Goal: Task Accomplishment & Management: Complete application form

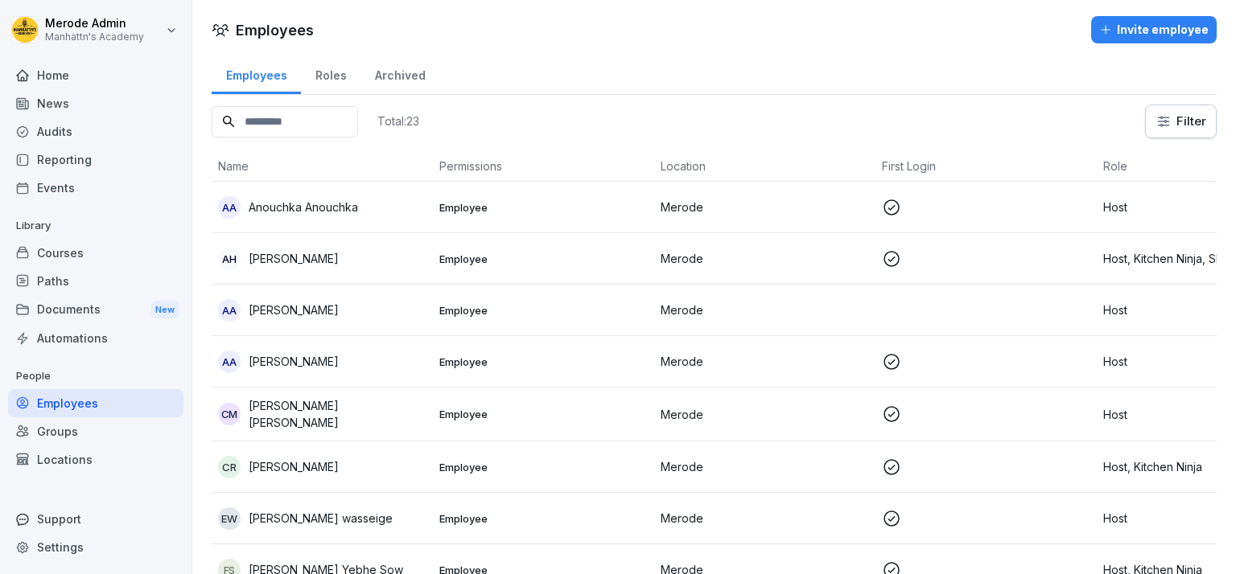
click at [1159, 33] on div "Invite employee" at bounding box center [1153, 30] width 109 height 18
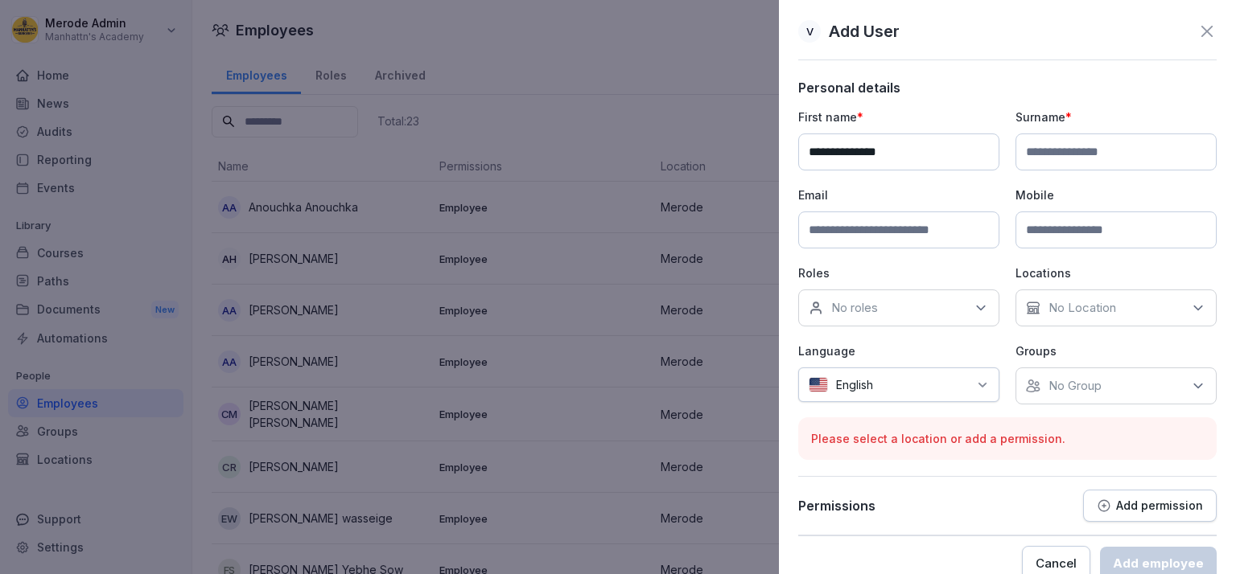
type input "**********"
click at [1052, 140] on input at bounding box center [1115, 152] width 201 height 37
type input "*"
type input "*******"
click at [938, 389] on div at bounding box center [924, 385] width 87 height 17
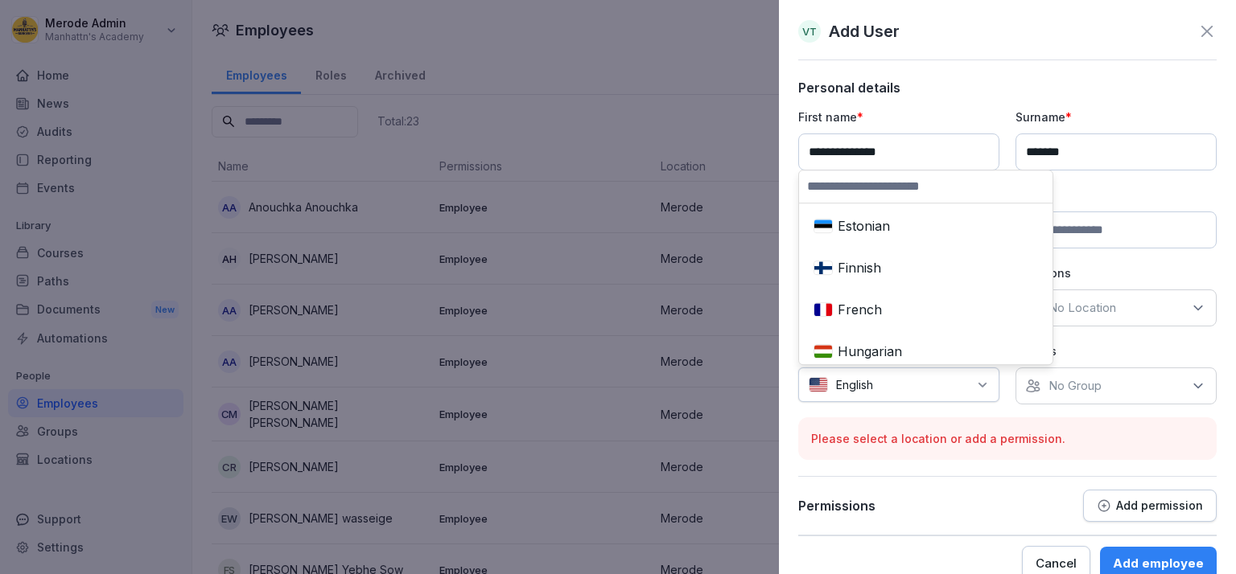
scroll to position [370, 0]
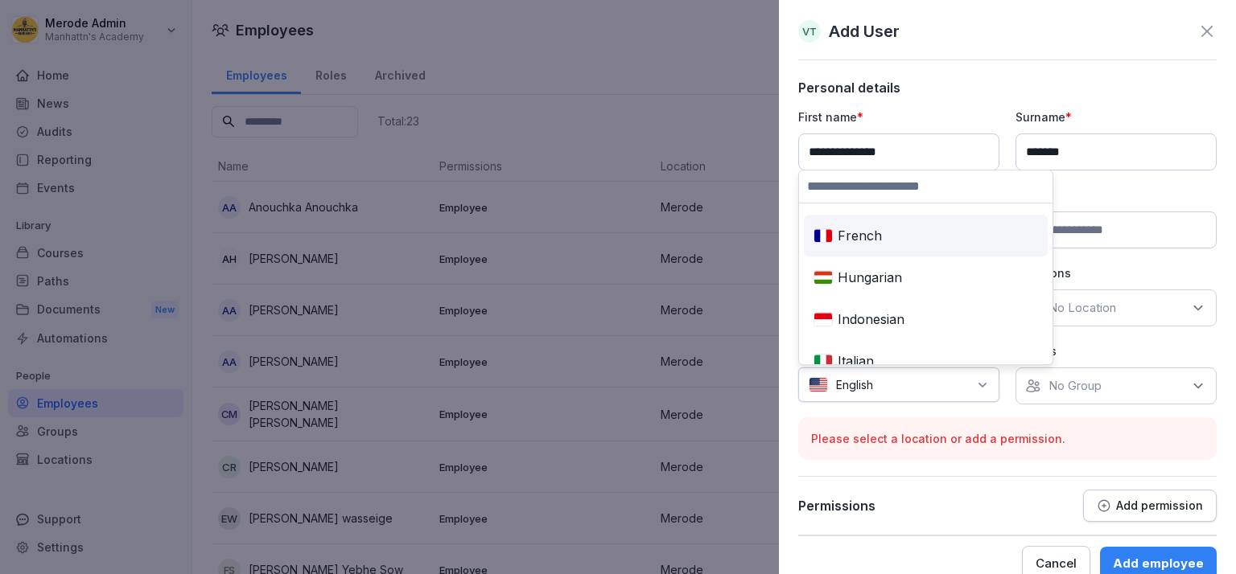
click at [935, 240] on div "French" at bounding box center [925, 235] width 237 height 35
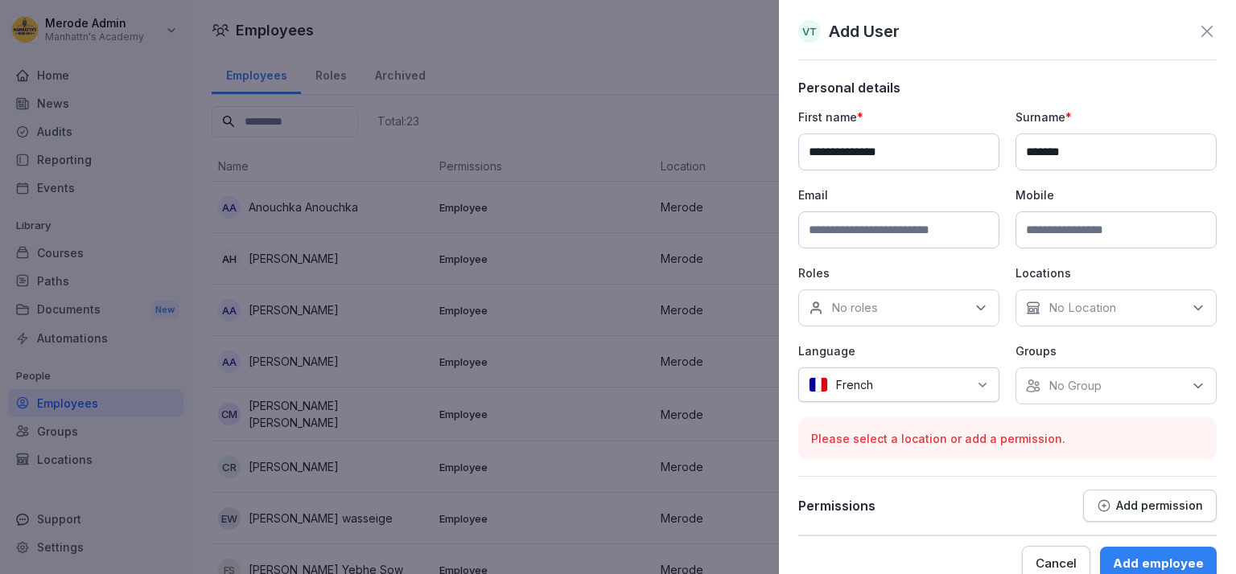
click at [951, 307] on div "No roles" at bounding box center [898, 308] width 201 height 37
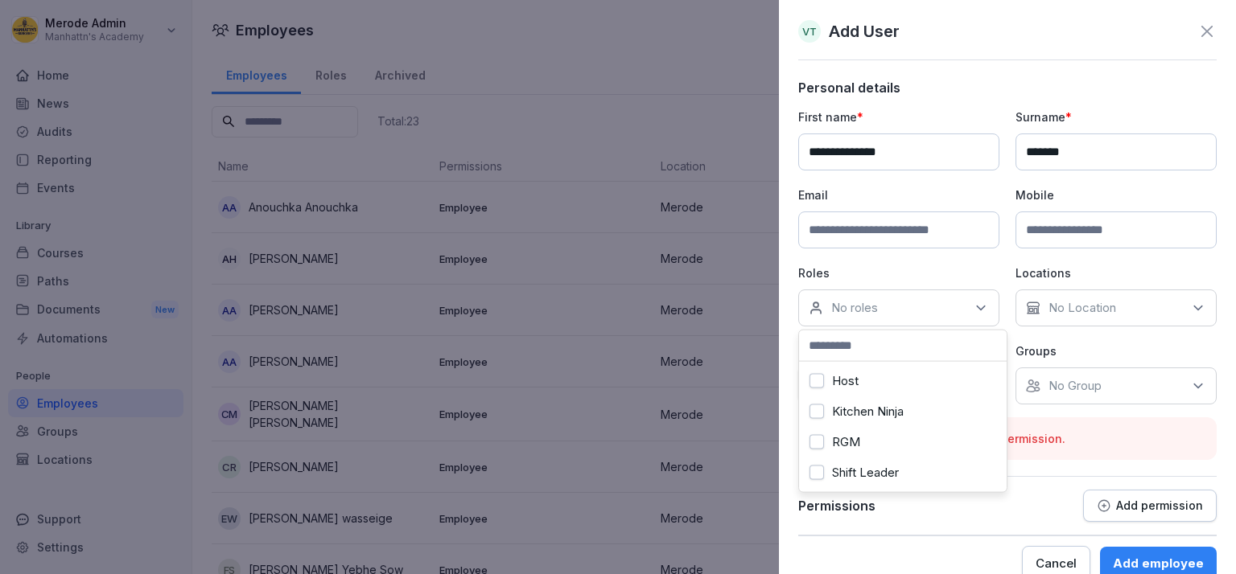
click at [817, 381] on button "Host" at bounding box center [816, 381] width 14 height 14
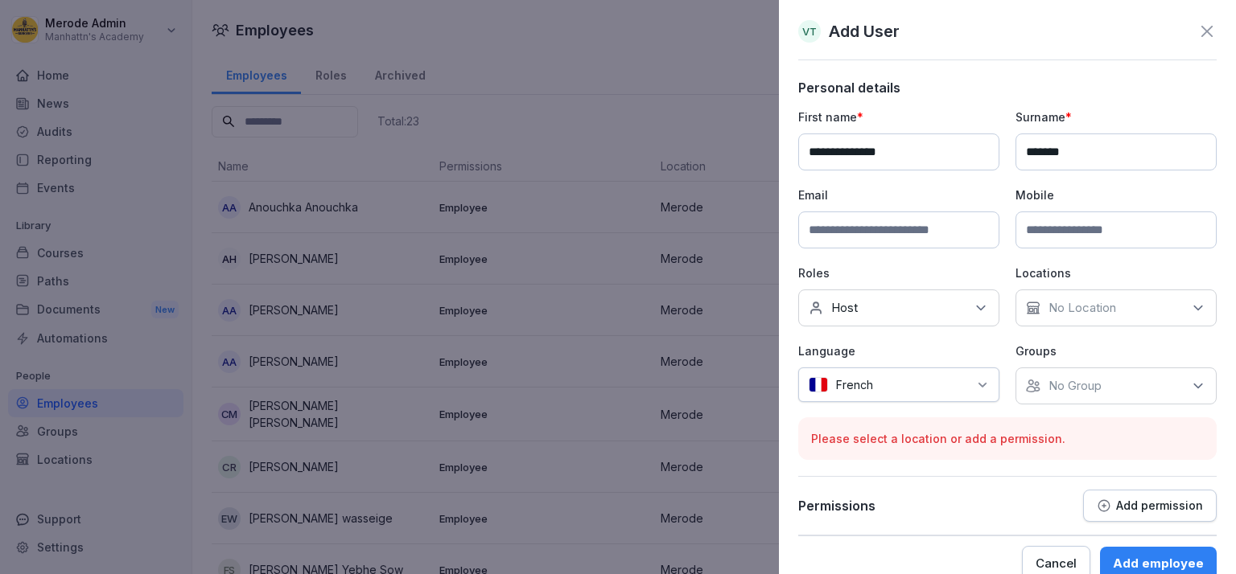
click at [916, 228] on input at bounding box center [898, 230] width 201 height 37
type input "**********"
click at [1190, 305] on icon at bounding box center [1198, 308] width 16 height 16
click at [1023, 383] on button "Merode" at bounding box center [1027, 381] width 14 height 14
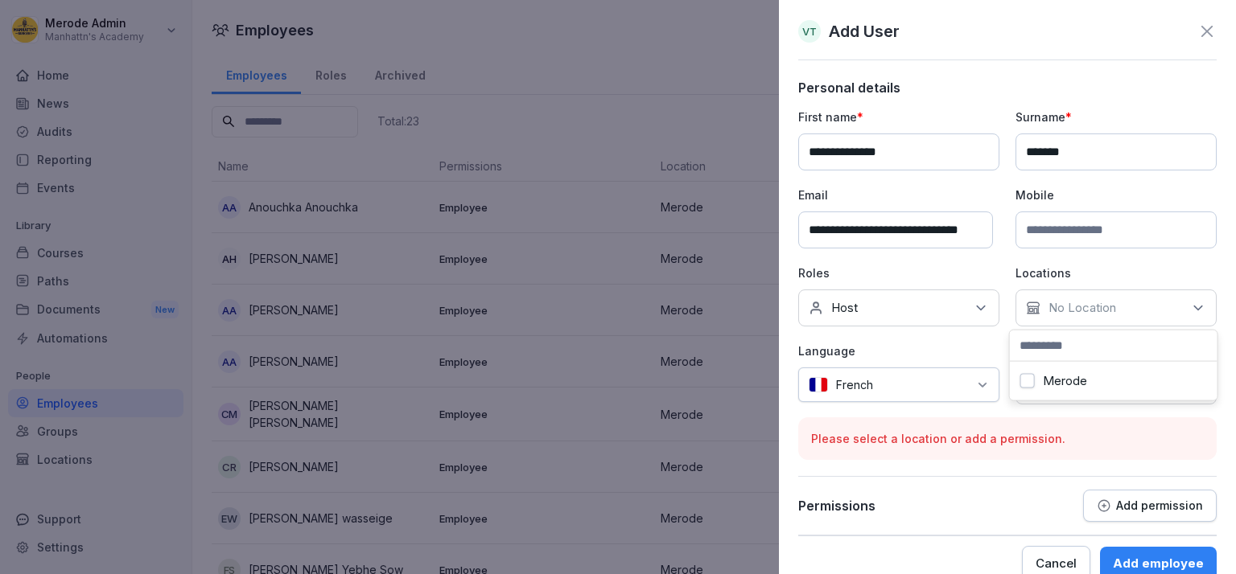
scroll to position [0, 23]
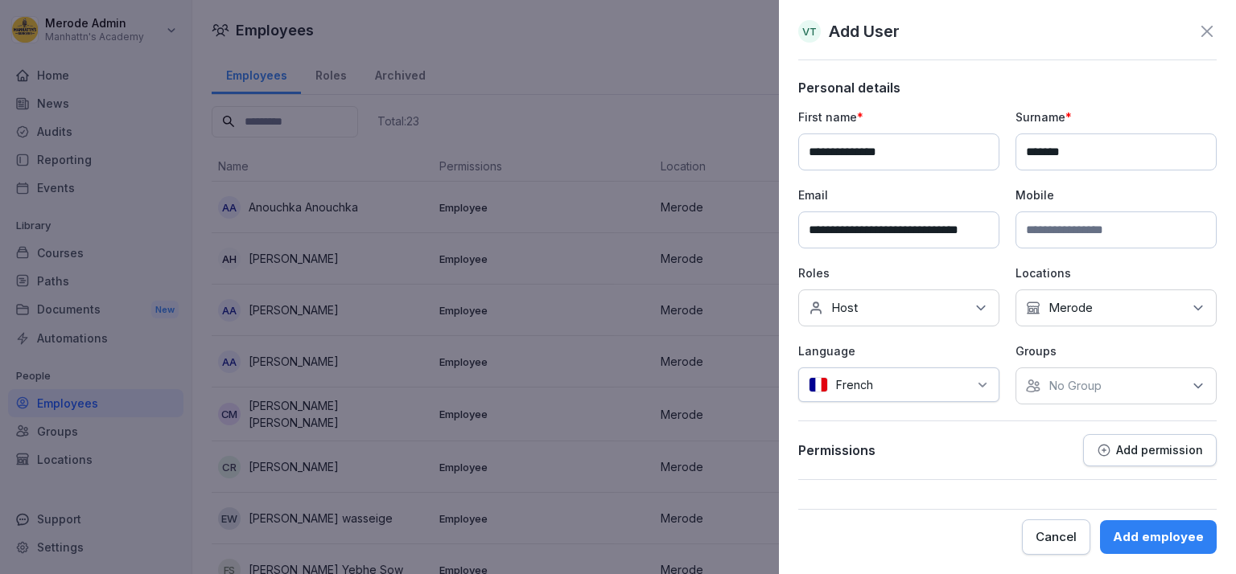
click at [935, 485] on form "**********" at bounding box center [1007, 317] width 418 height 475
click at [1186, 396] on div "No Group" at bounding box center [1115, 386] width 201 height 37
click at [1035, 456] on button "Merode" at bounding box center [1034, 458] width 14 height 14
click at [983, 455] on div "Permissions Add permission" at bounding box center [1007, 450] width 418 height 32
click at [1149, 533] on div "Add employee" at bounding box center [1158, 538] width 91 height 18
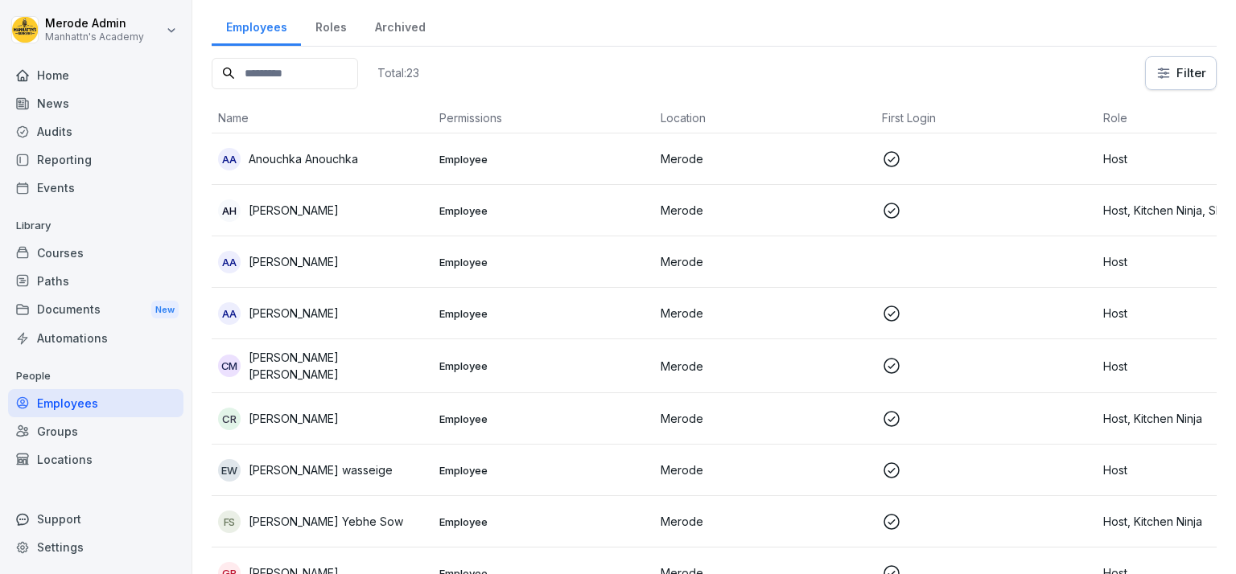
scroll to position [0, 0]
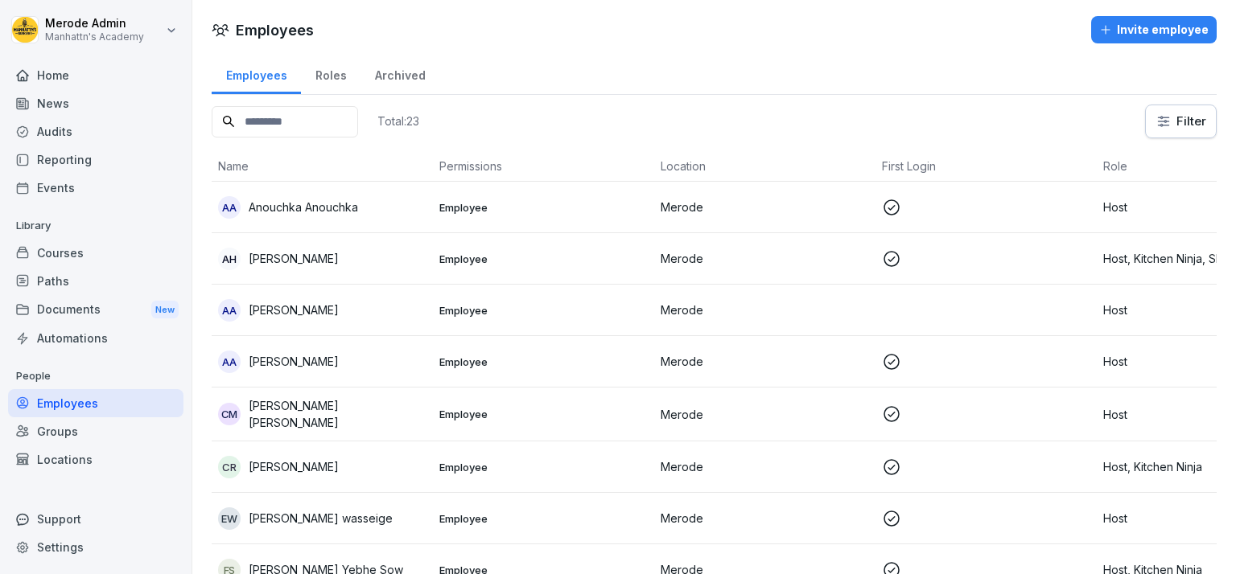
click at [1134, 36] on div "Invite employee" at bounding box center [1153, 30] width 109 height 18
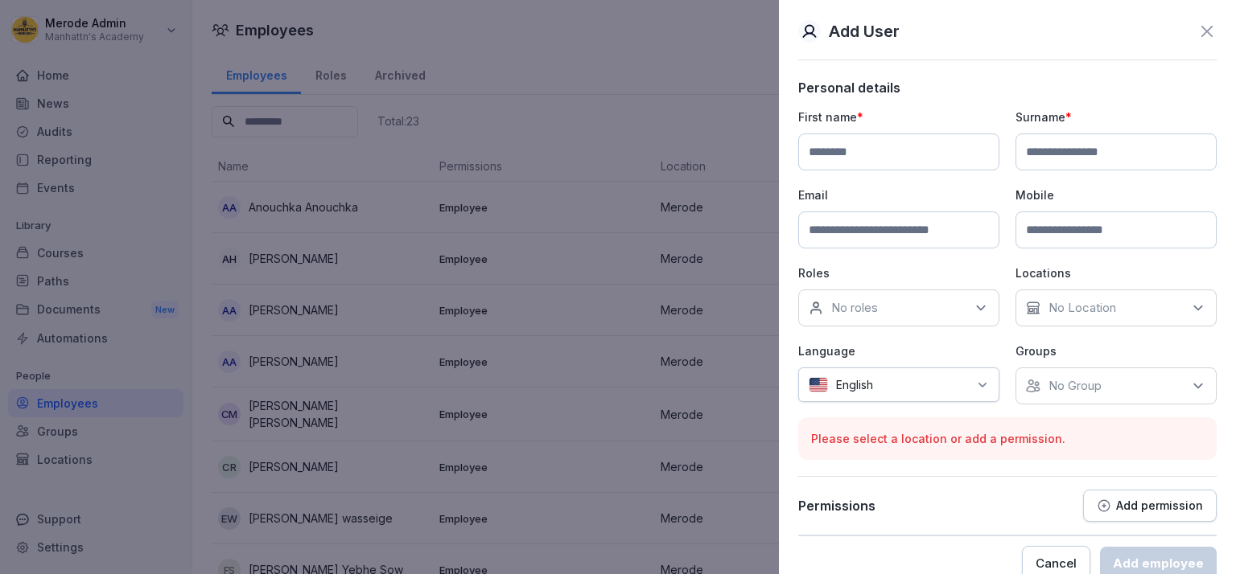
click at [1134, 36] on div "Add User" at bounding box center [1007, 31] width 418 height 24
click at [848, 137] on input at bounding box center [898, 152] width 201 height 37
type input "********"
click at [1112, 170] on input at bounding box center [1115, 152] width 201 height 37
type input "*****"
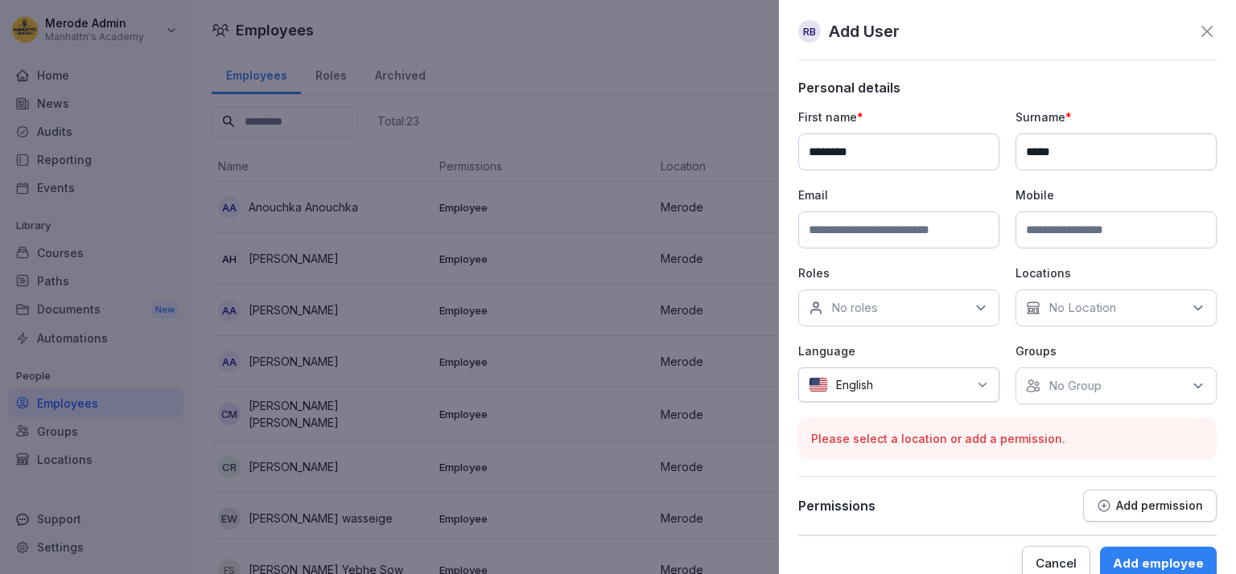
click at [911, 233] on input at bounding box center [898, 230] width 201 height 37
type input "**********"
click at [967, 389] on div "English" at bounding box center [898, 385] width 201 height 35
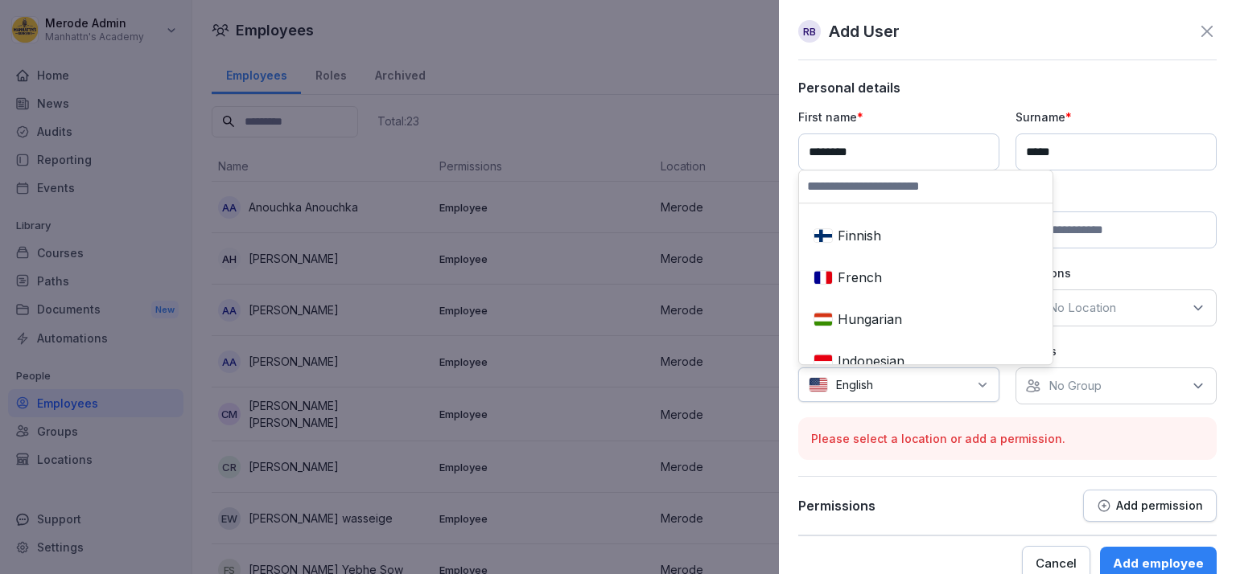
scroll to position [370, 0]
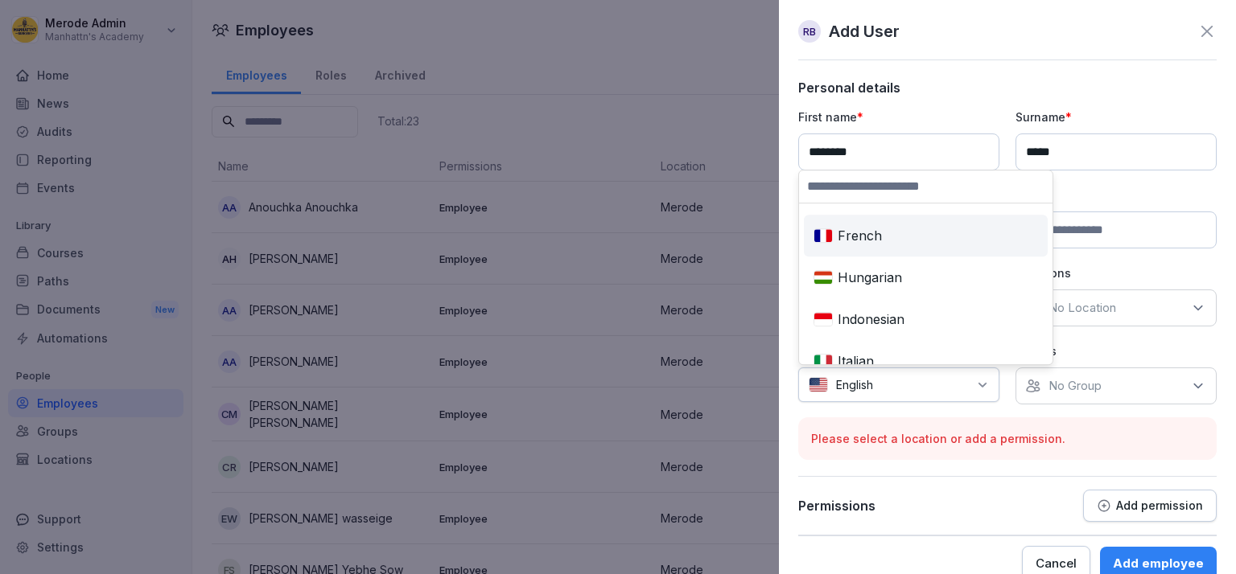
click at [851, 246] on div "French" at bounding box center [925, 235] width 237 height 35
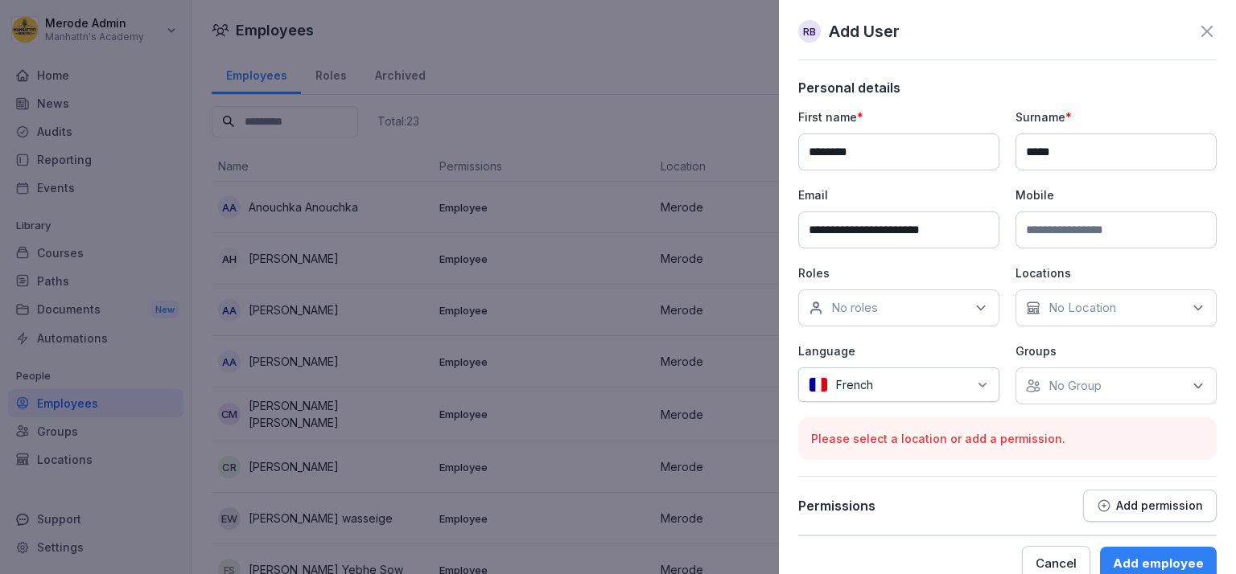
click at [1102, 302] on p "No Location" at bounding box center [1082, 308] width 68 height 16
click at [1067, 385] on label "Merode" at bounding box center [1065, 381] width 44 height 14
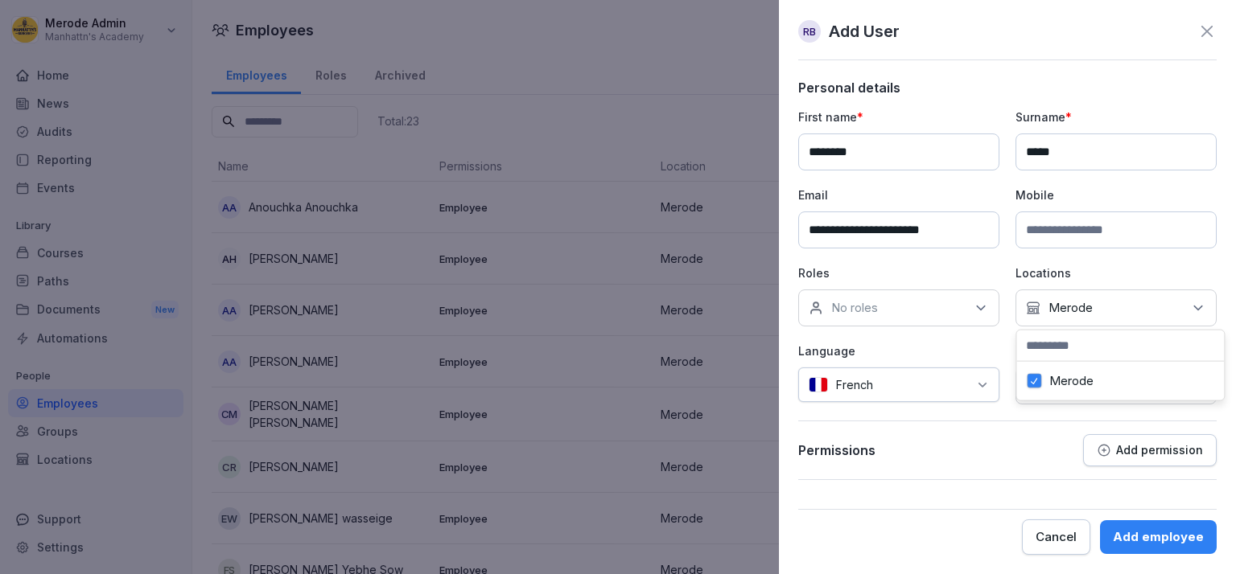
click at [1182, 378] on div "Merode" at bounding box center [1120, 381] width 200 height 31
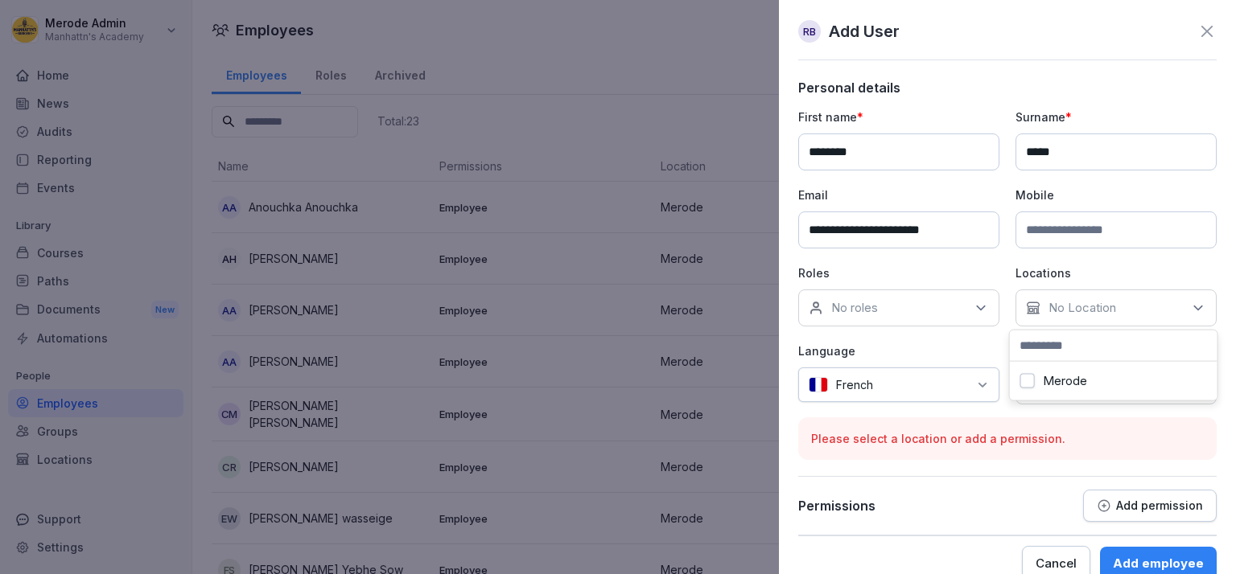
click at [1025, 384] on button "Merode" at bounding box center [1027, 381] width 14 height 14
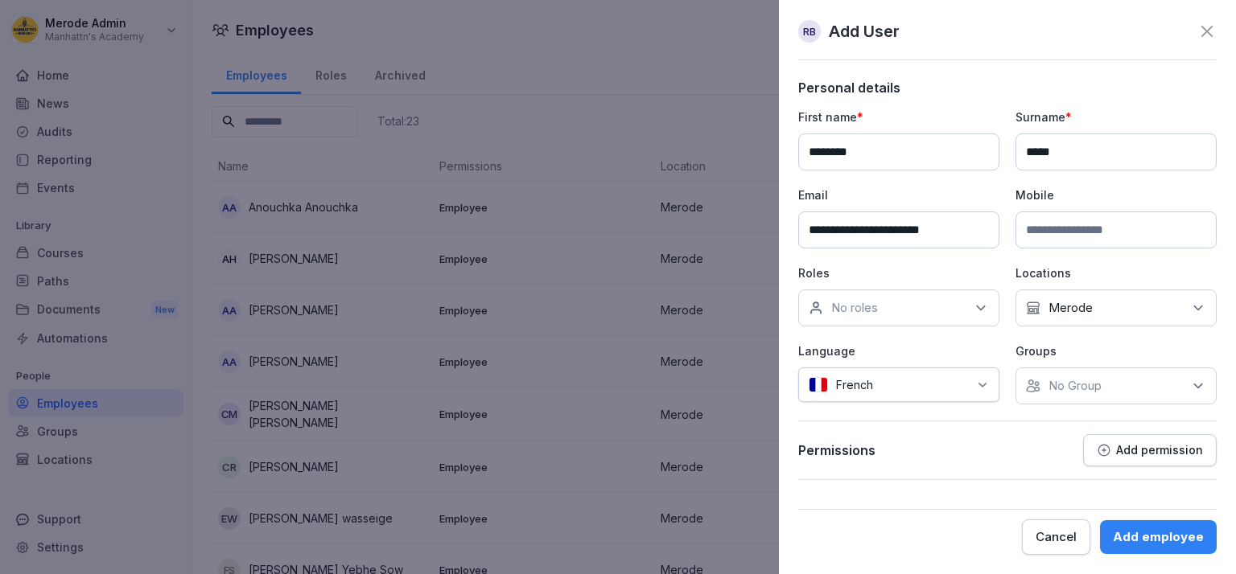
click at [1072, 475] on div "Permissions Add permission" at bounding box center [1007, 457] width 418 height 46
click at [1158, 394] on div "No Group" at bounding box center [1115, 386] width 201 height 37
click at [1044, 459] on div "Merode" at bounding box center [1120, 458] width 200 height 31
click at [965, 306] on div "No roles" at bounding box center [898, 308] width 201 height 37
click at [819, 383] on button "Host" at bounding box center [816, 381] width 14 height 14
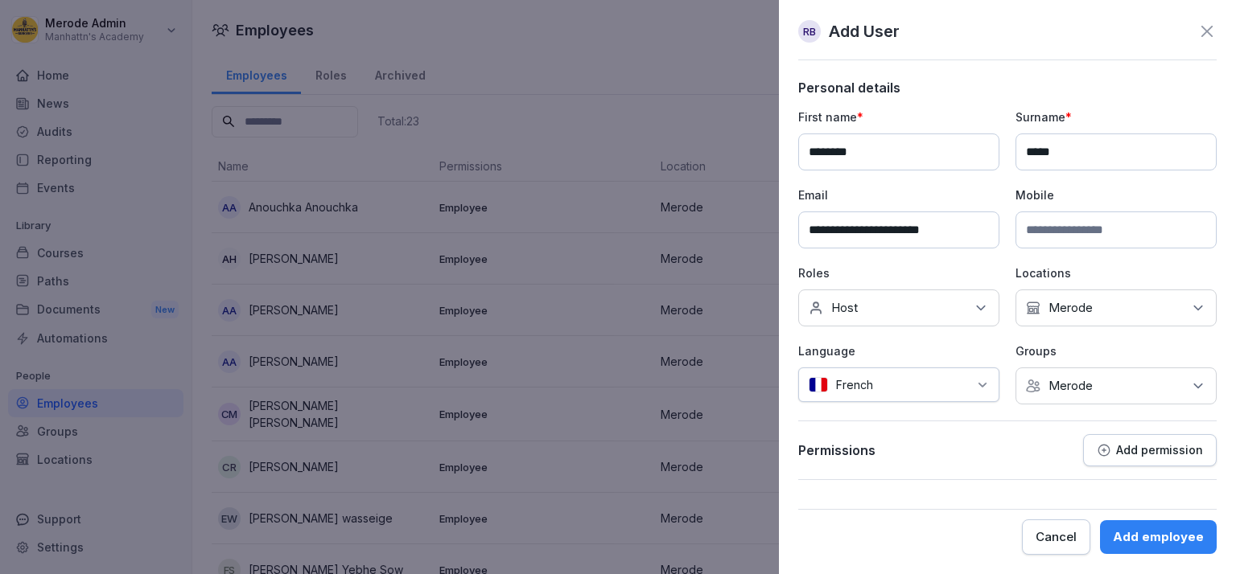
click at [1151, 541] on div "Add employee" at bounding box center [1158, 538] width 91 height 18
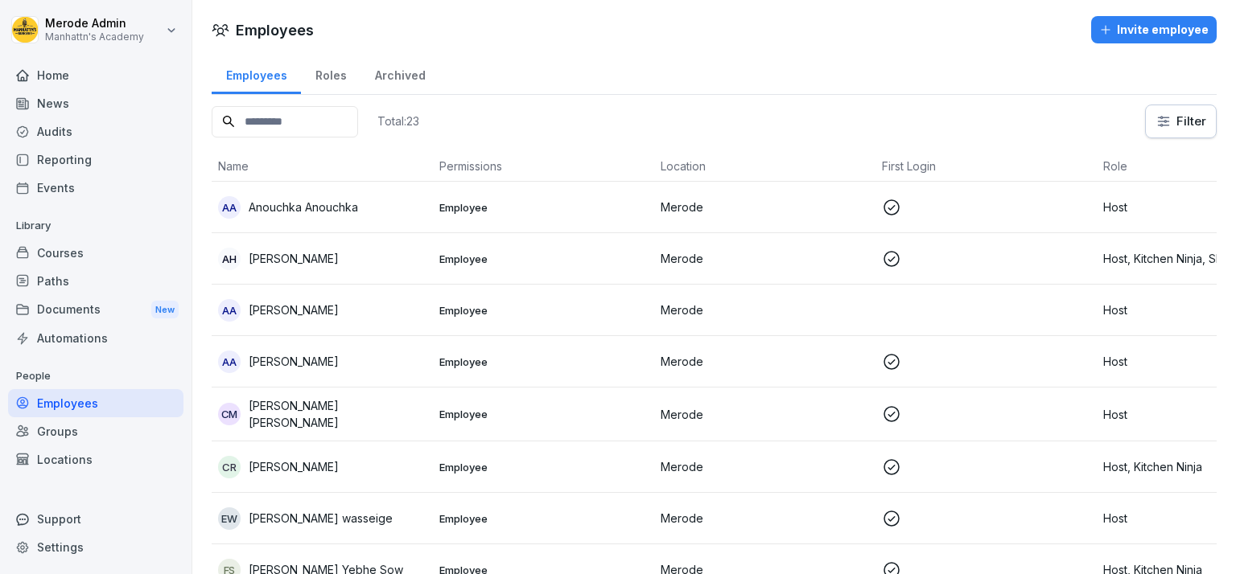
click at [1134, 22] on div "Invite employee" at bounding box center [1153, 30] width 109 height 18
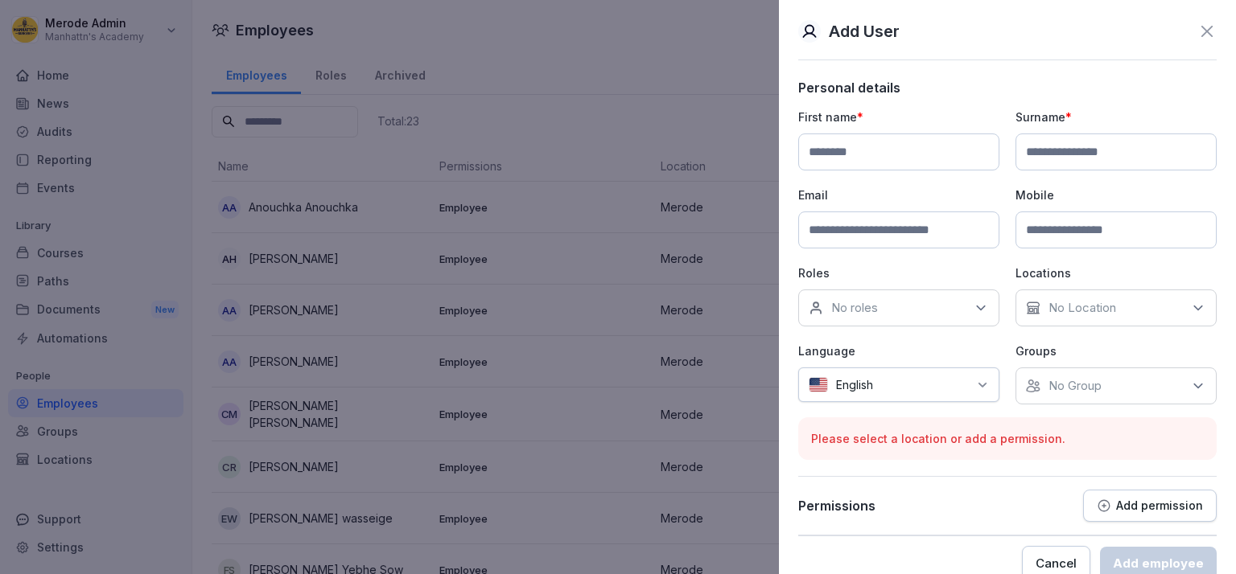
click at [842, 163] on input at bounding box center [898, 152] width 201 height 37
type input "******"
click at [1096, 163] on input at bounding box center [1115, 152] width 201 height 37
click at [1027, 148] on input "*******" at bounding box center [1115, 152] width 201 height 37
type input "*******"
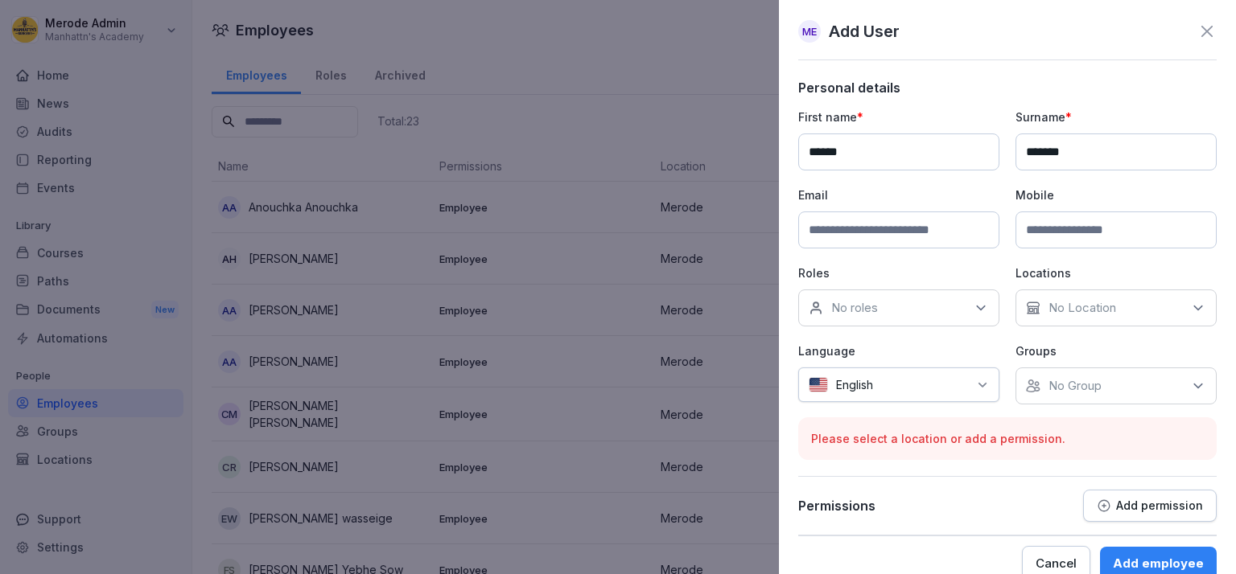
click at [819, 151] on input "******" at bounding box center [898, 152] width 201 height 37
type input "******"
click at [838, 221] on input at bounding box center [898, 230] width 201 height 37
type input "**********"
click at [887, 299] on div "No roles" at bounding box center [898, 308] width 201 height 37
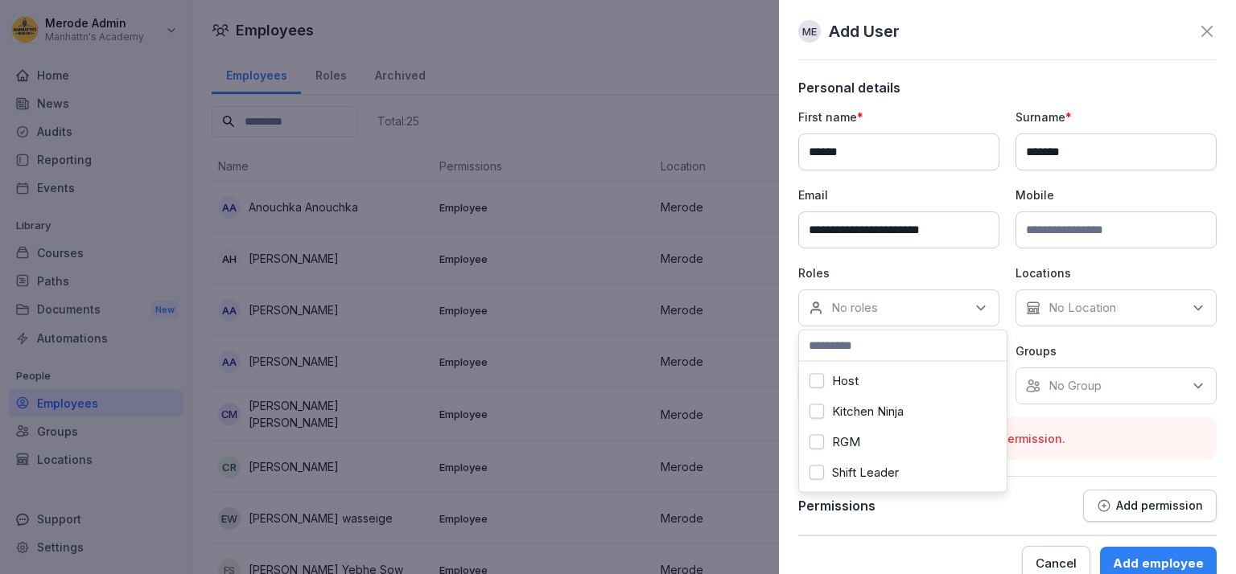
click at [868, 378] on div "Host" at bounding box center [903, 381] width 200 height 31
click at [1118, 320] on div "No Location" at bounding box center [1115, 308] width 201 height 37
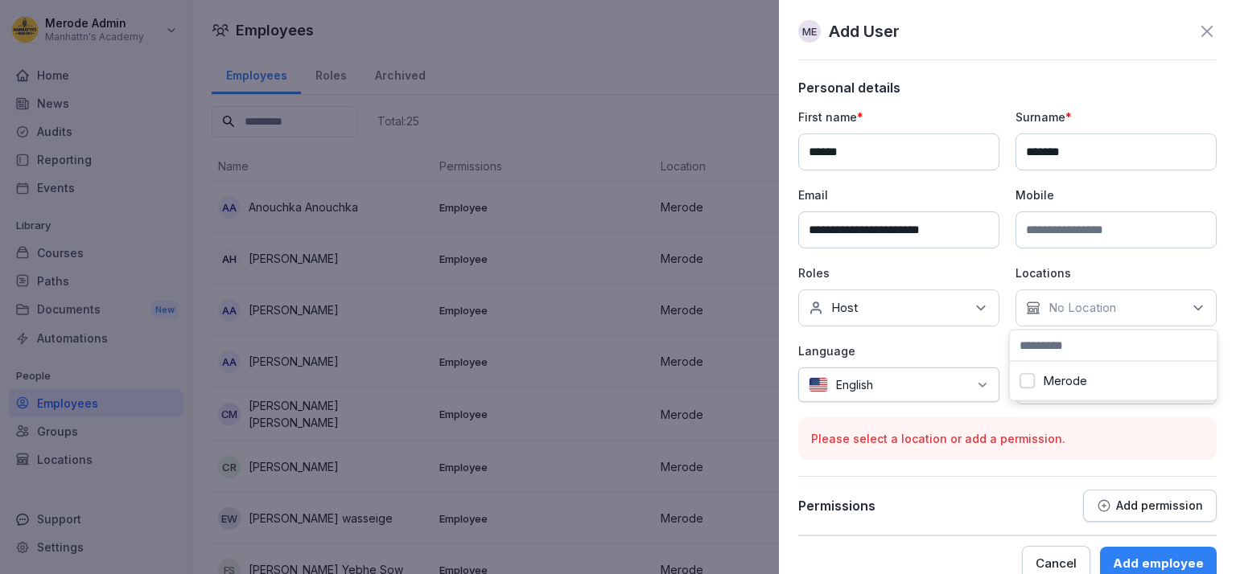
click at [1031, 381] on button "Merode" at bounding box center [1027, 381] width 14 height 14
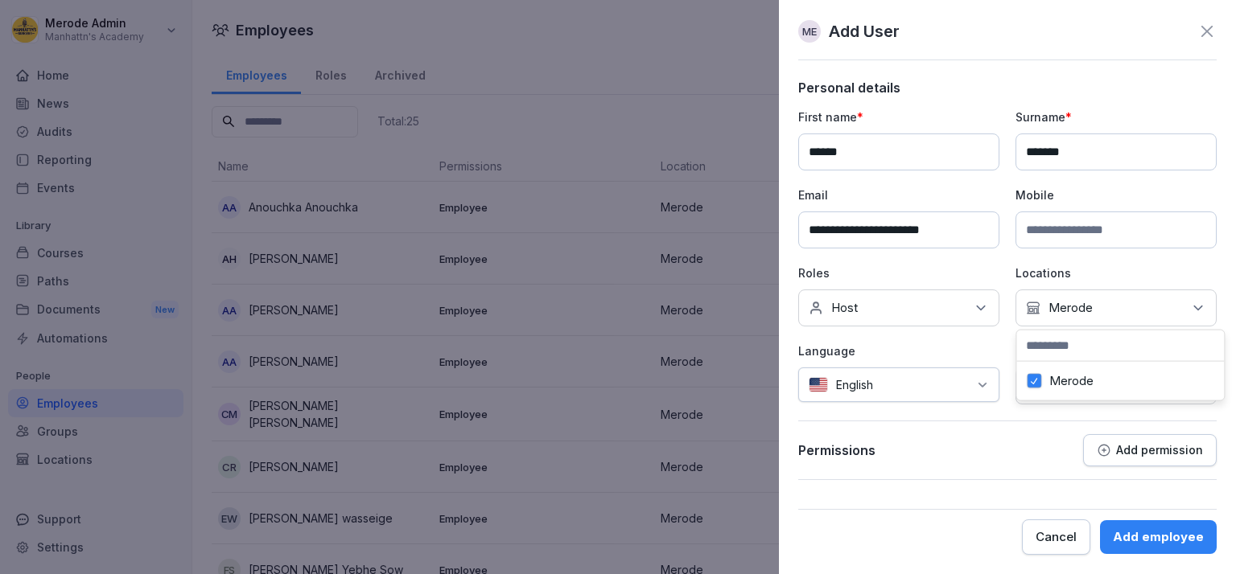
click at [998, 358] on p "Language" at bounding box center [898, 351] width 201 height 17
click at [1073, 391] on p "No Group" at bounding box center [1074, 386] width 53 height 16
click at [1035, 459] on button "Merode" at bounding box center [1034, 458] width 14 height 14
drag, startPoint x: 975, startPoint y: 381, endPoint x: 979, endPoint y: 370, distance: 11.2
click at [975, 379] on div "English" at bounding box center [898, 385] width 201 height 35
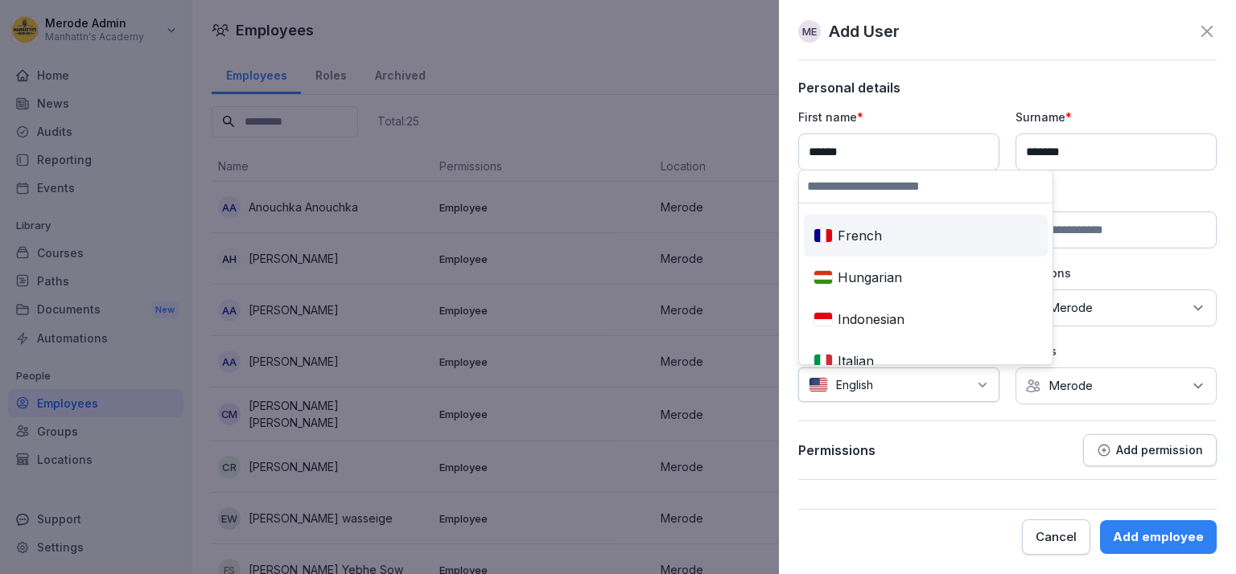
click at [871, 240] on div "French" at bounding box center [925, 235] width 237 height 35
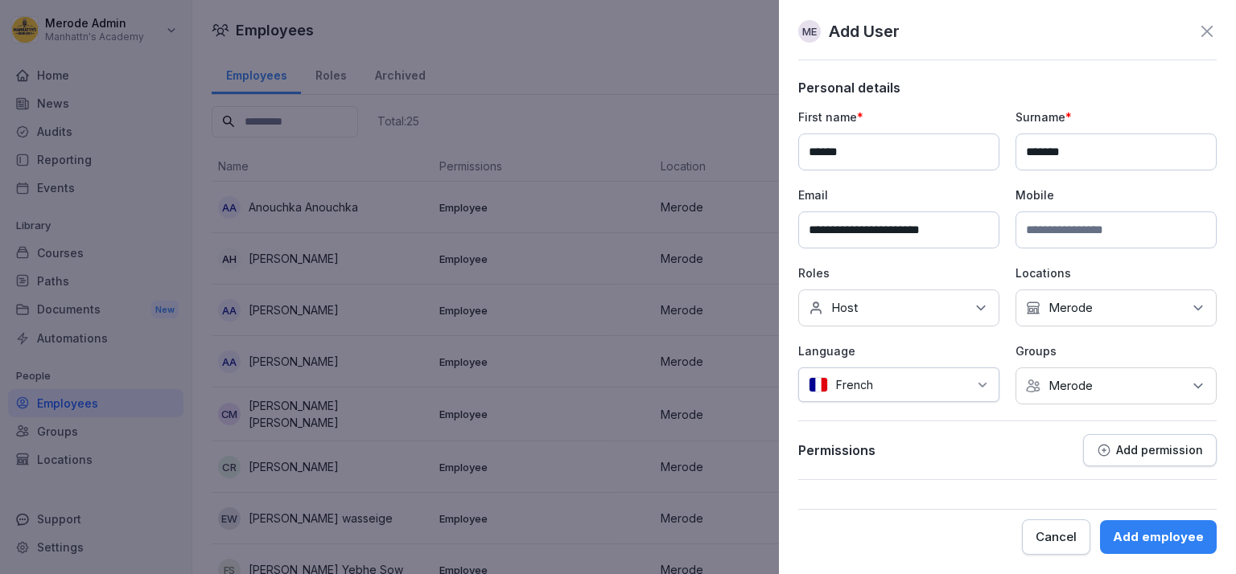
click at [1159, 529] on div "Add employee" at bounding box center [1158, 538] width 91 height 18
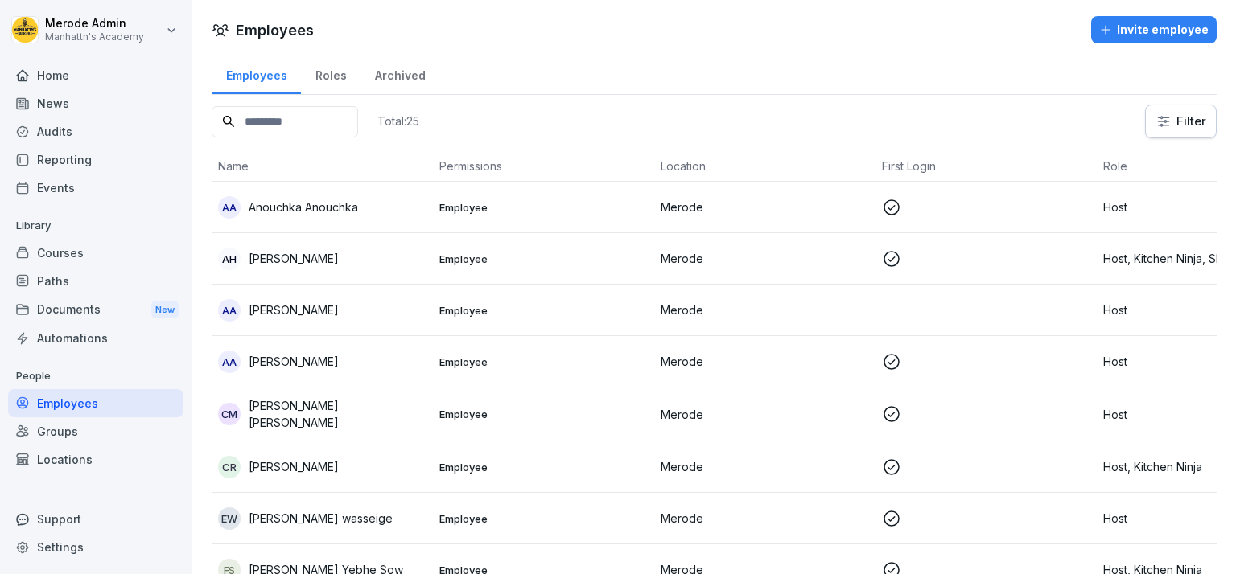
click at [1159, 34] on div "Invite employee" at bounding box center [1153, 30] width 109 height 18
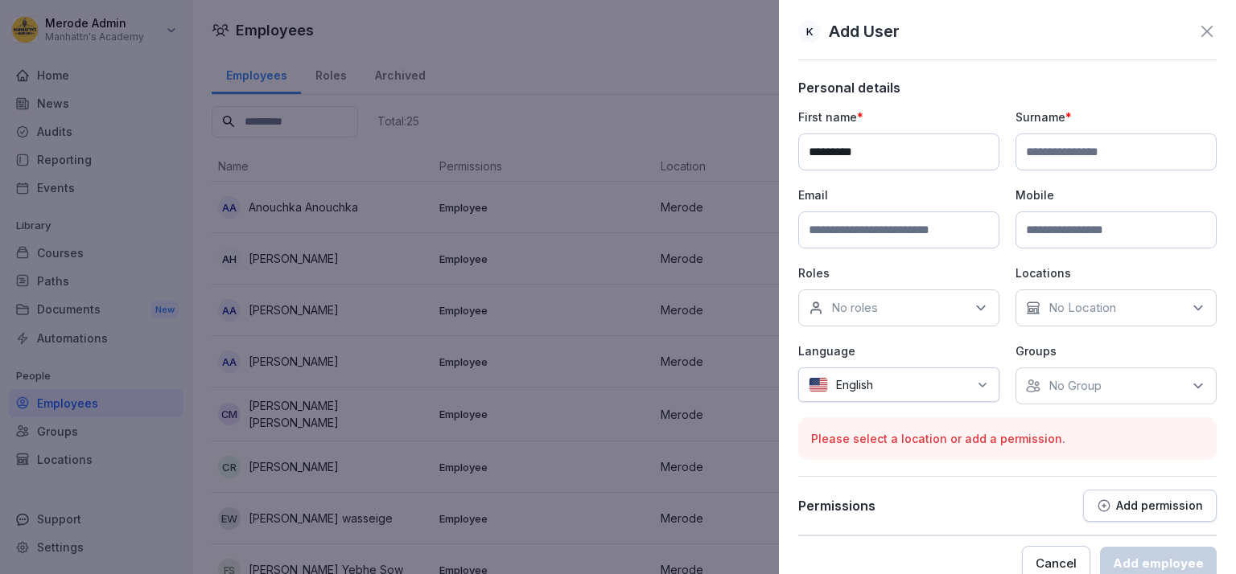
type input "*********"
click at [1035, 153] on input at bounding box center [1115, 152] width 201 height 37
type input "*********"
click at [938, 233] on input at bounding box center [898, 230] width 201 height 37
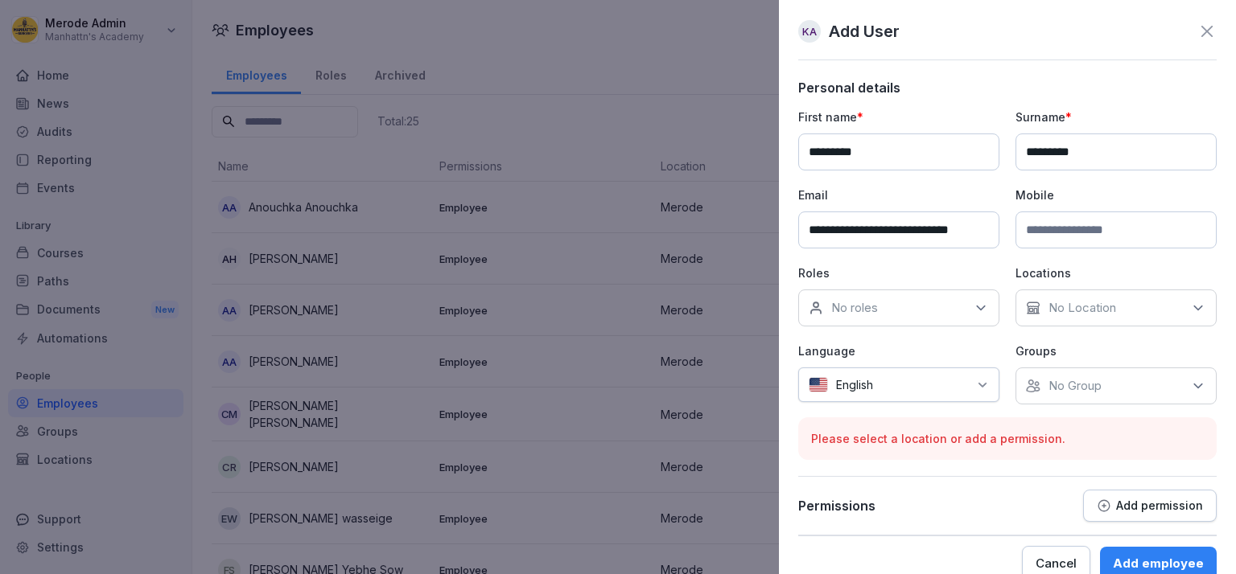
scroll to position [0, 10]
type input "**********"
click at [985, 298] on div "No roles" at bounding box center [898, 308] width 201 height 37
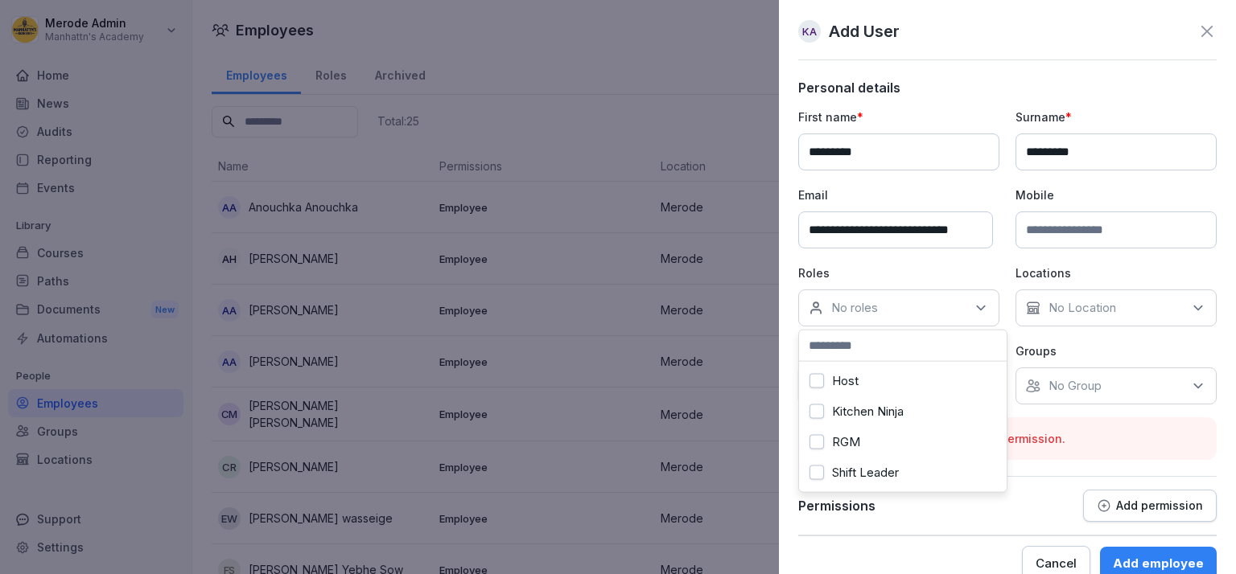
click at [868, 385] on div "Host" at bounding box center [903, 381] width 200 height 31
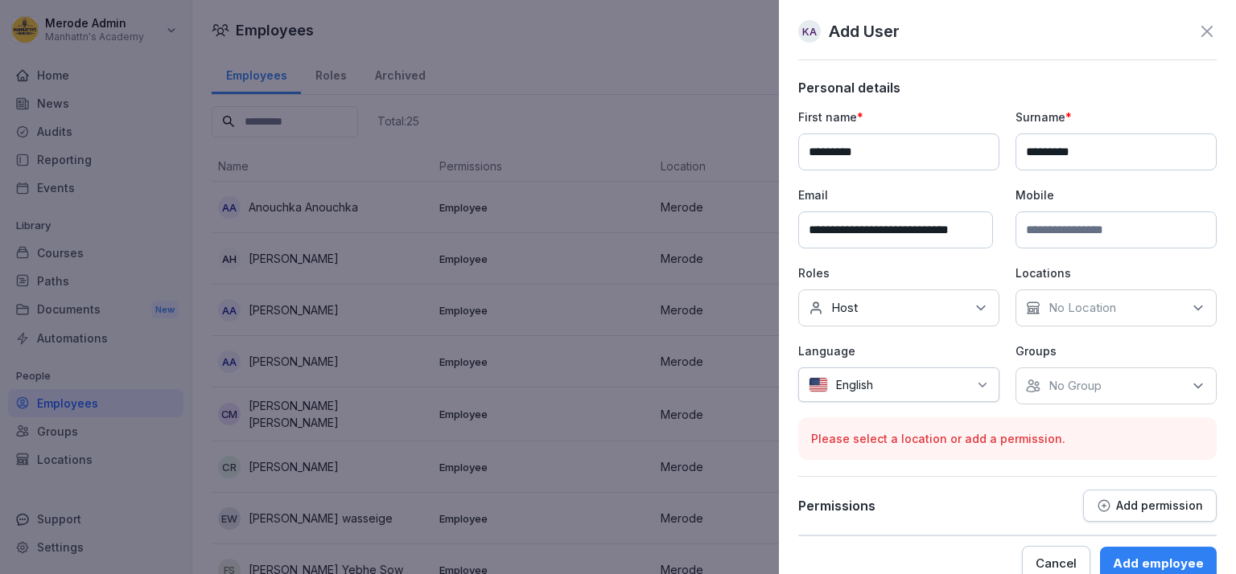
click at [1090, 312] on p "No Location" at bounding box center [1082, 308] width 68 height 16
click at [1020, 381] on button "Merode" at bounding box center [1027, 381] width 14 height 14
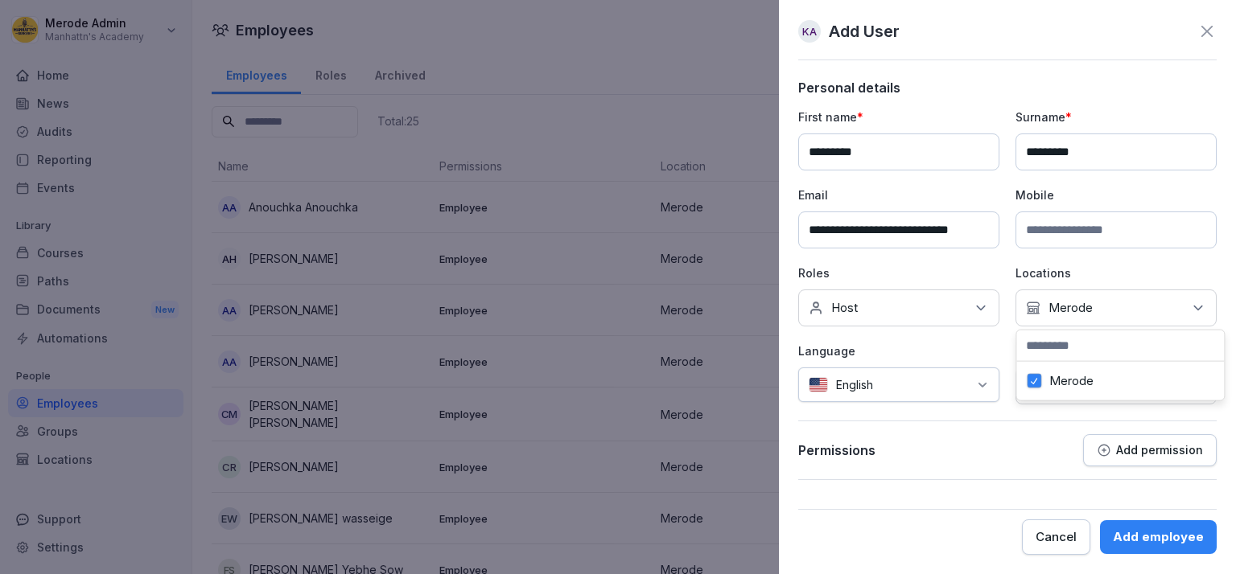
scroll to position [0, 3]
click at [981, 383] on icon at bounding box center [981, 385] width 7 height 4
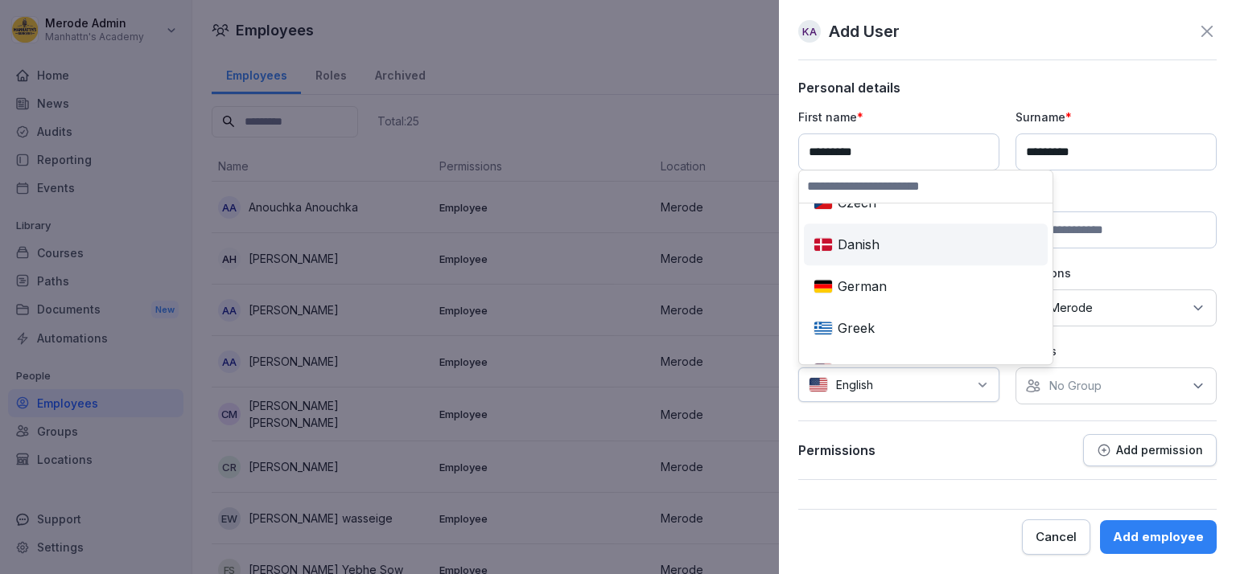
scroll to position [278, 0]
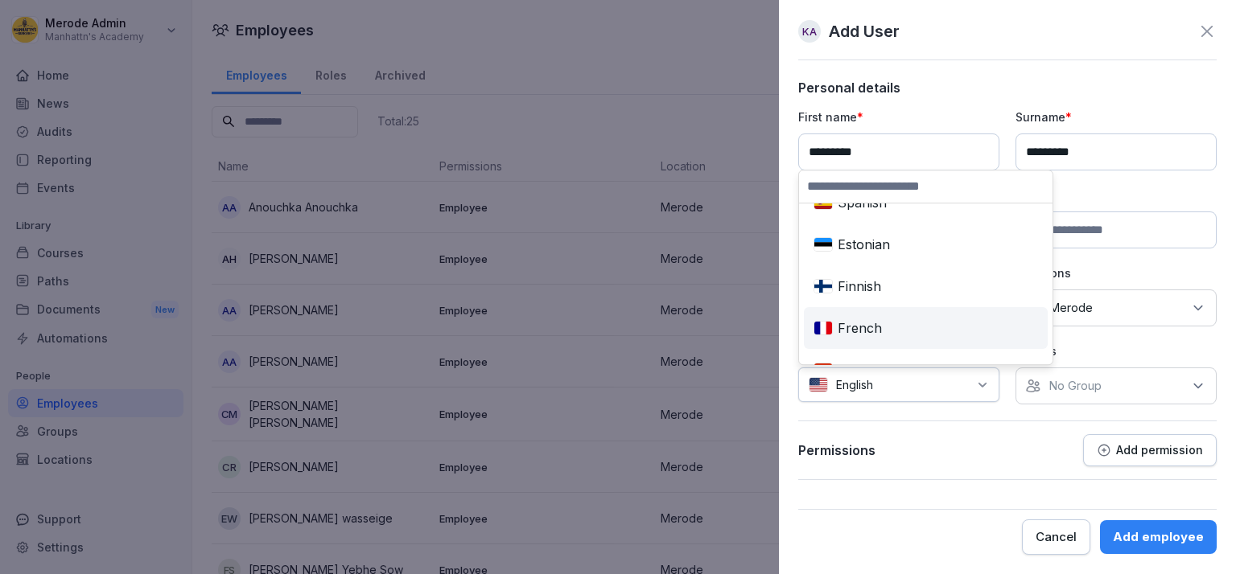
click at [845, 340] on div "French" at bounding box center [925, 328] width 237 height 35
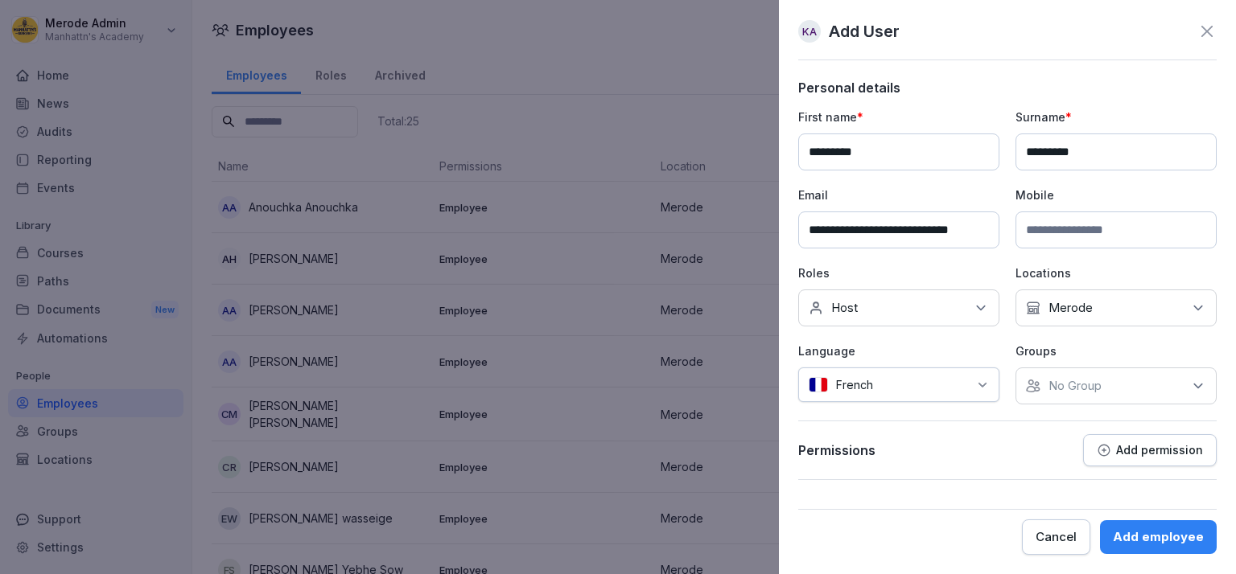
click at [1129, 377] on div "No Group" at bounding box center [1115, 386] width 201 height 37
click at [1041, 456] on button "Merode" at bounding box center [1034, 458] width 14 height 14
click at [1136, 532] on div "Add employee" at bounding box center [1158, 538] width 91 height 18
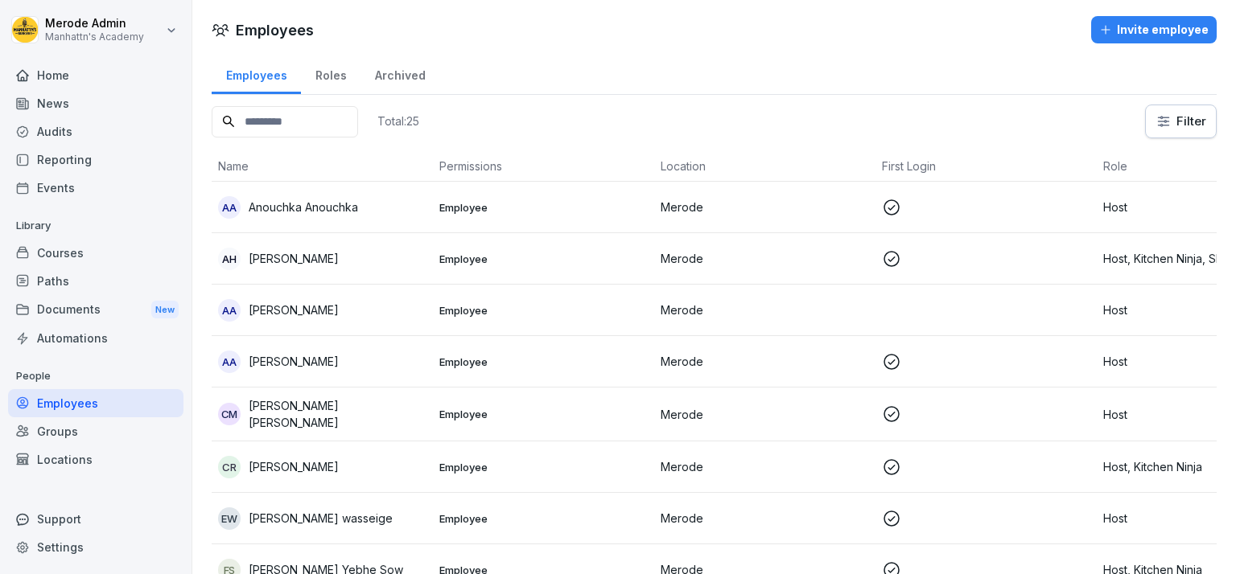
click at [1134, 24] on div "Invite employee" at bounding box center [1153, 30] width 109 height 18
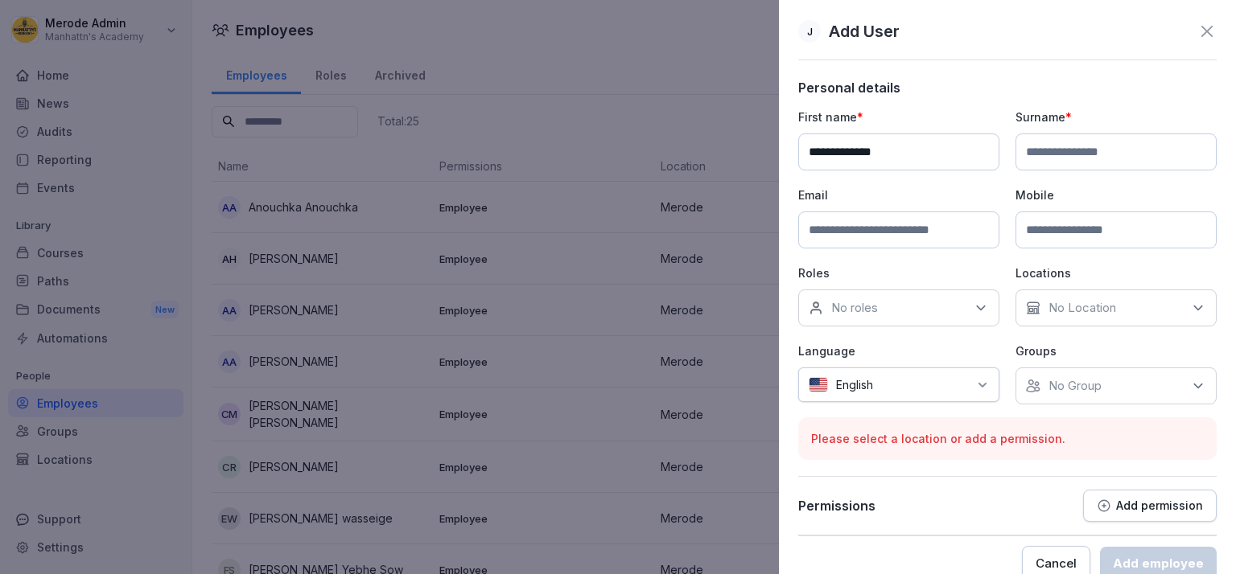
type input "**********"
click at [1066, 163] on input at bounding box center [1115, 152] width 201 height 37
type input "*****"
click at [937, 226] on input at bounding box center [898, 230] width 201 height 37
type input "**********"
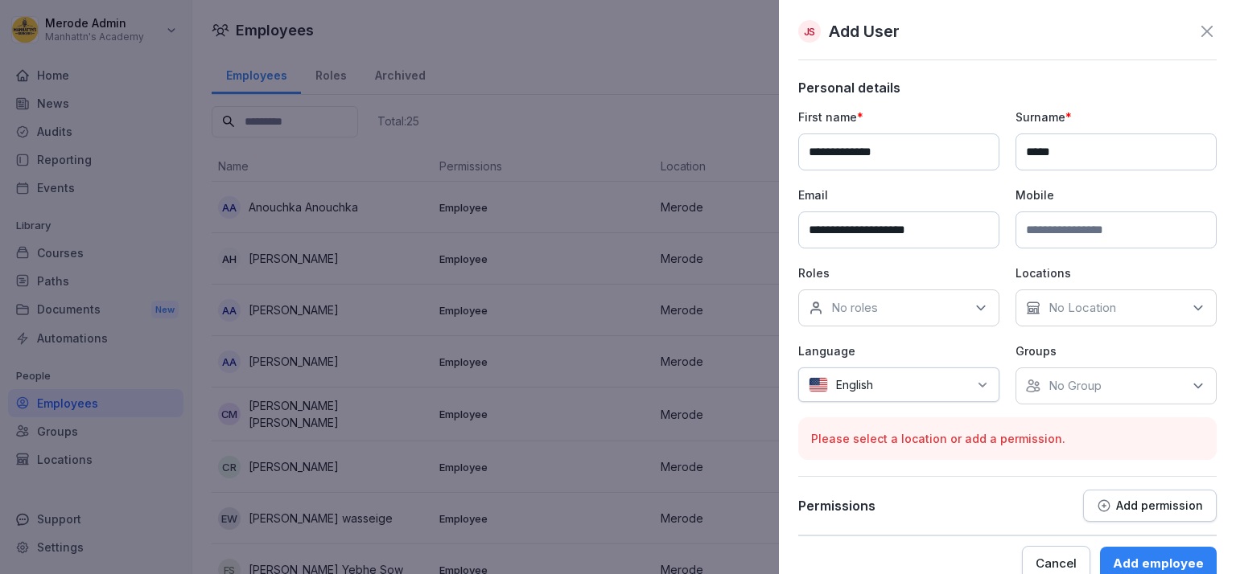
click at [871, 307] on p "No roles" at bounding box center [854, 308] width 47 height 16
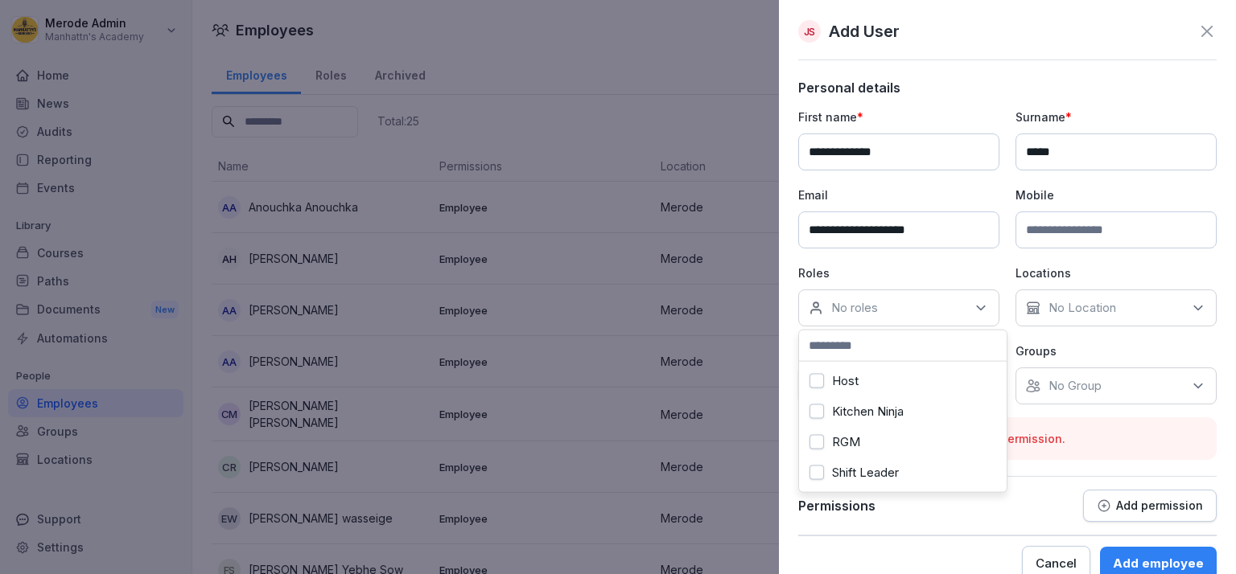
click at [866, 377] on div "Host" at bounding box center [903, 381] width 200 height 31
click at [1084, 311] on p "No Location" at bounding box center [1082, 308] width 68 height 16
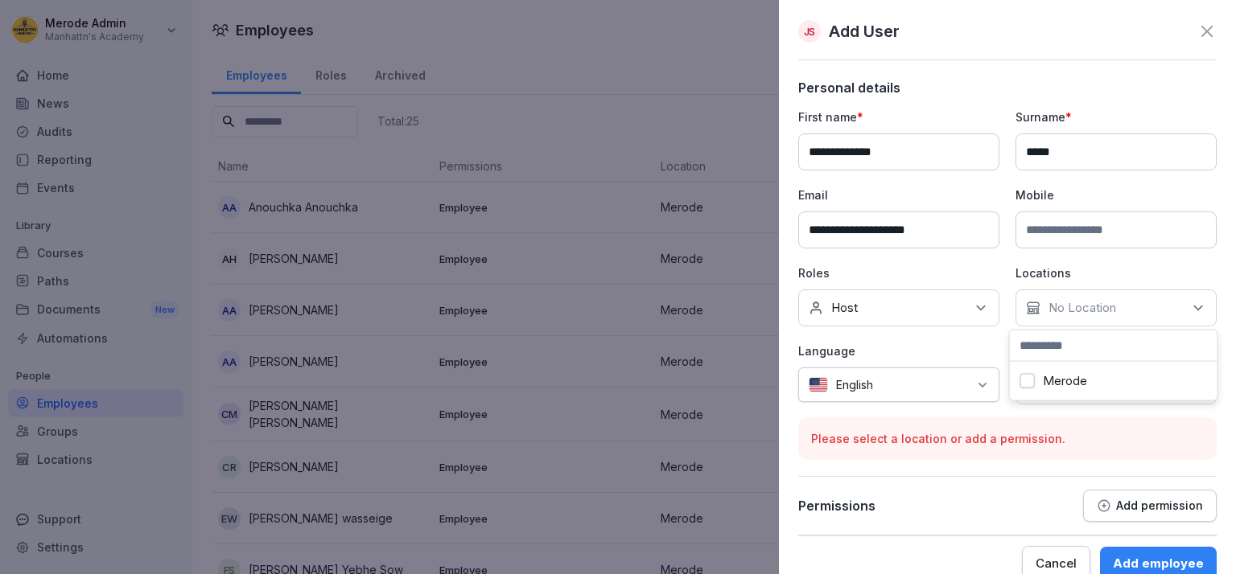
click at [1029, 385] on button "Merode" at bounding box center [1027, 381] width 14 height 14
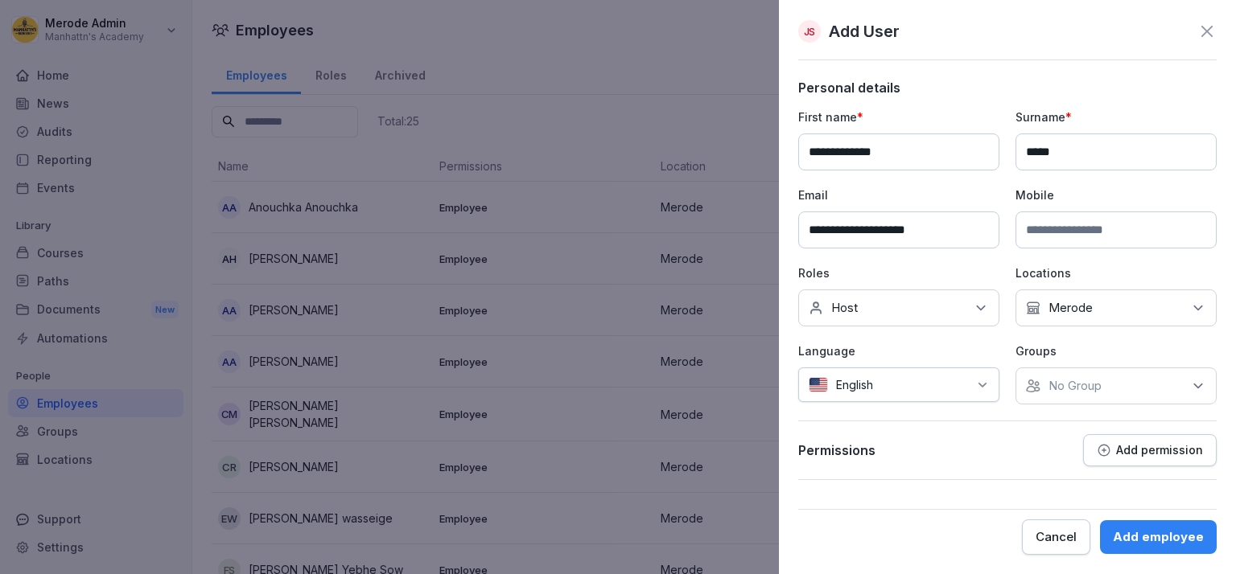
click at [962, 391] on div at bounding box center [924, 385] width 87 height 17
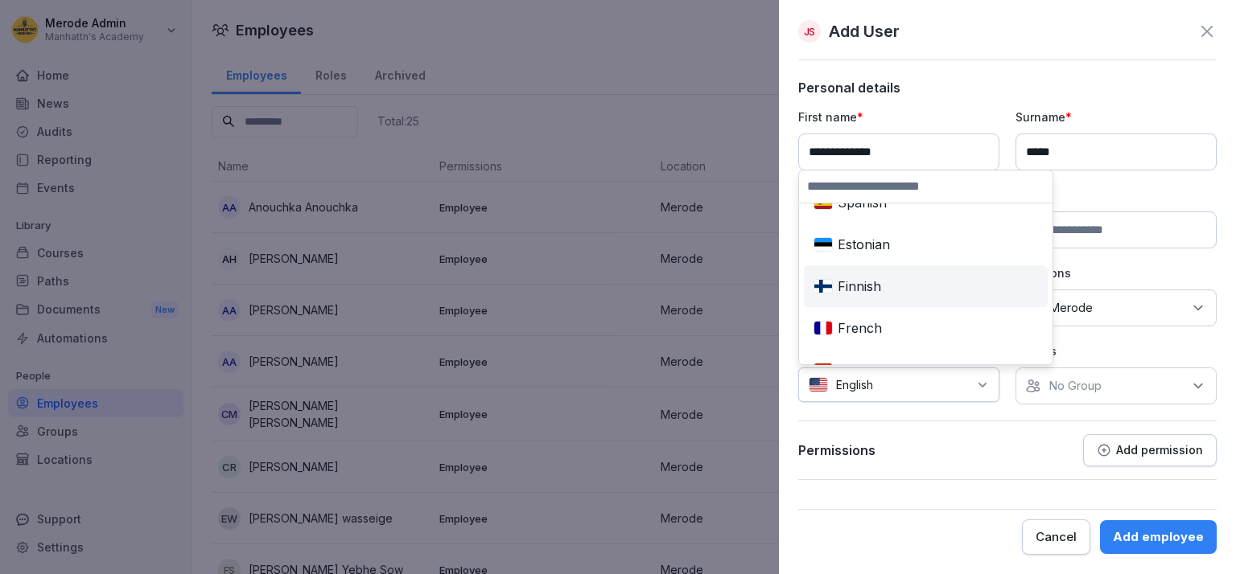
scroll to position [370, 0]
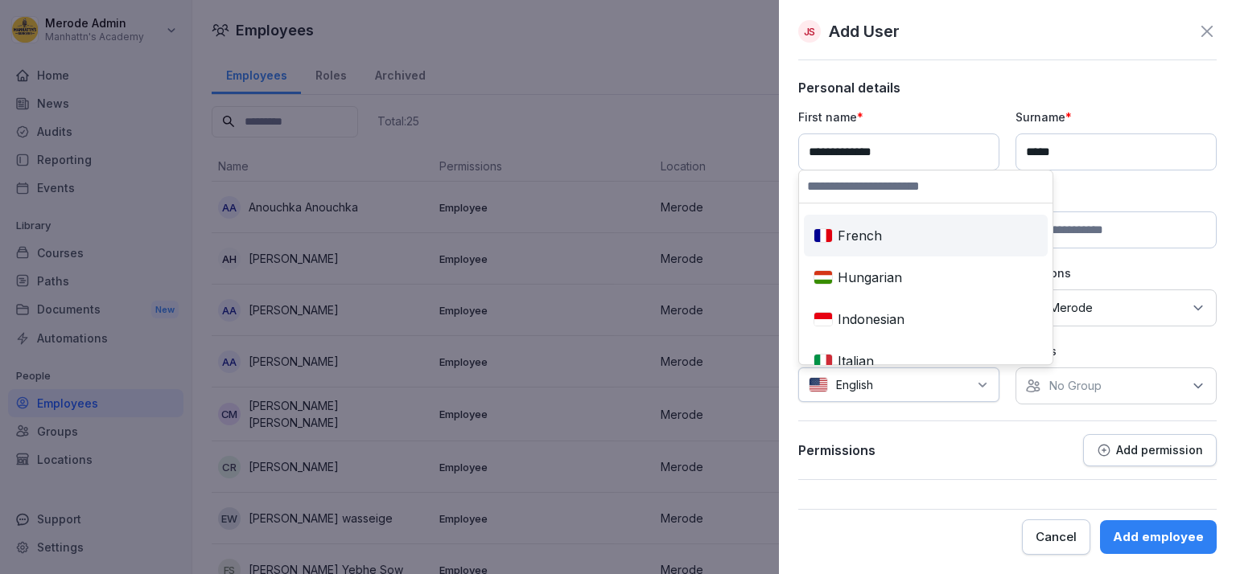
click at [894, 239] on div "French" at bounding box center [925, 235] width 237 height 35
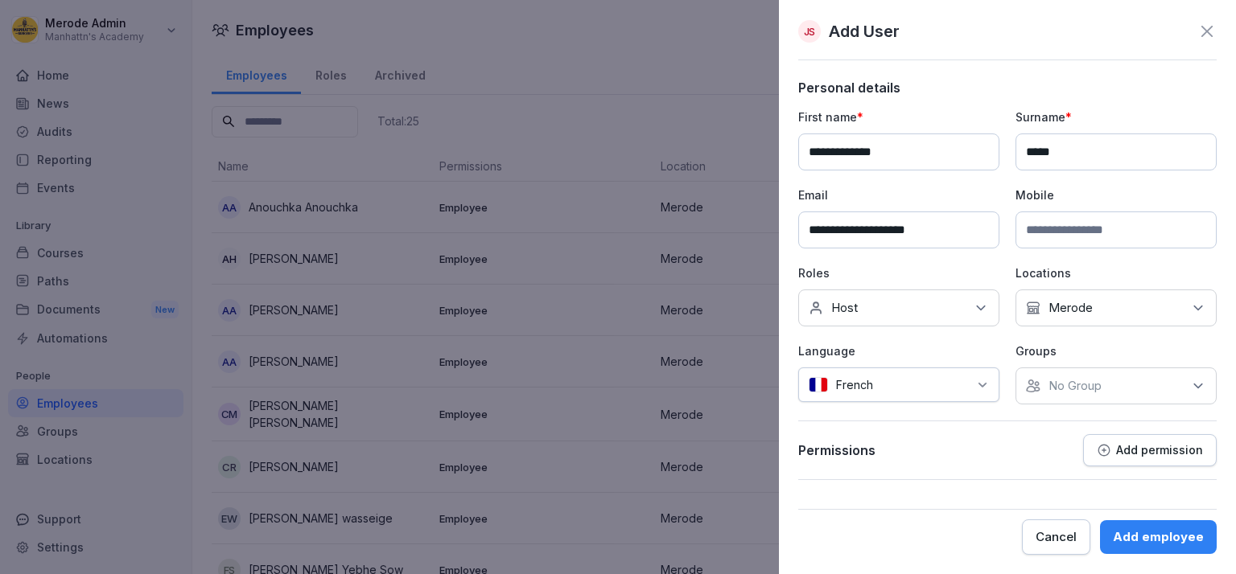
click at [1183, 385] on div "No Group" at bounding box center [1115, 386] width 201 height 37
click at [1035, 459] on button "Merode" at bounding box center [1034, 458] width 14 height 14
click at [929, 452] on div "Permissions Add permission" at bounding box center [1007, 450] width 418 height 32
click at [1170, 541] on div "Add employee" at bounding box center [1158, 538] width 91 height 18
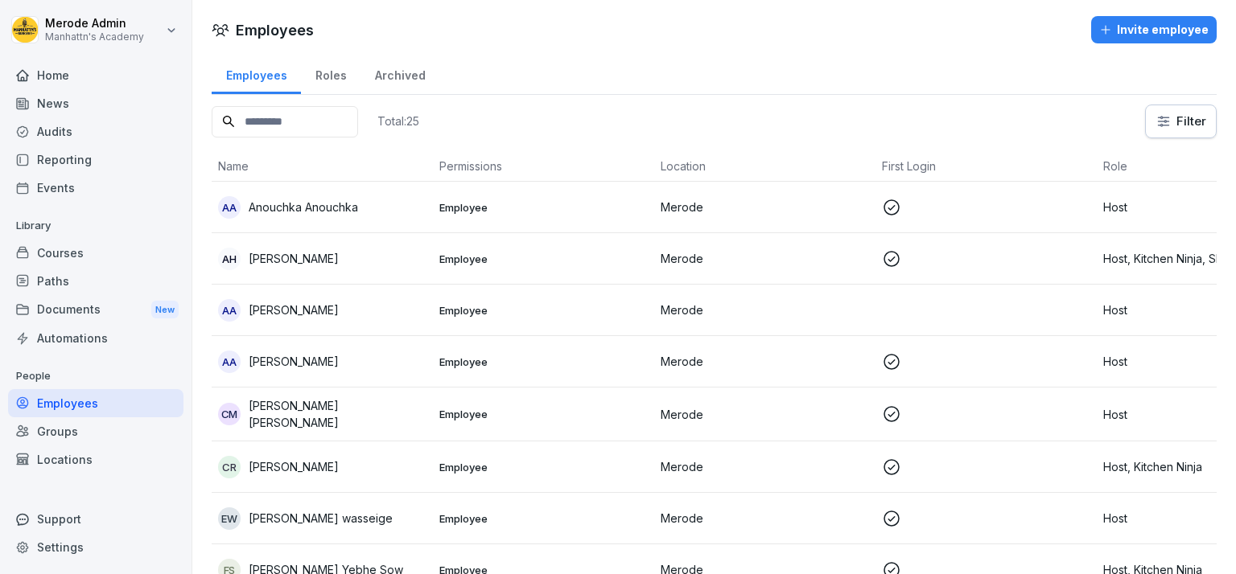
click at [1146, 33] on div "Invite employee" at bounding box center [1153, 30] width 109 height 18
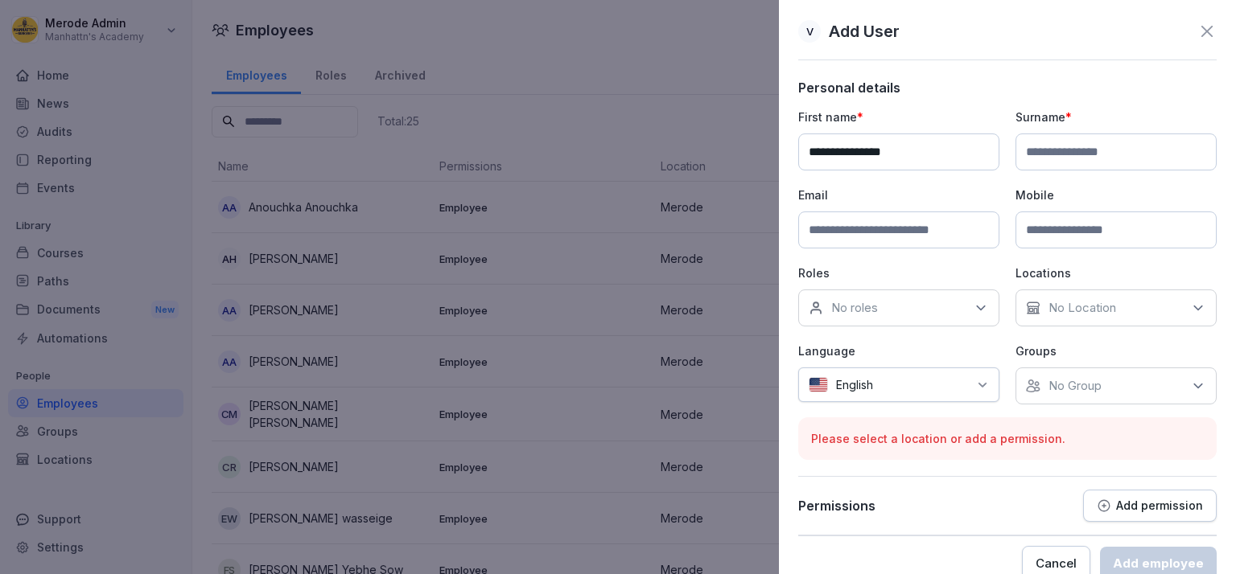
type input "**********"
click at [1064, 142] on input at bounding box center [1115, 152] width 201 height 37
type input "******"
click at [945, 241] on input at bounding box center [898, 230] width 201 height 37
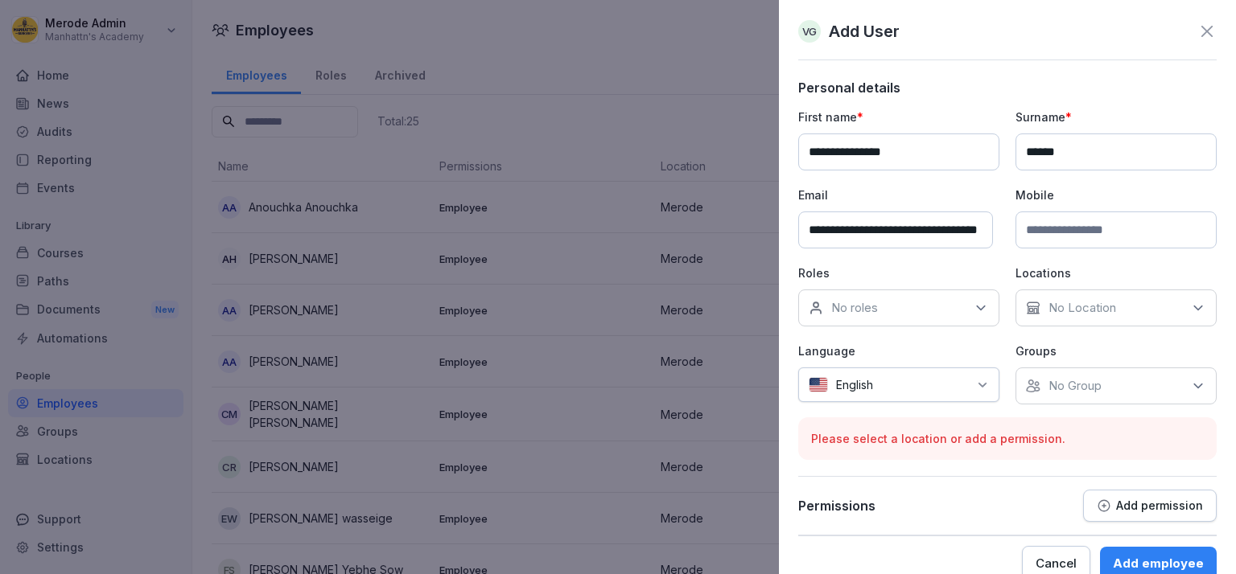
scroll to position [0, 55]
type input "**********"
click at [954, 303] on div "No roles" at bounding box center [898, 308] width 201 height 37
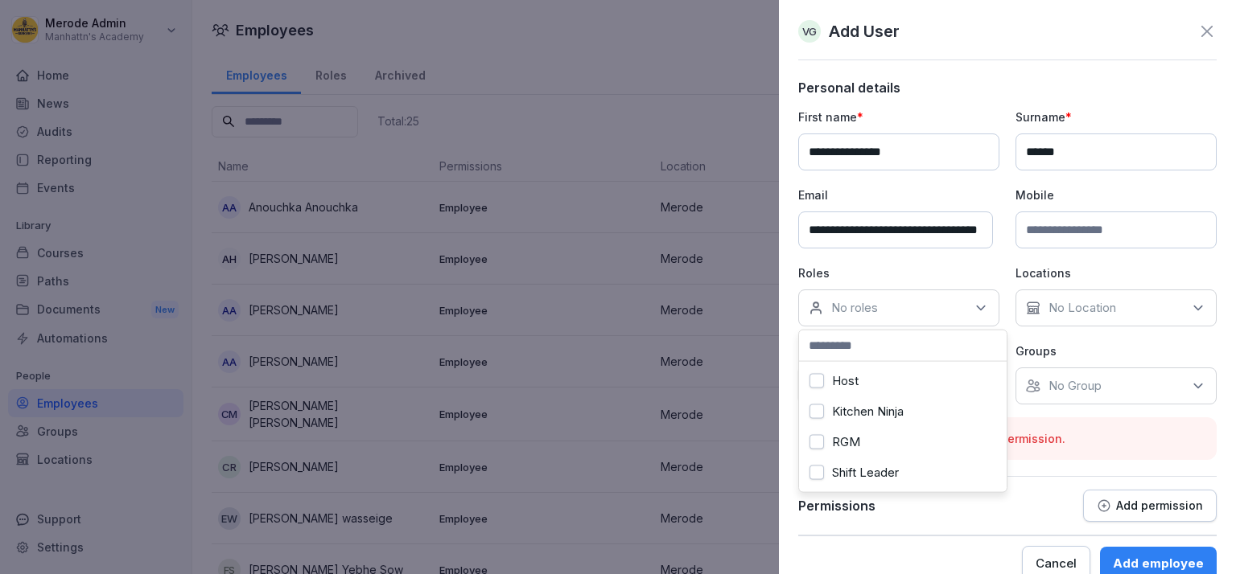
scroll to position [13, 0]
click at [817, 405] on button "Kitchen Ninja" at bounding box center [816, 412] width 14 height 14
click at [1091, 343] on p "Groups" at bounding box center [1115, 351] width 201 height 17
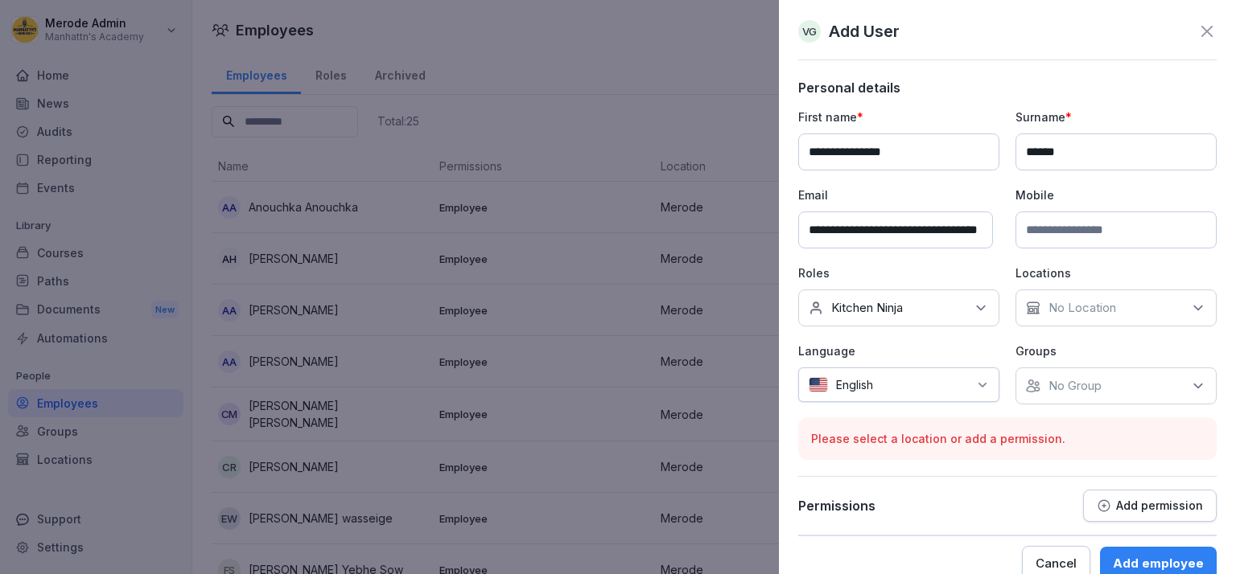
click at [962, 385] on div "English" at bounding box center [898, 385] width 201 height 35
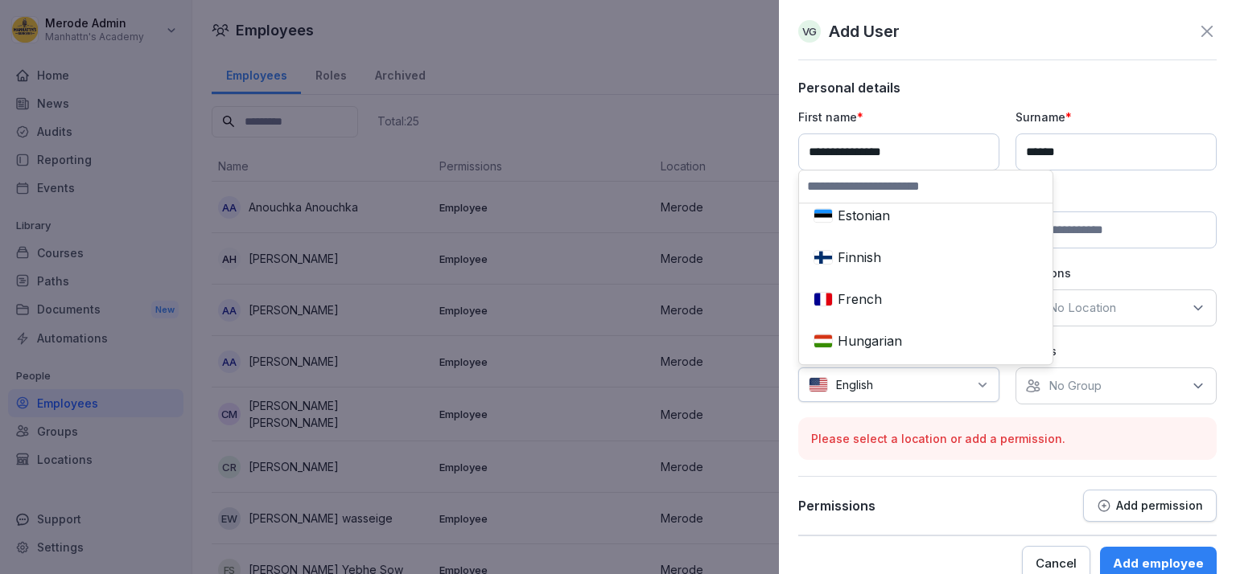
scroll to position [370, 0]
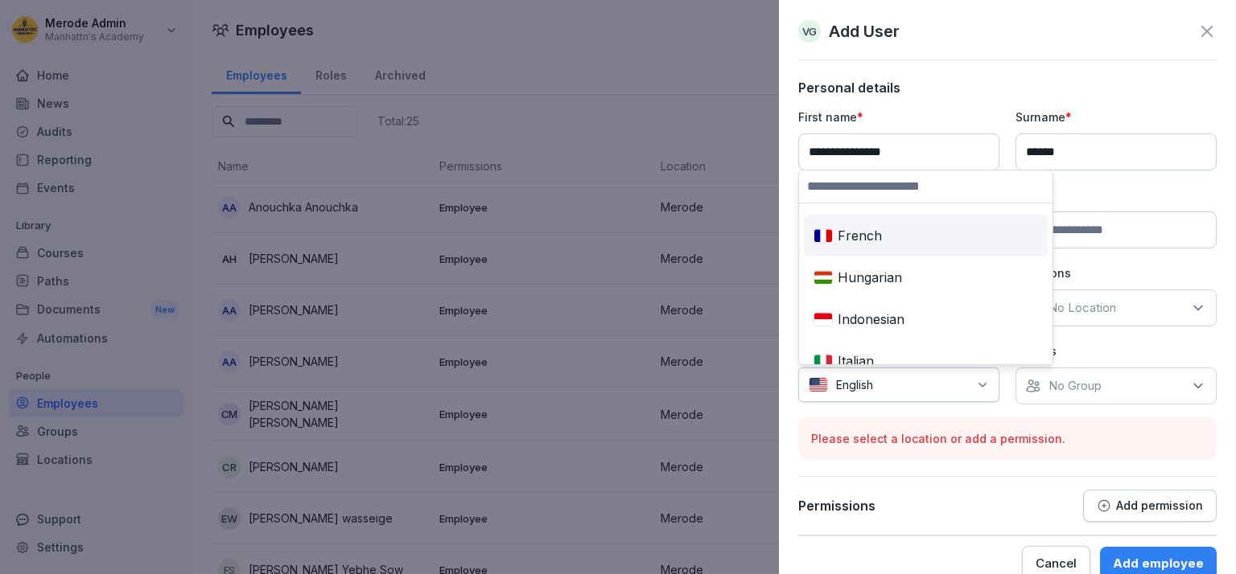
click at [890, 237] on div "French" at bounding box center [925, 235] width 237 height 35
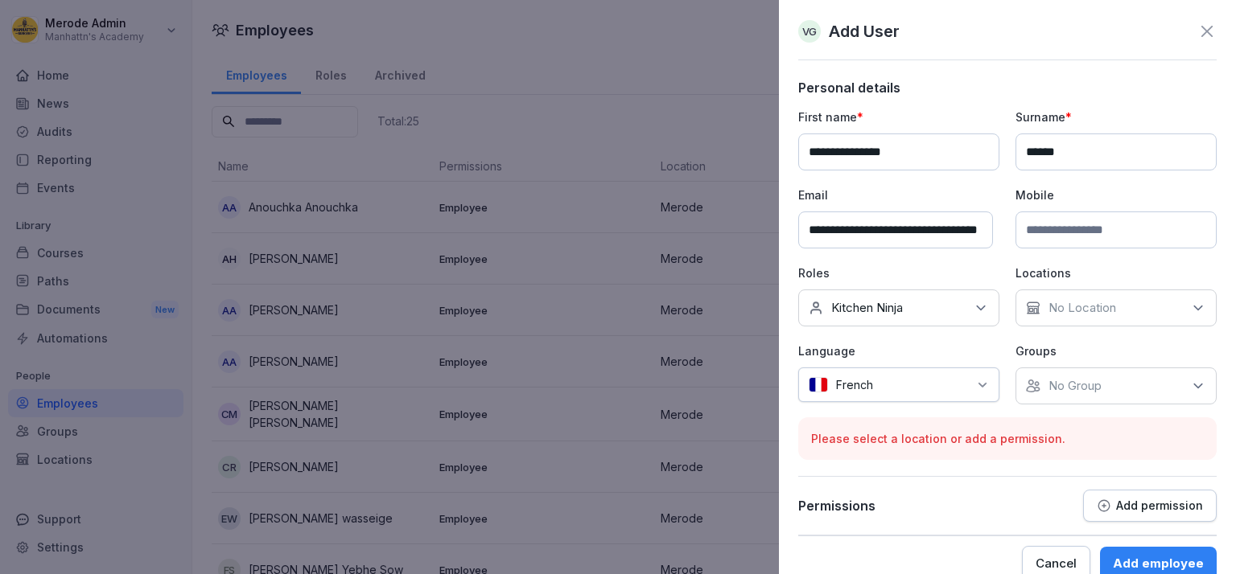
click at [1057, 311] on p "No Location" at bounding box center [1082, 308] width 68 height 16
click at [1025, 385] on button "Merode" at bounding box center [1027, 381] width 14 height 14
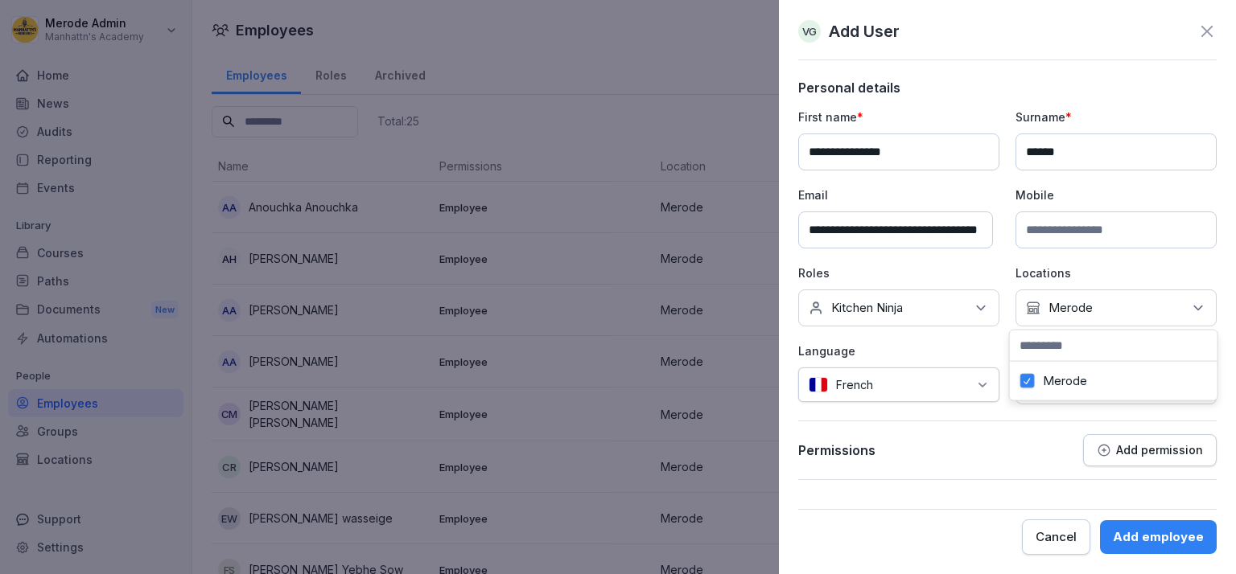
scroll to position [0, 47]
click at [983, 362] on div "Language French" at bounding box center [898, 374] width 201 height 62
click at [1087, 398] on div "No Group" at bounding box center [1115, 386] width 201 height 37
click at [1031, 463] on button "Merode" at bounding box center [1034, 458] width 14 height 14
click at [1128, 524] on button "Add employee" at bounding box center [1158, 538] width 117 height 34
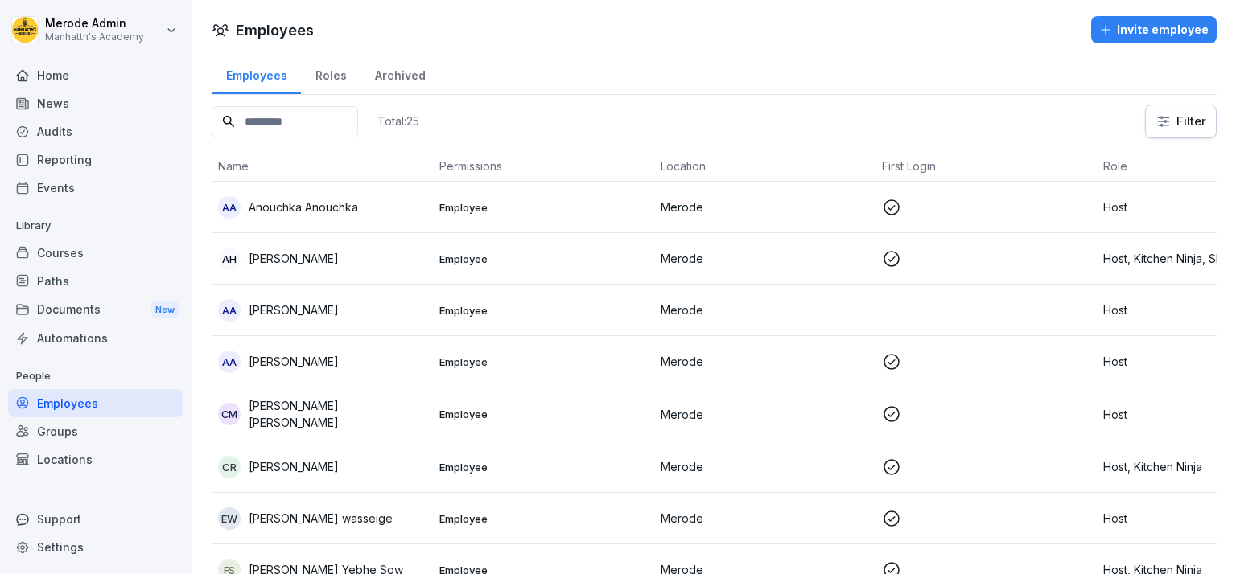
click at [1163, 37] on div "Invite employee" at bounding box center [1153, 30] width 109 height 18
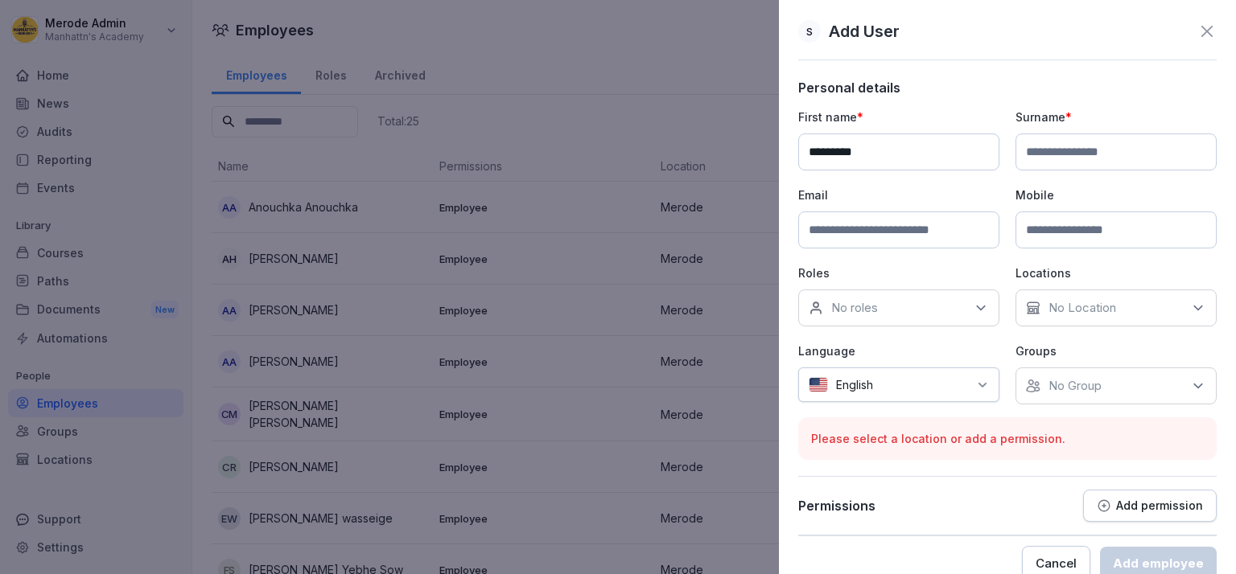
type input "*********"
click at [1029, 150] on input at bounding box center [1115, 152] width 201 height 37
type input "**********"
click at [922, 319] on div "No roles" at bounding box center [898, 308] width 201 height 37
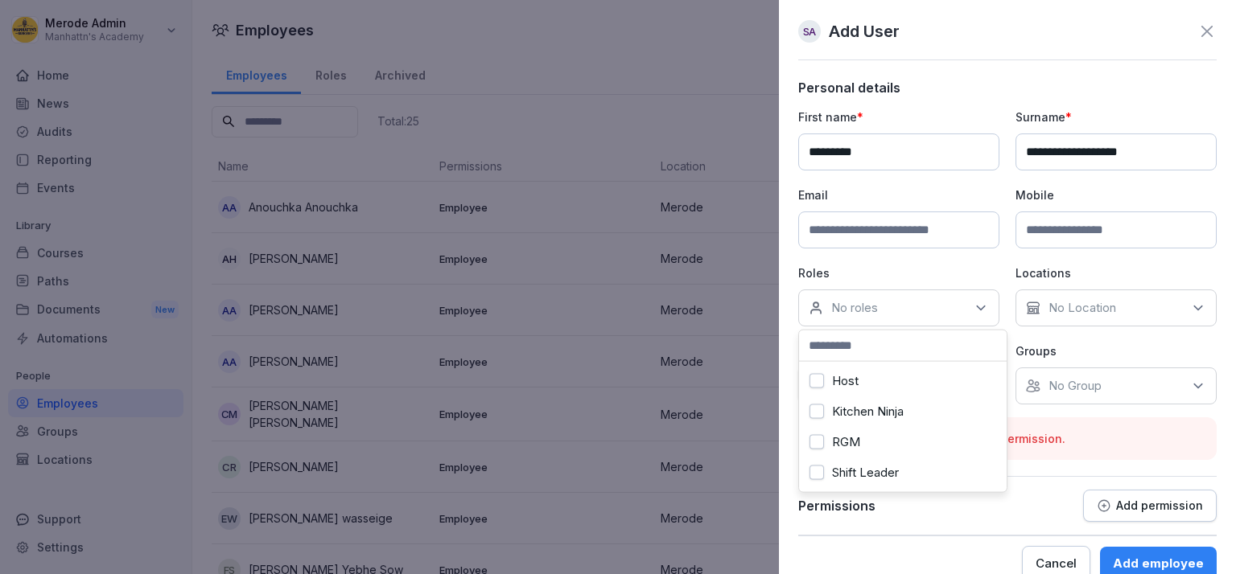
click at [819, 385] on button "Host" at bounding box center [816, 381] width 14 height 14
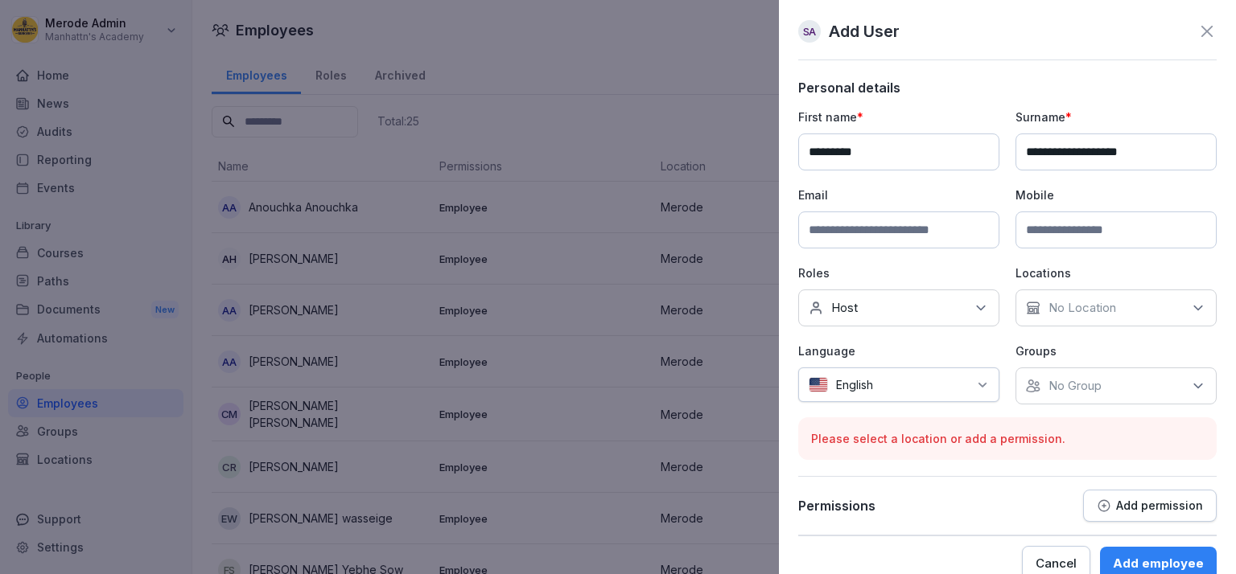
click at [1109, 313] on p "No Location" at bounding box center [1082, 308] width 68 height 16
click at [1022, 383] on button "Merode" at bounding box center [1027, 381] width 14 height 14
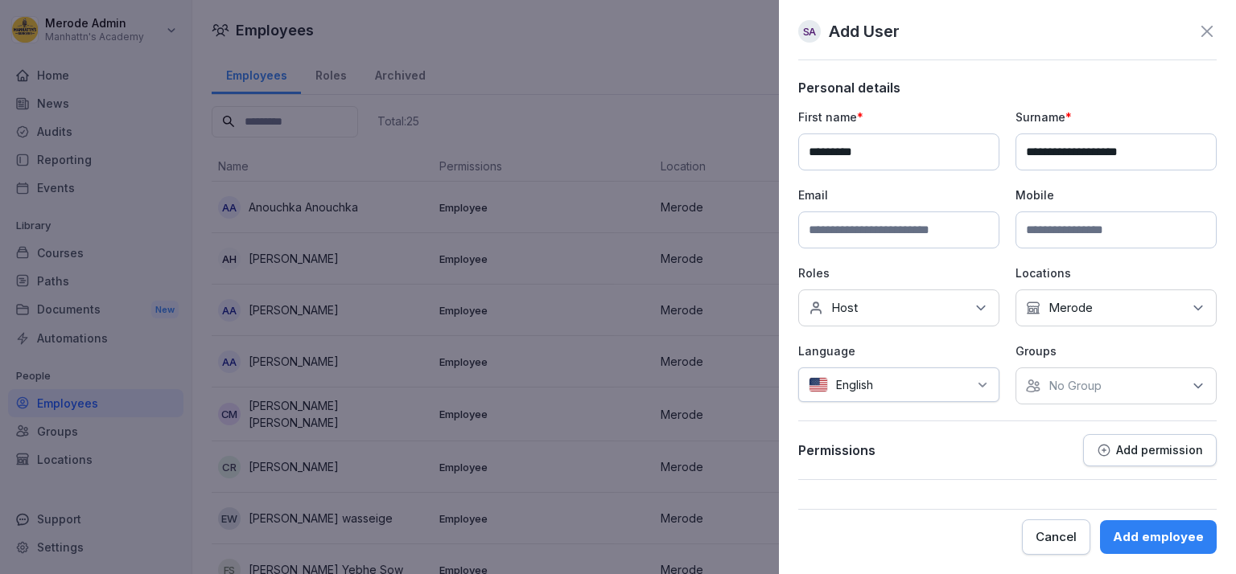
click at [970, 352] on p "Language" at bounding box center [898, 351] width 201 height 17
click at [1064, 392] on p "No Group" at bounding box center [1074, 386] width 53 height 16
click at [1030, 463] on button "Merode" at bounding box center [1034, 458] width 14 height 14
click at [964, 352] on p "Language" at bounding box center [898, 351] width 201 height 17
click at [986, 387] on icon at bounding box center [982, 385] width 13 height 13
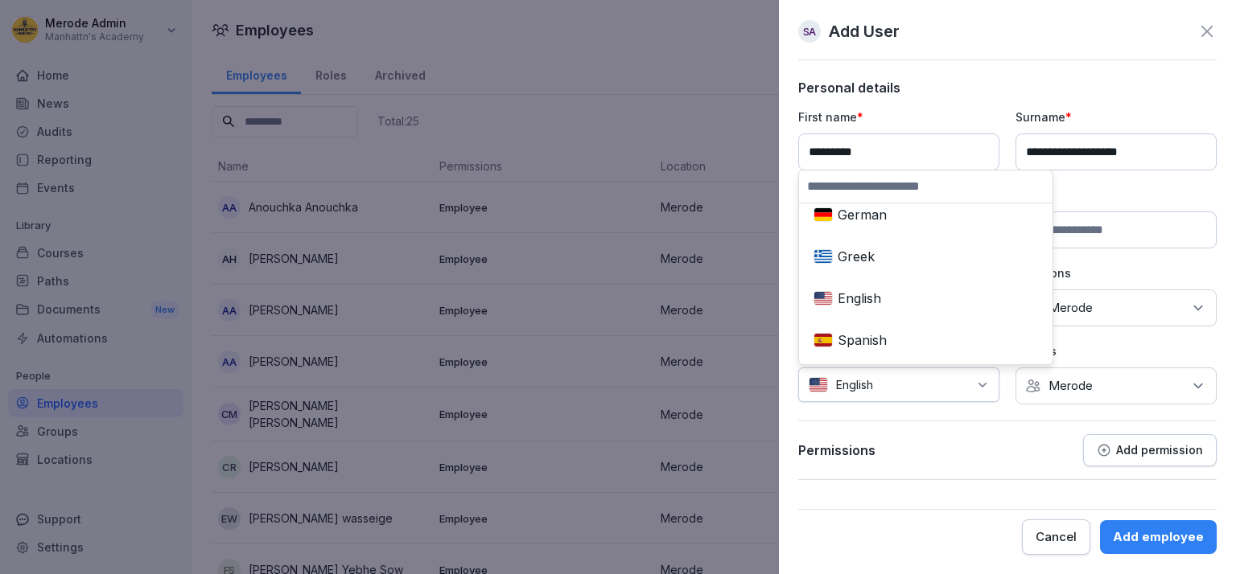
scroll to position [278, 0]
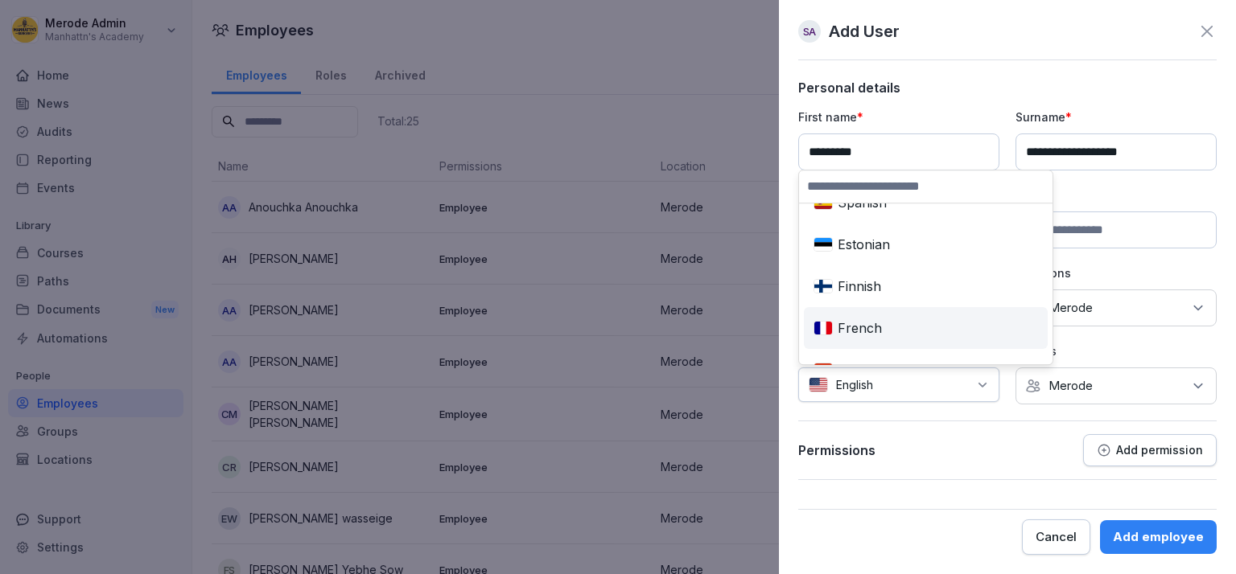
click at [864, 320] on div "French" at bounding box center [925, 328] width 237 height 35
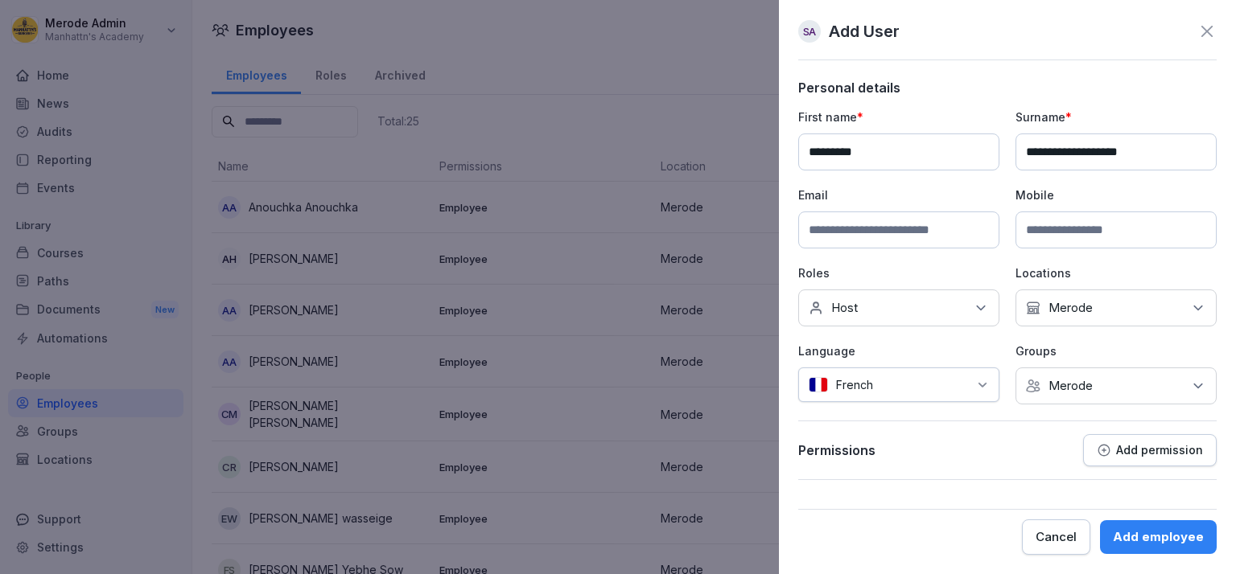
click at [922, 237] on input at bounding box center [898, 230] width 201 height 37
type input "**********"
click at [1168, 545] on div "Add employee" at bounding box center [1158, 538] width 91 height 18
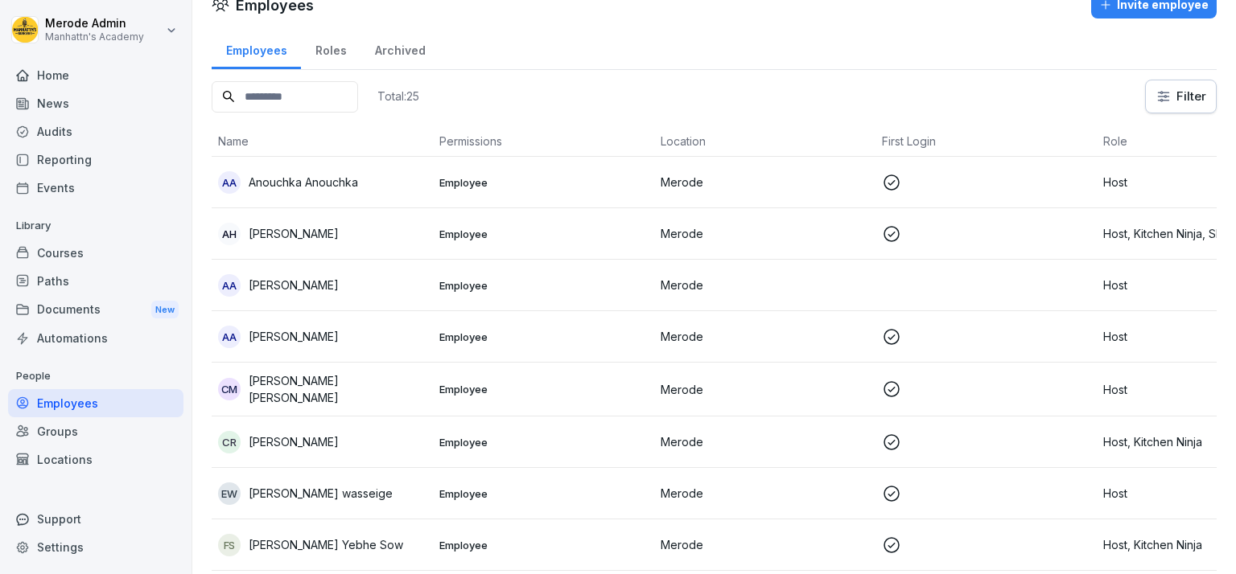
scroll to position [0, 0]
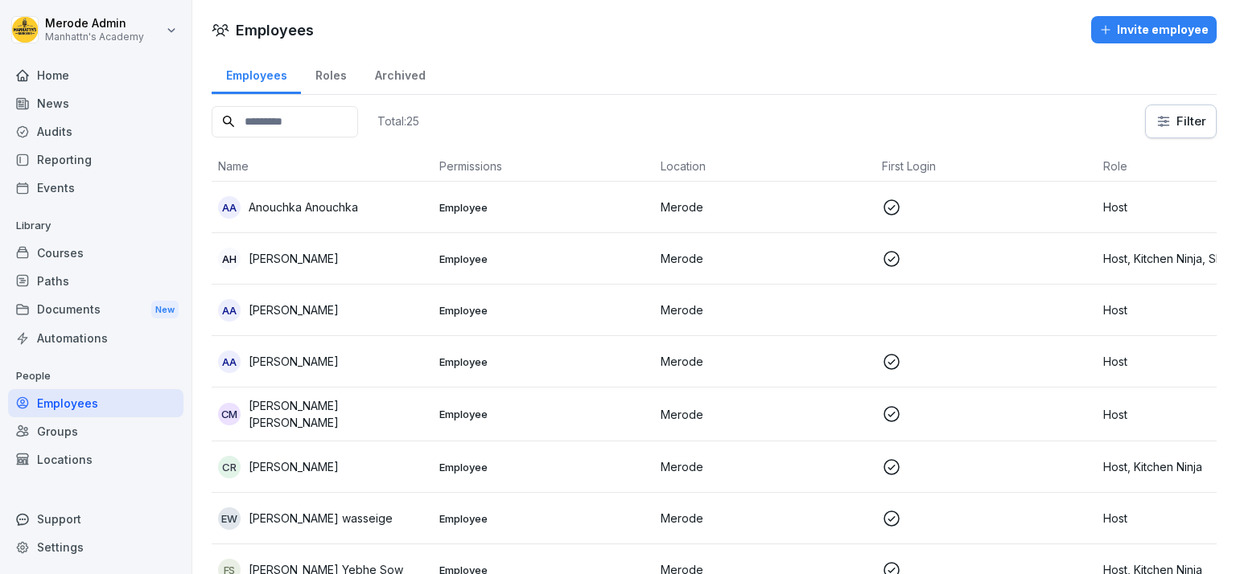
click at [524, 384] on td "Employee" at bounding box center [543, 361] width 221 height 51
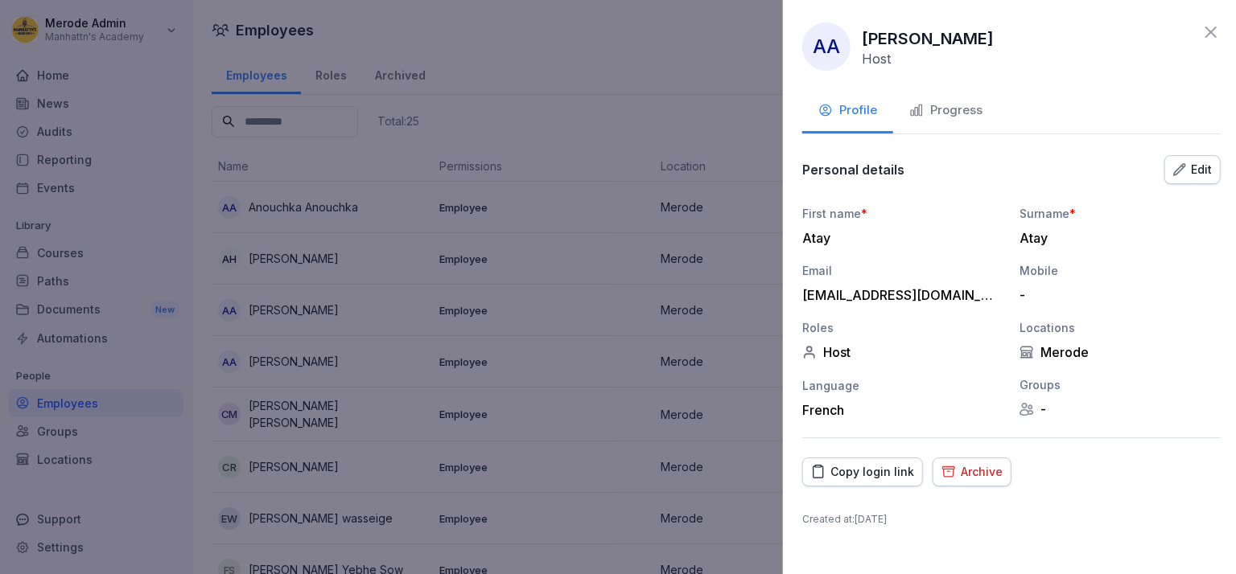
drag, startPoint x: 524, startPoint y: 384, endPoint x: 497, endPoint y: 451, distance: 71.9
click at [497, 451] on div at bounding box center [618, 287] width 1236 height 574
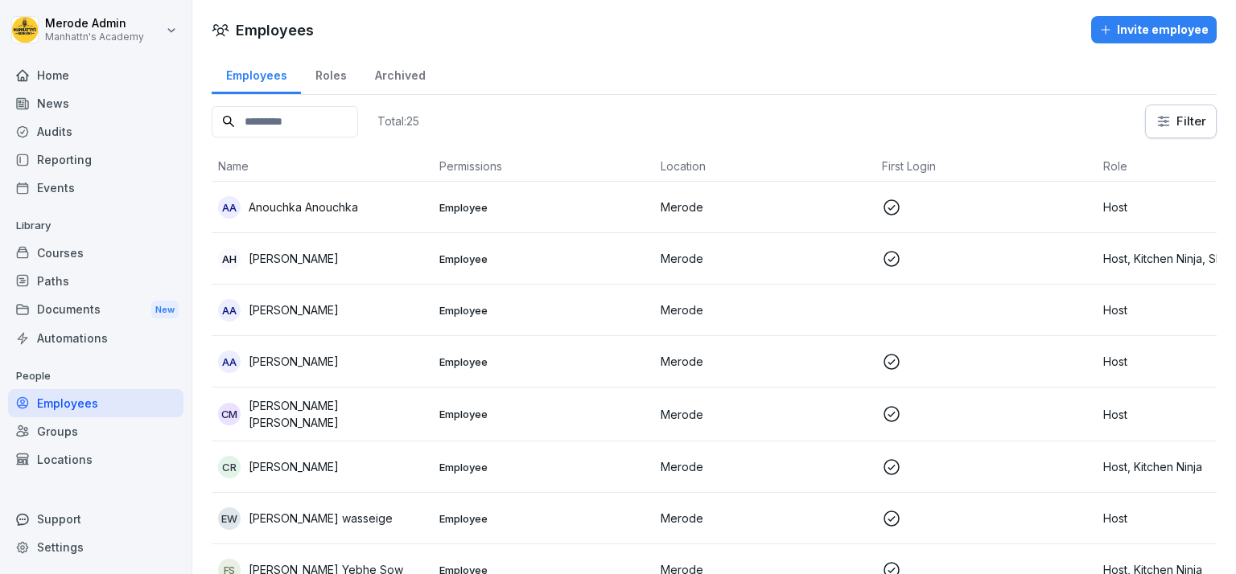
click at [323, 76] on div "Roles" at bounding box center [331, 73] width 60 height 41
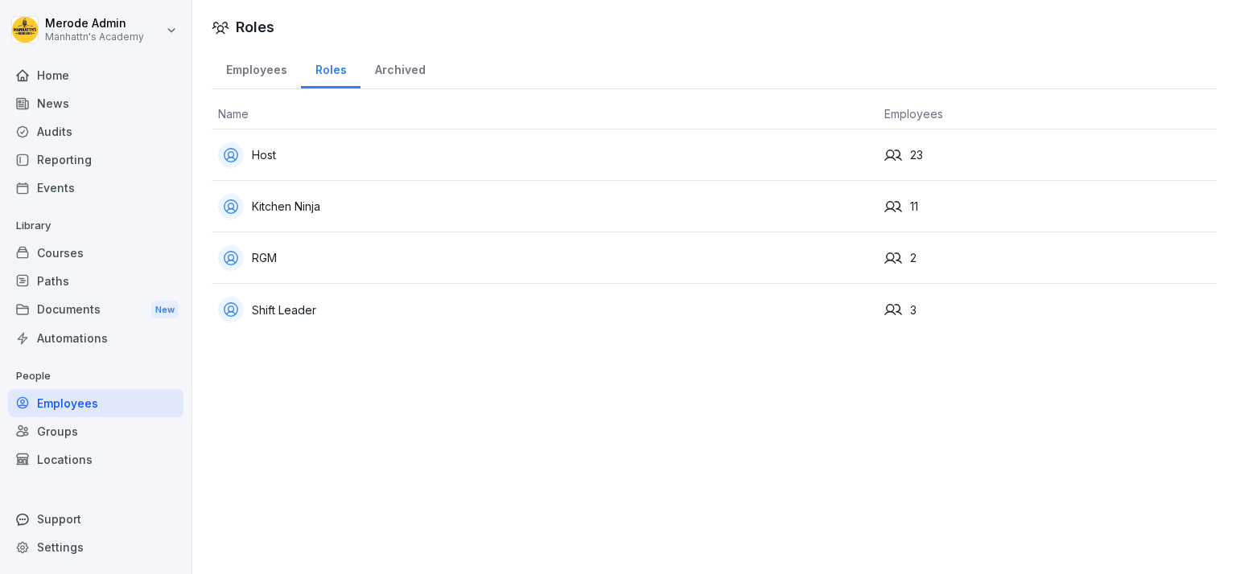
click at [310, 154] on div "Host" at bounding box center [544, 155] width 653 height 26
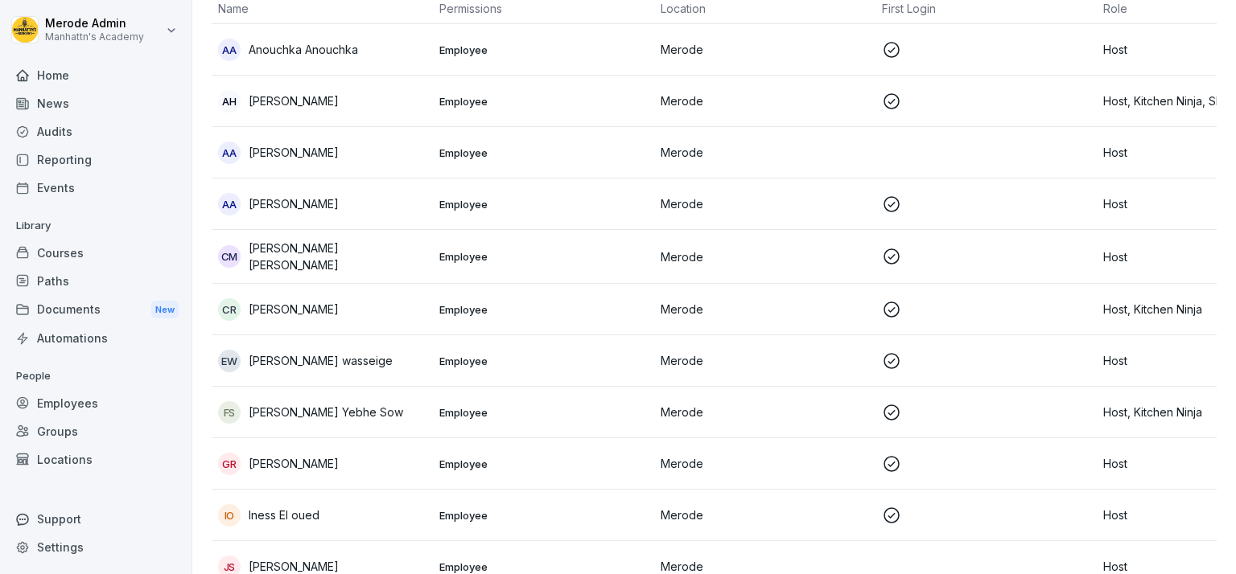
scroll to position [185, 0]
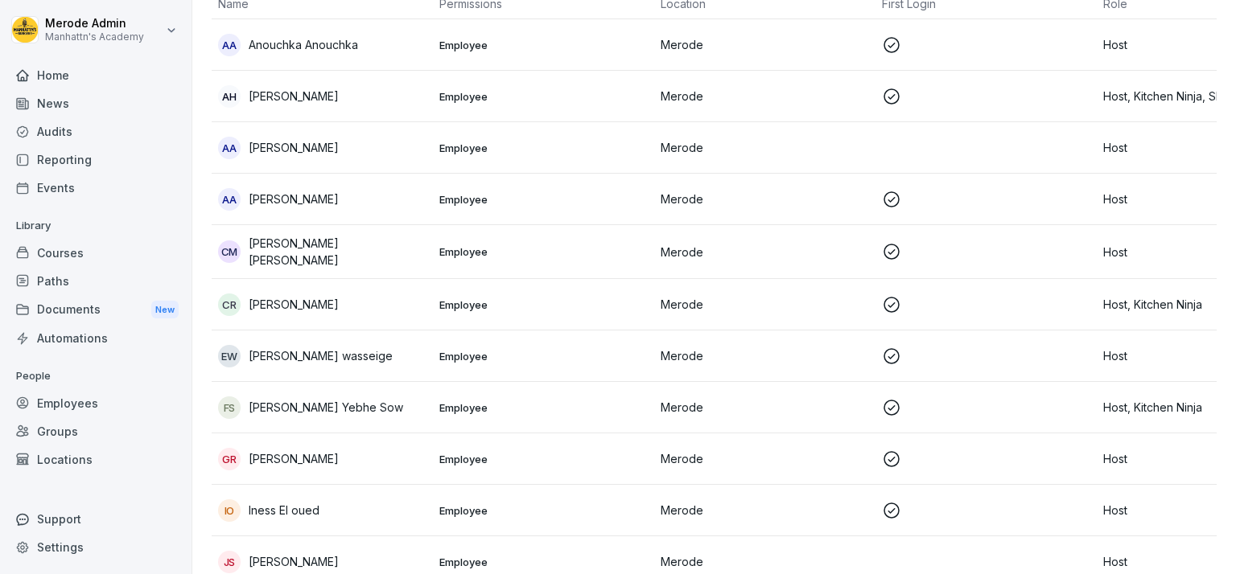
click at [608, 405] on p "Employee" at bounding box center [543, 408] width 208 height 14
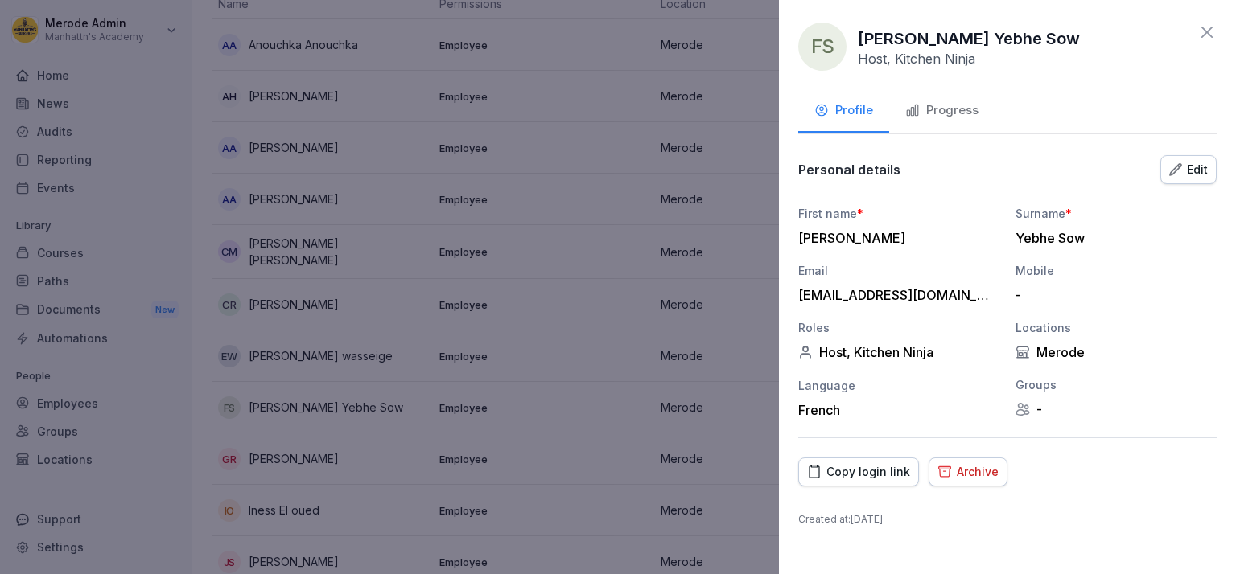
click at [977, 465] on div "Archive" at bounding box center [967, 472] width 61 height 18
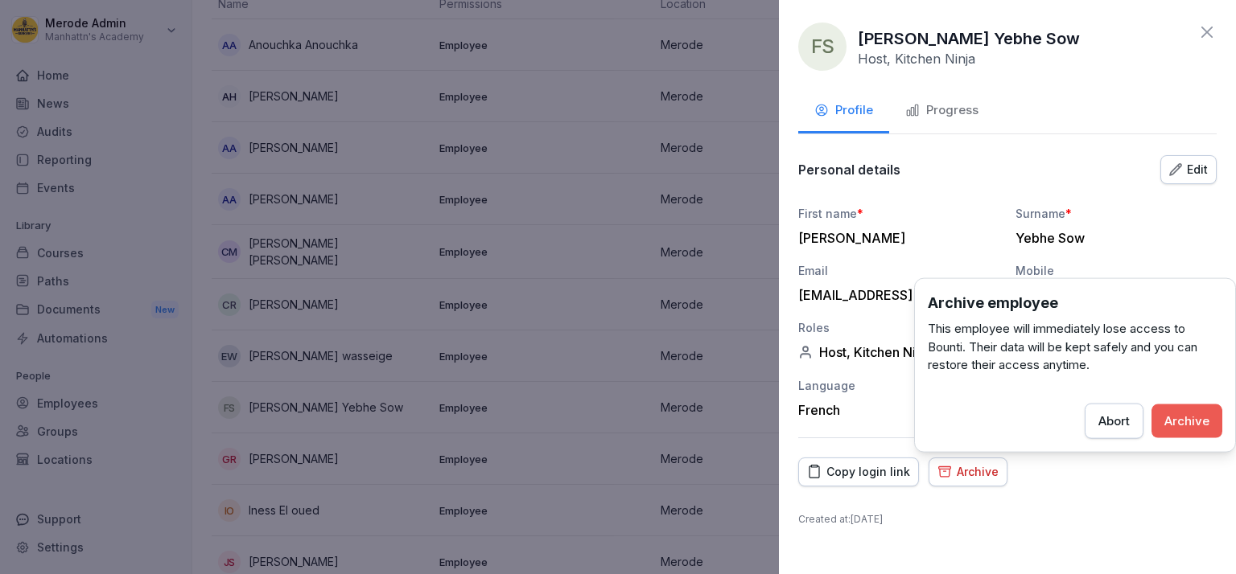
click at [1186, 413] on div "Archive" at bounding box center [1186, 421] width 45 height 18
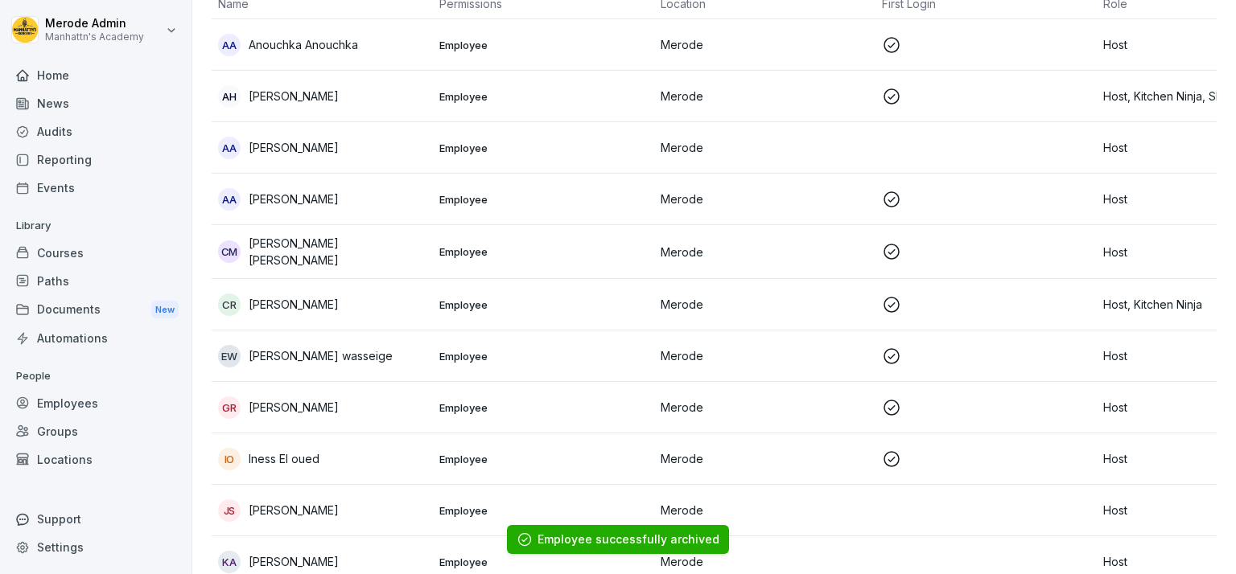
click at [1043, 360] on p at bounding box center [986, 356] width 208 height 19
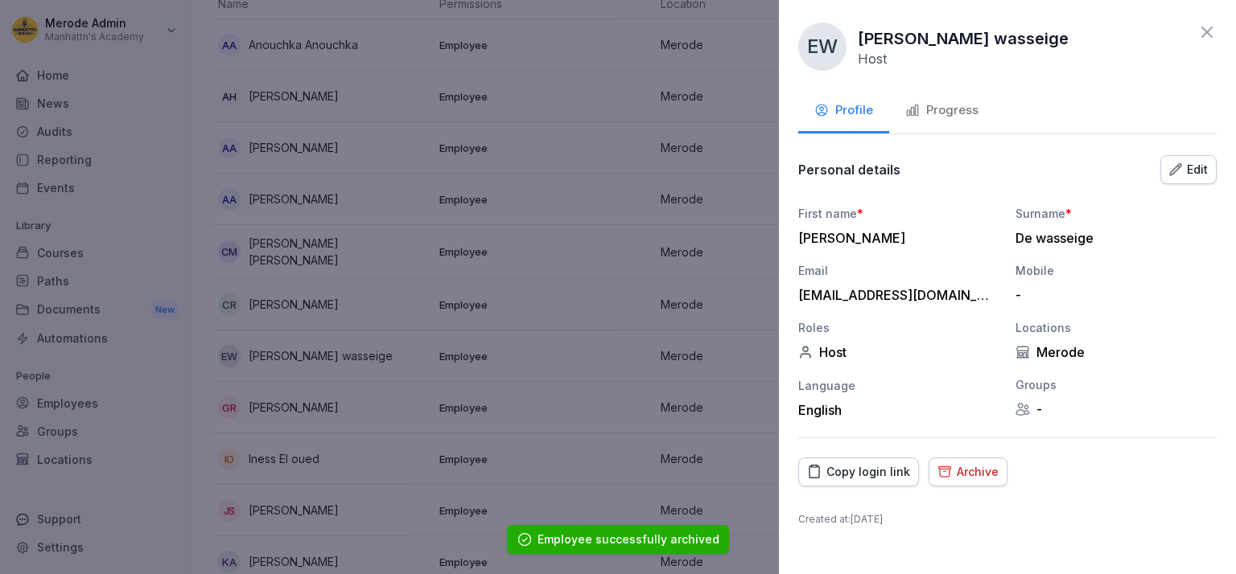
click at [971, 472] on div "Archive" at bounding box center [967, 472] width 61 height 18
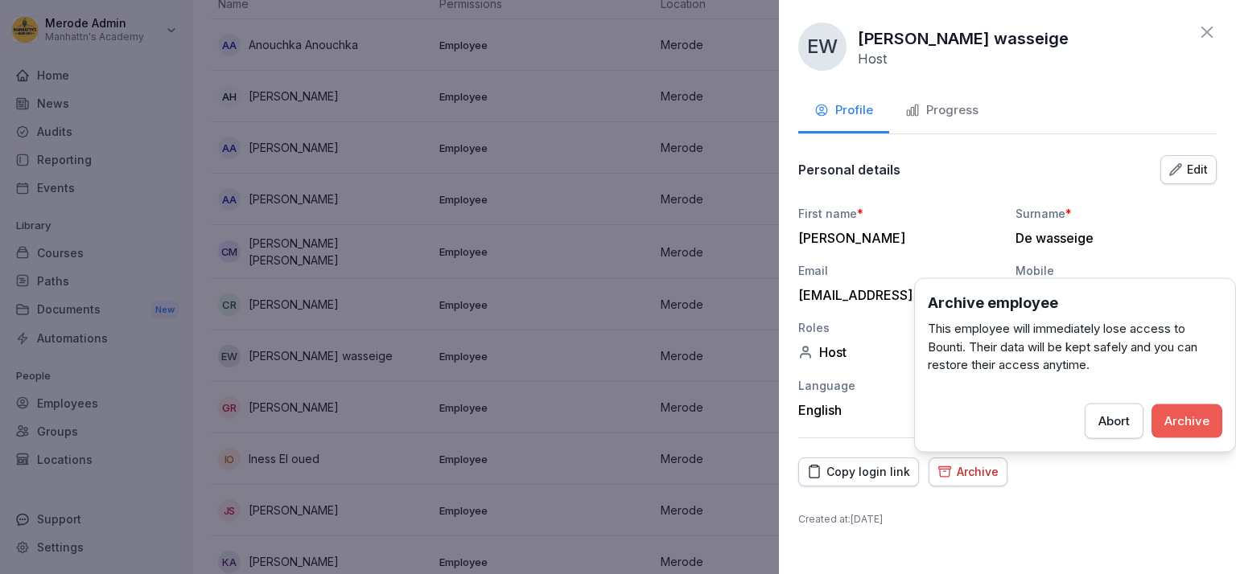
click at [978, 478] on div "Archive" at bounding box center [967, 472] width 61 height 18
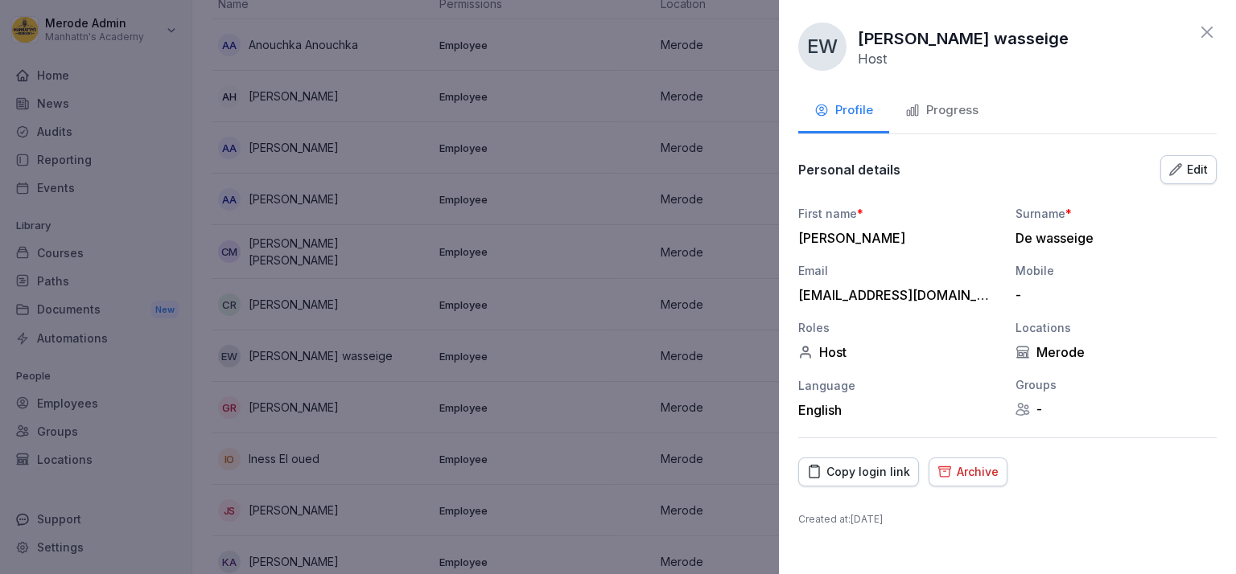
click at [993, 463] on button "Archive" at bounding box center [967, 472] width 79 height 29
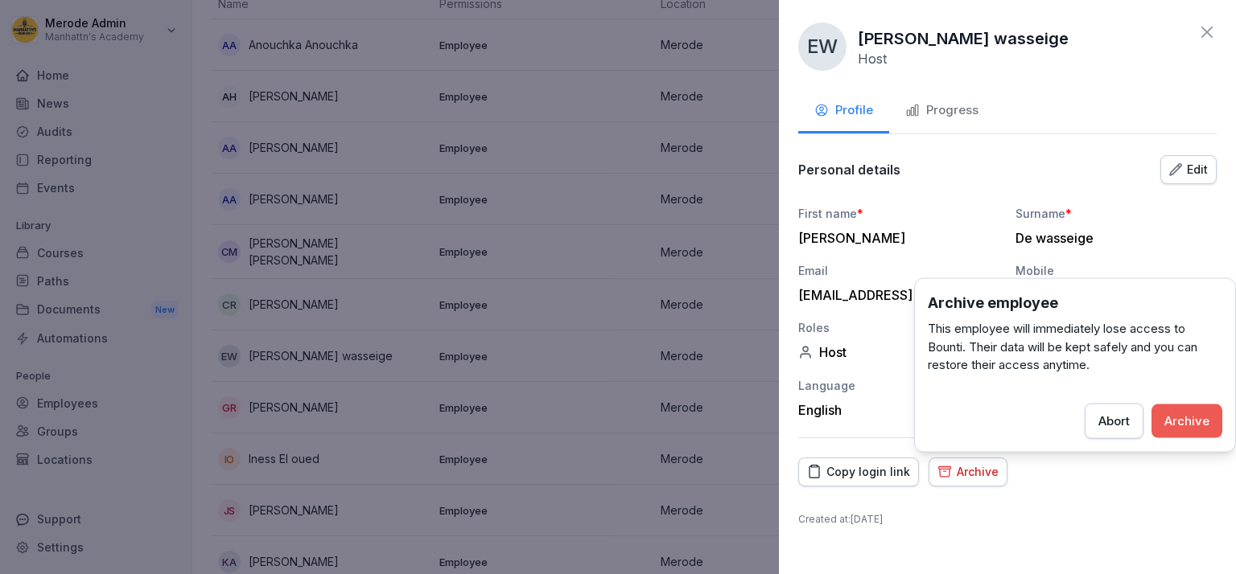
click at [1184, 419] on div "Archive" at bounding box center [1186, 421] width 45 height 18
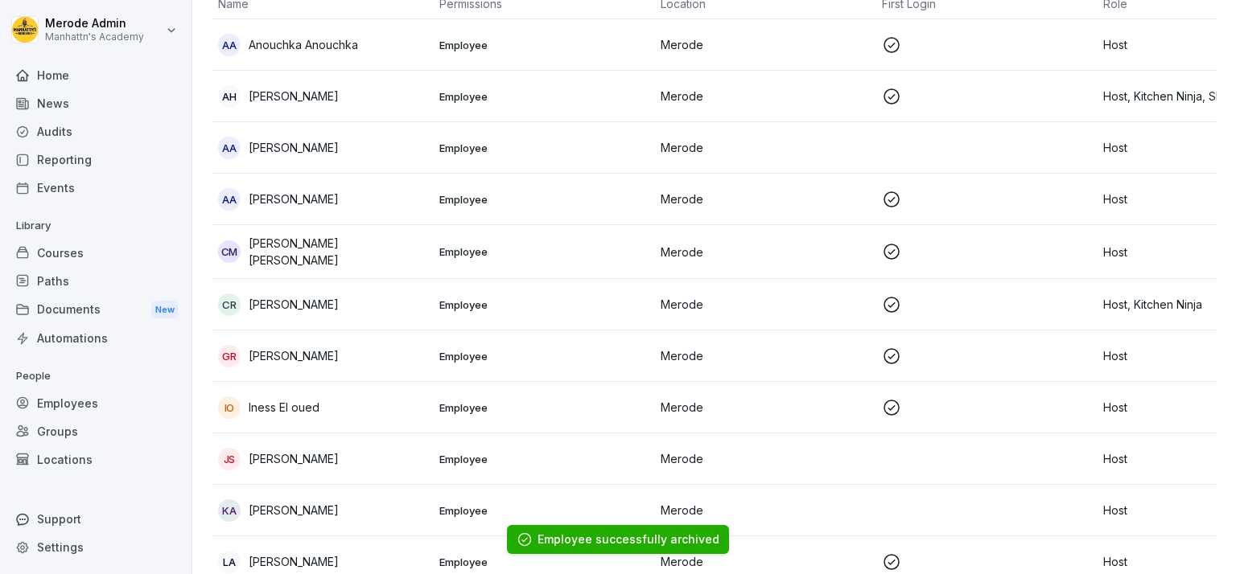
click at [1050, 407] on p at bounding box center [986, 407] width 208 height 19
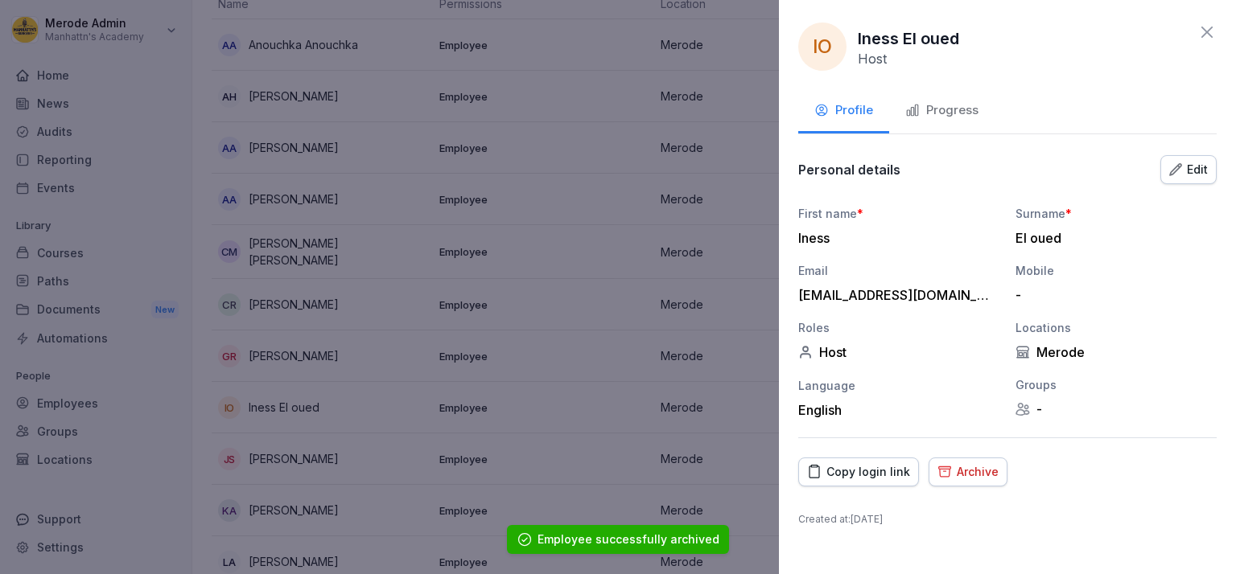
click at [971, 474] on div "Archive" at bounding box center [967, 472] width 61 height 18
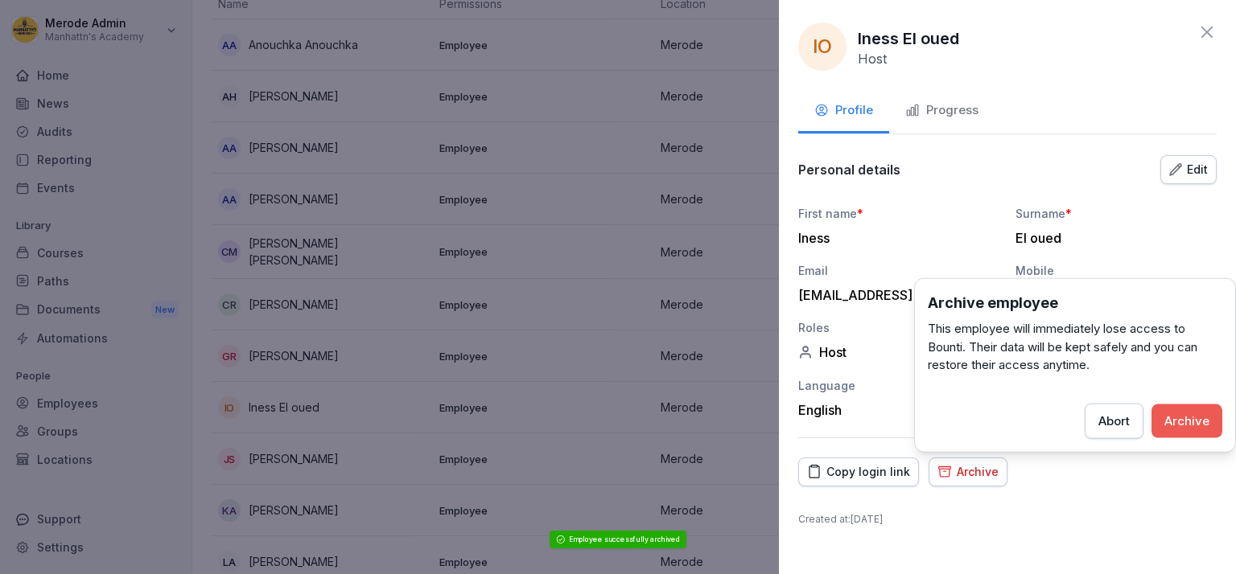
click at [1200, 426] on div "Archive" at bounding box center [1186, 421] width 45 height 18
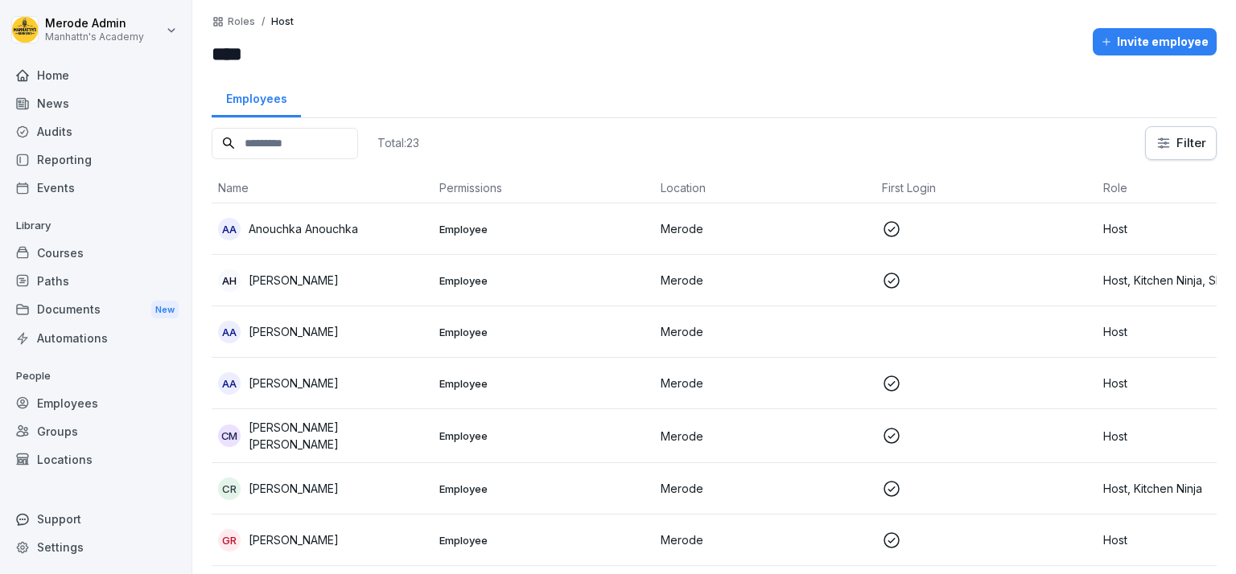
scroll to position [0, 0]
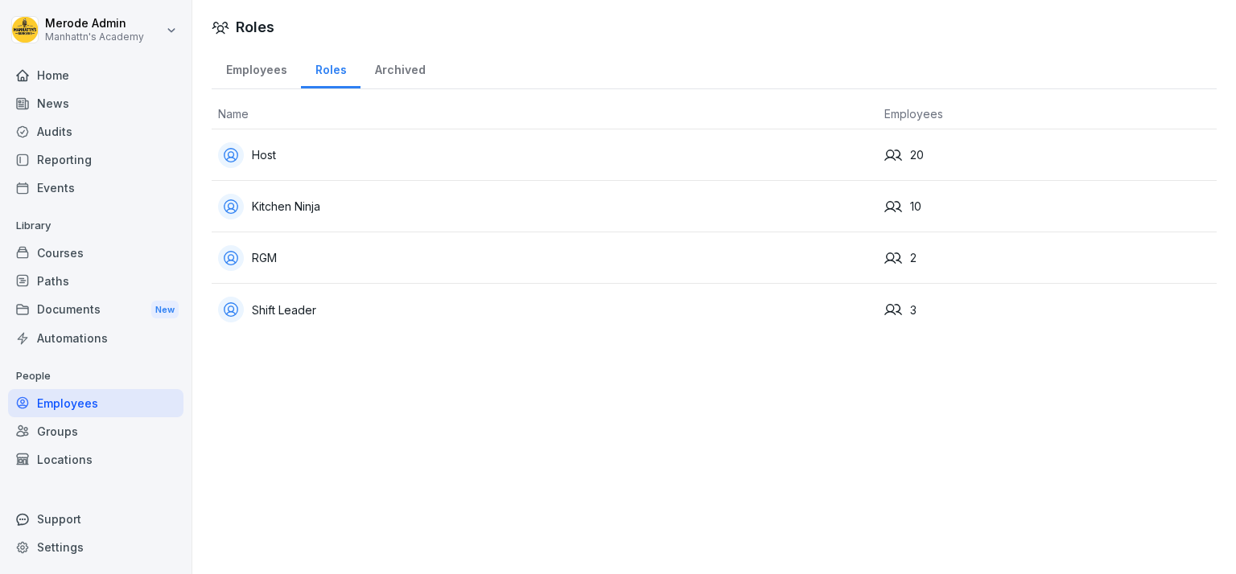
click at [331, 198] on div "Kitchen Ninja" at bounding box center [544, 207] width 653 height 26
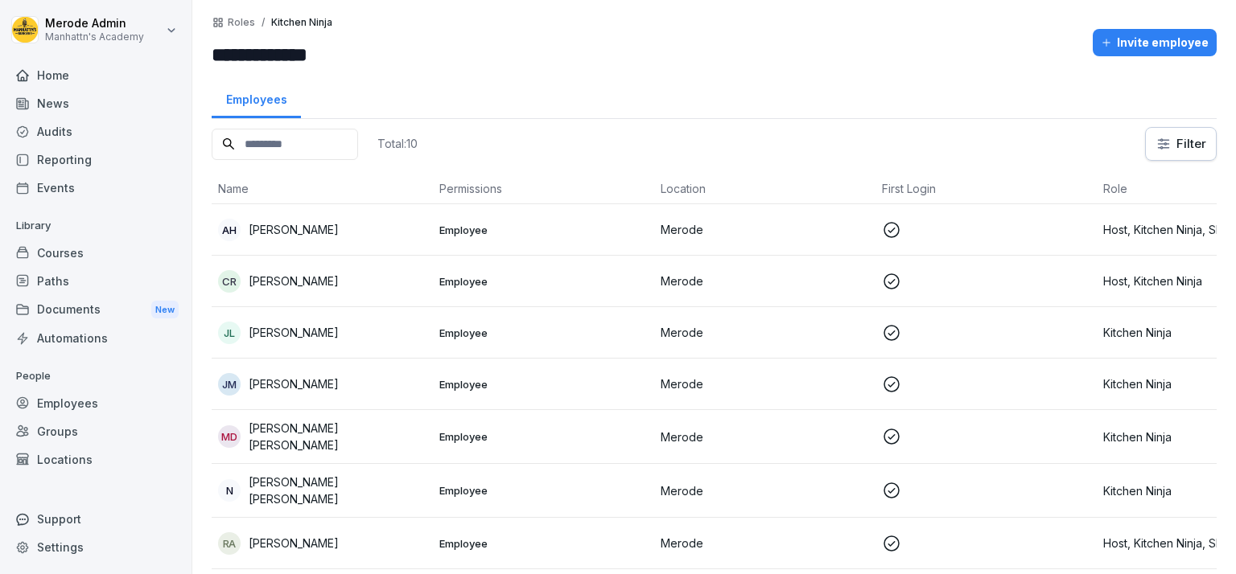
click at [388, 285] on div "CR Corentin Remacle" at bounding box center [322, 281] width 208 height 23
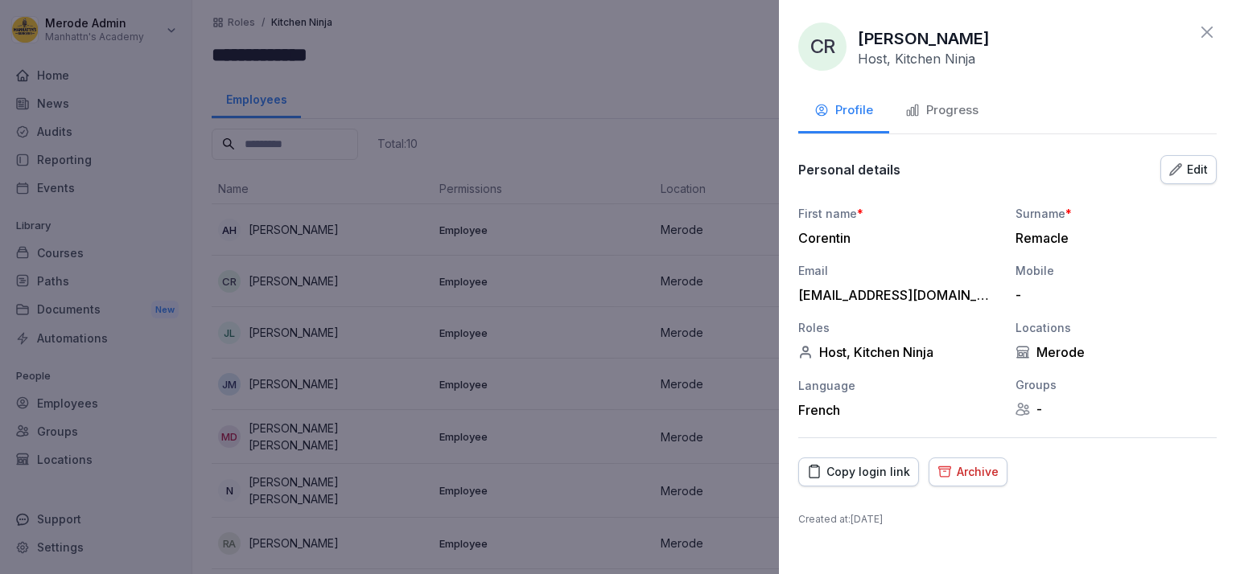
click at [1208, 166] on button "Edit" at bounding box center [1188, 169] width 56 height 29
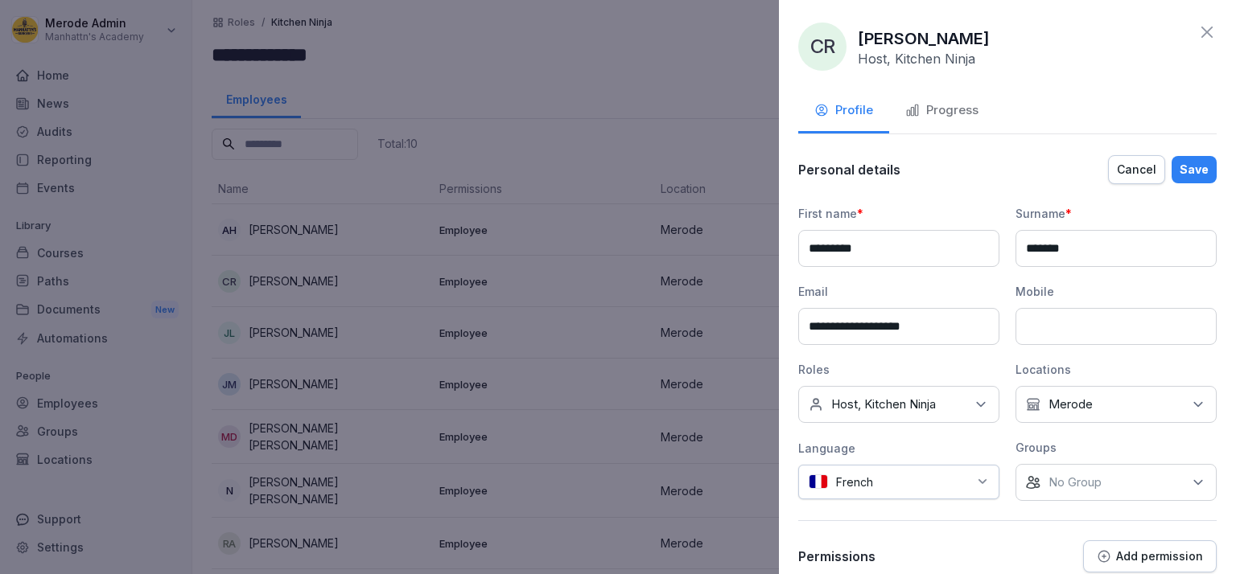
click at [970, 411] on div "No roles Host, Kitchen Ninja" at bounding box center [898, 404] width 201 height 37
click at [818, 292] on button "Kitchen Ninja" at bounding box center [816, 299] width 14 height 14
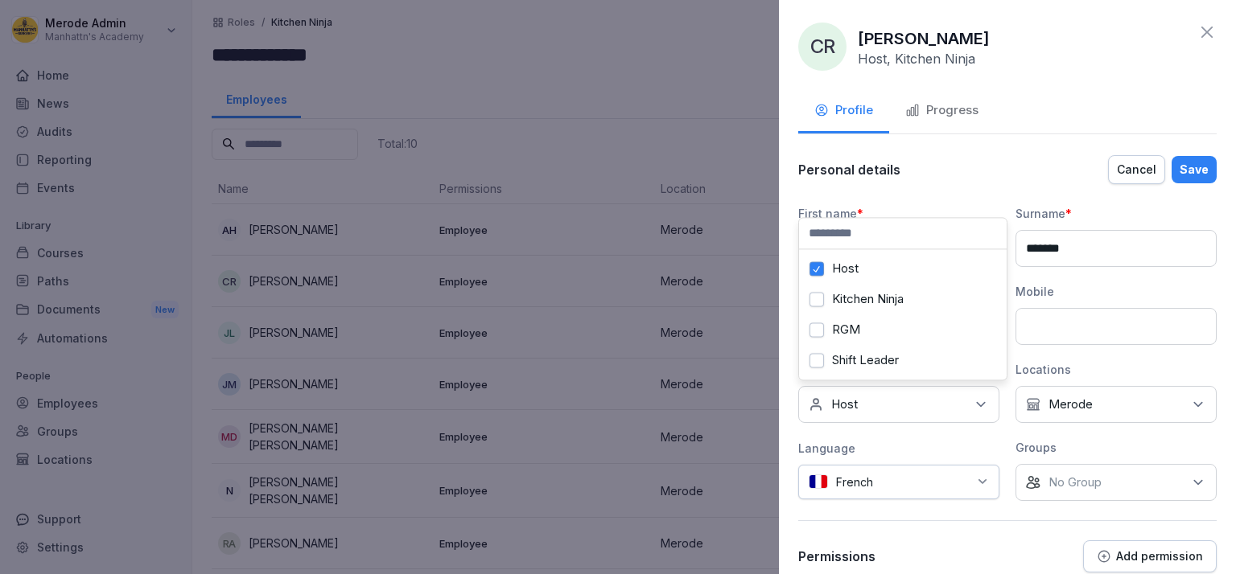
click at [817, 353] on button "Shift Leader" at bounding box center [816, 360] width 14 height 14
click at [1044, 166] on div "Personal details Cancel Save" at bounding box center [1007, 170] width 418 height 32
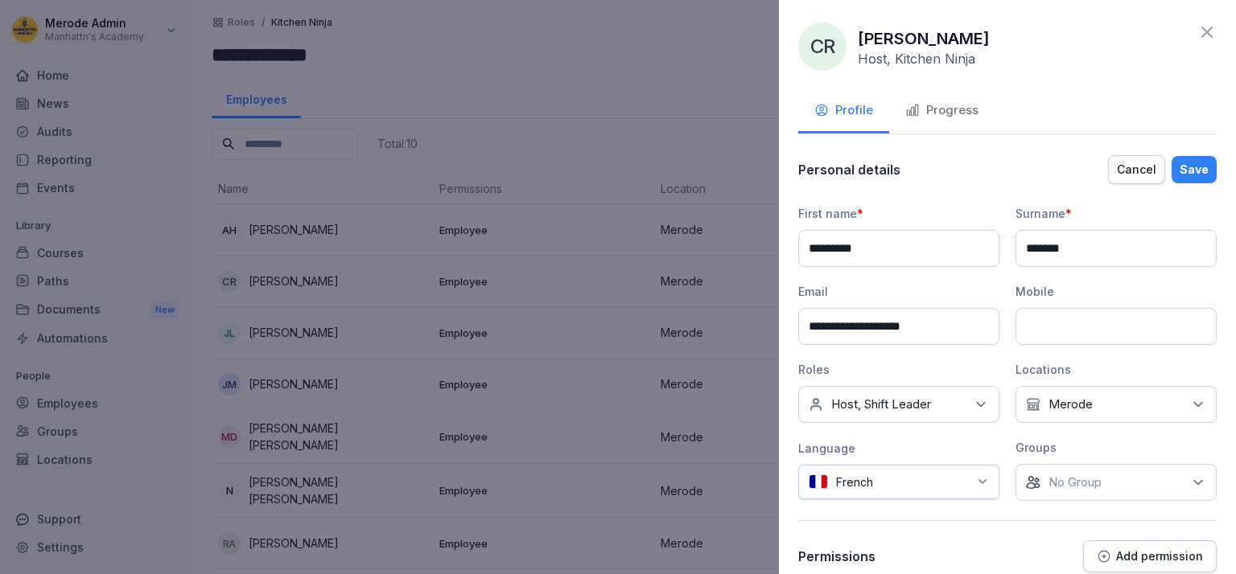
click at [1183, 172] on div "Save" at bounding box center [1193, 170] width 29 height 18
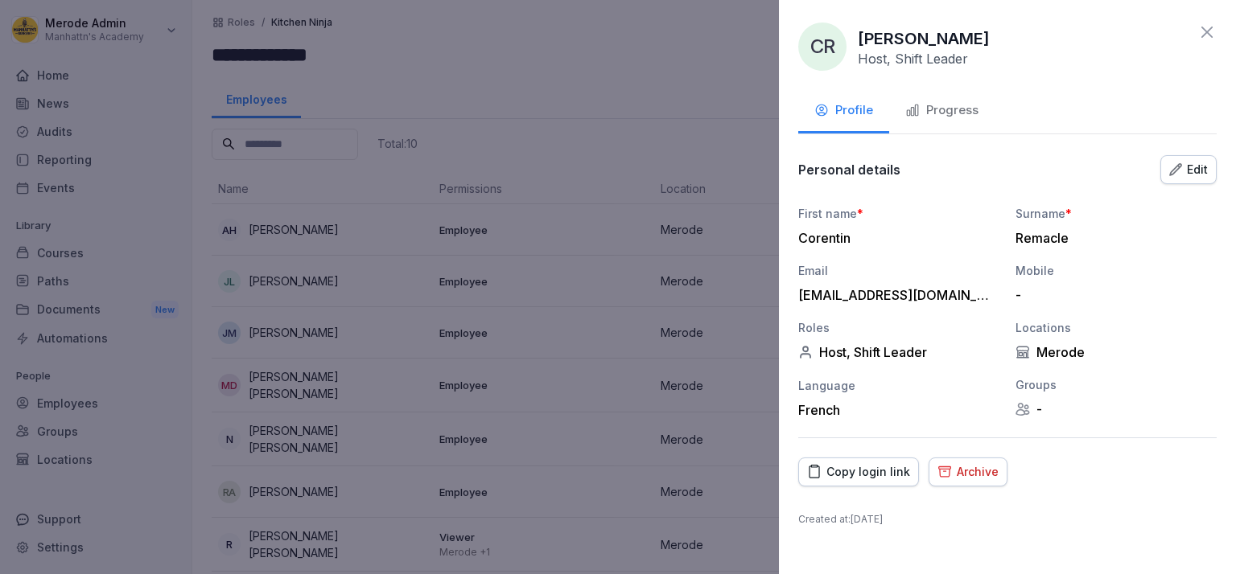
click at [637, 149] on div at bounding box center [618, 287] width 1236 height 574
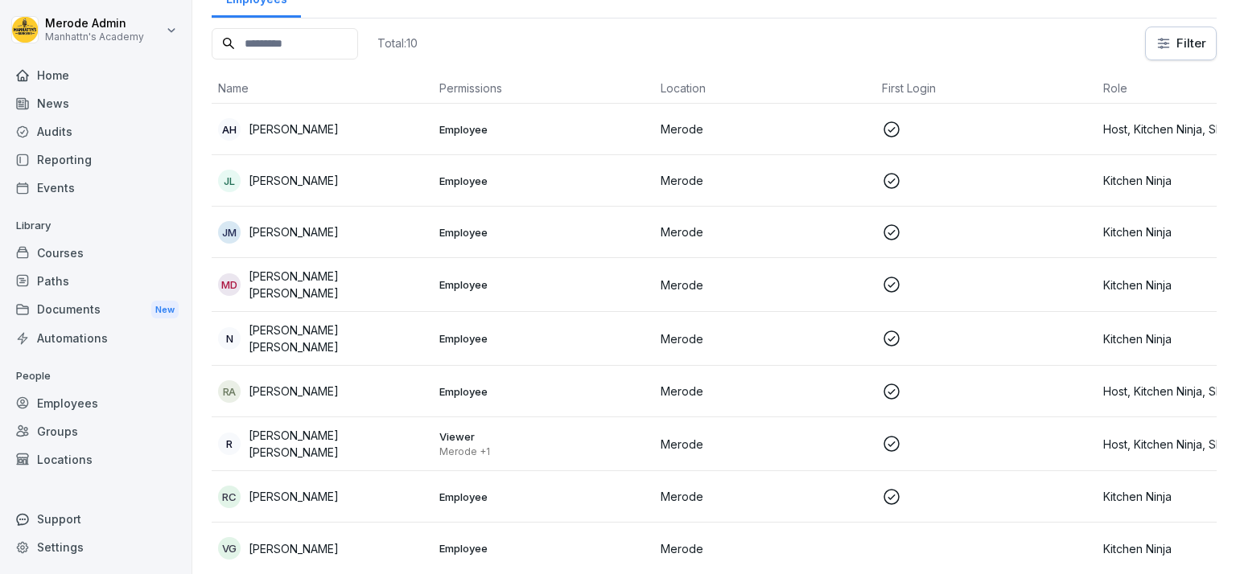
scroll to position [0, 0]
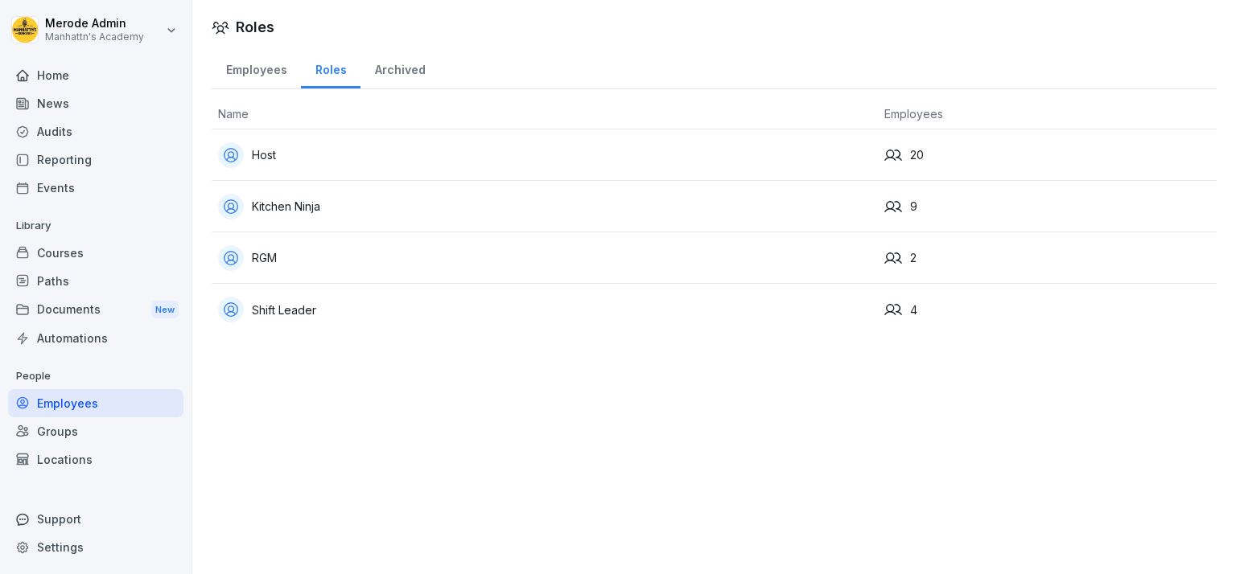
click at [274, 266] on div "RGM" at bounding box center [544, 258] width 653 height 26
click at [311, 318] on div "Shift Leader" at bounding box center [544, 310] width 653 height 26
click at [328, 163] on div "Host" at bounding box center [544, 155] width 653 height 26
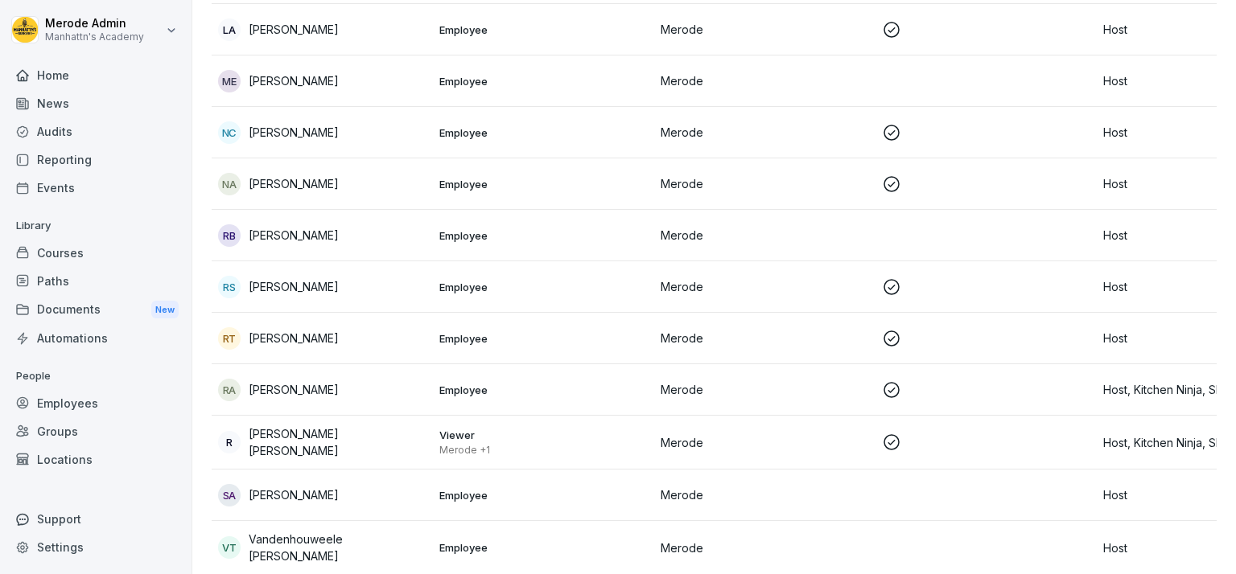
scroll to position [685, 0]
click at [329, 175] on p "[PERSON_NAME]" at bounding box center [294, 183] width 90 height 17
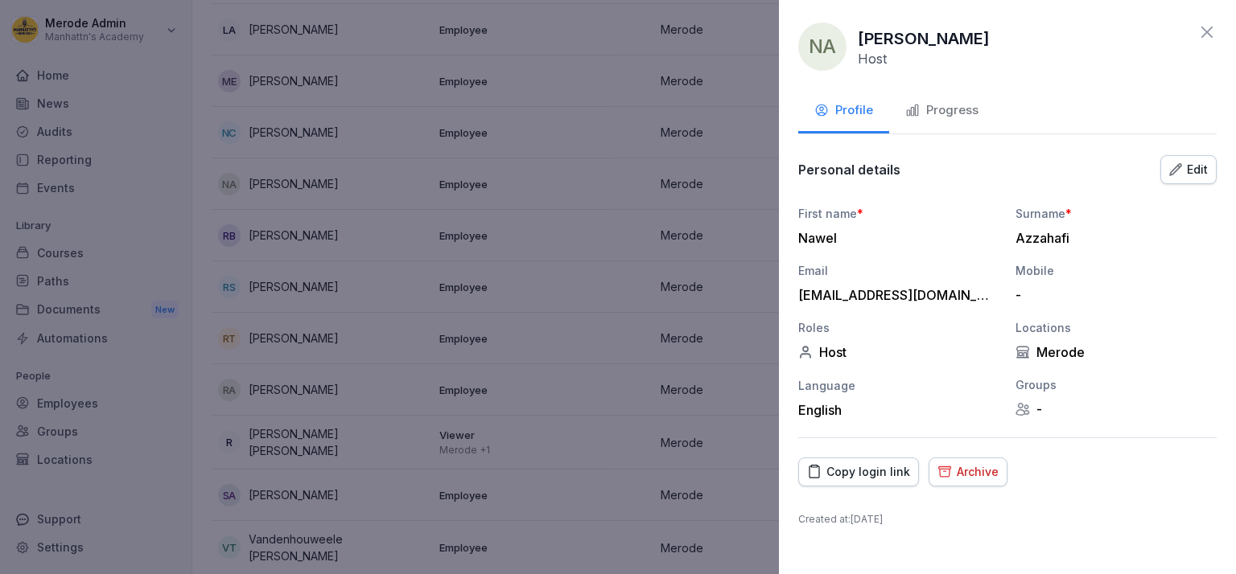
click at [639, 117] on div at bounding box center [618, 287] width 1236 height 574
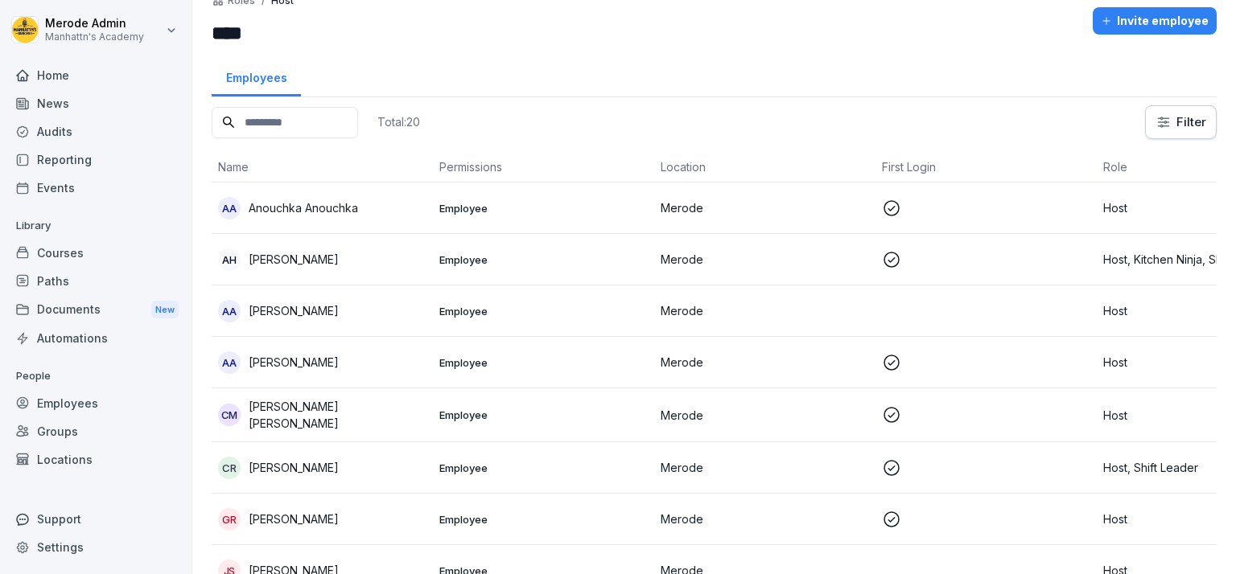
scroll to position [0, 0]
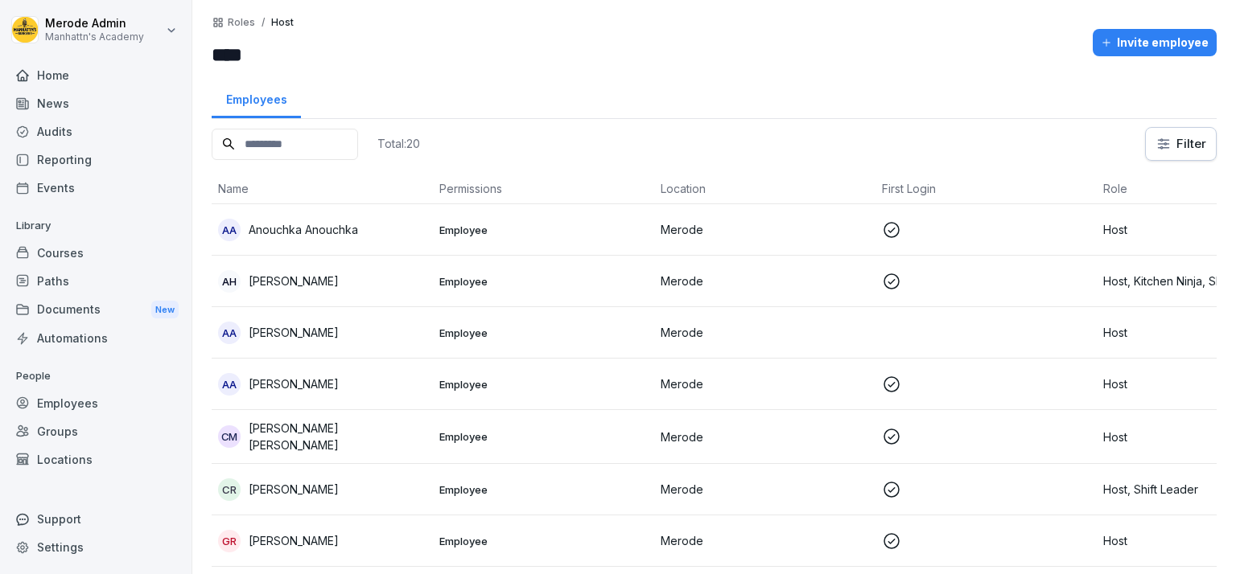
click at [1157, 60] on div "Roles / Host **** Invite employee" at bounding box center [714, 42] width 1005 height 53
click at [1162, 43] on div "Invite employee" at bounding box center [1155, 43] width 108 height 18
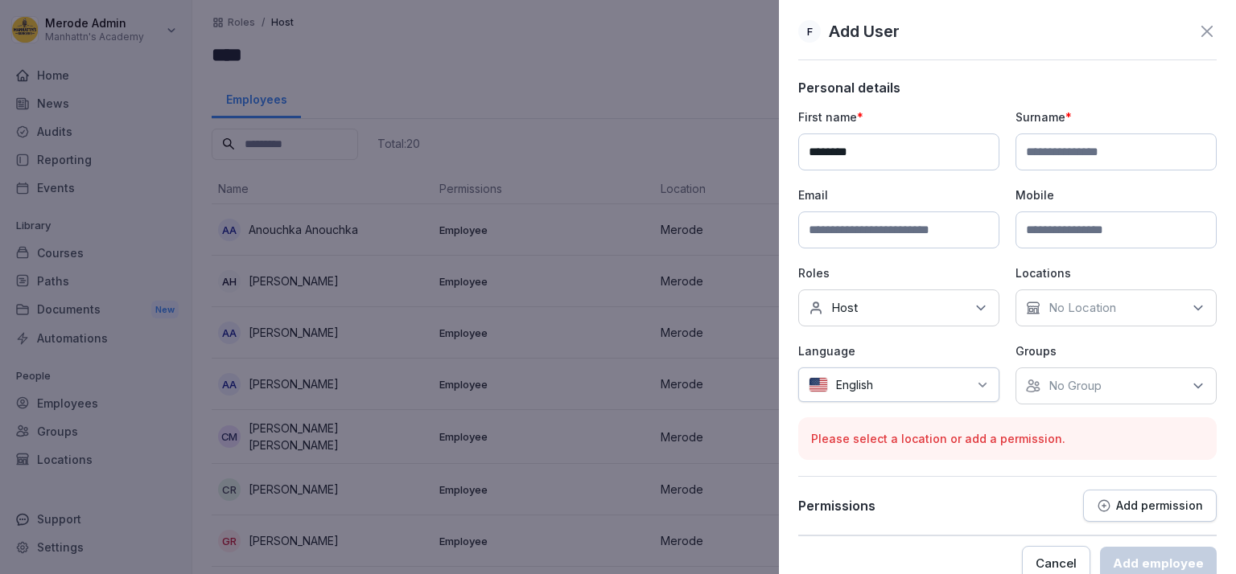
type input "********"
click at [1118, 143] on input at bounding box center [1115, 152] width 201 height 37
type input "*****"
click at [928, 237] on input at bounding box center [898, 230] width 201 height 37
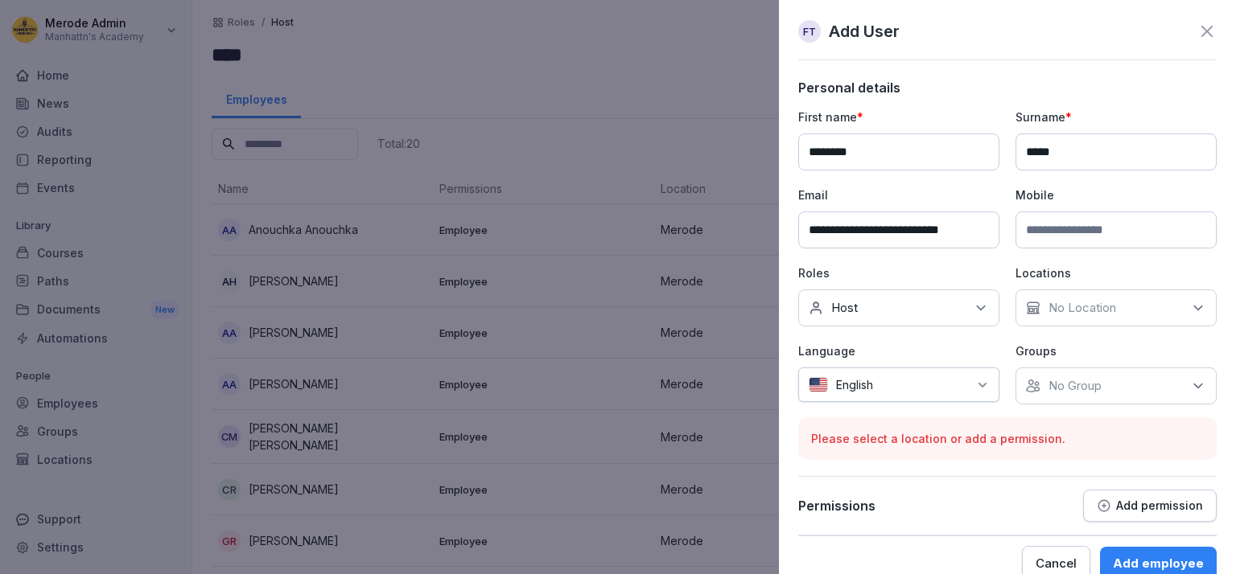
type input "**********"
click at [976, 381] on icon at bounding box center [982, 385] width 13 height 13
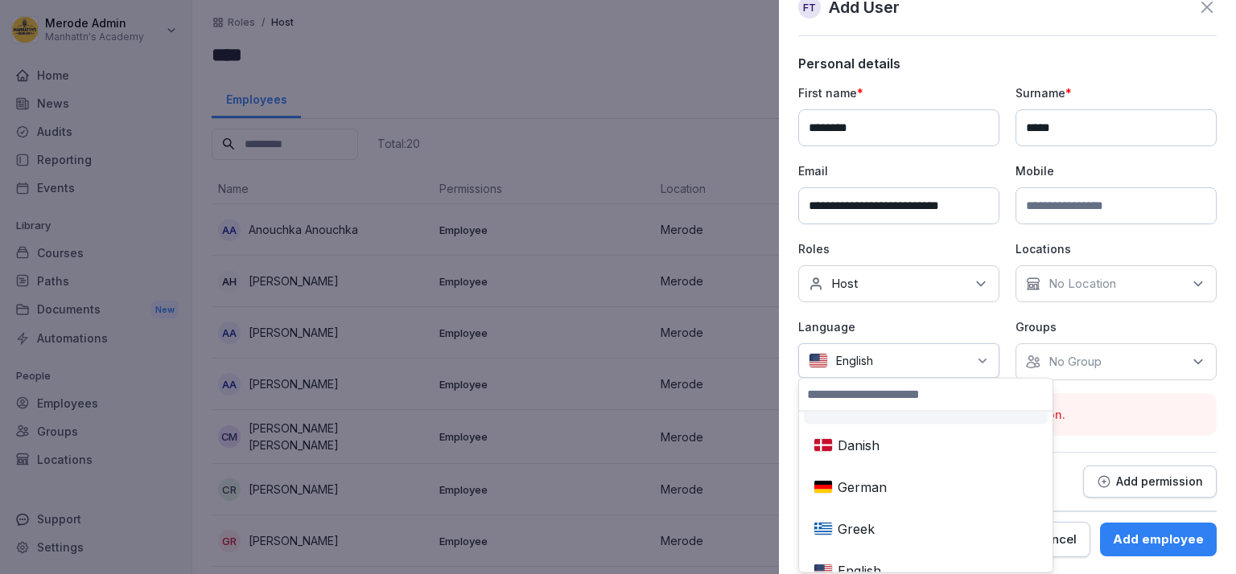
scroll to position [278, 0]
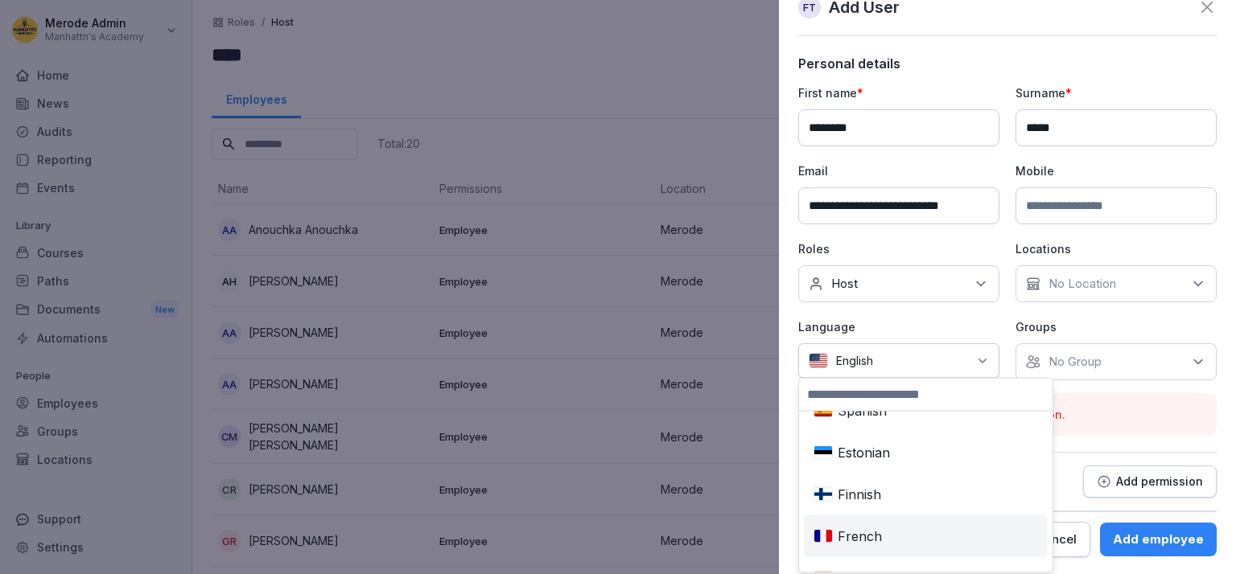
click at [858, 531] on div "French" at bounding box center [925, 536] width 237 height 35
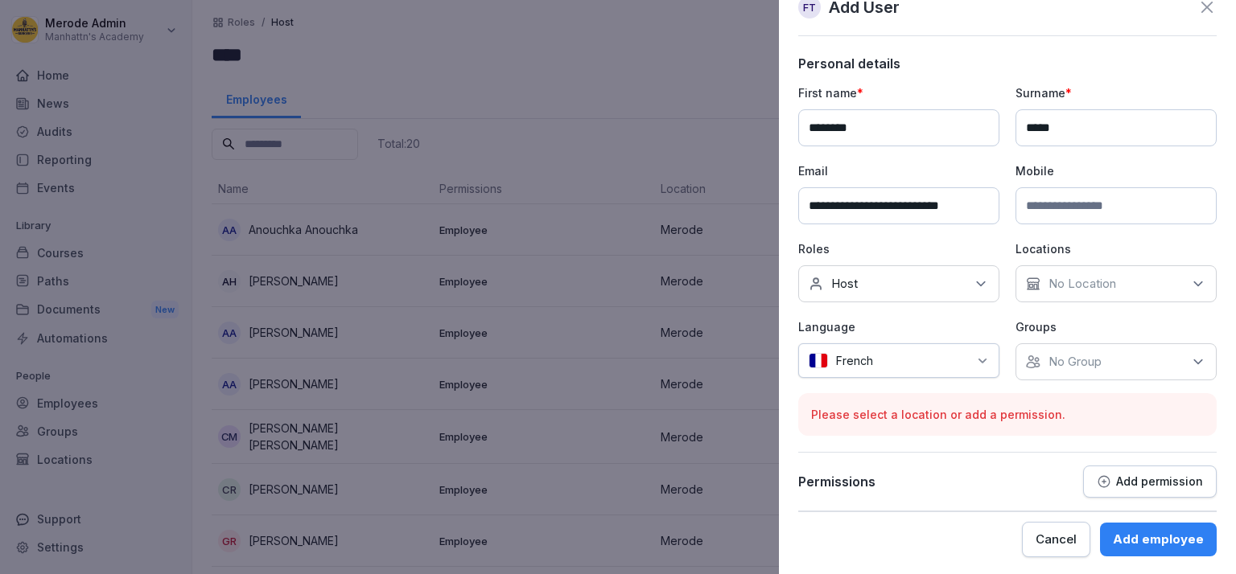
click at [1165, 282] on div "No Location" at bounding box center [1115, 284] width 201 height 37
click at [1022, 356] on button "Merode" at bounding box center [1027, 356] width 14 height 14
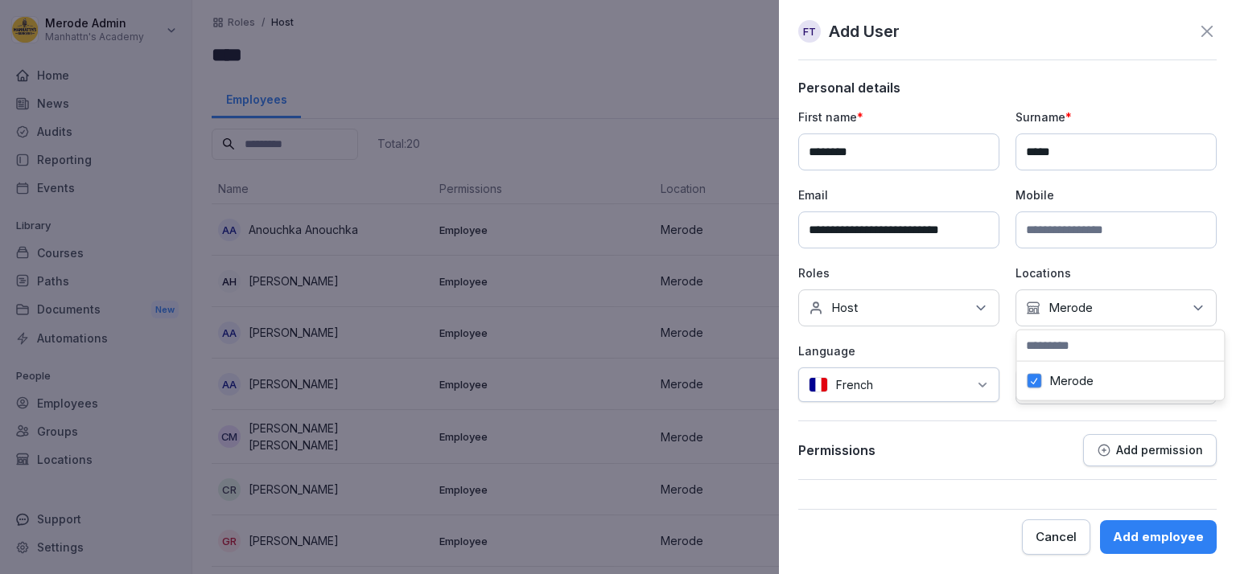
scroll to position [0, 0]
click at [973, 353] on p "Language" at bounding box center [898, 351] width 201 height 17
click at [1065, 373] on div "No Group" at bounding box center [1115, 386] width 201 height 37
click at [1031, 462] on button "Merode" at bounding box center [1034, 458] width 14 height 14
click at [986, 348] on p "Language" at bounding box center [898, 351] width 201 height 17
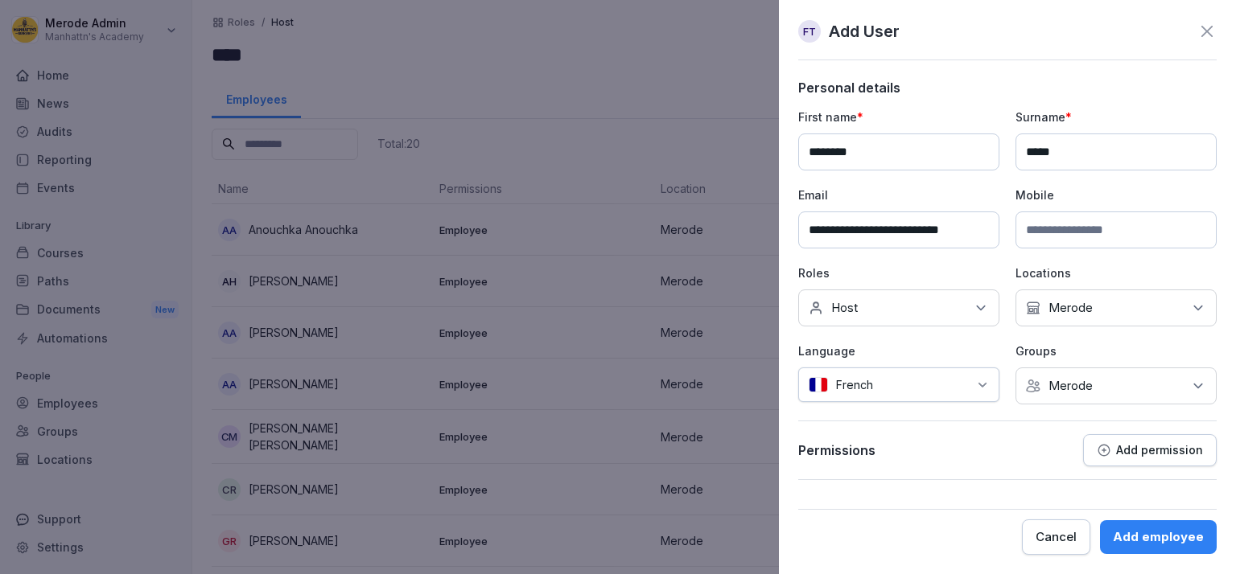
click at [1167, 536] on div "Add employee" at bounding box center [1158, 538] width 91 height 18
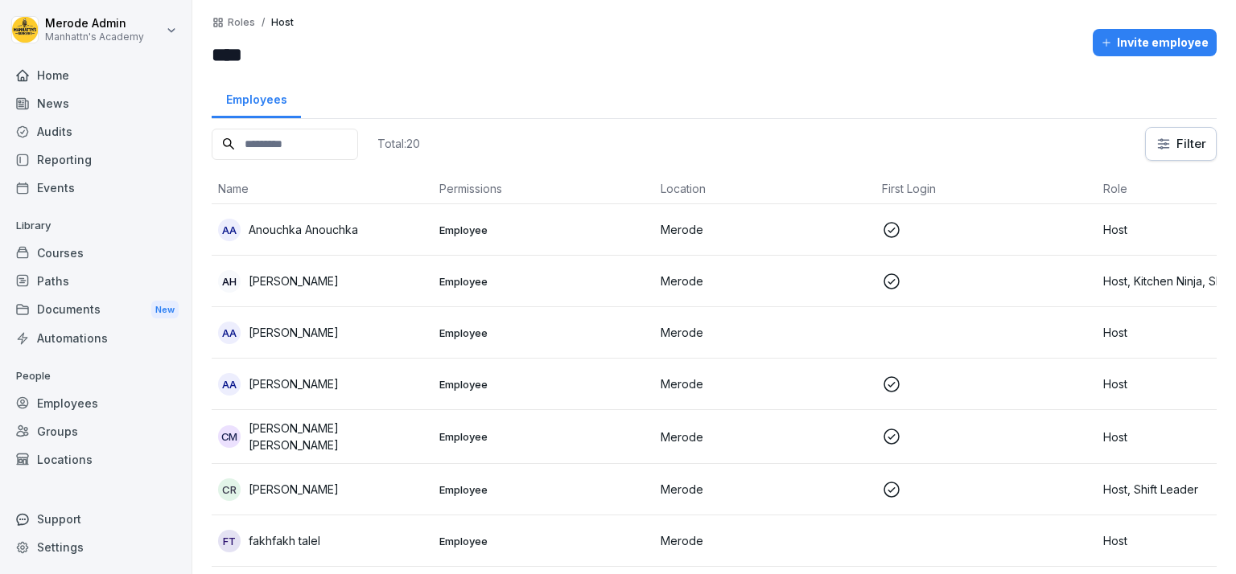
click at [1138, 47] on div "Invite employee" at bounding box center [1155, 43] width 108 height 18
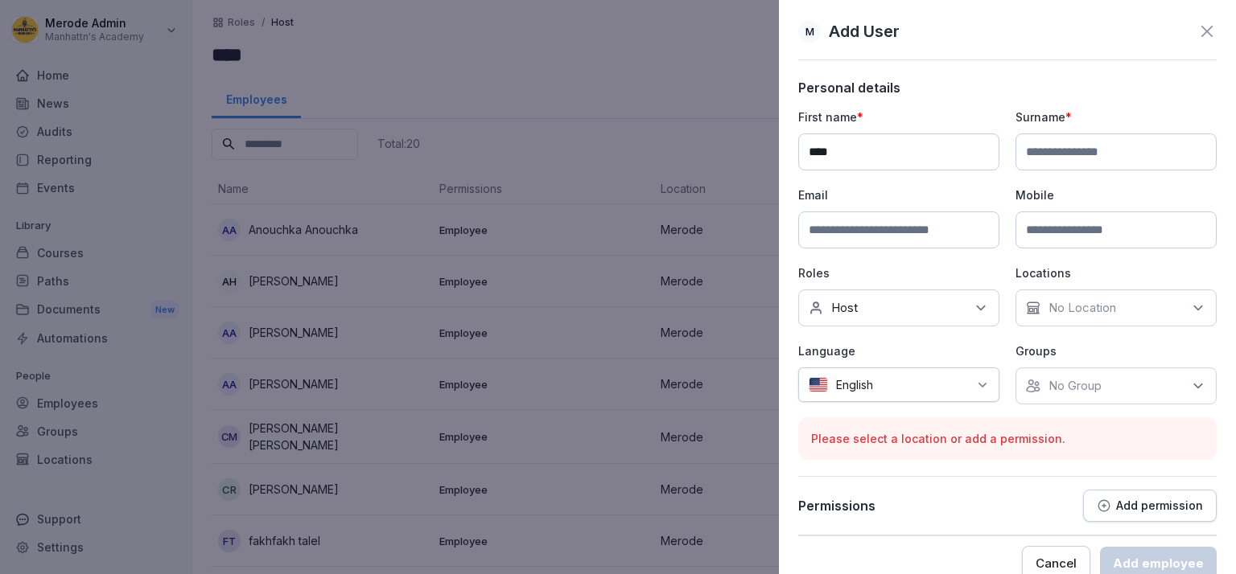
type input "****"
click at [1083, 178] on div "First name * **** Surname * Email Mobile Roles No roles Host Locations No Locat…" at bounding box center [1007, 257] width 418 height 296
click at [1082, 163] on input at bounding box center [1115, 152] width 201 height 37
type input "**********"
click at [947, 222] on input at bounding box center [898, 230] width 201 height 37
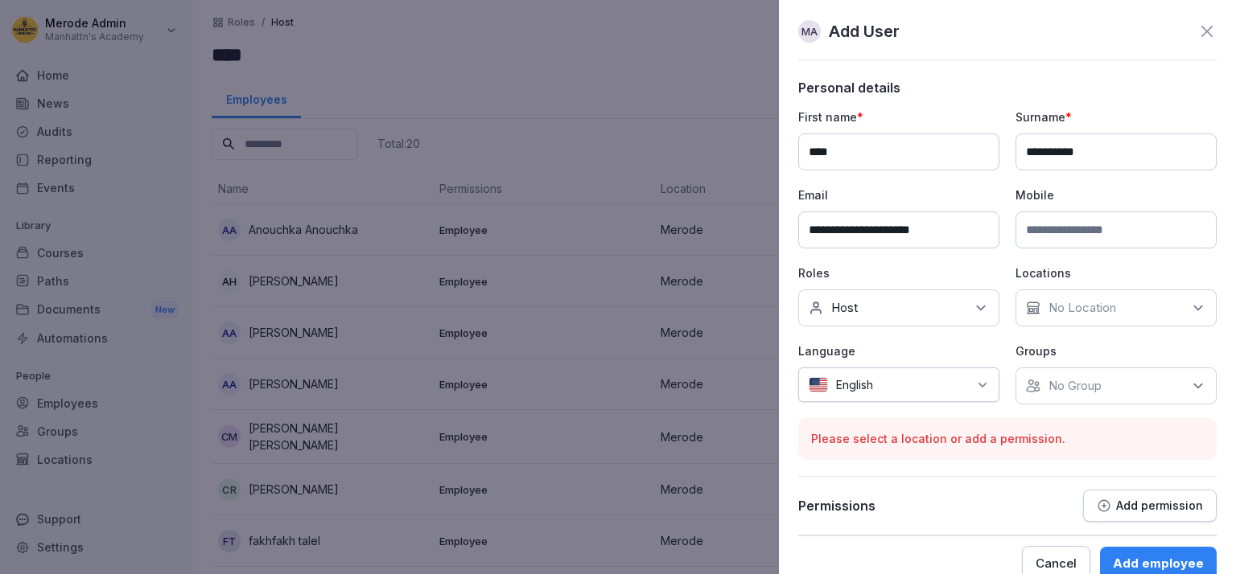
type input "**********"
click at [1157, 298] on div "No Location" at bounding box center [1115, 308] width 201 height 37
click at [1046, 381] on label "Merode" at bounding box center [1065, 381] width 44 height 14
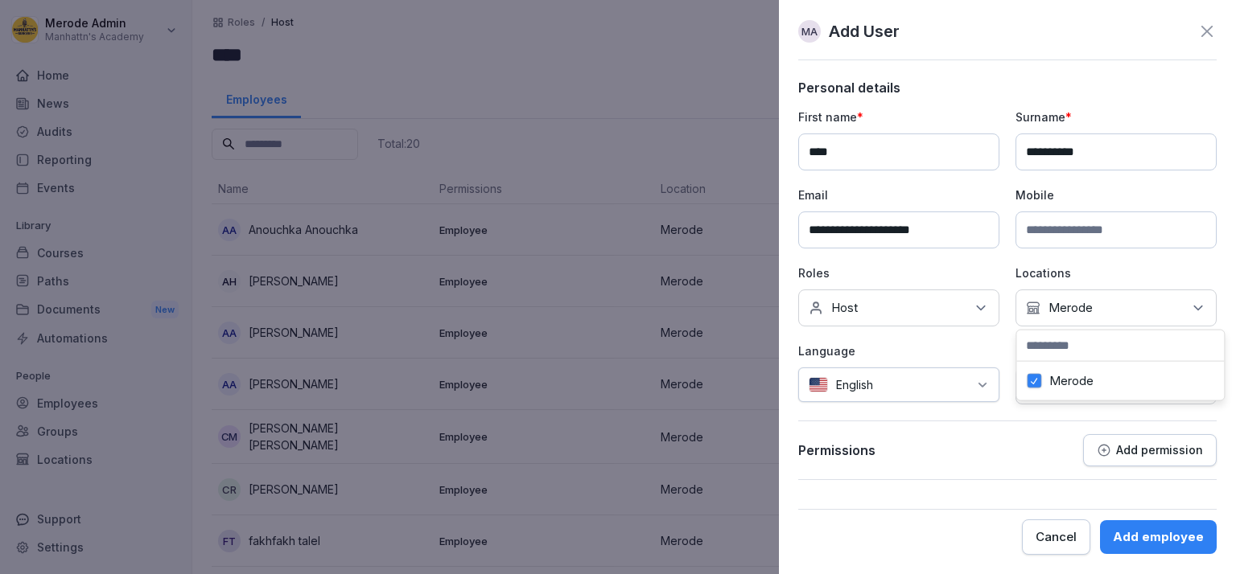
click at [1006, 426] on div "**********" at bounding box center [1007, 280] width 418 height 401
click at [1075, 386] on p "No Group" at bounding box center [1074, 386] width 53 height 16
click at [1035, 455] on button "Merode" at bounding box center [1034, 458] width 14 height 14
click at [919, 381] on div at bounding box center [924, 385] width 87 height 17
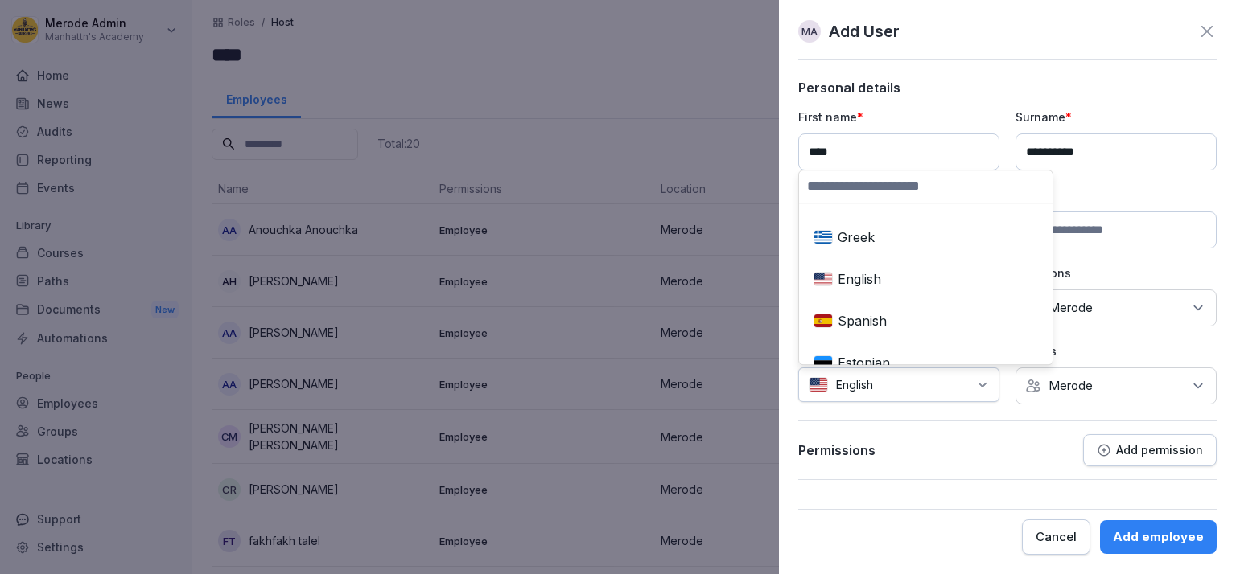
scroll to position [278, 0]
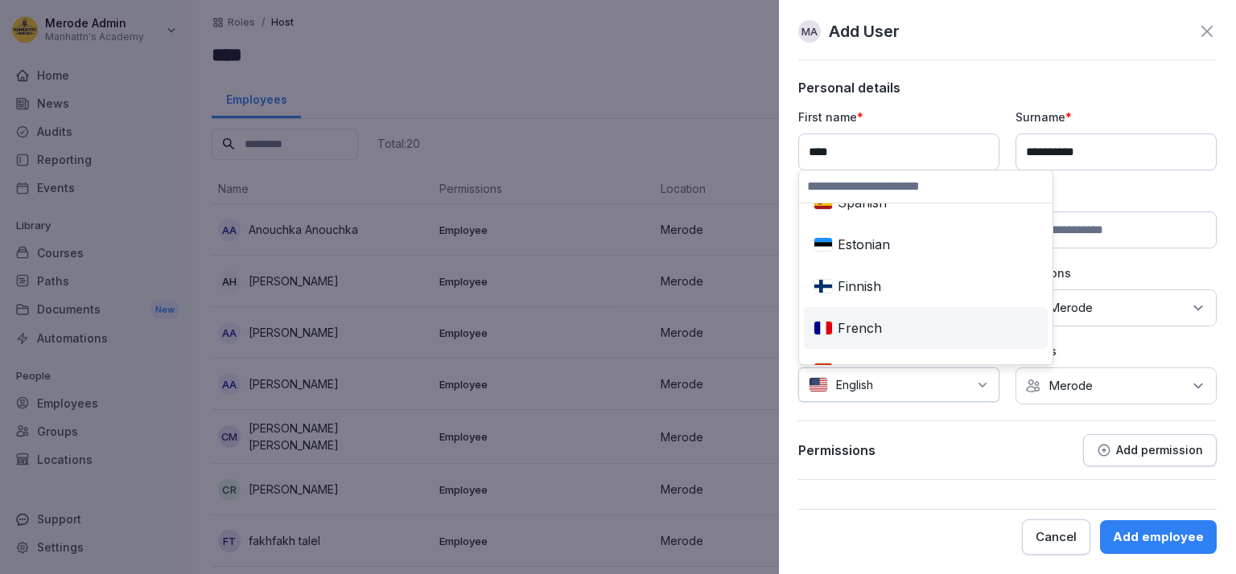
click at [873, 323] on div "French" at bounding box center [925, 328] width 237 height 35
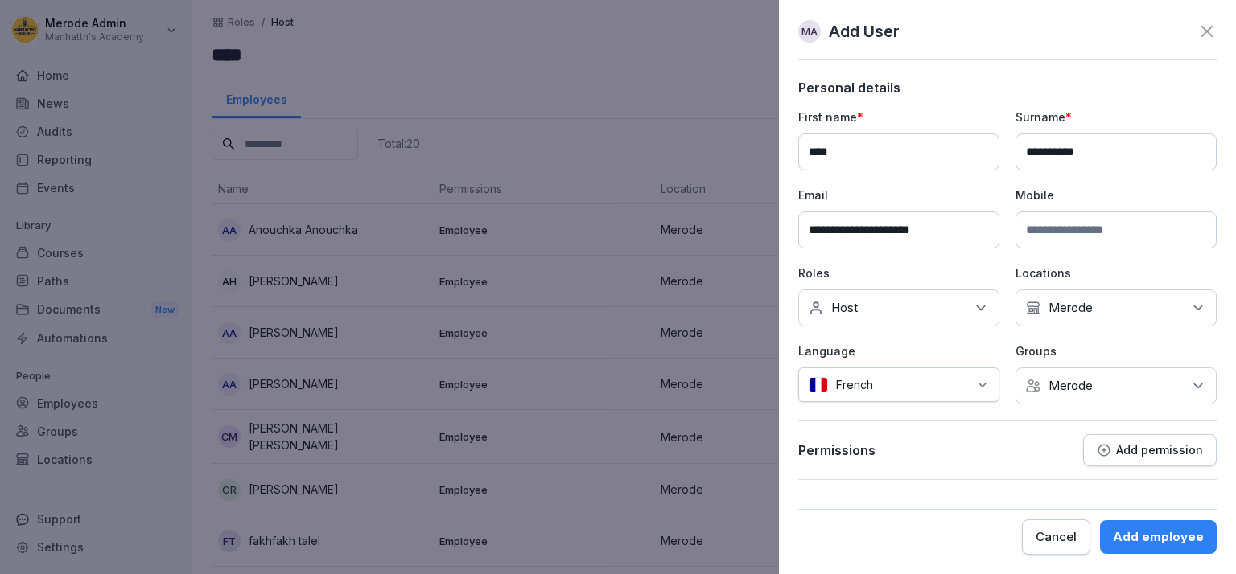
click at [1170, 543] on div "Add employee" at bounding box center [1158, 538] width 91 height 18
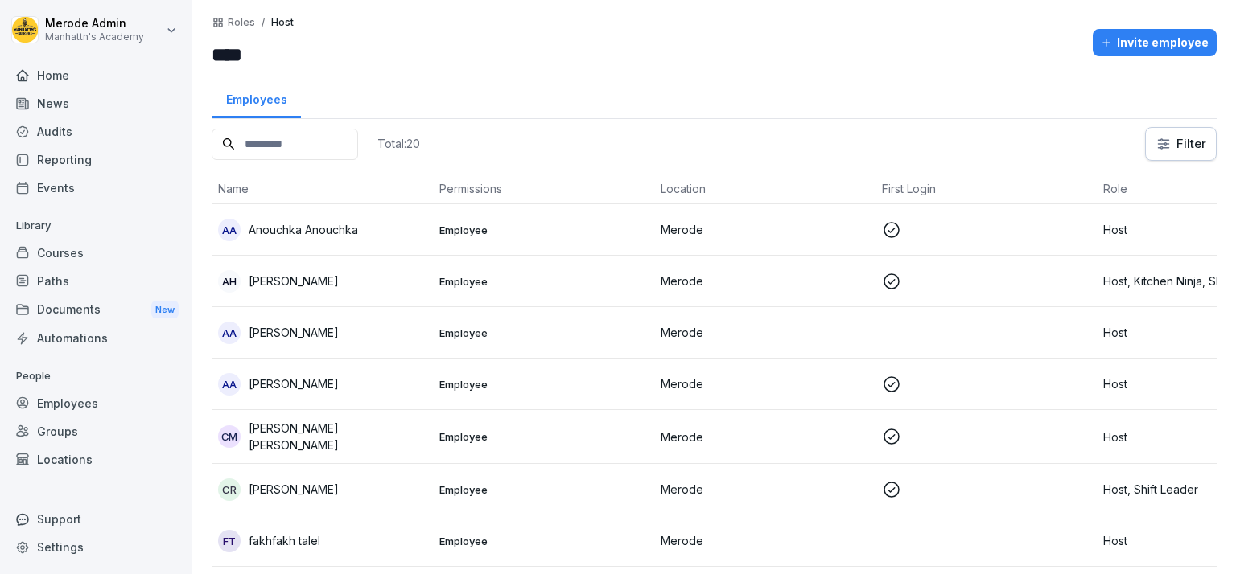
click at [83, 162] on div "Reporting" at bounding box center [95, 160] width 175 height 28
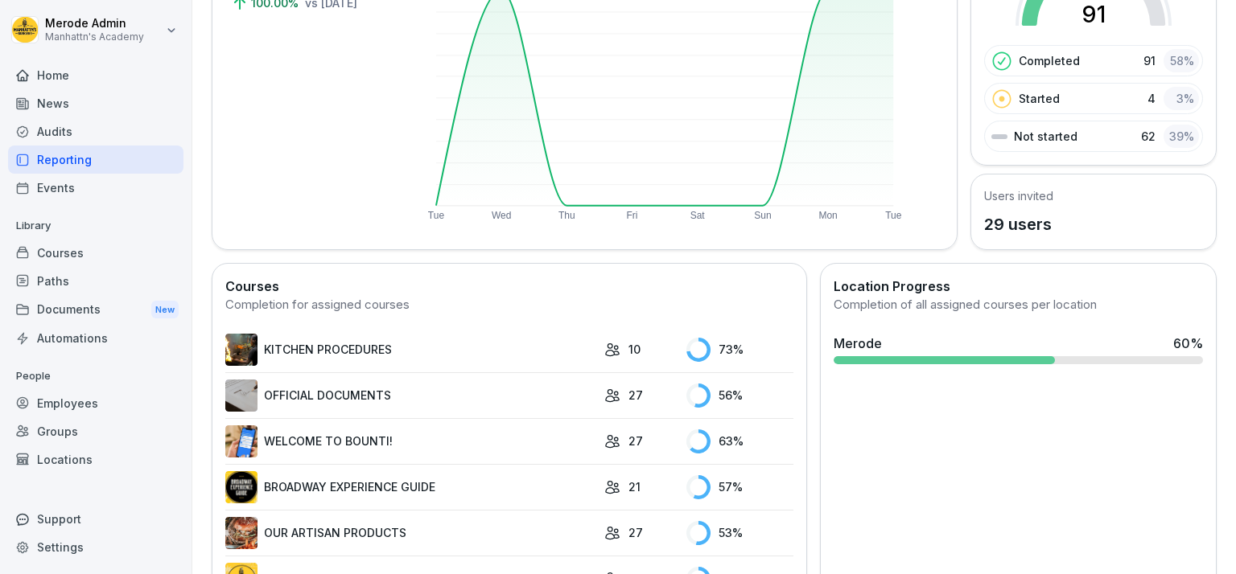
scroll to position [268, 0]
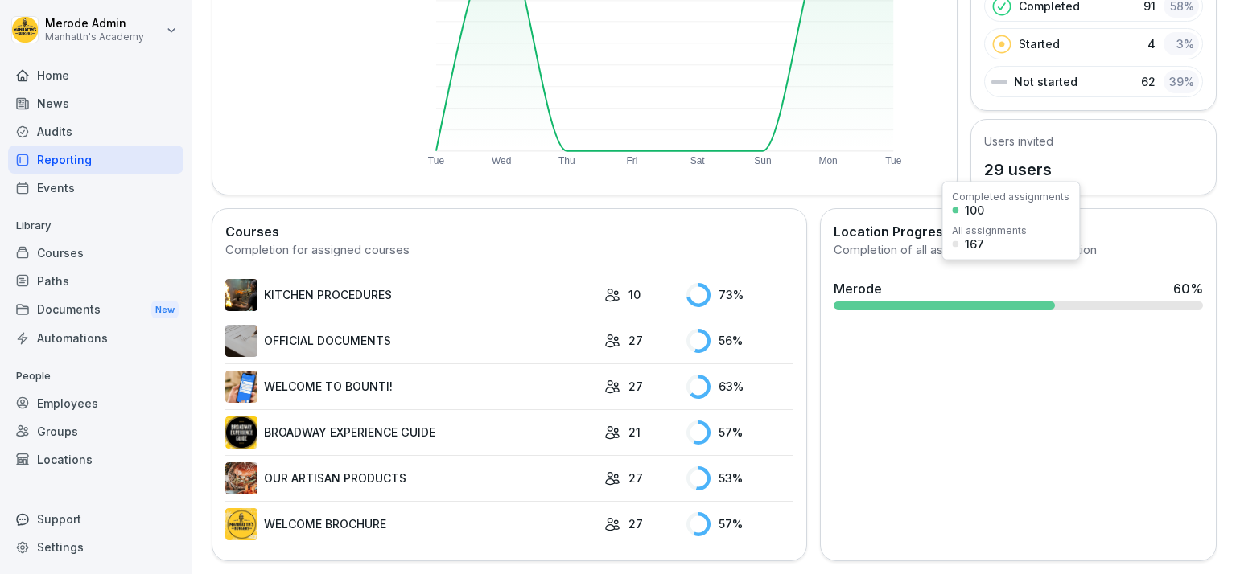
click at [909, 273] on div "Merode 60 %" at bounding box center [1018, 294] width 382 height 43
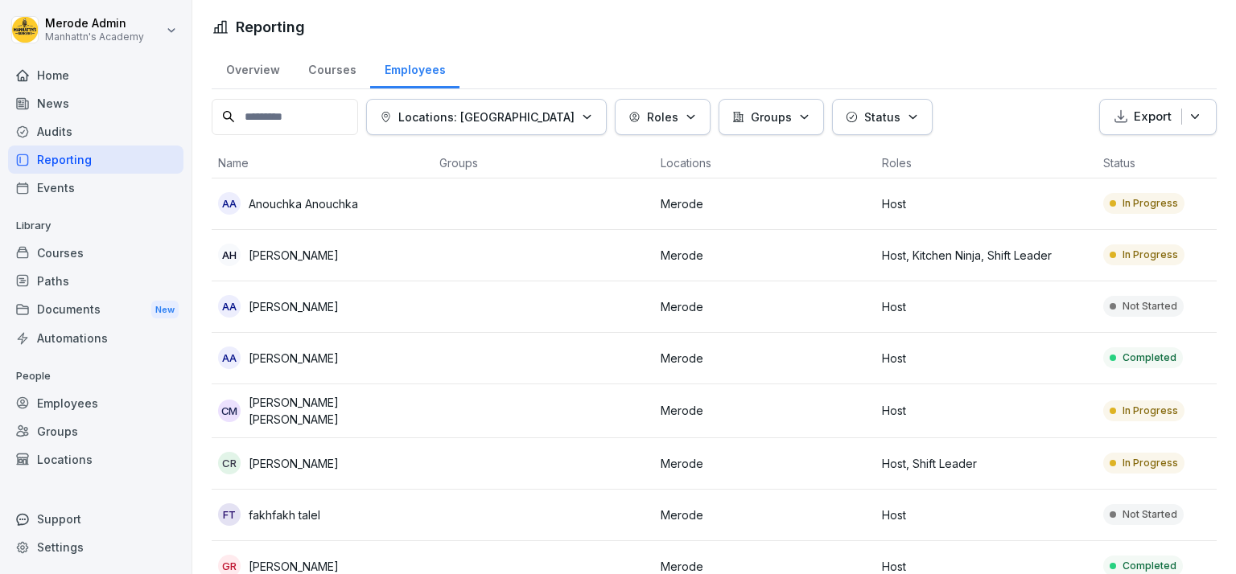
click at [47, 403] on div "Employees" at bounding box center [95, 403] width 175 height 28
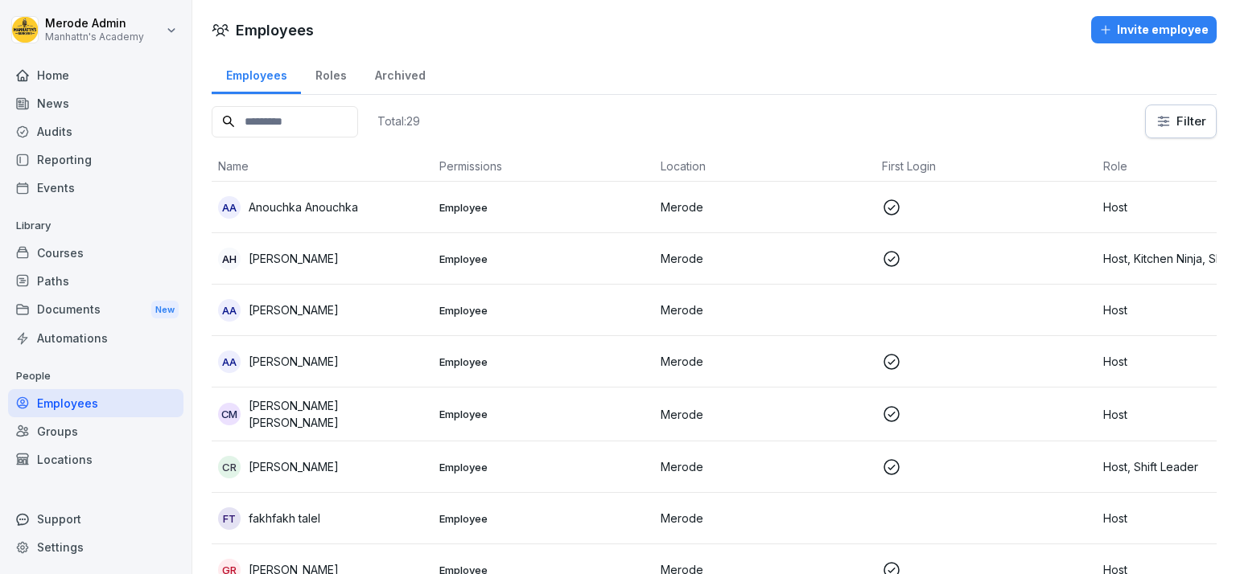
click at [1184, 29] on div "Invite employee" at bounding box center [1153, 30] width 109 height 18
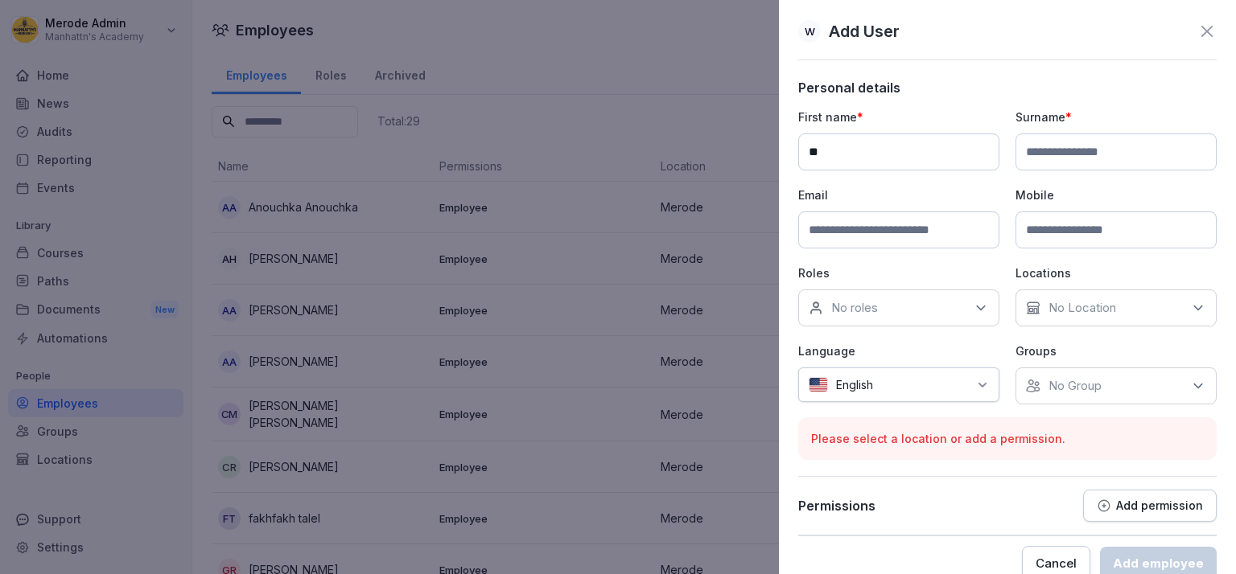
type input "*"
type input "**********"
click at [1054, 156] on input at bounding box center [1115, 152] width 201 height 37
type input "*****"
click at [916, 243] on input at bounding box center [898, 230] width 201 height 37
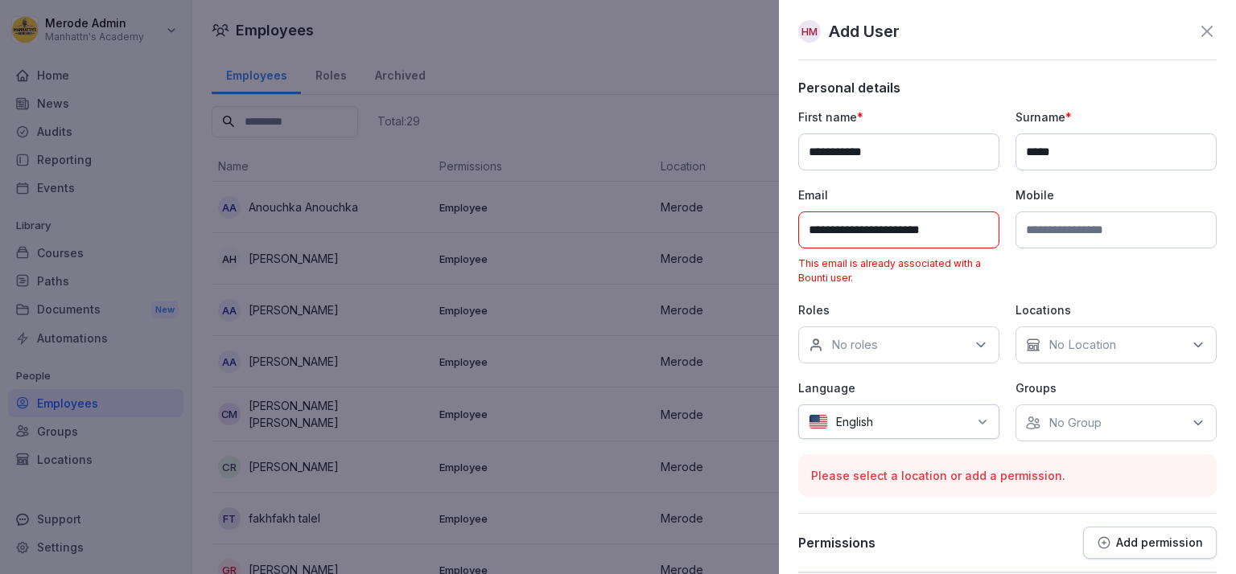
type input "**********"
click at [917, 341] on div "No roles" at bounding box center [898, 345] width 201 height 37
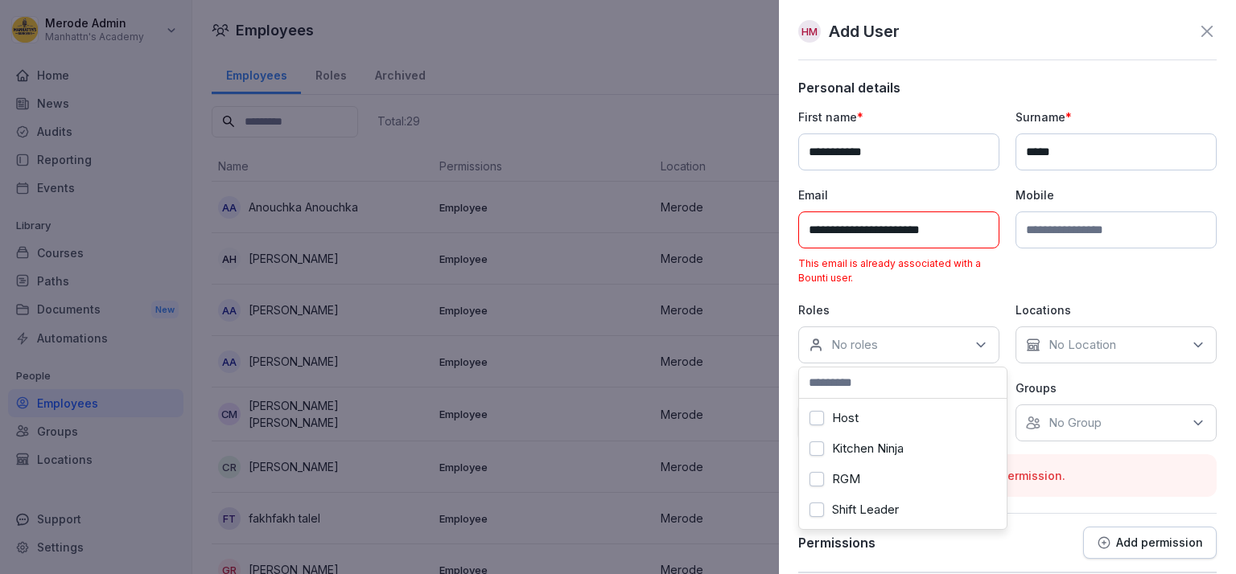
scroll to position [13, 0]
click at [821, 442] on button "Kitchen Ninja" at bounding box center [816, 449] width 14 height 14
click at [821, 411] on button "Host" at bounding box center [816, 418] width 14 height 14
click at [1100, 272] on div "Mobile" at bounding box center [1115, 236] width 201 height 99
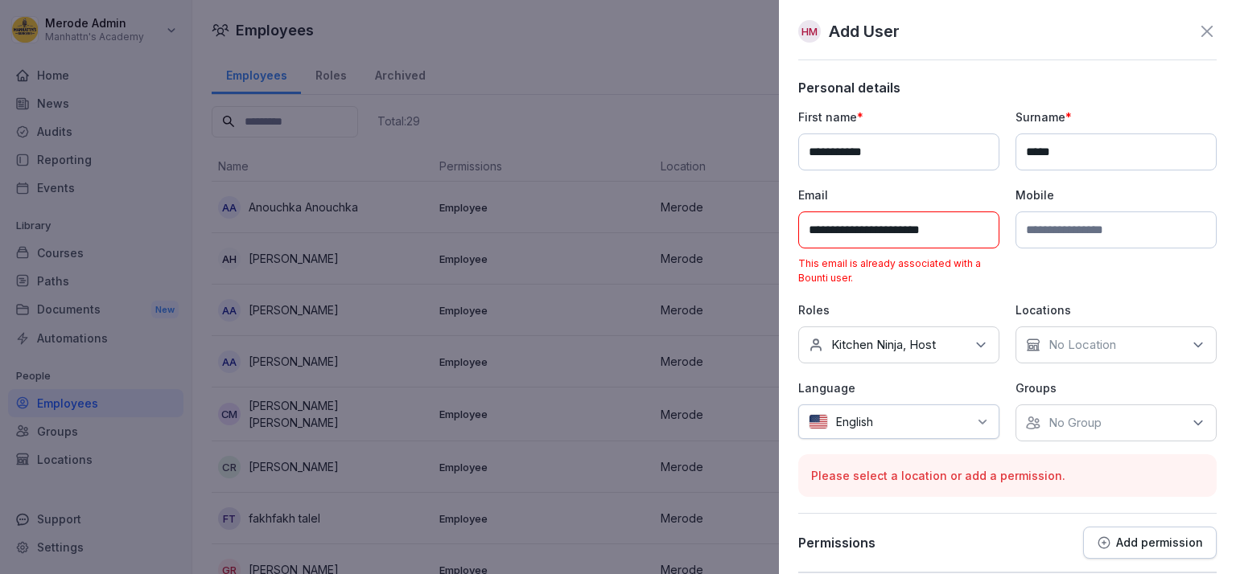
click at [1126, 343] on div "No Location" at bounding box center [1115, 345] width 201 height 37
click at [1028, 423] on button "Merode" at bounding box center [1027, 418] width 14 height 14
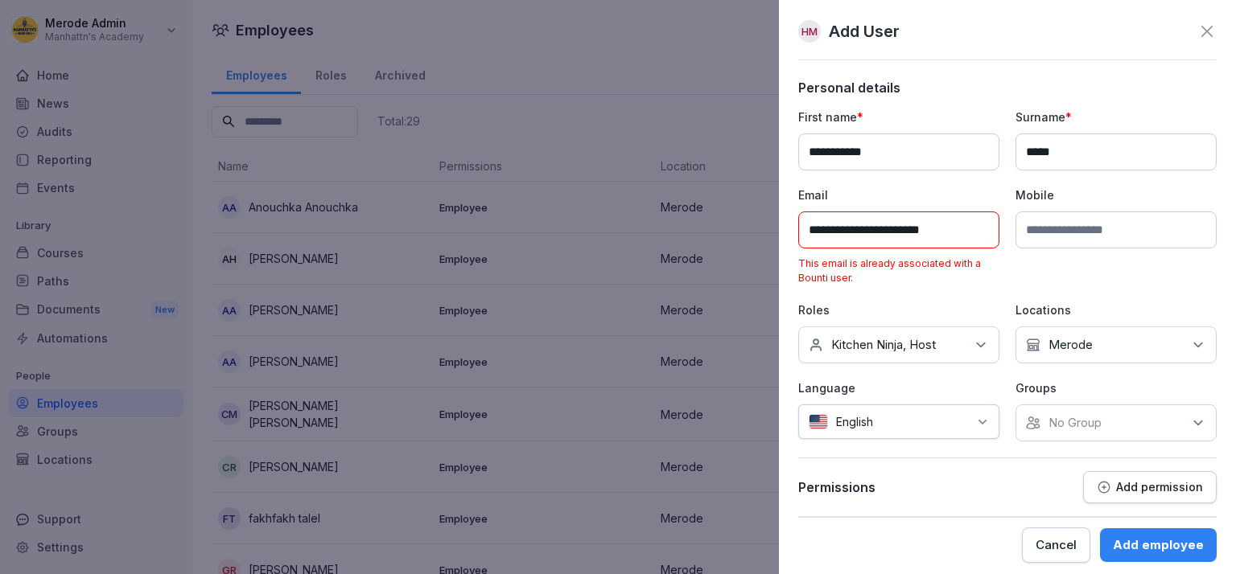
drag, startPoint x: 976, startPoint y: 417, endPoint x: 964, endPoint y: 417, distance: 12.1
click at [976, 417] on icon at bounding box center [982, 422] width 13 height 13
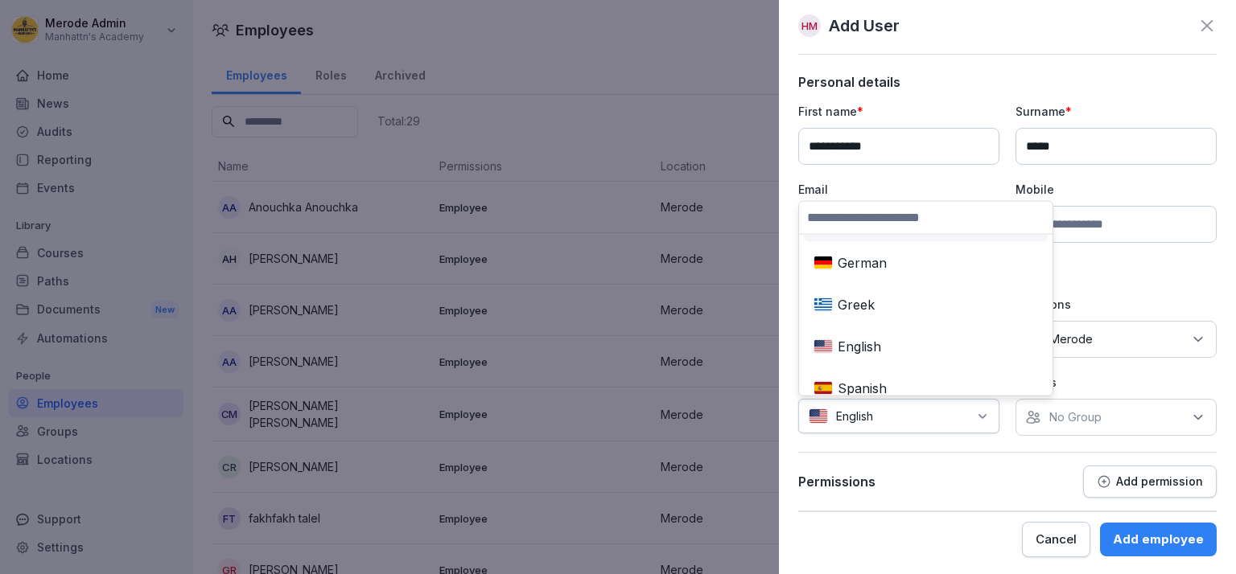
scroll to position [278, 0]
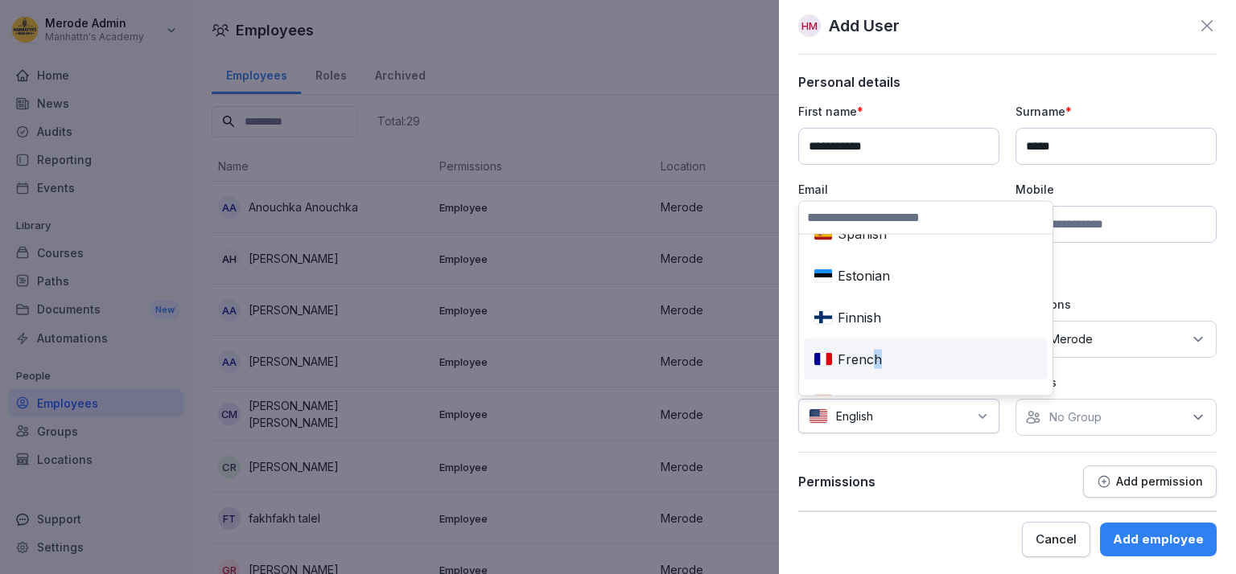
click at [876, 357] on div "French" at bounding box center [925, 359] width 237 height 35
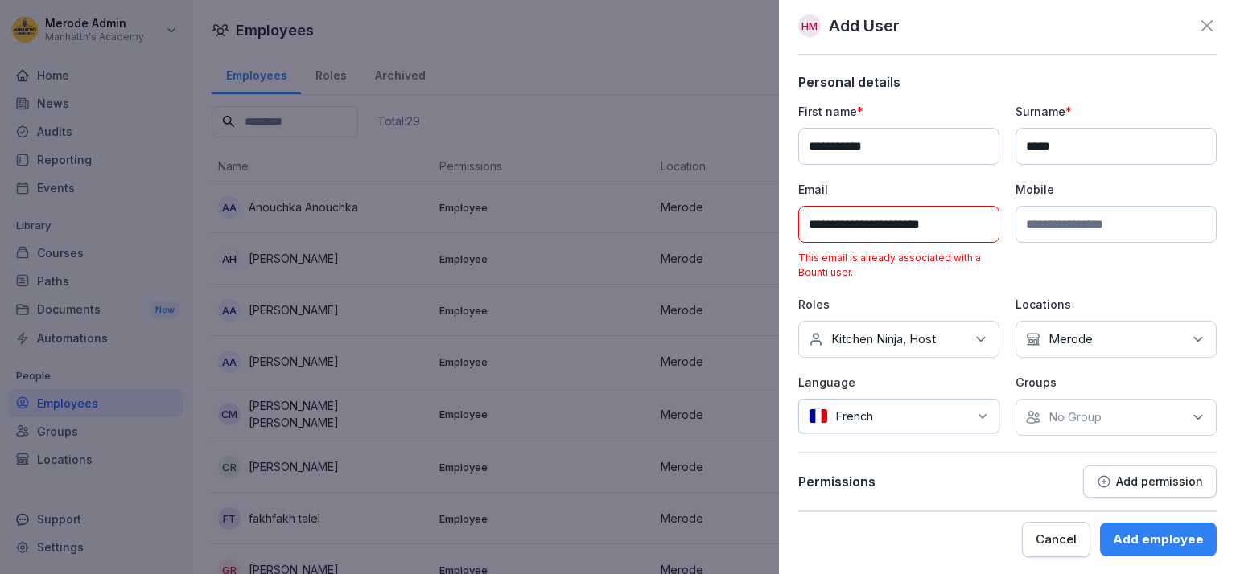
click at [1097, 430] on div "No Group" at bounding box center [1115, 417] width 201 height 37
click at [1026, 486] on button "Merode" at bounding box center [1027, 490] width 14 height 14
click at [1115, 531] on div "Add employee" at bounding box center [1158, 540] width 91 height 18
click at [1136, 536] on div "Add employee" at bounding box center [1158, 540] width 91 height 18
drag, startPoint x: 896, startPoint y: 284, endPoint x: 879, endPoint y: 244, distance: 43.6
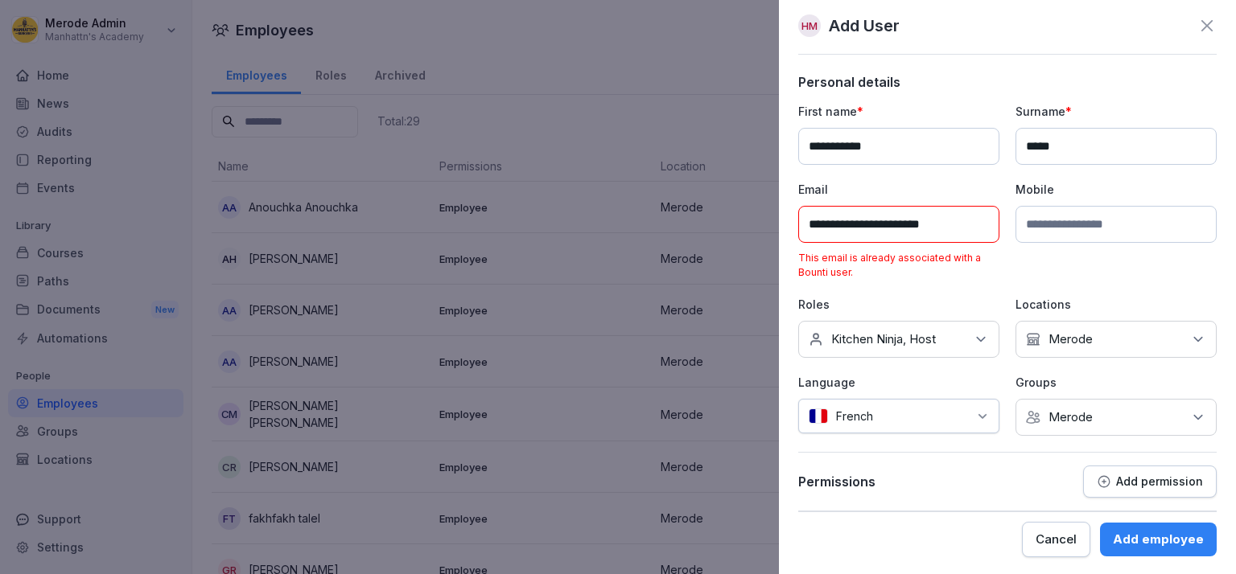
click at [779, 574] on div "**********" at bounding box center [1007, 287] width 457 height 574
click at [1201, 21] on icon at bounding box center [1206, 25] width 11 height 11
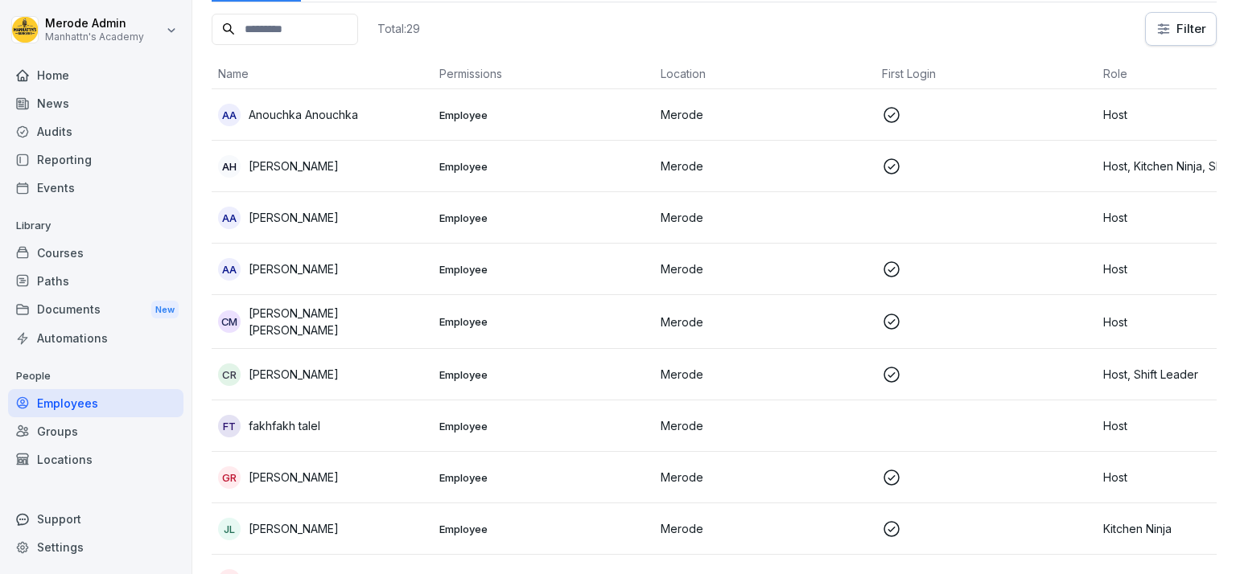
scroll to position [0, 0]
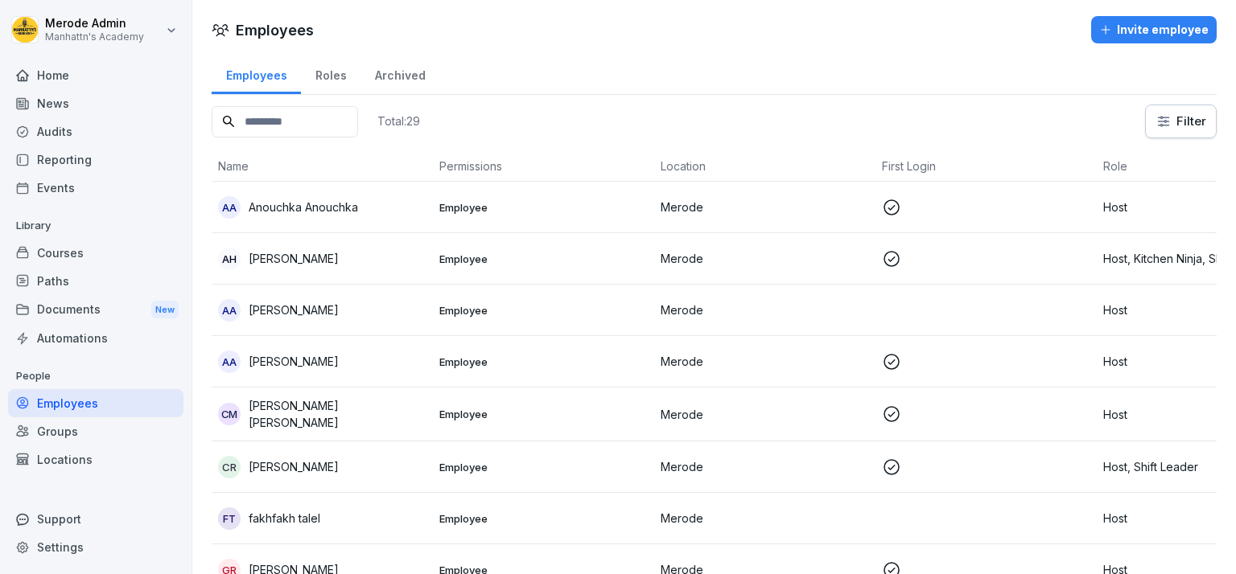
click at [358, 121] on input at bounding box center [285, 121] width 146 height 31
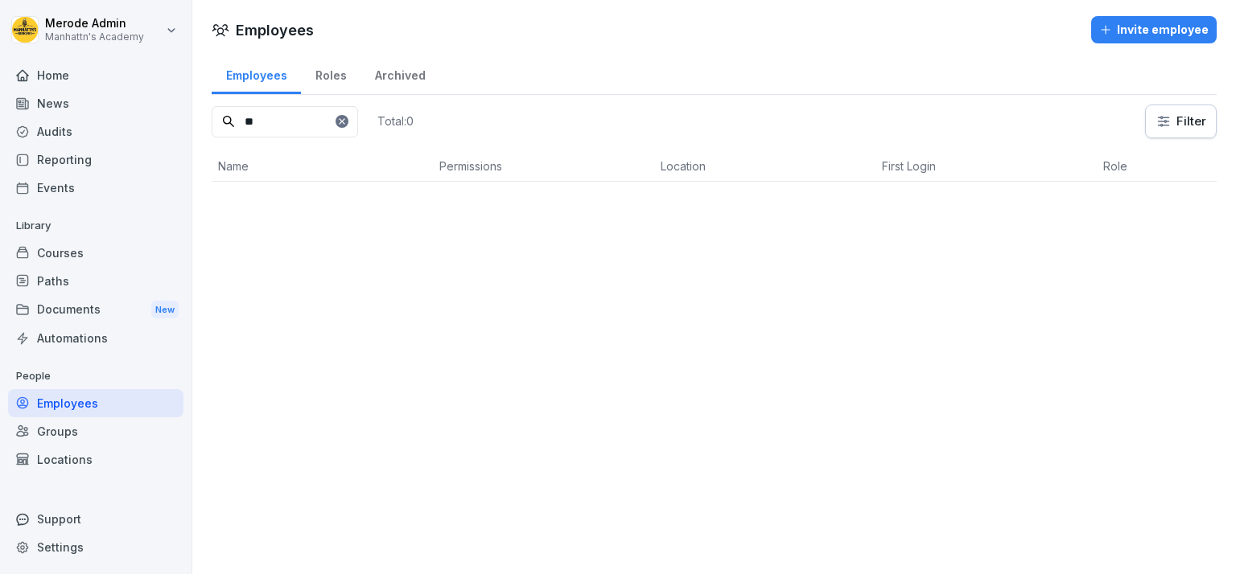
type input "*"
type input "*******"
click at [1115, 39] on button "Invite employee" at bounding box center [1154, 29] width 126 height 27
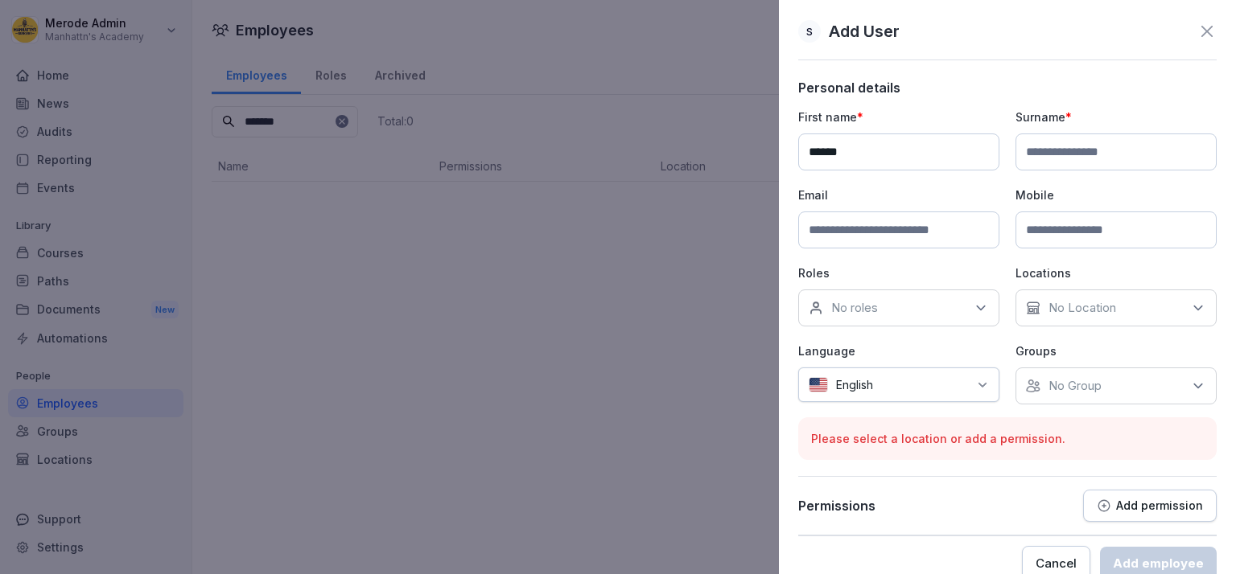
type input "******"
click at [1042, 171] on div "First name * ****** Surname * Email Mobile Roles No roles Locations No Location…" at bounding box center [1007, 257] width 418 height 296
click at [1045, 163] on input at bounding box center [1115, 152] width 201 height 37
type input "*******"
click at [835, 223] on input at bounding box center [898, 230] width 201 height 37
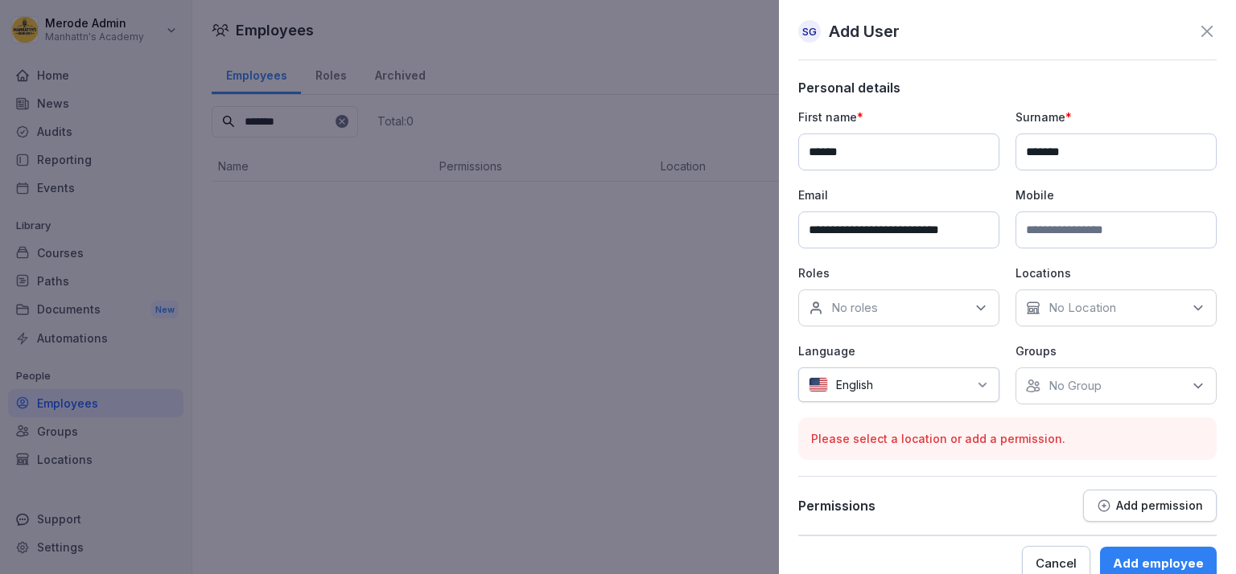
type input "**********"
click at [842, 284] on div "Roles No roles" at bounding box center [898, 296] width 201 height 62
click at [843, 298] on div "No roles" at bounding box center [898, 308] width 201 height 37
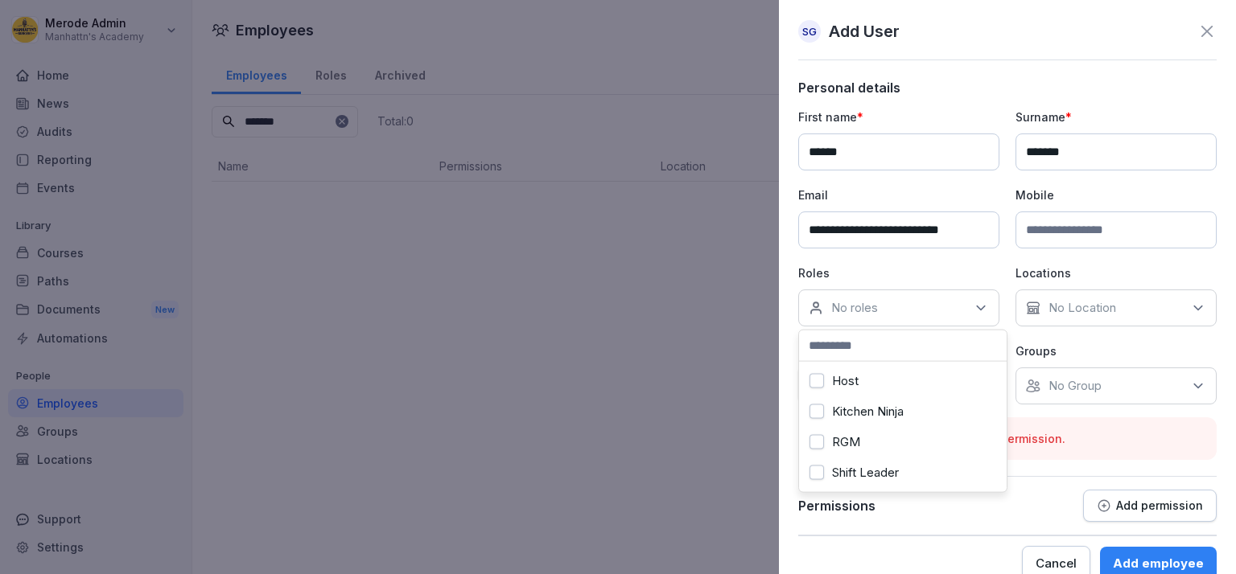
click at [829, 409] on div "Kitchen Ninja" at bounding box center [903, 412] width 200 height 31
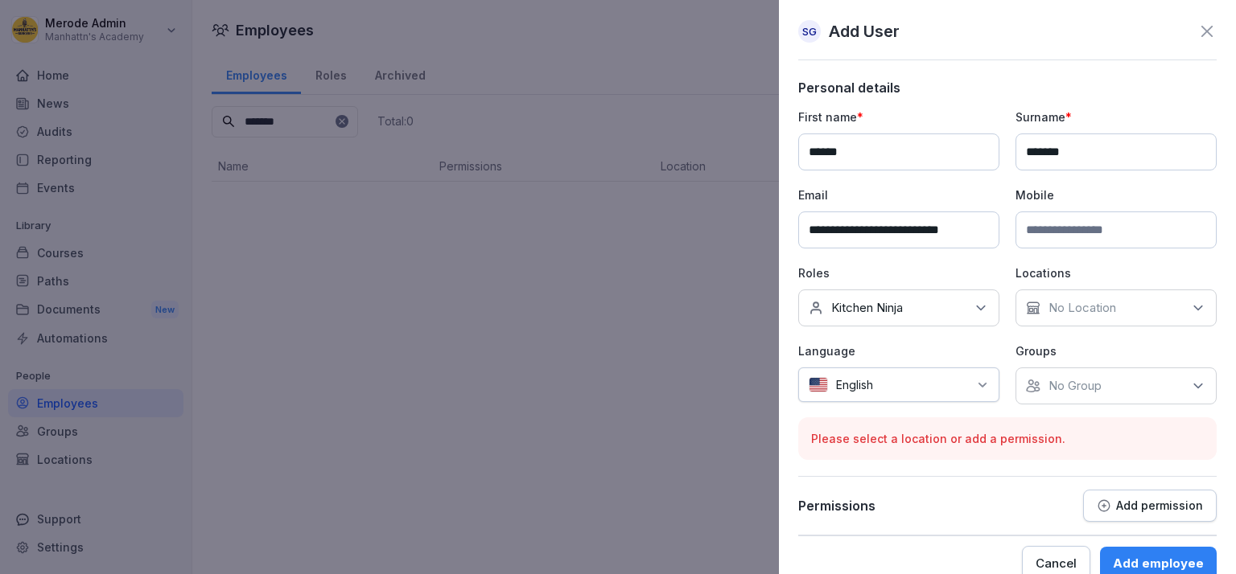
click at [1058, 308] on p "No Location" at bounding box center [1082, 308] width 68 height 16
click at [1028, 381] on button "Merode" at bounding box center [1027, 381] width 14 height 14
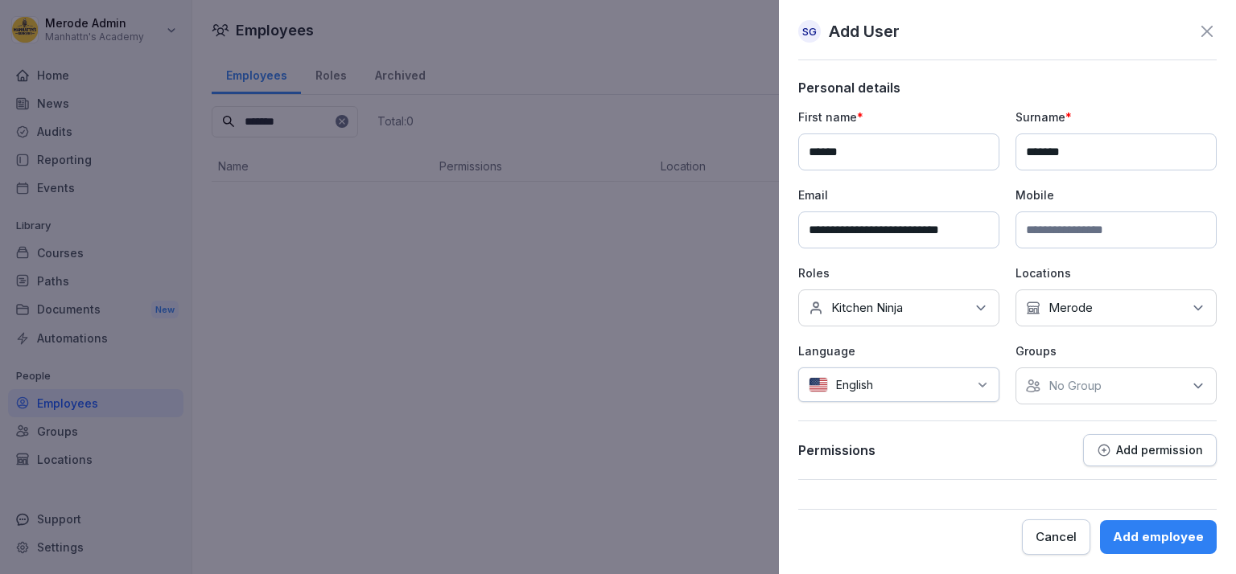
click at [920, 397] on div "English" at bounding box center [898, 385] width 201 height 35
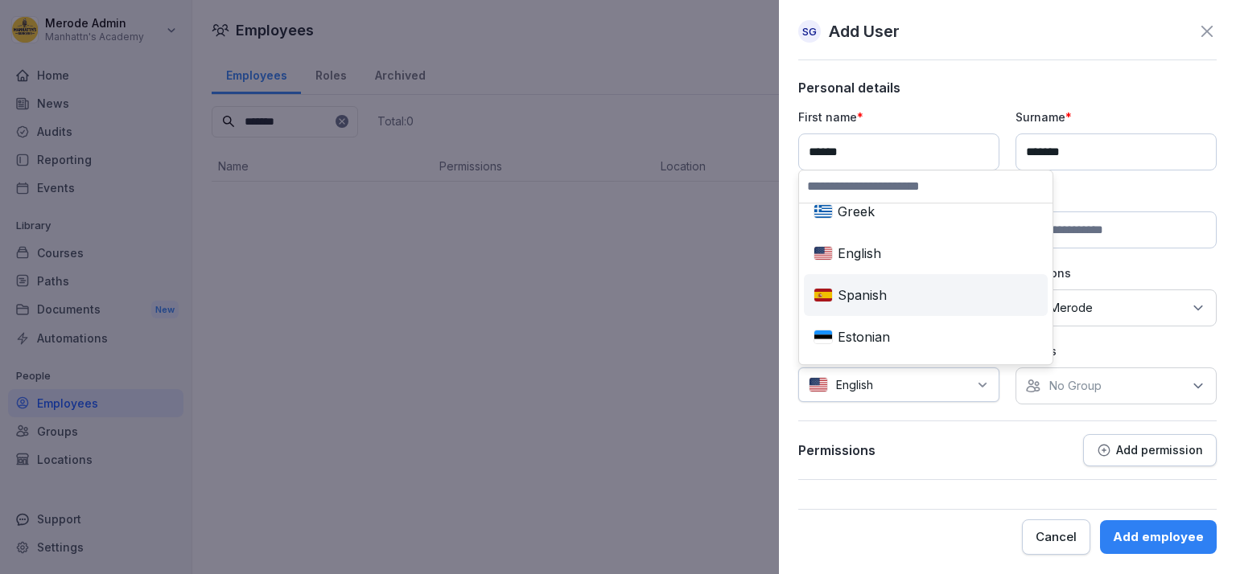
scroll to position [370, 0]
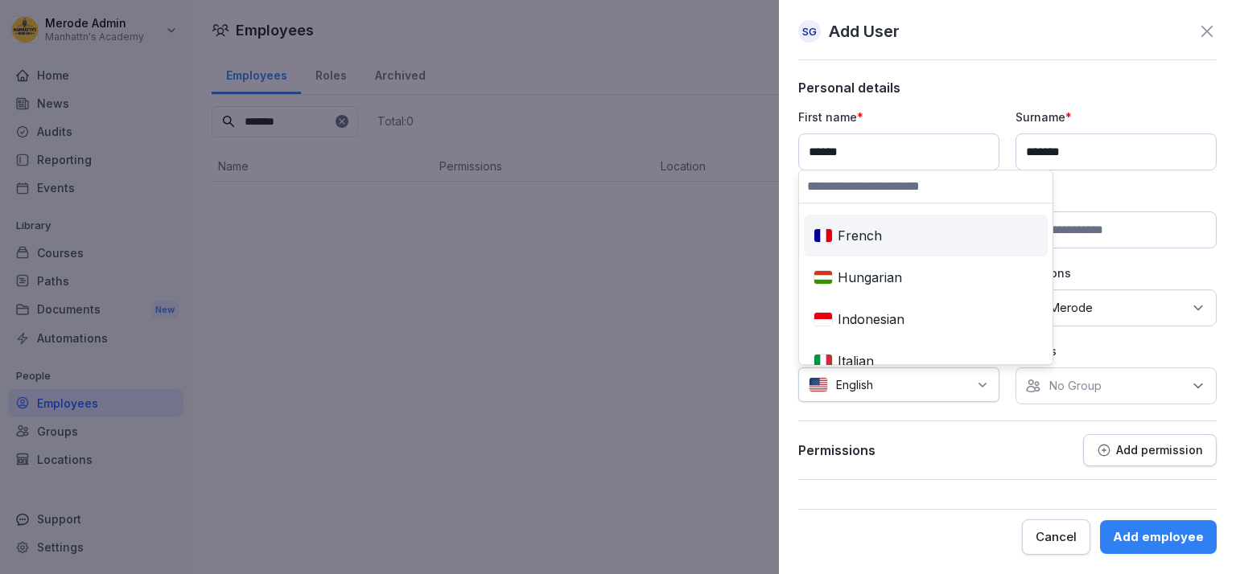
click at [879, 244] on div "French" at bounding box center [925, 235] width 237 height 35
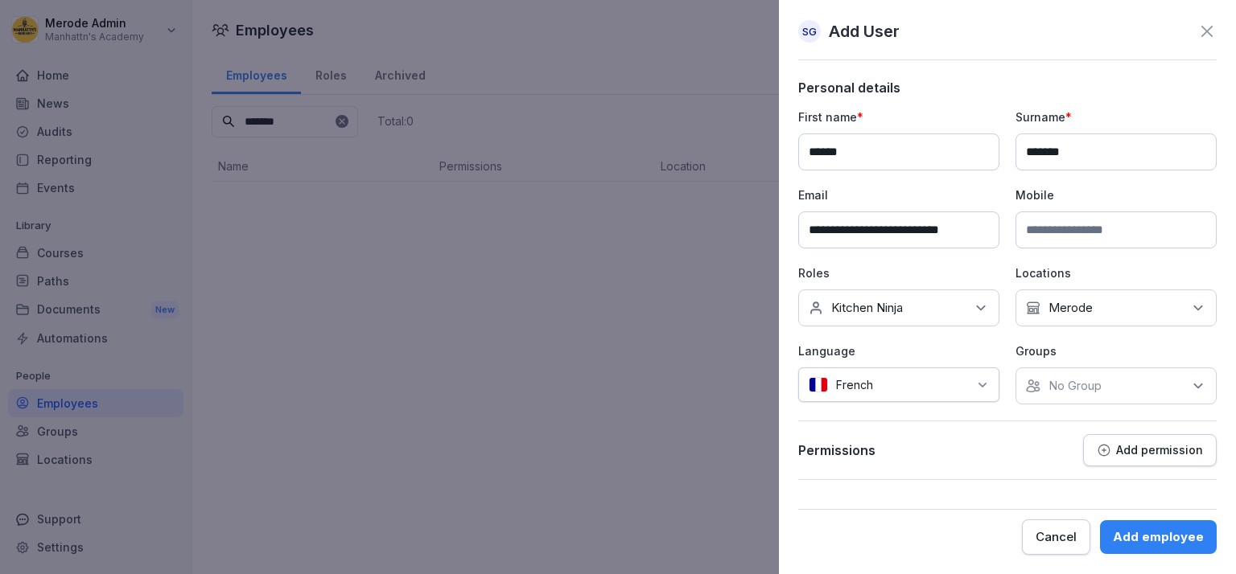
click at [1062, 380] on p "No Group" at bounding box center [1074, 386] width 53 height 16
click at [1028, 459] on button "Merode" at bounding box center [1034, 458] width 14 height 14
click at [1167, 545] on div "Add employee" at bounding box center [1158, 538] width 91 height 18
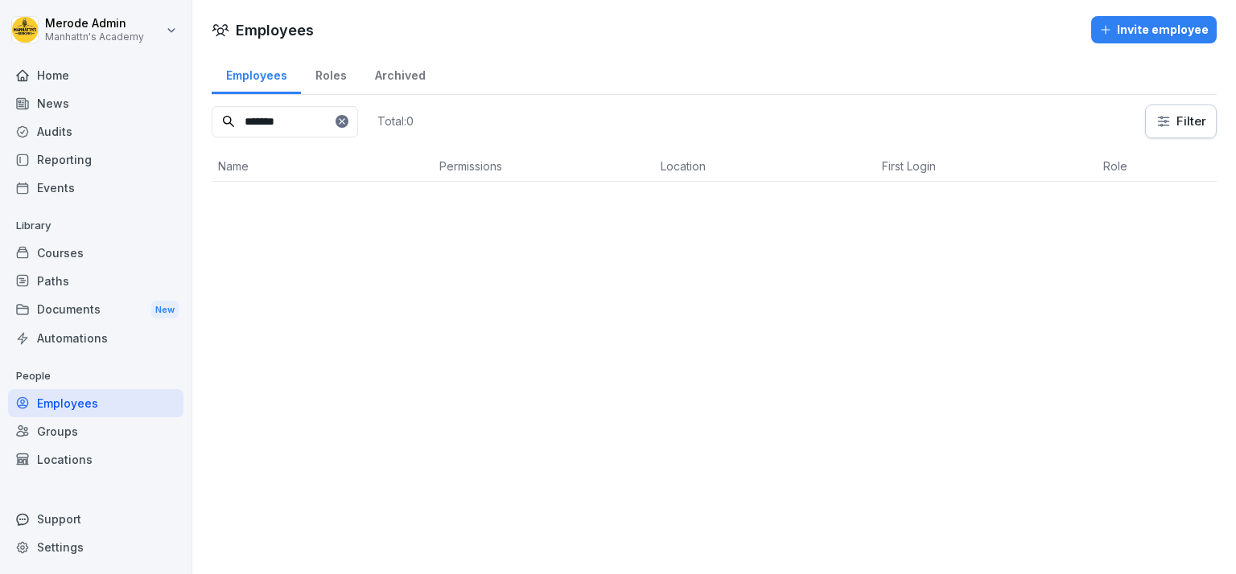
click at [372, 76] on div "Archived" at bounding box center [399, 73] width 79 height 41
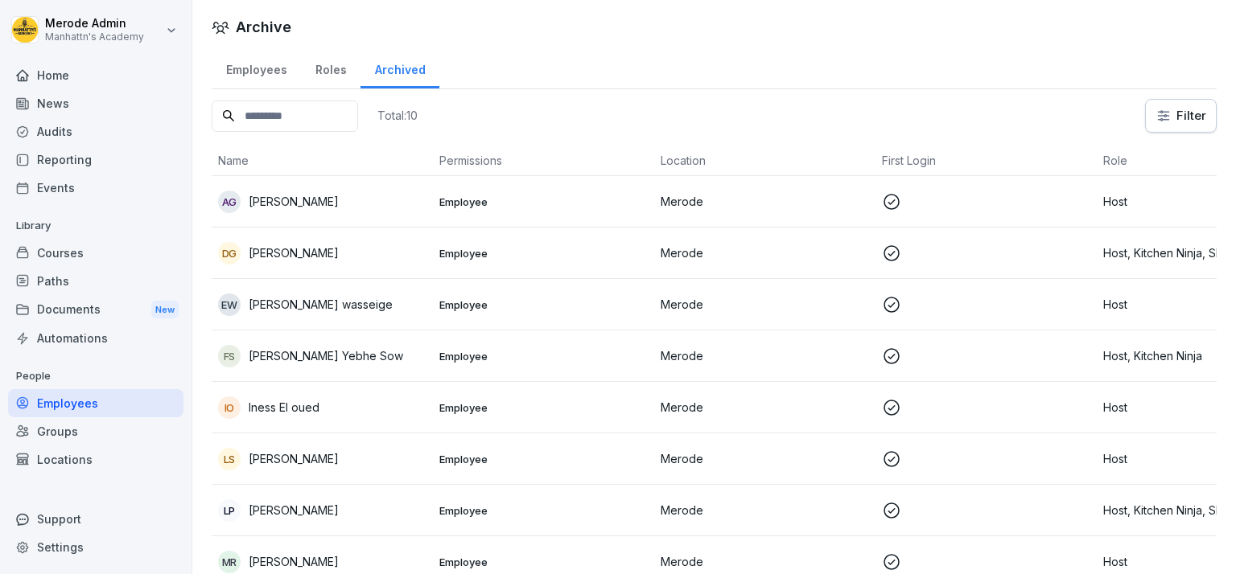
click at [315, 66] on div "Roles" at bounding box center [331, 67] width 60 height 41
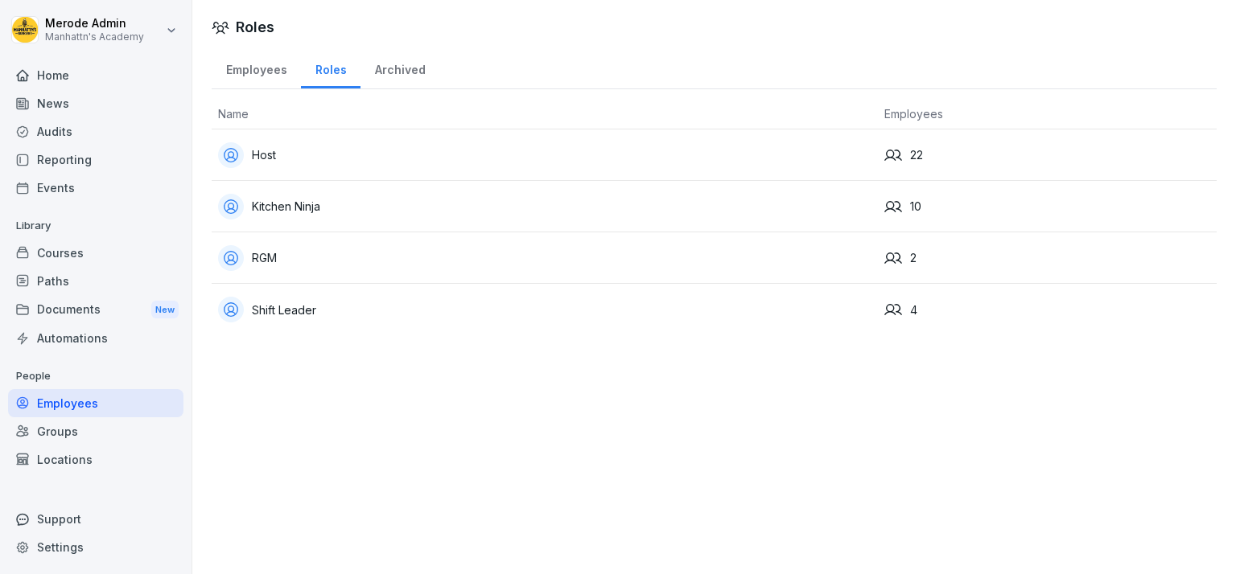
click at [330, 167] on div "Host" at bounding box center [544, 155] width 653 height 26
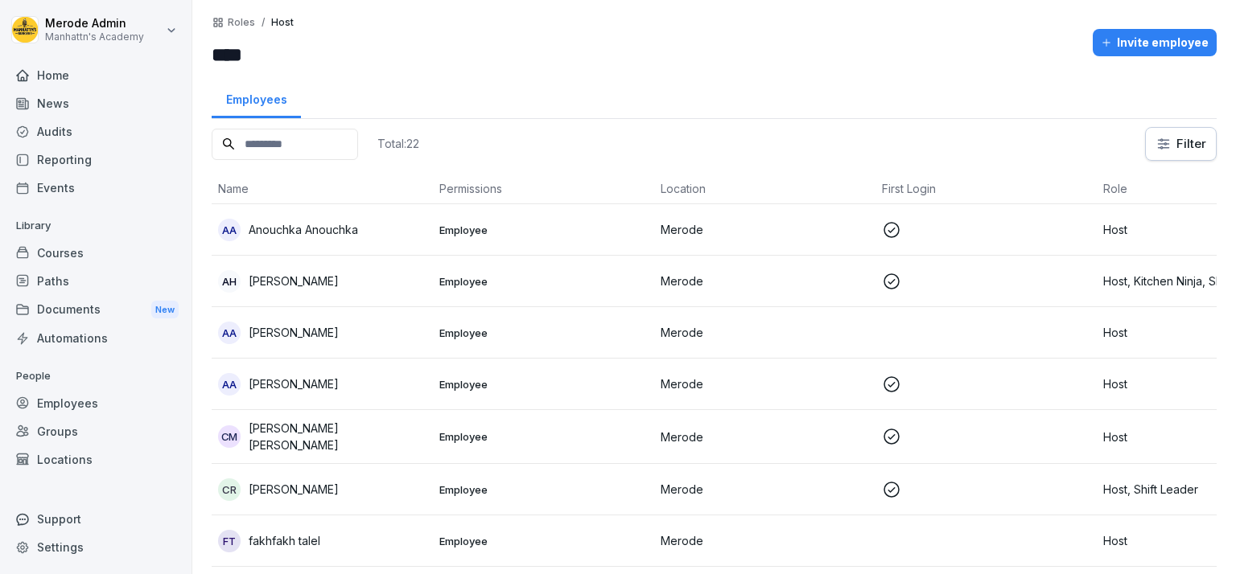
click at [324, 140] on input at bounding box center [285, 144] width 146 height 31
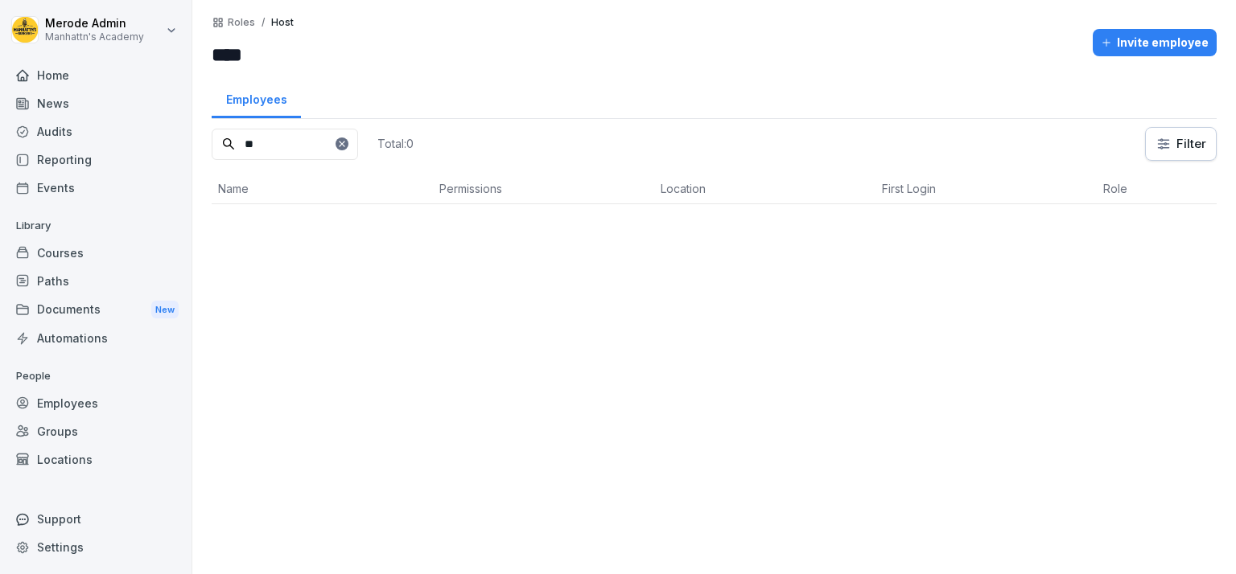
type input "*"
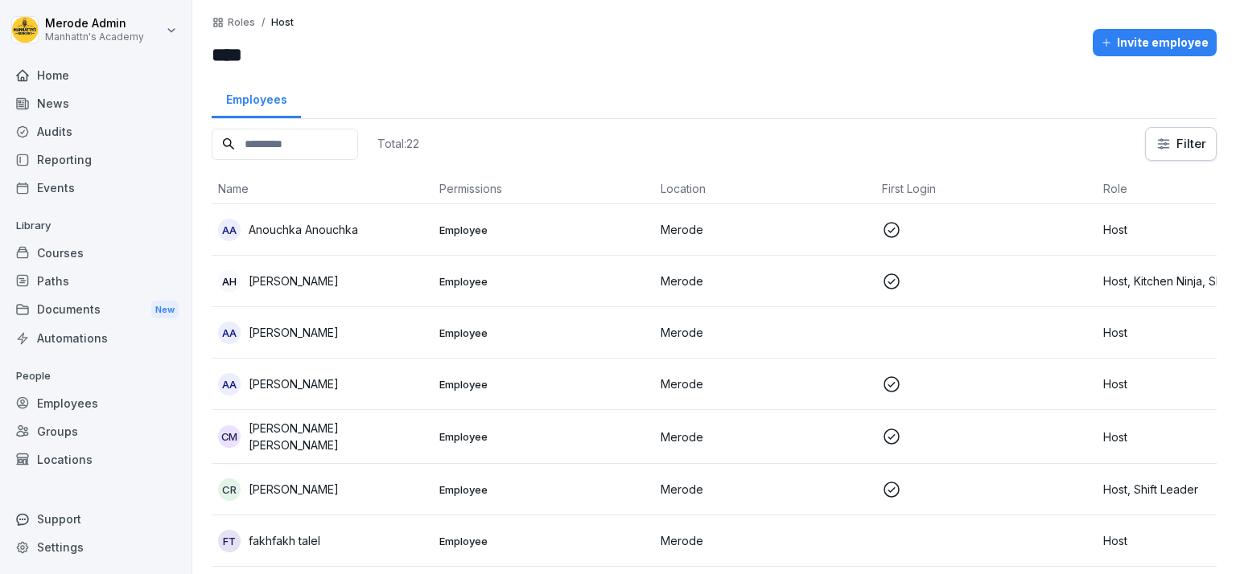
click at [1170, 44] on div "Invite employee" at bounding box center [1155, 43] width 108 height 18
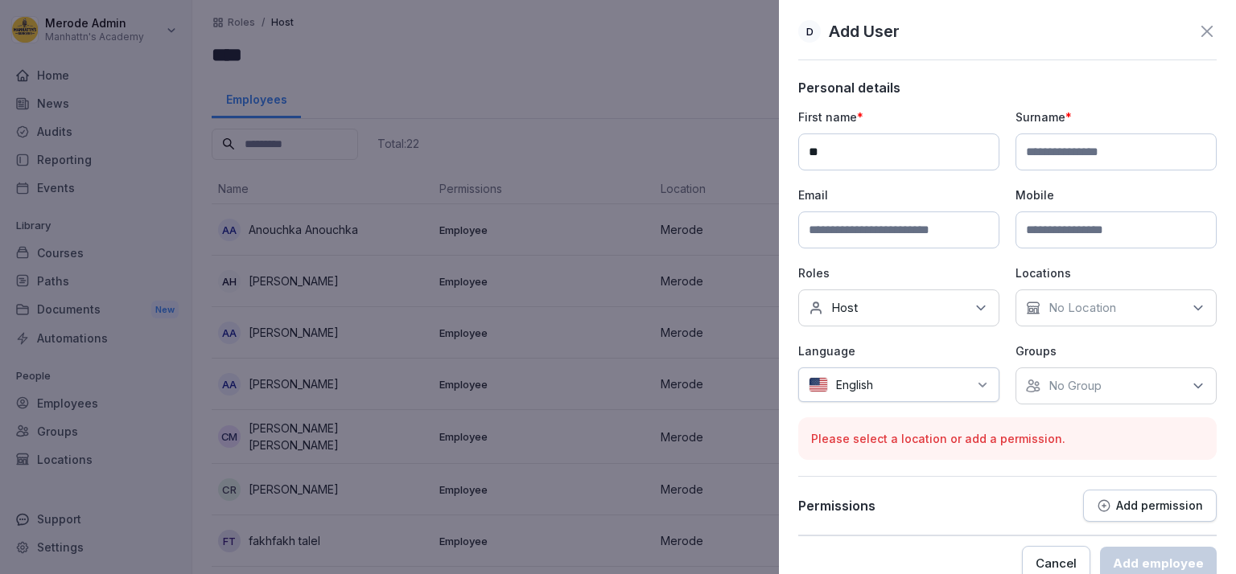
type input "*"
type input "**********"
click at [1102, 152] on input at bounding box center [1115, 152] width 201 height 37
type input "*******"
click at [956, 237] on input at bounding box center [898, 230] width 201 height 37
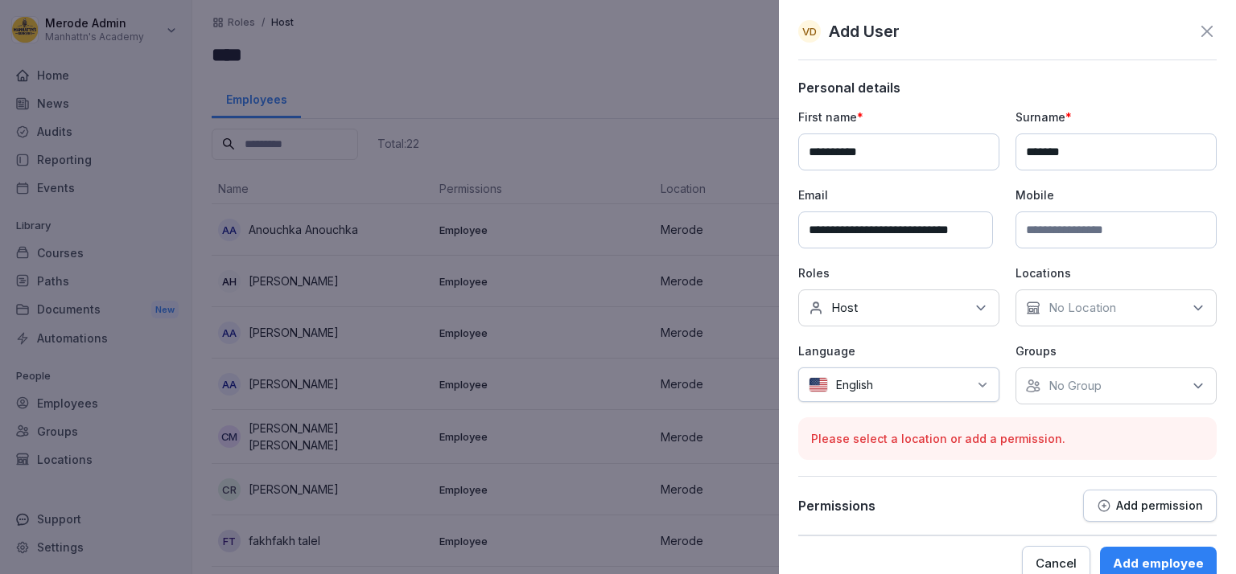
scroll to position [0, 19]
type input "**********"
click at [1118, 211] on div "Mobile" at bounding box center [1115, 218] width 201 height 62
click at [1106, 230] on input at bounding box center [1115, 230] width 201 height 37
type input "**********"
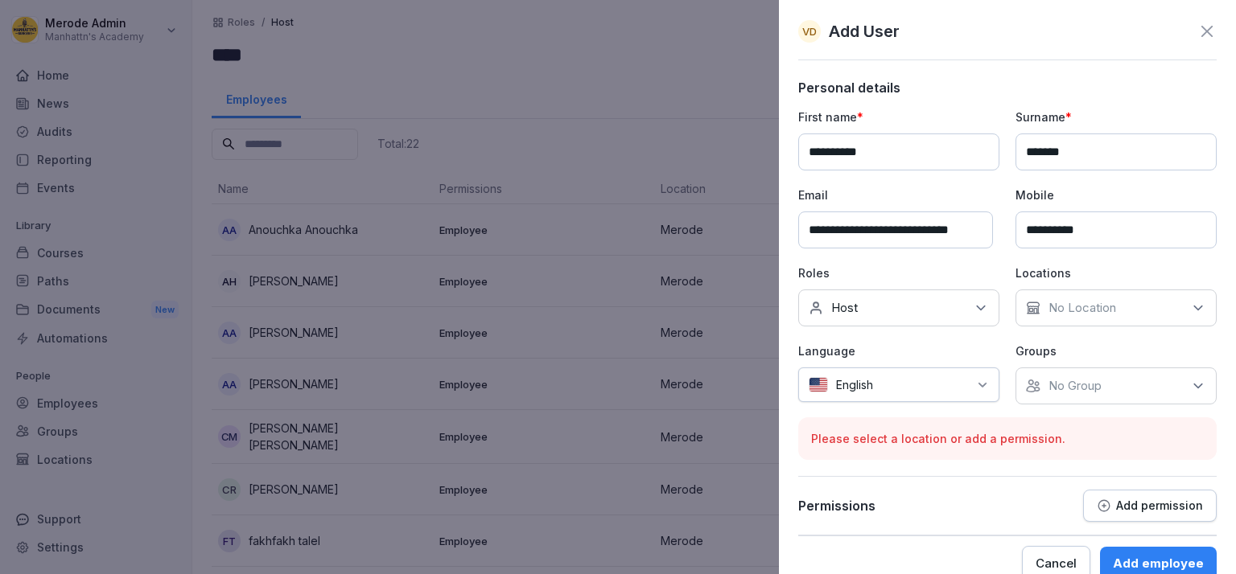
click at [1190, 303] on icon at bounding box center [1198, 308] width 16 height 16
click at [1106, 385] on div "Merode" at bounding box center [1114, 381] width 200 height 31
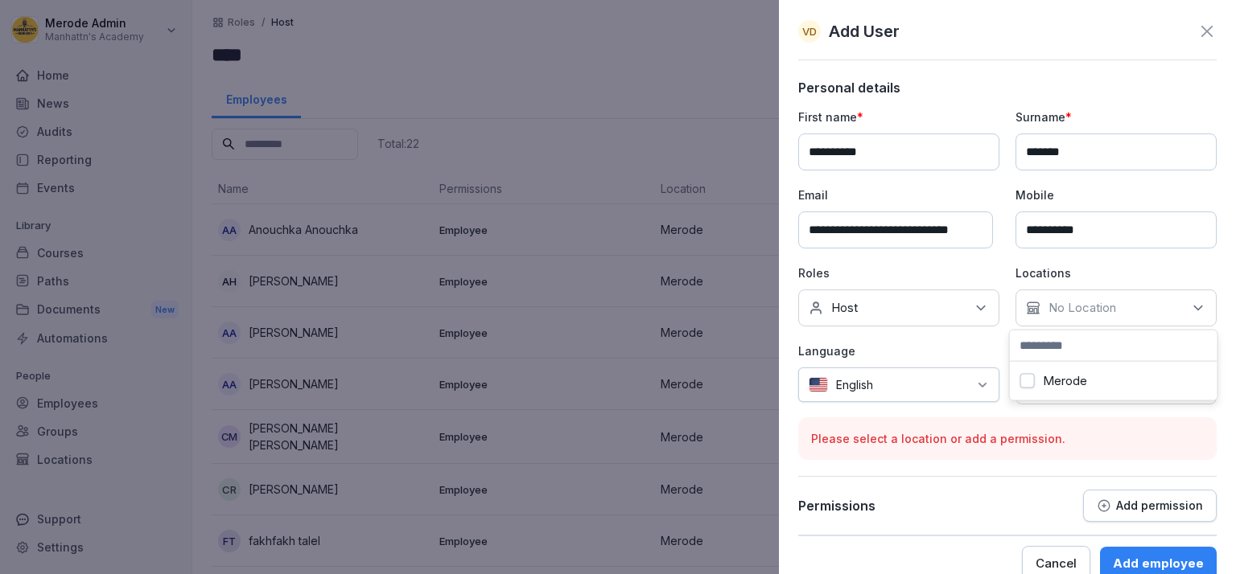
scroll to position [0, 13]
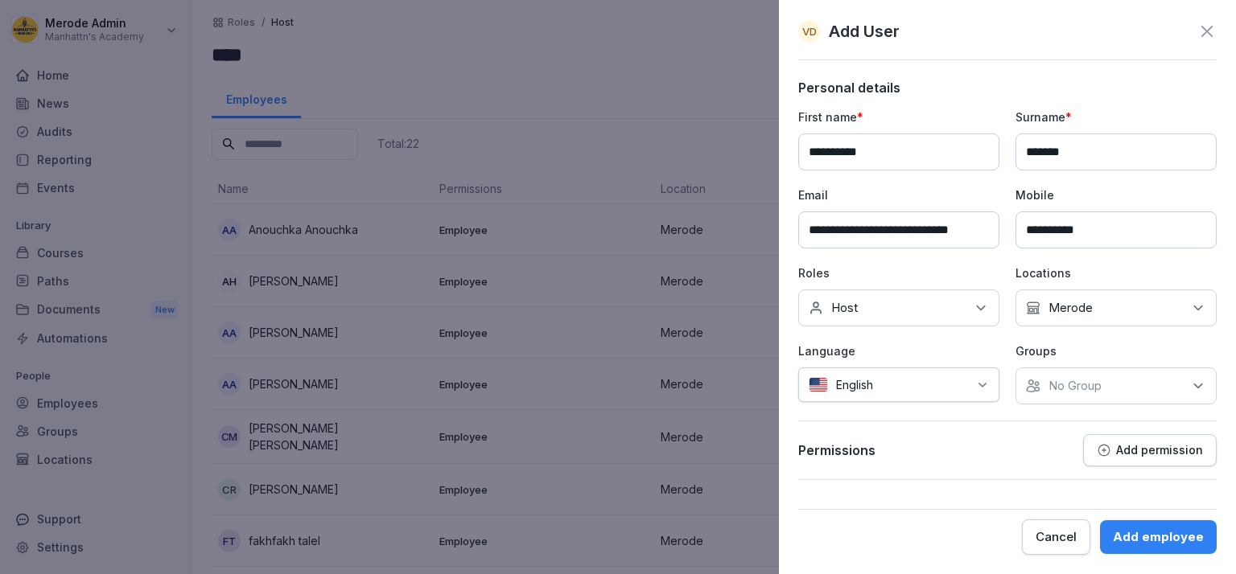
click at [938, 389] on div at bounding box center [924, 385] width 87 height 17
type input "***"
click at [835, 457] on div "French" at bounding box center [871, 461] width 129 height 35
click at [967, 309] on div "No roles Host" at bounding box center [898, 308] width 201 height 37
click at [921, 405] on div "Kitchen Ninja" at bounding box center [903, 412] width 200 height 31
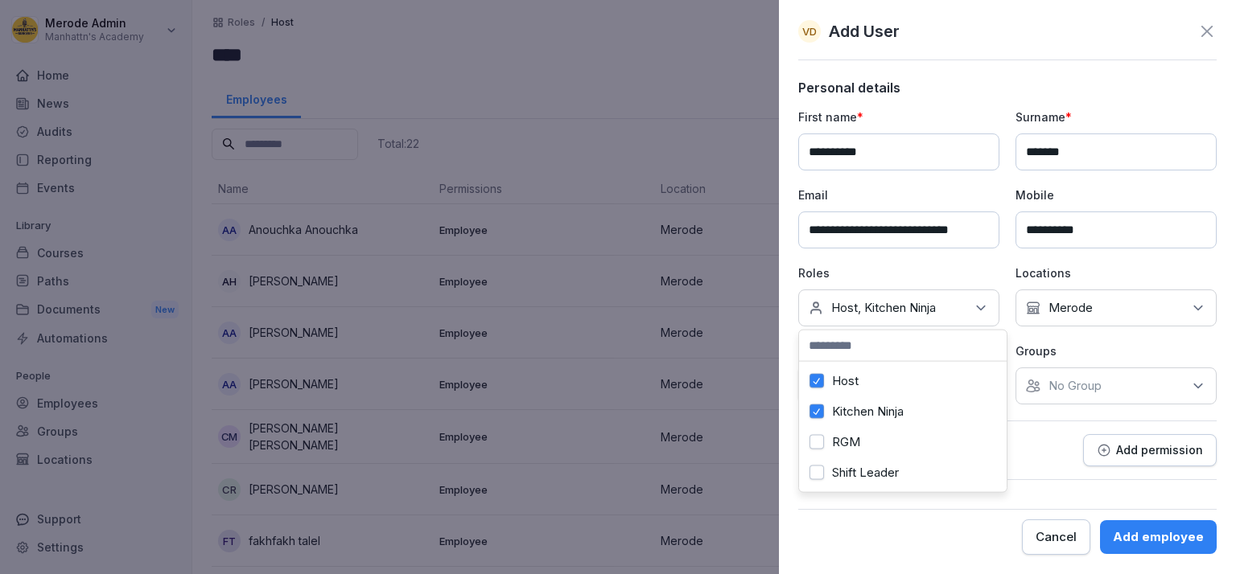
scroll to position [13, 0]
click at [1043, 359] on div "Groups No Group" at bounding box center [1115, 374] width 201 height 62
click at [1079, 371] on div "No Group" at bounding box center [1115, 386] width 201 height 37
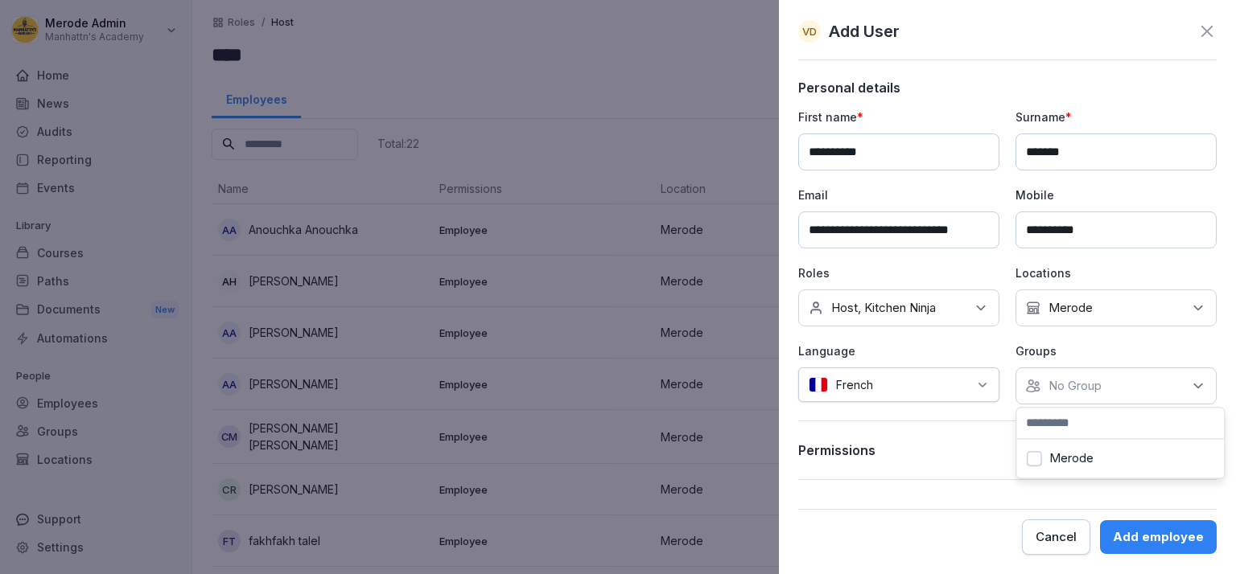
click at [1099, 466] on div "Merode" at bounding box center [1120, 458] width 200 height 31
click at [930, 422] on div "**********" at bounding box center [1007, 280] width 418 height 401
click at [970, 307] on div "No roles Host, Kitchen Ninja" at bounding box center [898, 308] width 201 height 37
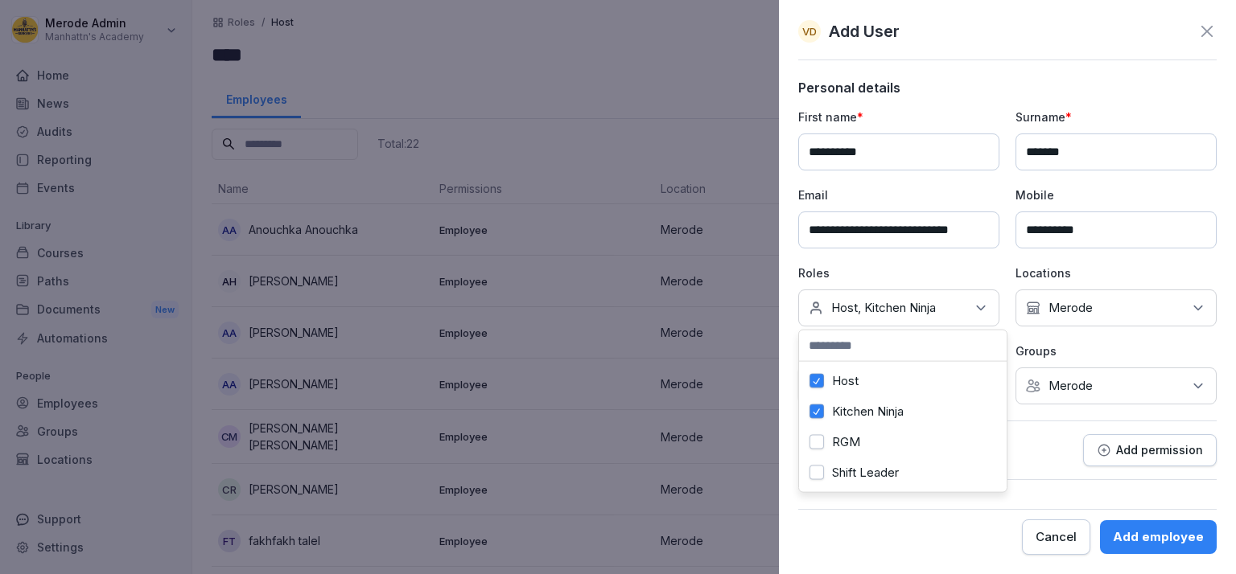
click at [822, 476] on button "Shift Leader" at bounding box center [816, 473] width 14 height 14
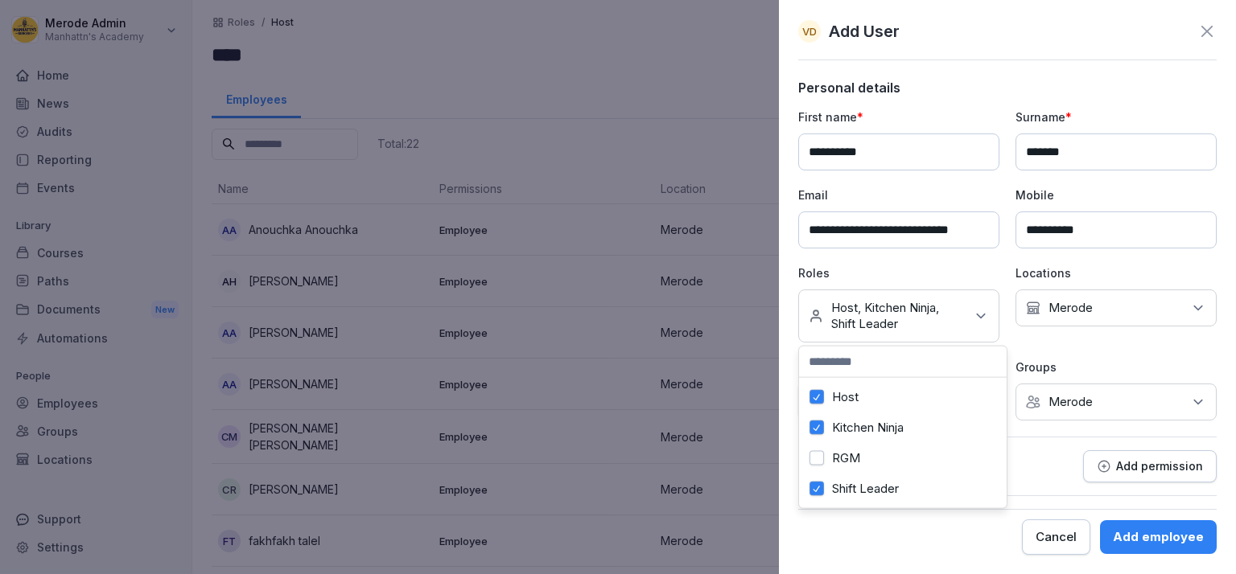
click at [1147, 543] on div "Add employee" at bounding box center [1158, 538] width 91 height 18
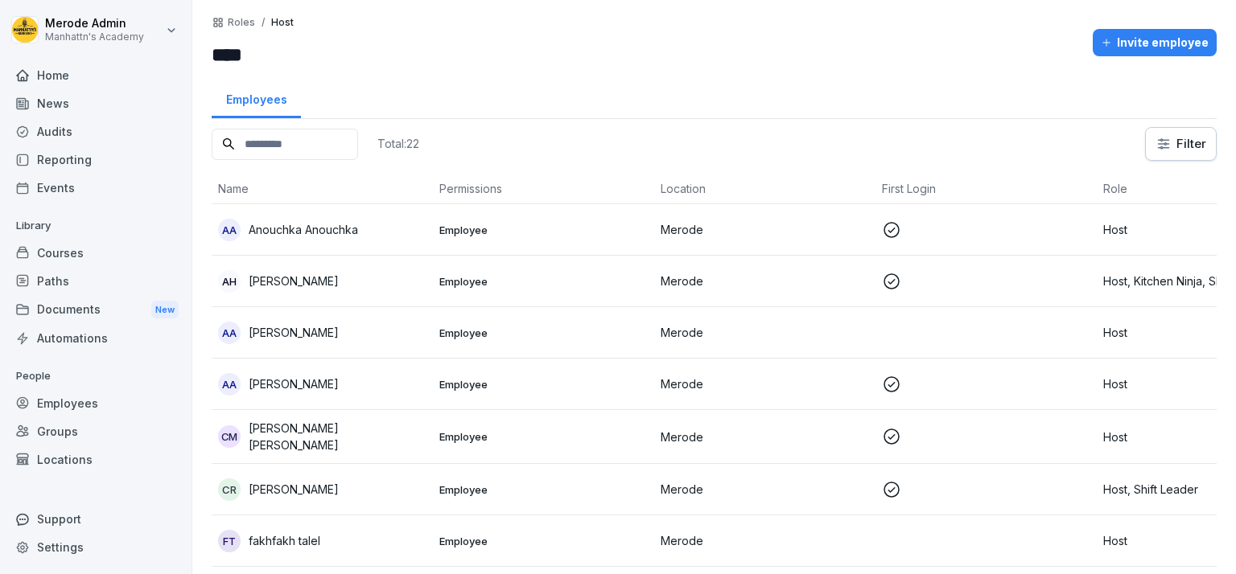
click at [104, 402] on div "Employees" at bounding box center [95, 403] width 175 height 28
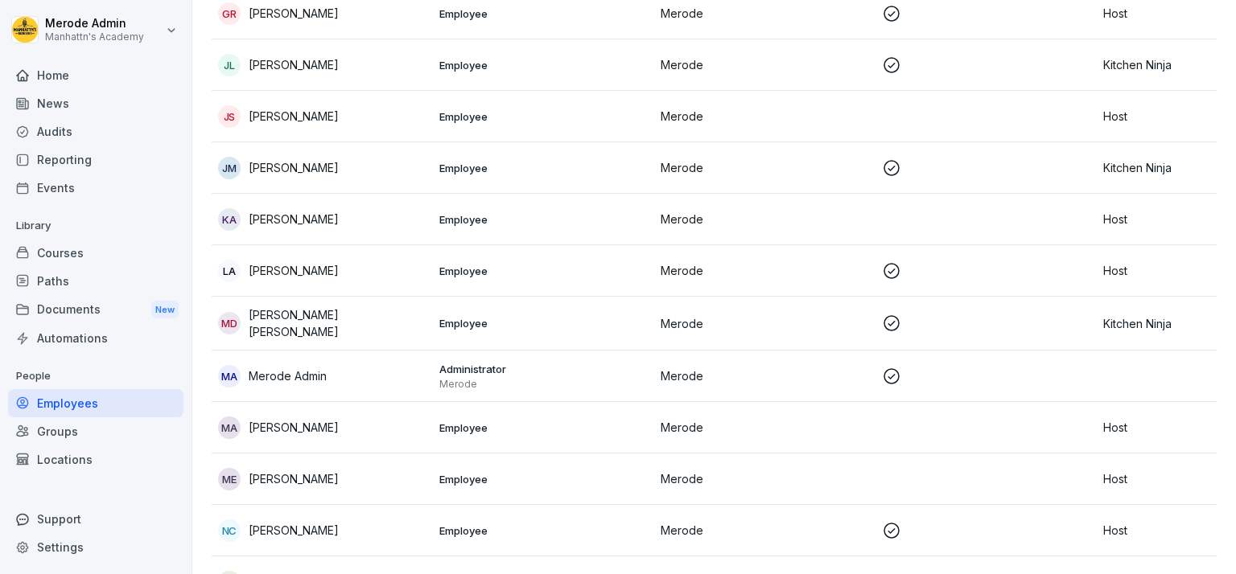
scroll to position [648, 0]
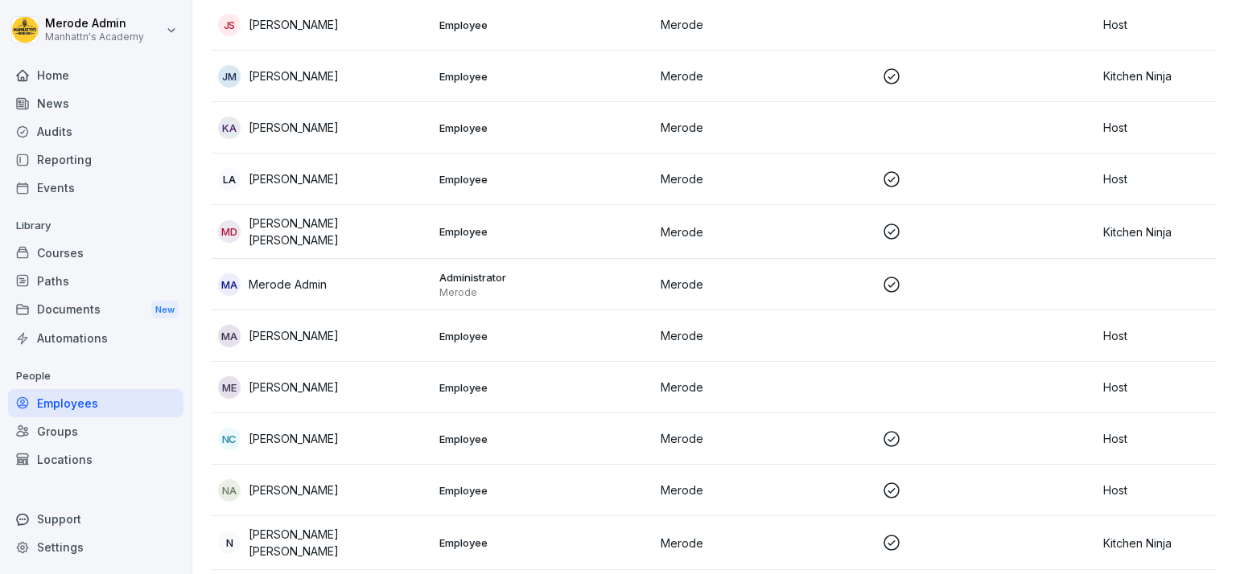
click at [69, 158] on div "Reporting" at bounding box center [95, 160] width 175 height 28
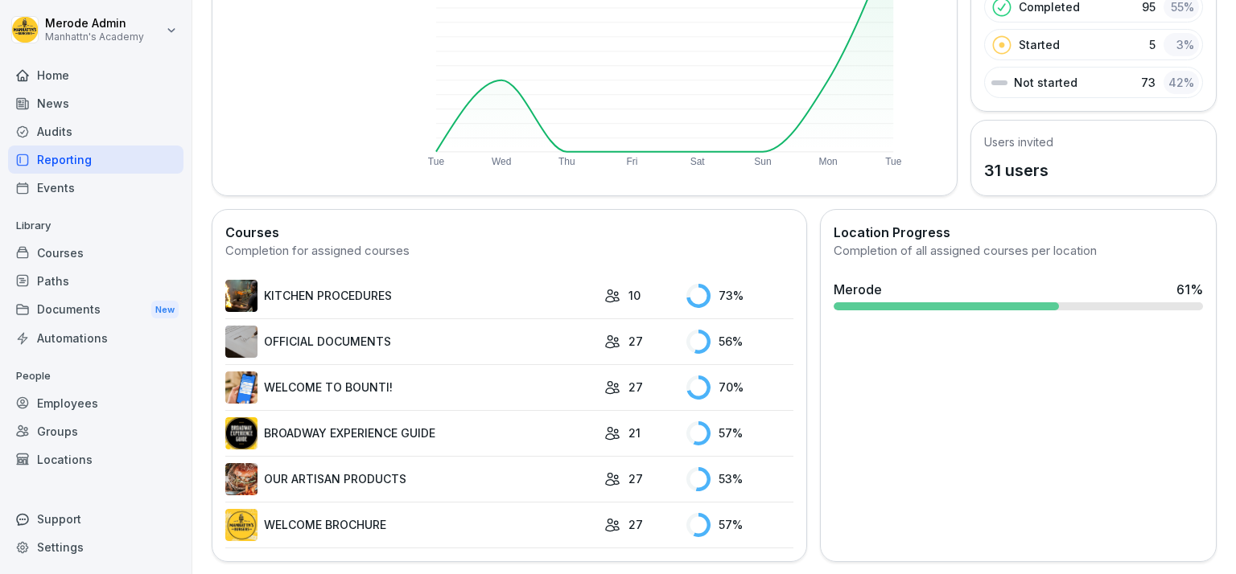
scroll to position [268, 0]
click at [919, 333] on div "Location Progress Completion of all assigned courses per location Merode 61 %" at bounding box center [1018, 384] width 397 height 353
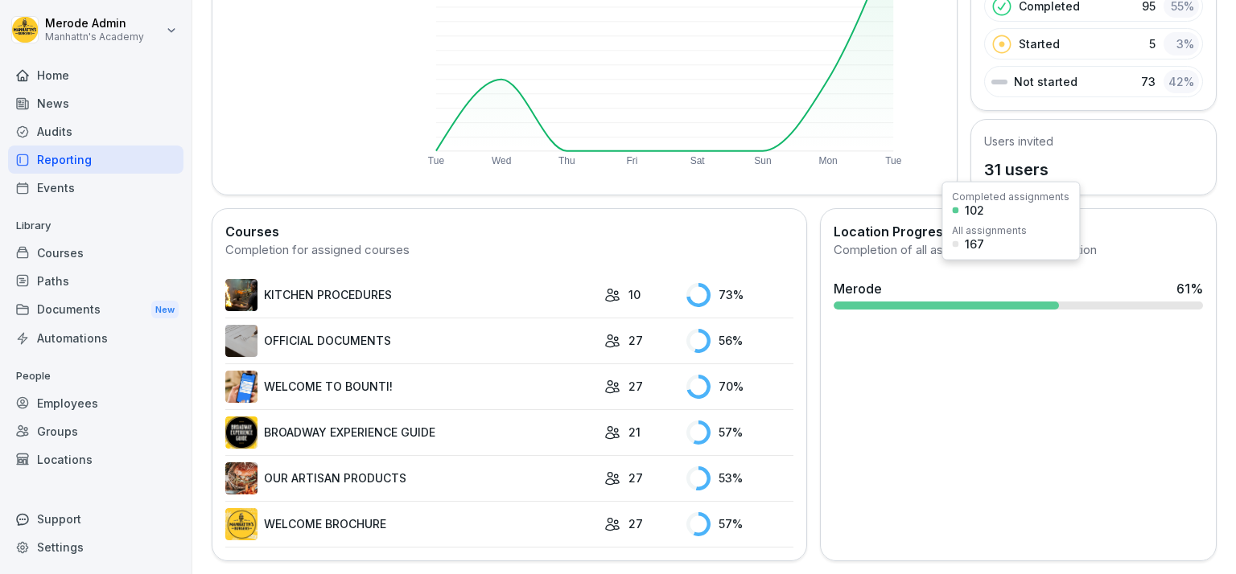
click at [922, 302] on div at bounding box center [946, 306] width 225 height 8
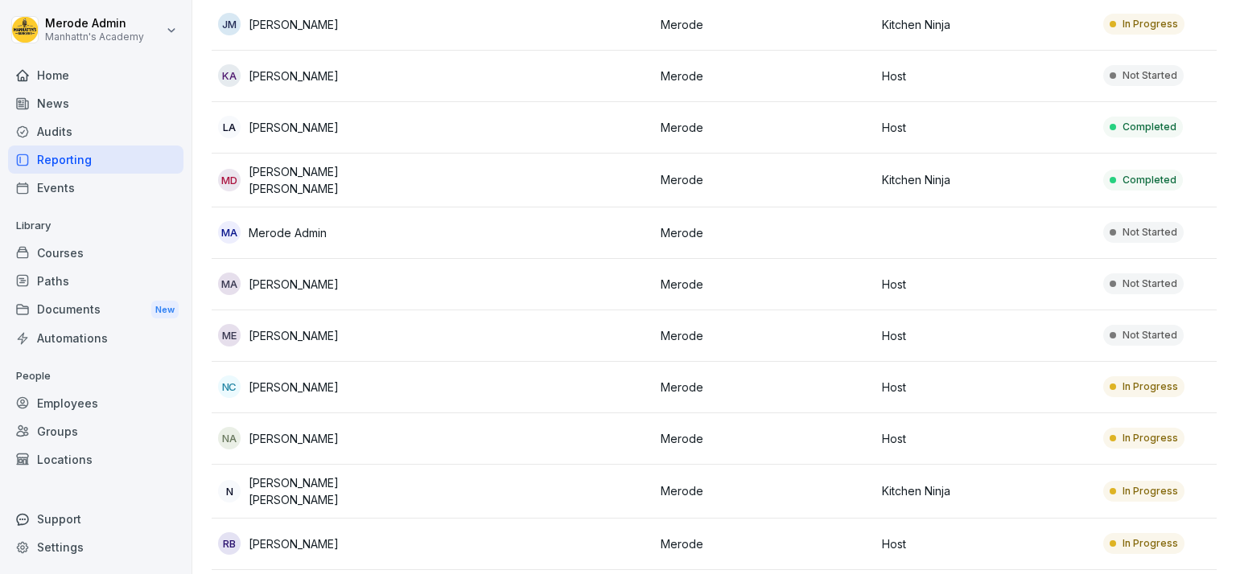
scroll to position [682, 0]
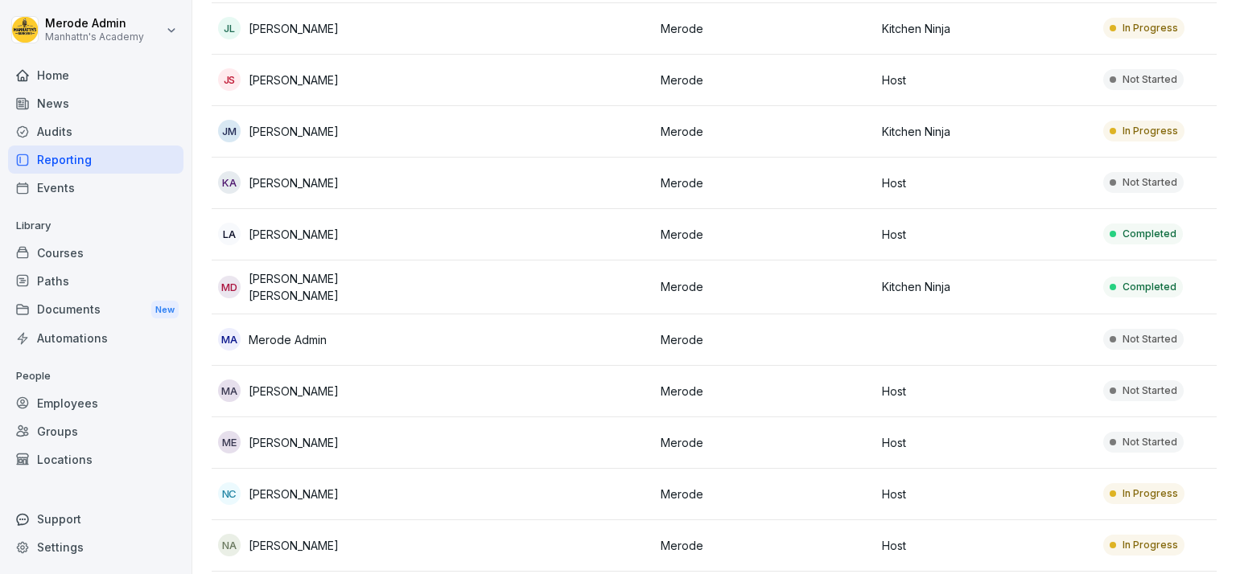
click at [467, 189] on td at bounding box center [543, 183] width 221 height 51
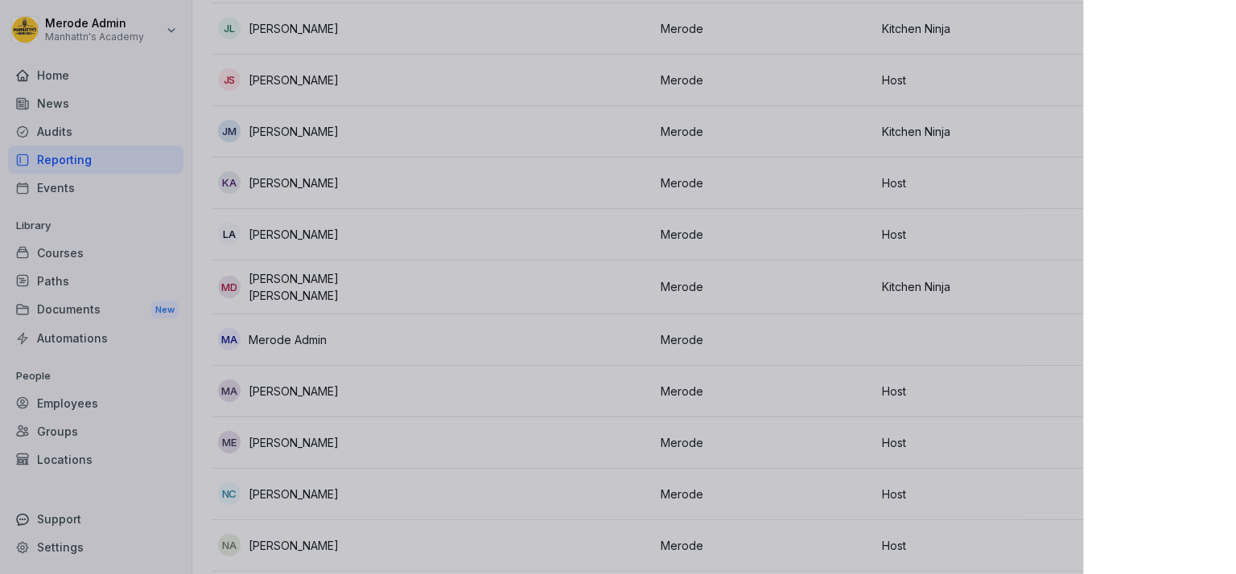
scroll to position [590, 0]
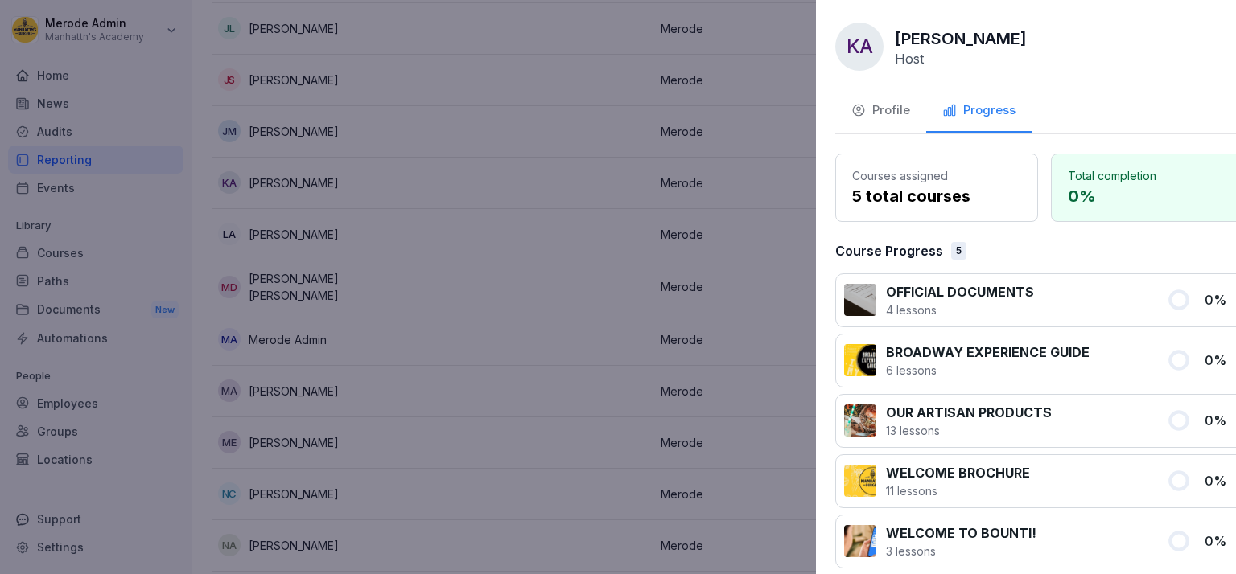
click at [68, 467] on div at bounding box center [618, 287] width 1236 height 574
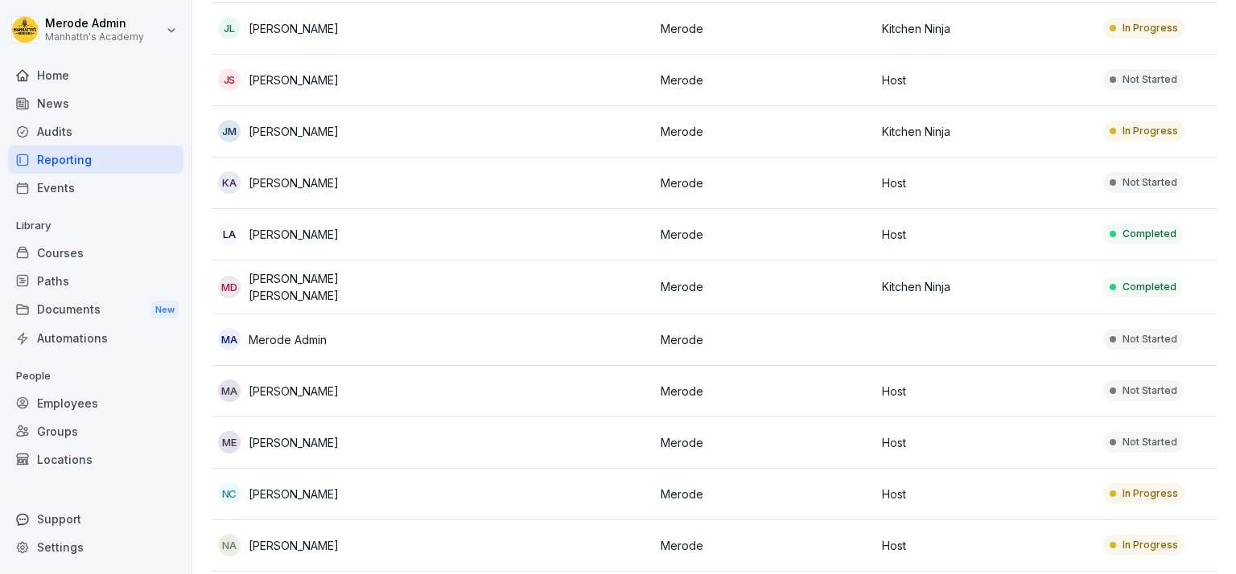
click at [71, 404] on div "Employees" at bounding box center [95, 403] width 175 height 28
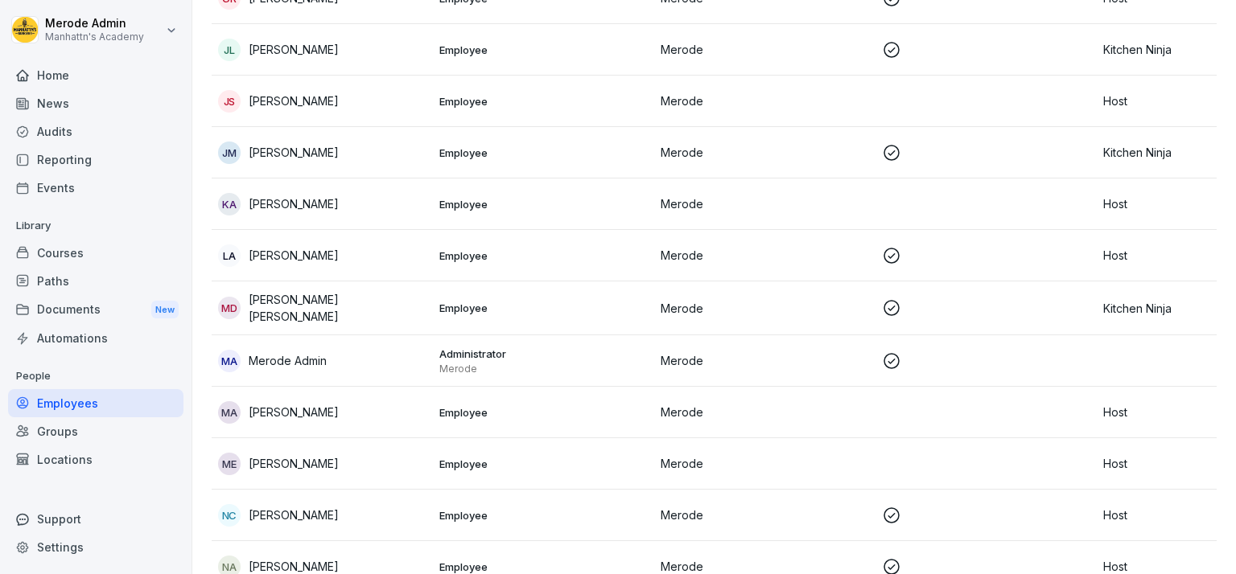
click at [339, 201] on p "[PERSON_NAME]" at bounding box center [294, 204] width 90 height 17
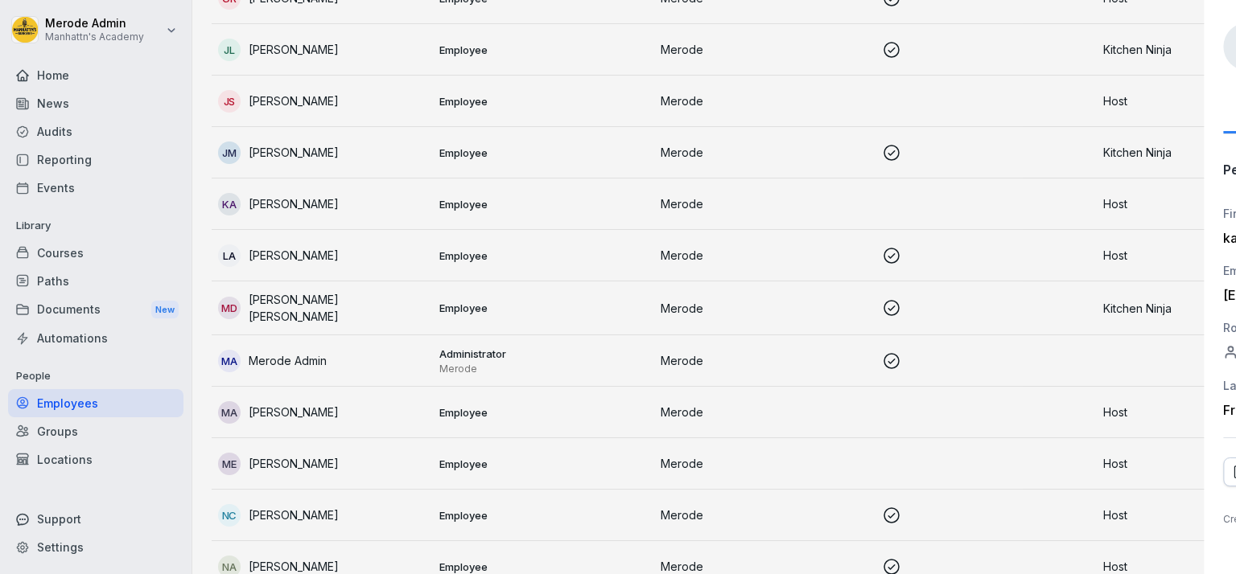
scroll to position [572, 0]
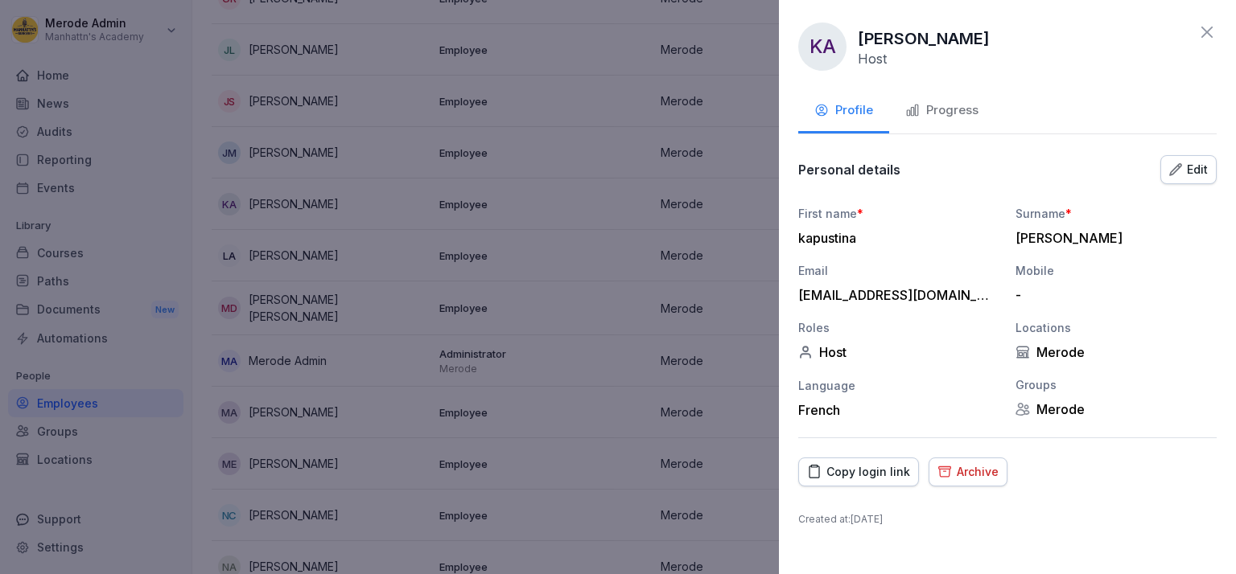
click at [1181, 173] on icon "button" at bounding box center [1175, 169] width 13 height 13
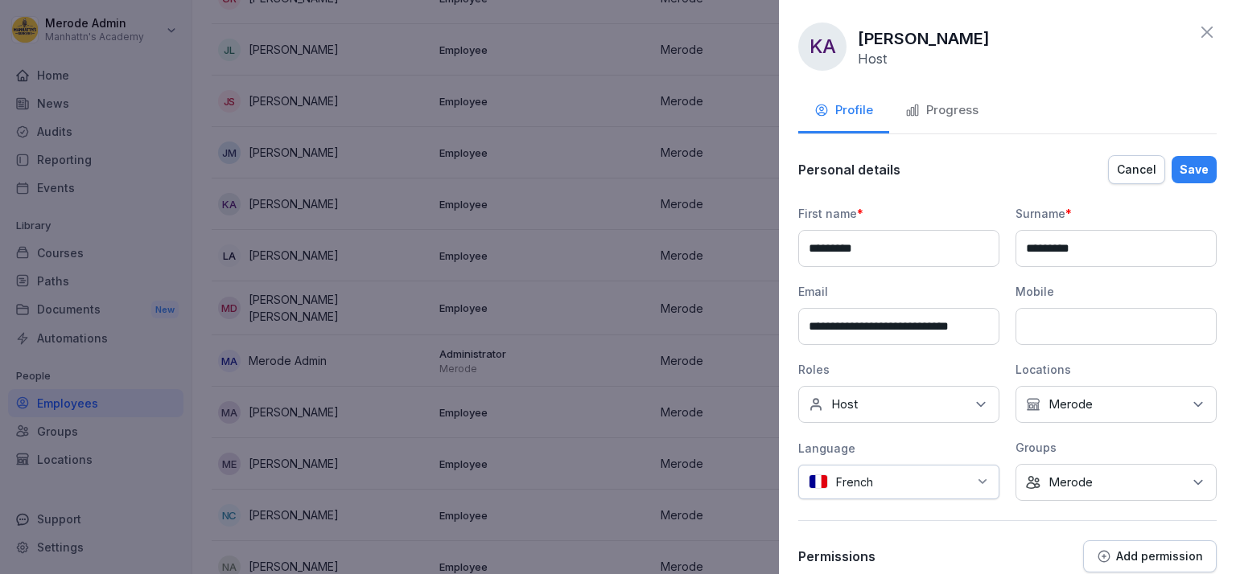
click at [926, 328] on input "**********" at bounding box center [898, 326] width 201 height 37
type input "**********"
click at [1190, 172] on div "Save" at bounding box center [1193, 170] width 29 height 18
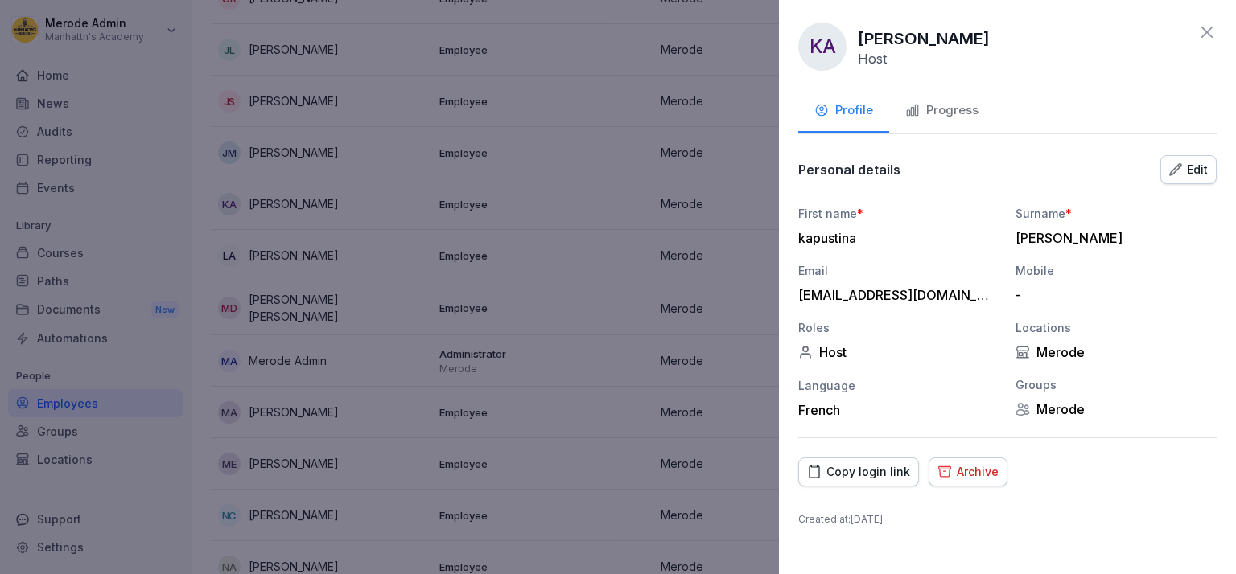
click at [1201, 161] on div "Edit" at bounding box center [1188, 170] width 39 height 18
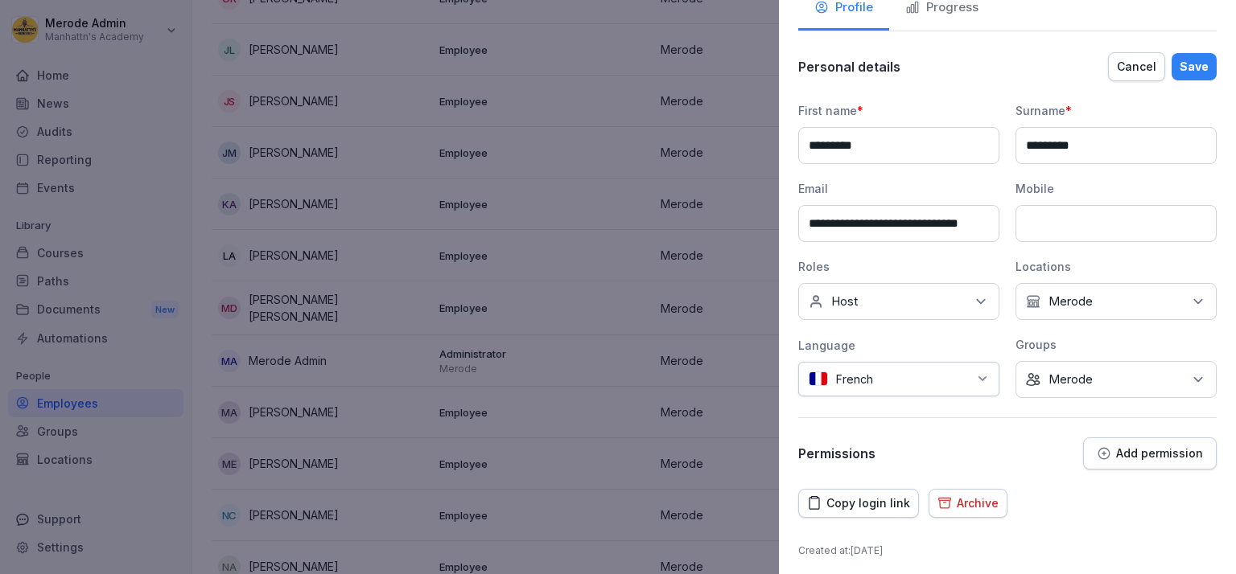
scroll to position [106, 0]
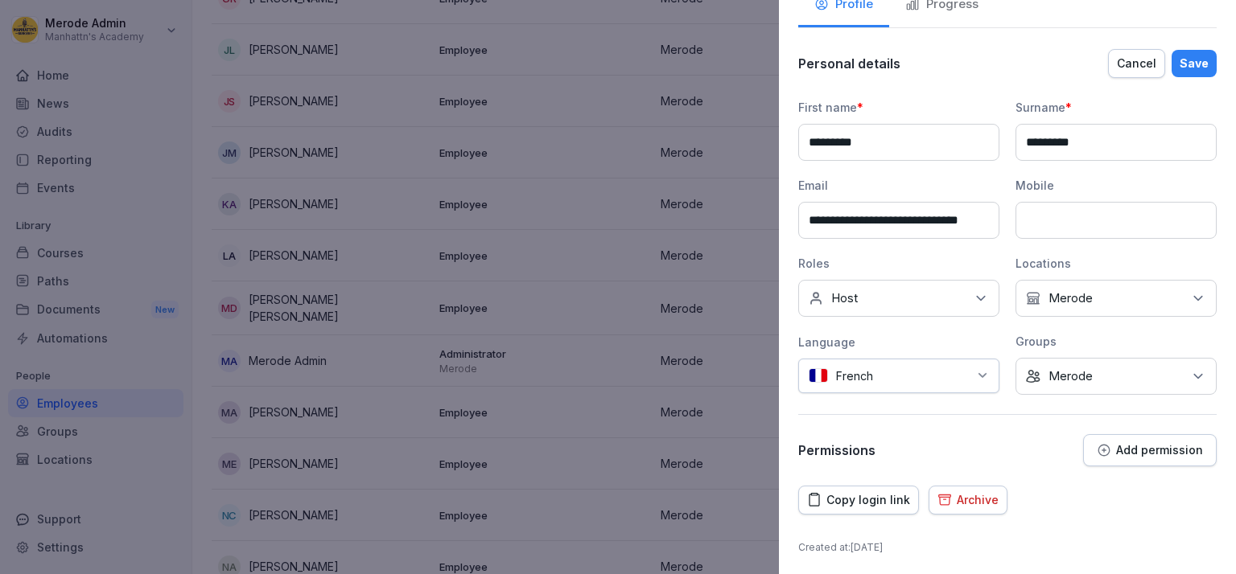
click at [842, 502] on div "Copy login link" at bounding box center [858, 501] width 103 height 18
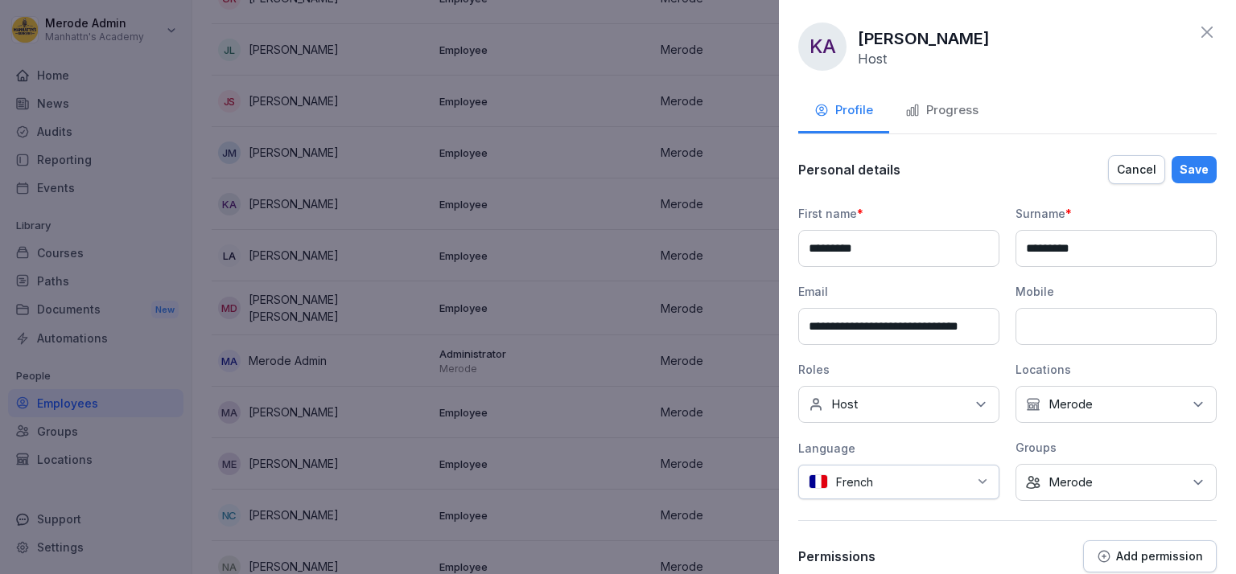
click at [922, 109] on div "Progress" at bounding box center [941, 110] width 73 height 19
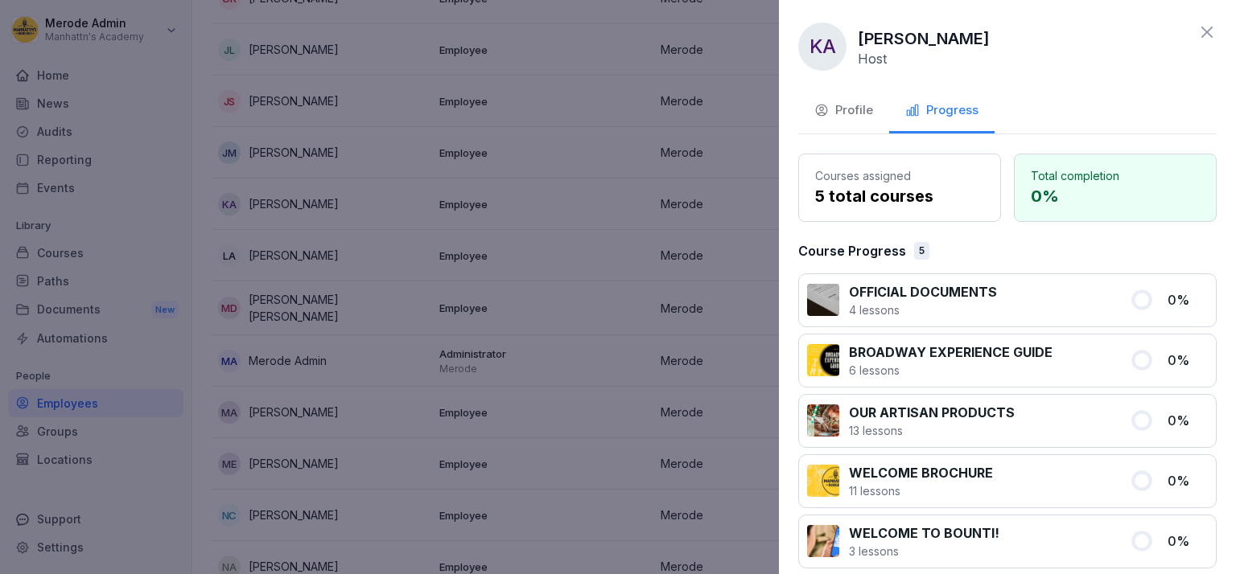
click at [858, 114] on div "Profile" at bounding box center [843, 110] width 59 height 19
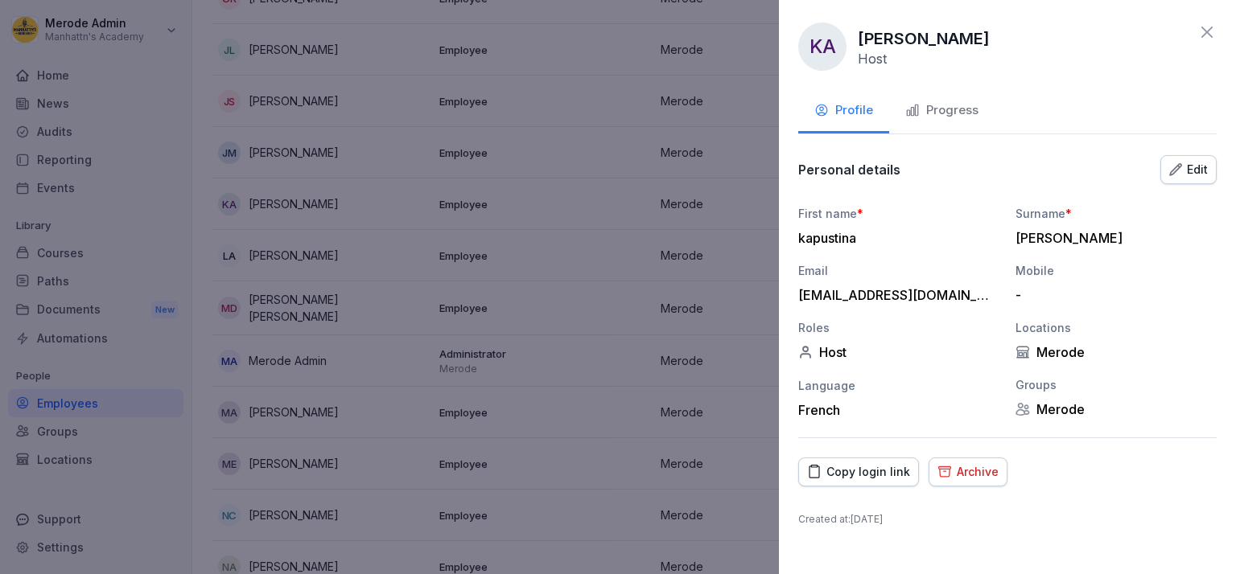
click at [1186, 170] on div "Edit" at bounding box center [1188, 170] width 39 height 18
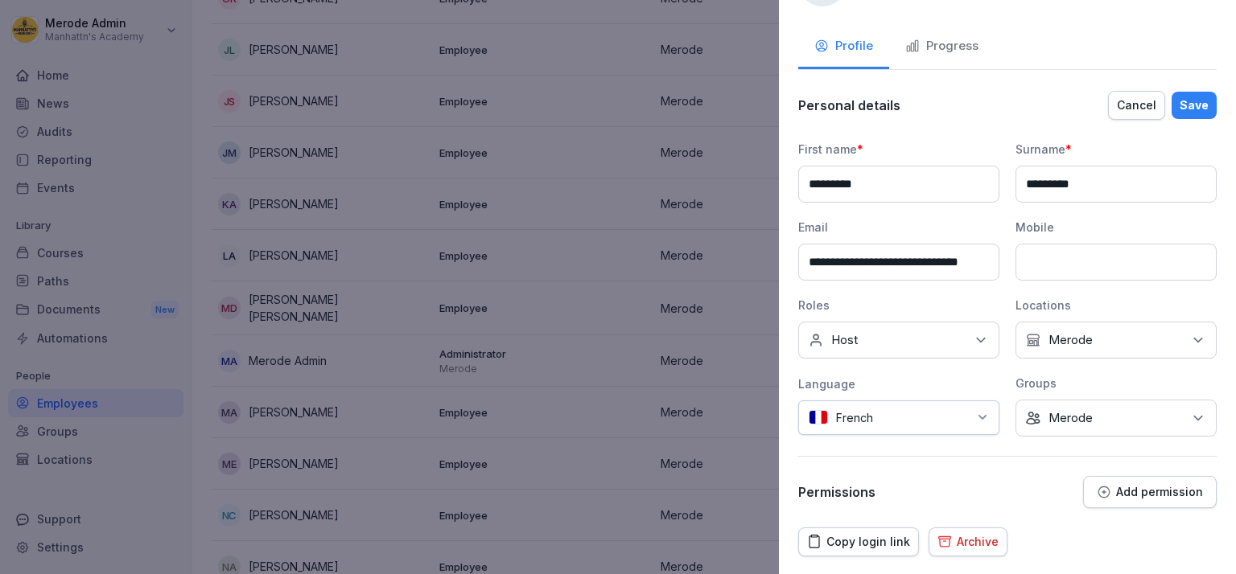
scroll to position [106, 0]
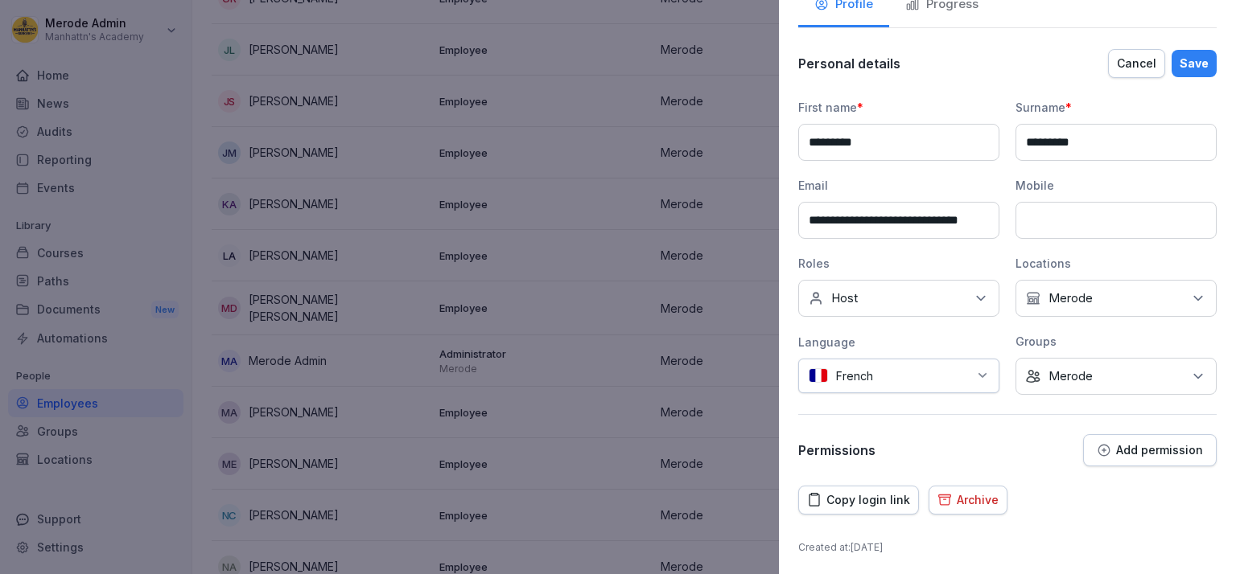
click at [1157, 452] on p "Add permission" at bounding box center [1159, 450] width 87 height 13
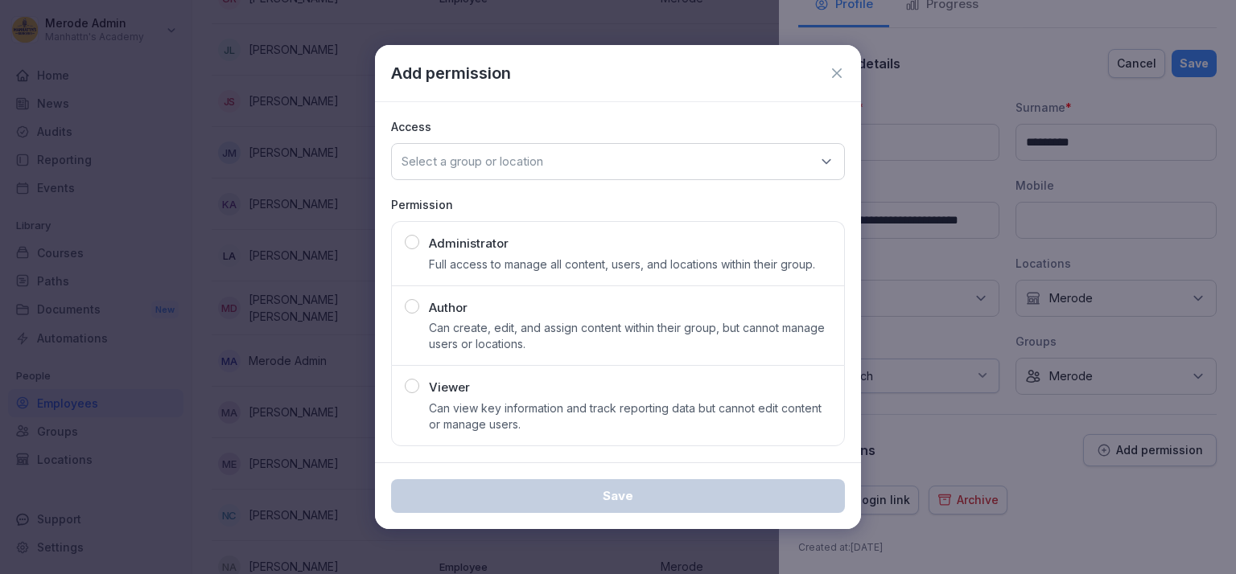
click at [552, 164] on div "Select a group or location" at bounding box center [618, 161] width 454 height 37
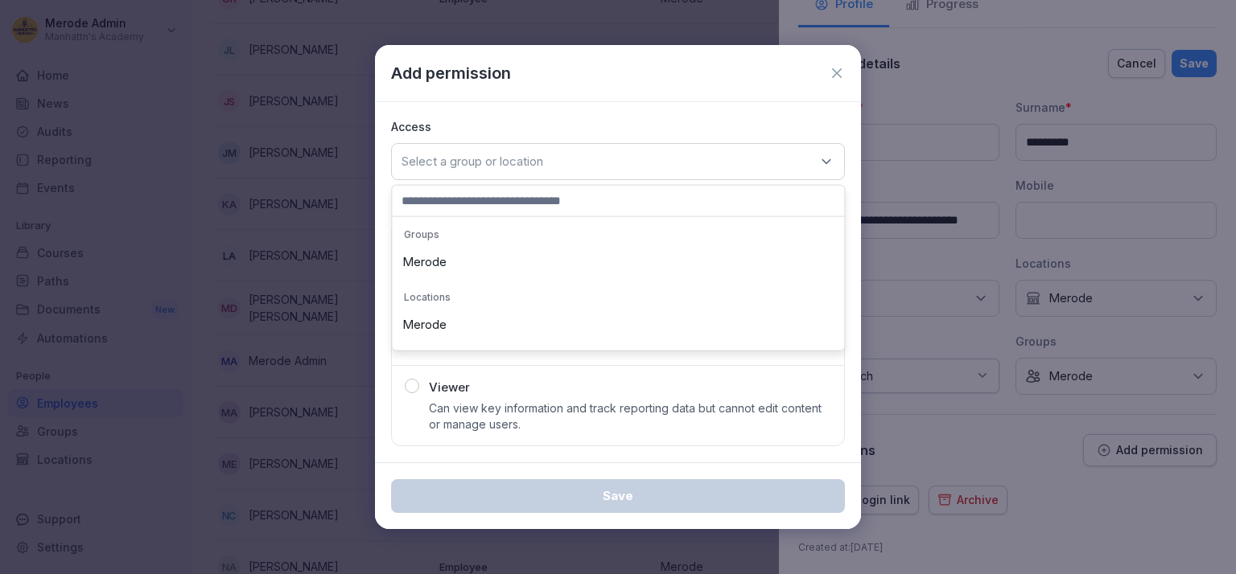
click at [467, 266] on div "Merode" at bounding box center [618, 262] width 444 height 31
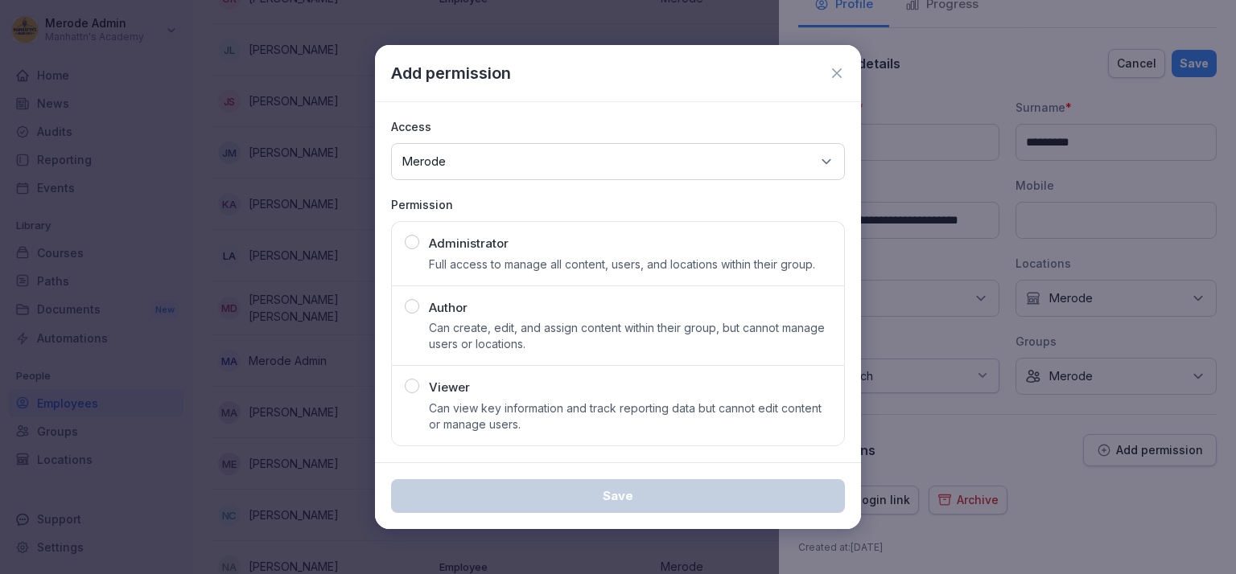
click at [839, 66] on icon at bounding box center [837, 73] width 16 height 16
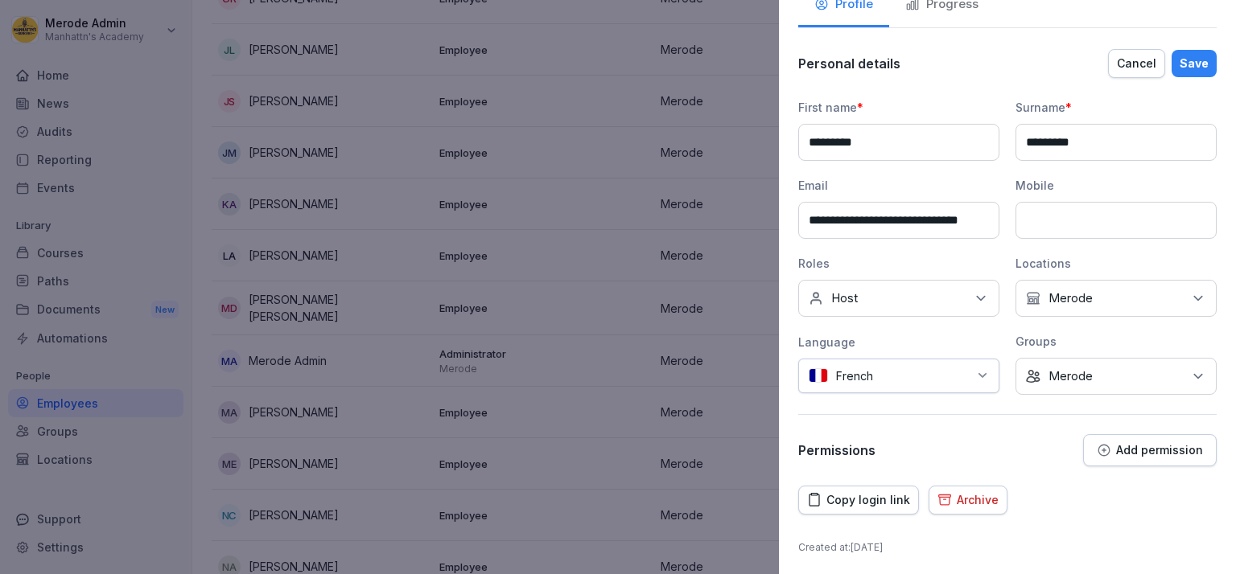
click at [1125, 455] on button "Add permission" at bounding box center [1150, 450] width 134 height 32
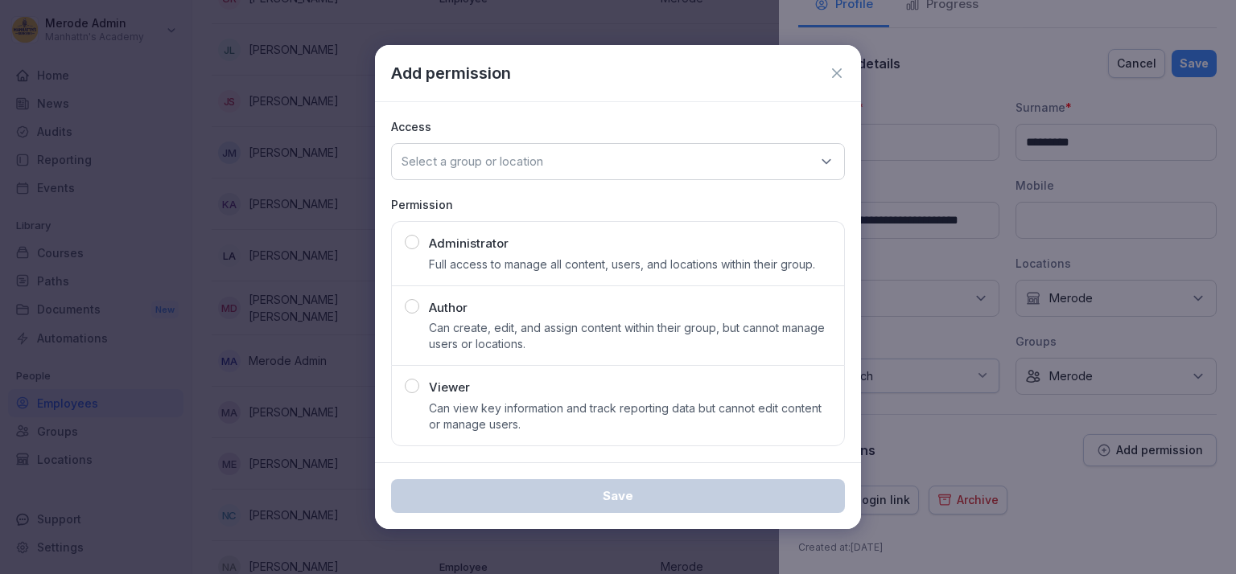
click at [838, 75] on icon at bounding box center [837, 73] width 10 height 10
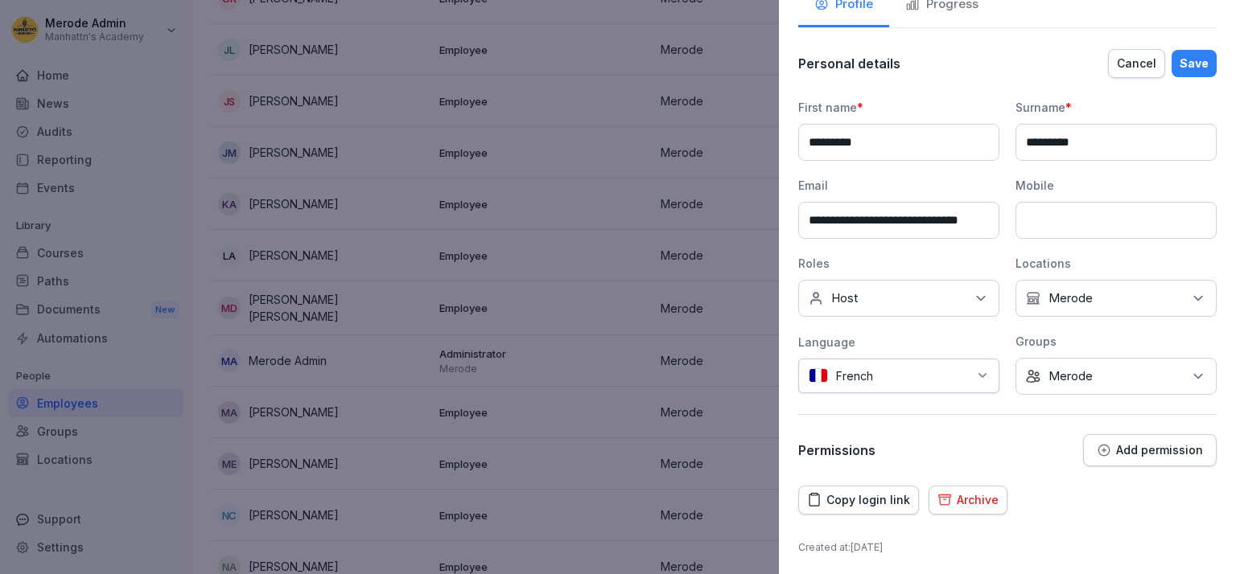
click at [1183, 63] on div "Save" at bounding box center [1193, 64] width 29 height 18
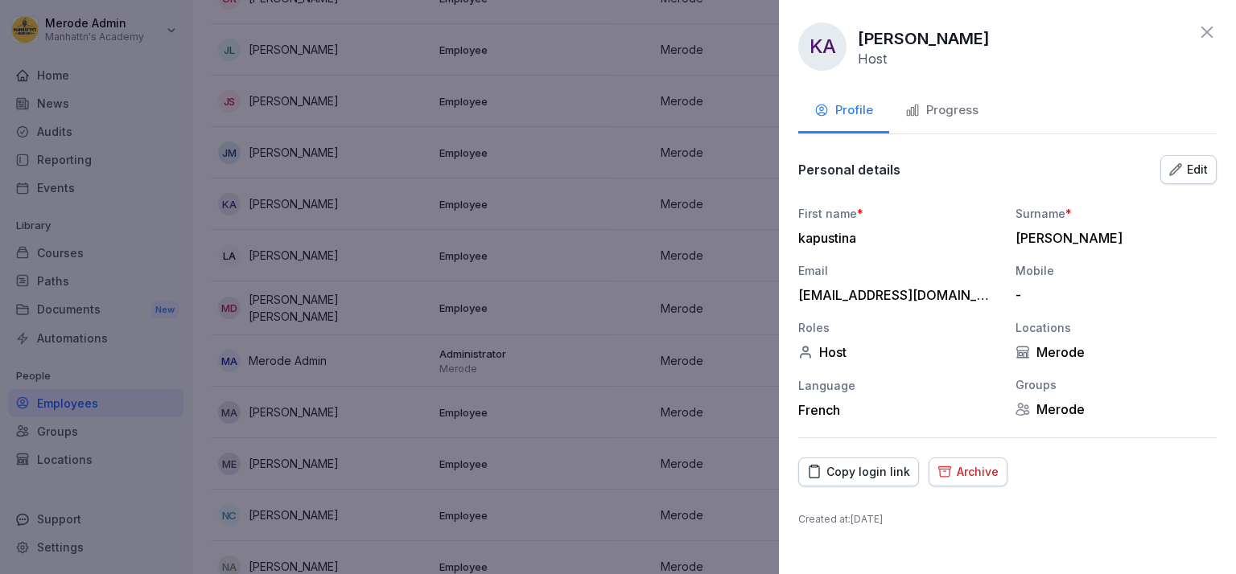
click at [824, 288] on div "[EMAIL_ADDRESS][DOMAIN_NAME]" at bounding box center [894, 295] width 193 height 16
drag, startPoint x: 848, startPoint y: 298, endPoint x: 875, endPoint y: 294, distance: 27.5
click at [848, 298] on div "[EMAIL_ADDRESS][DOMAIN_NAME]" at bounding box center [894, 295] width 193 height 16
click at [1172, 156] on div "[PERSON_NAME] [PERSON_NAME] Host Profile Progress Personal details Edit First n…" at bounding box center [1007, 287] width 457 height 574
click at [1174, 162] on div "Edit" at bounding box center [1188, 170] width 39 height 18
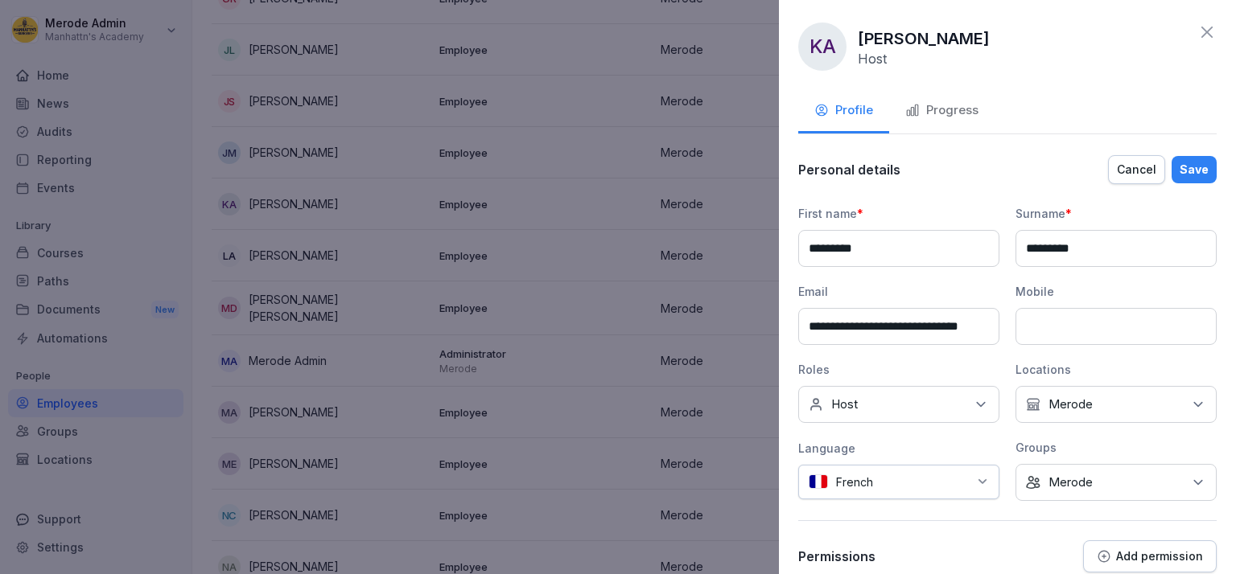
click at [924, 329] on input "**********" at bounding box center [898, 326] width 201 height 37
click at [986, 340] on input "**********" at bounding box center [898, 326] width 201 height 37
click at [1192, 174] on div "Save" at bounding box center [1193, 170] width 29 height 18
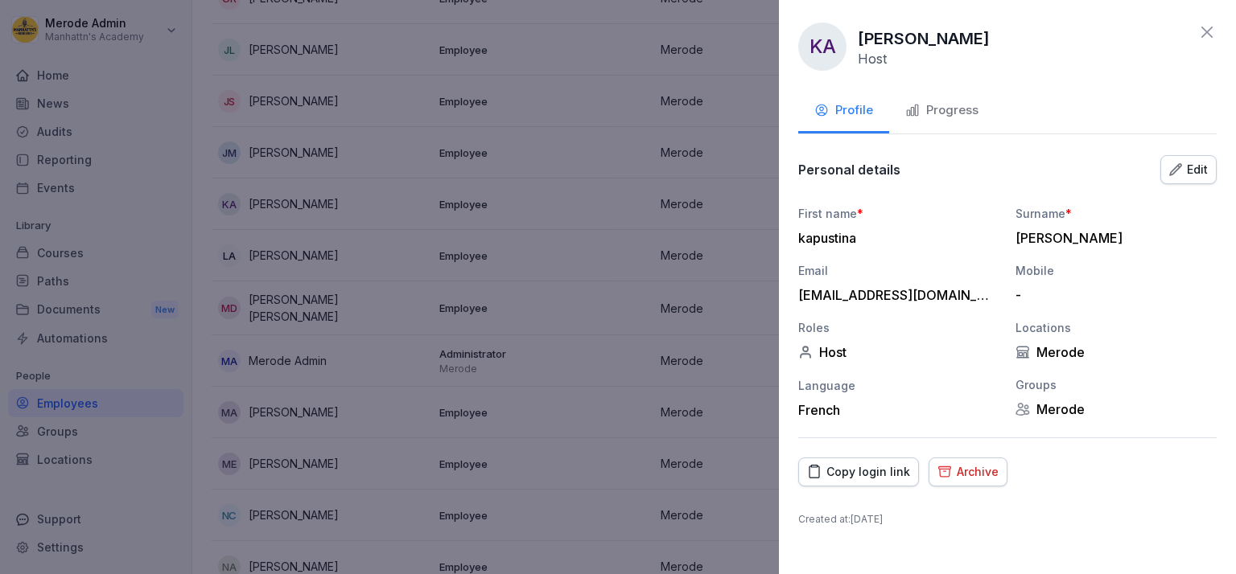
click at [452, 247] on div at bounding box center [618, 287] width 1236 height 574
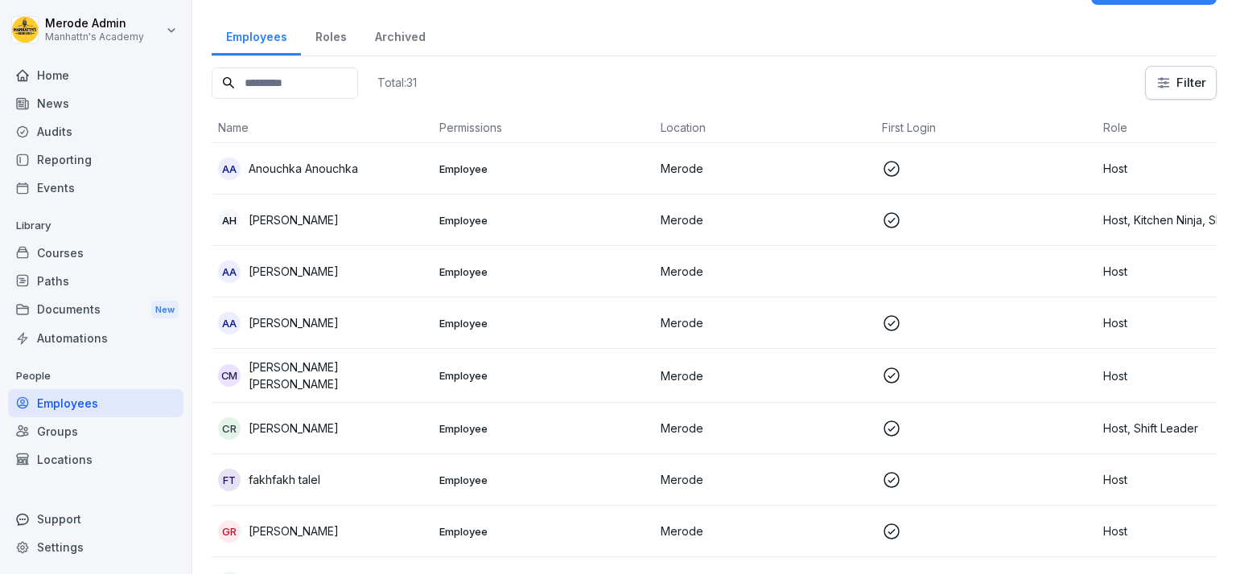
scroll to position [0, 0]
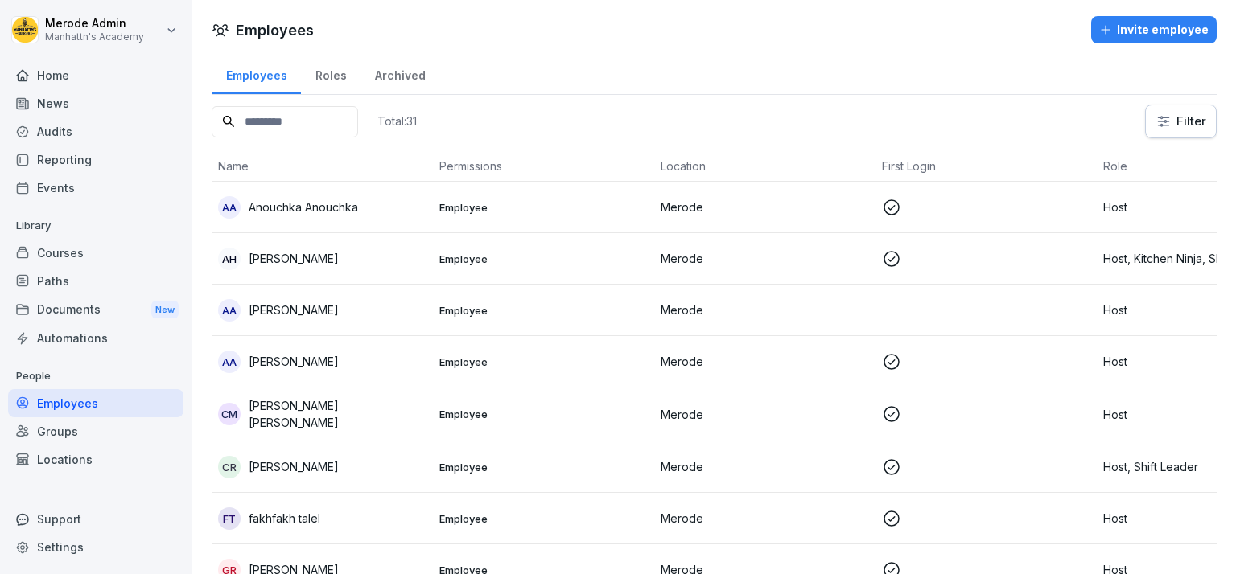
click at [1118, 37] on div "Invite employee" at bounding box center [1153, 30] width 109 height 18
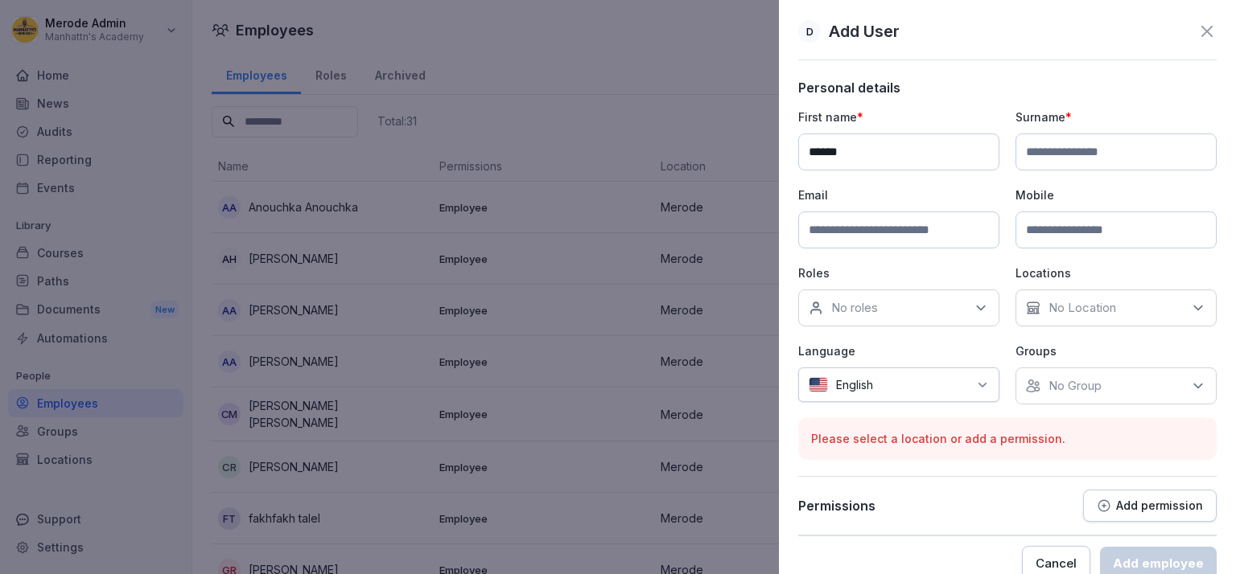
type input "******"
click at [1100, 149] on input at bounding box center [1115, 152] width 201 height 37
drag, startPoint x: 1183, startPoint y: 154, endPoint x: 1006, endPoint y: 160, distance: 177.1
click at [1015, 160] on input "**********" at bounding box center [1115, 152] width 201 height 37
type input "**********"
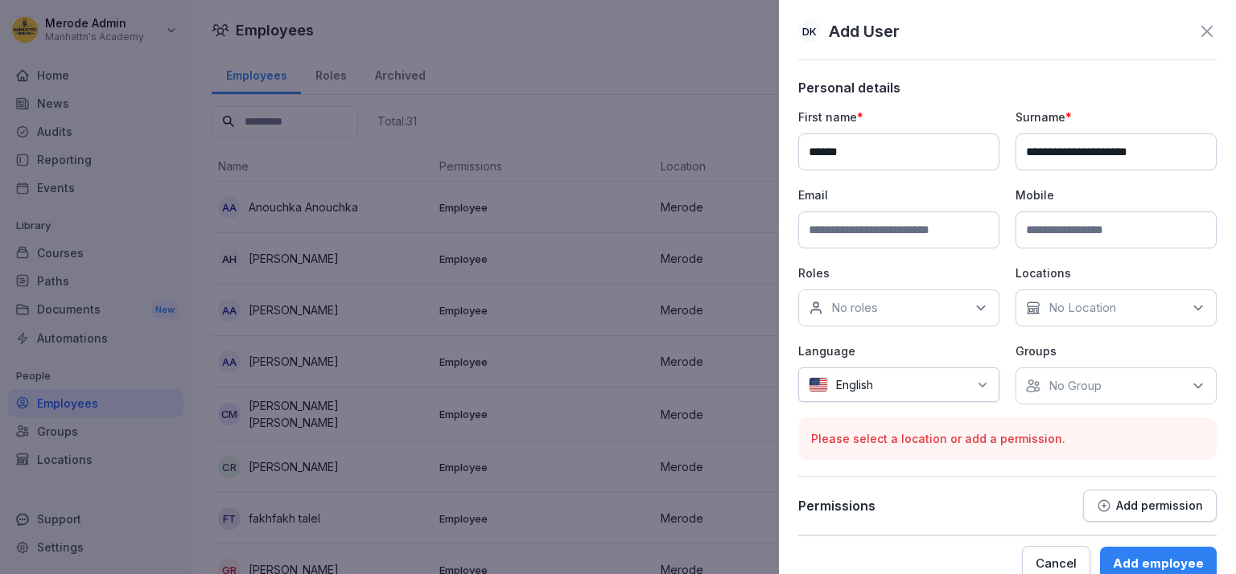
click at [842, 240] on input at bounding box center [898, 230] width 201 height 37
paste input "**********"
type input "**********"
click at [1167, 158] on input "**********" at bounding box center [1115, 152] width 201 height 37
type input "*********"
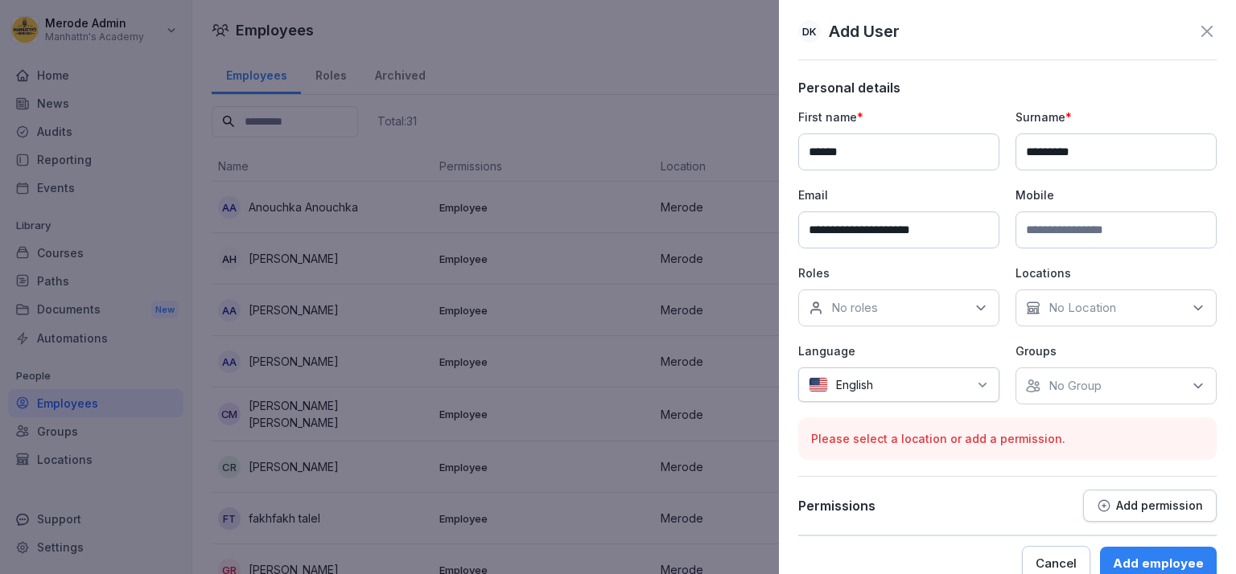
click at [806, 226] on input "**********" at bounding box center [898, 230] width 201 height 37
click at [983, 230] on input "**********" at bounding box center [898, 230] width 201 height 37
type input "**********"
click at [974, 320] on div "No roles" at bounding box center [898, 308] width 201 height 37
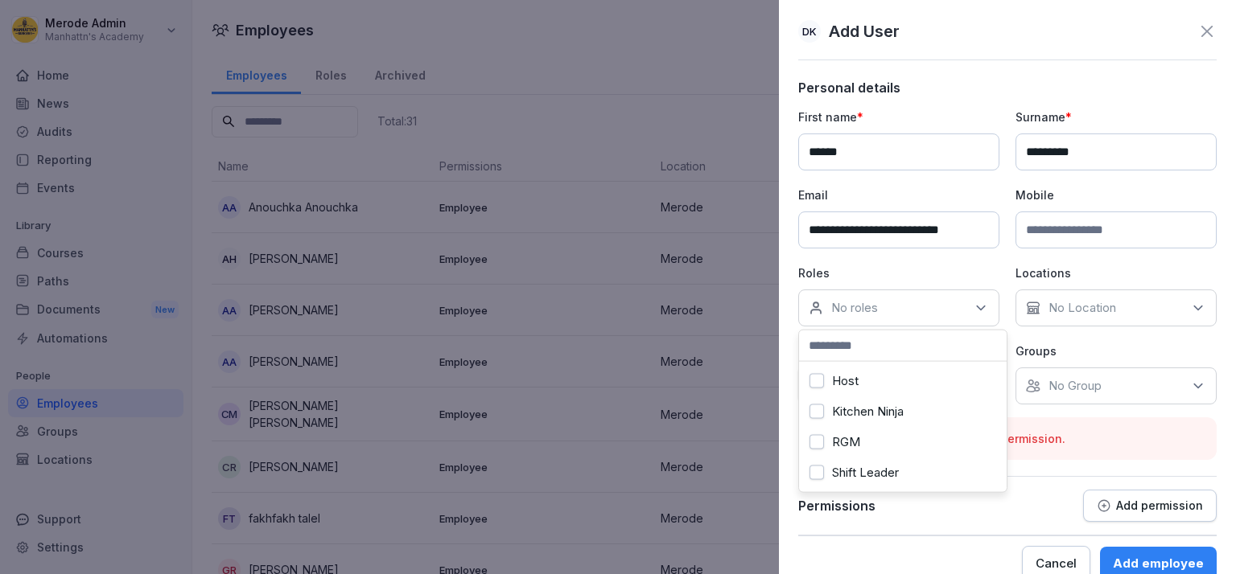
scroll to position [13, 0]
click at [851, 397] on div "Kitchen Ninja" at bounding box center [903, 412] width 200 height 31
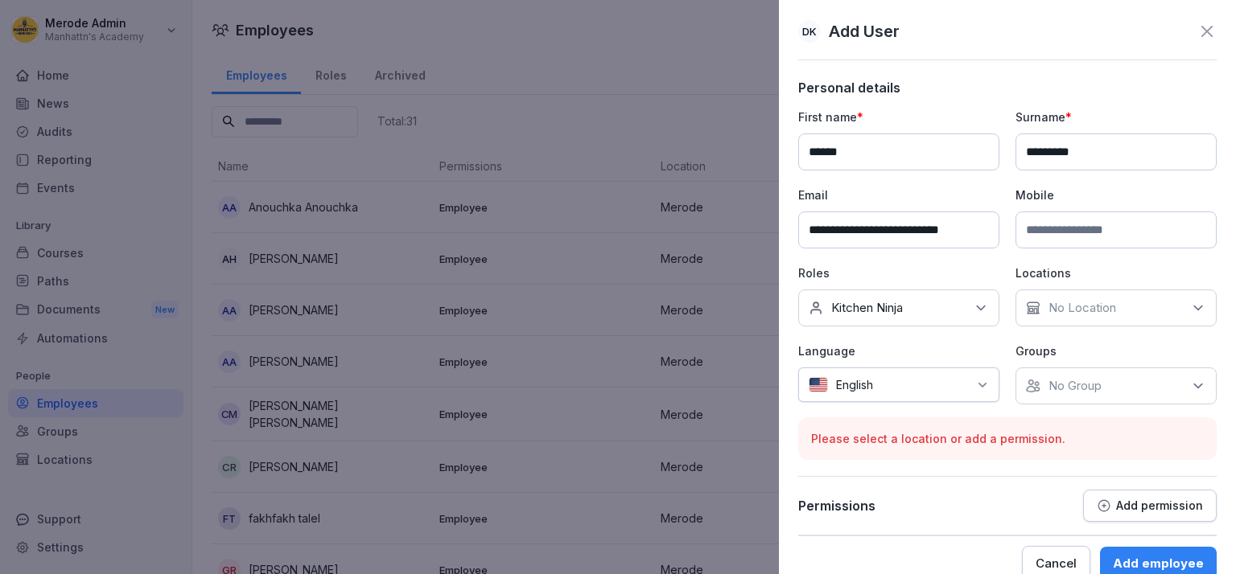
click at [1076, 311] on p "No Location" at bounding box center [1082, 308] width 68 height 16
click at [1059, 385] on label "Merode" at bounding box center [1065, 381] width 44 height 14
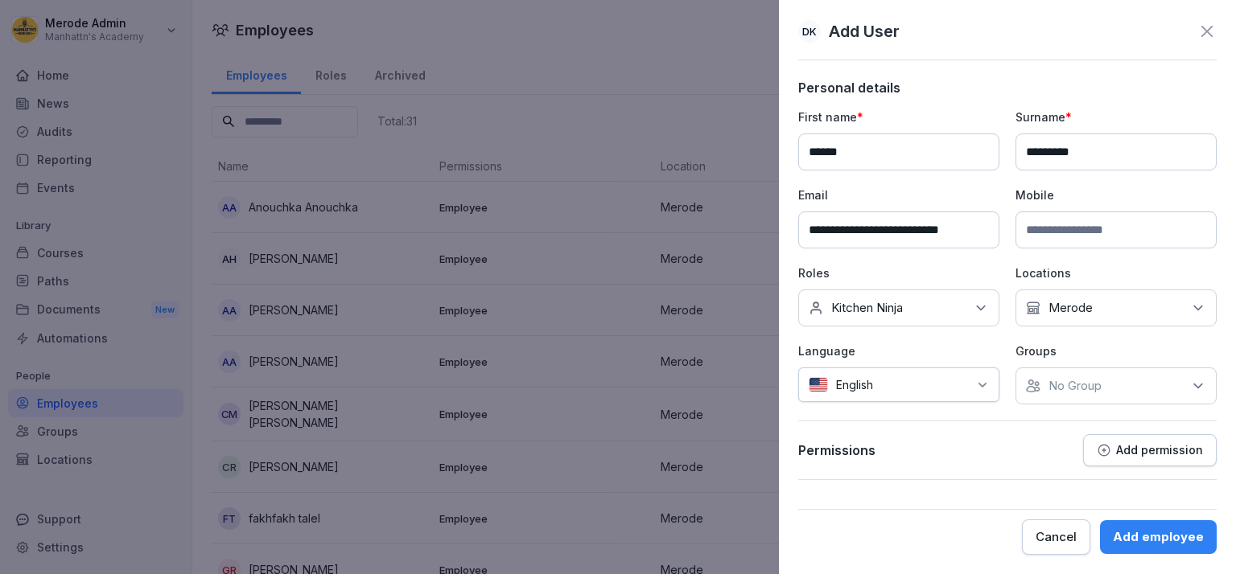
click at [948, 389] on div at bounding box center [924, 385] width 87 height 17
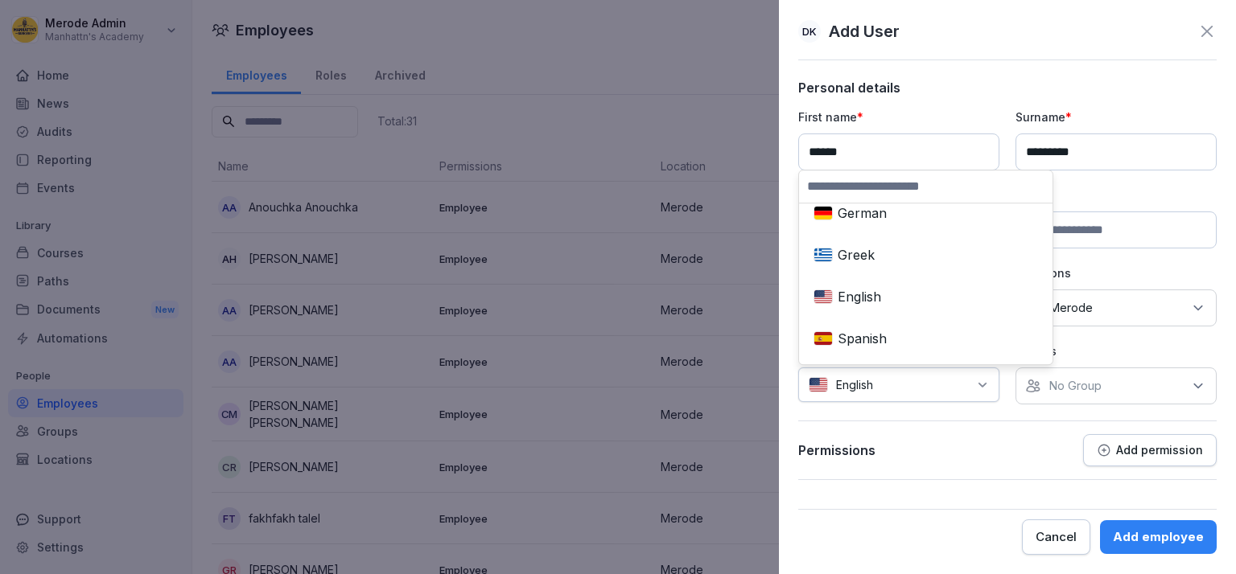
scroll to position [278, 0]
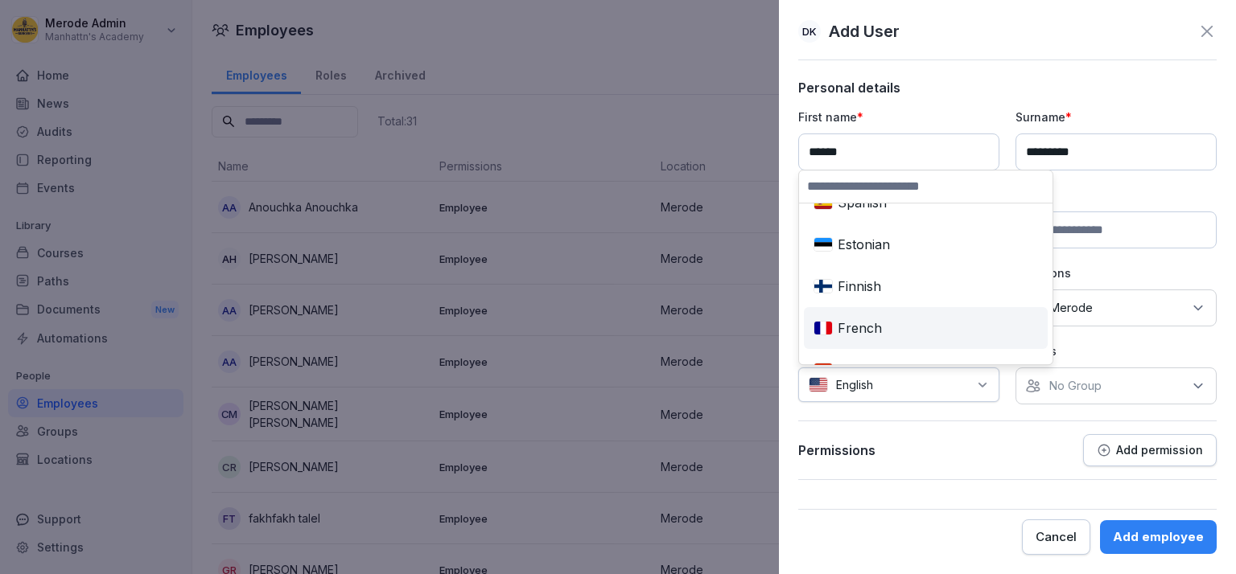
click at [887, 326] on div "French" at bounding box center [925, 328] width 237 height 35
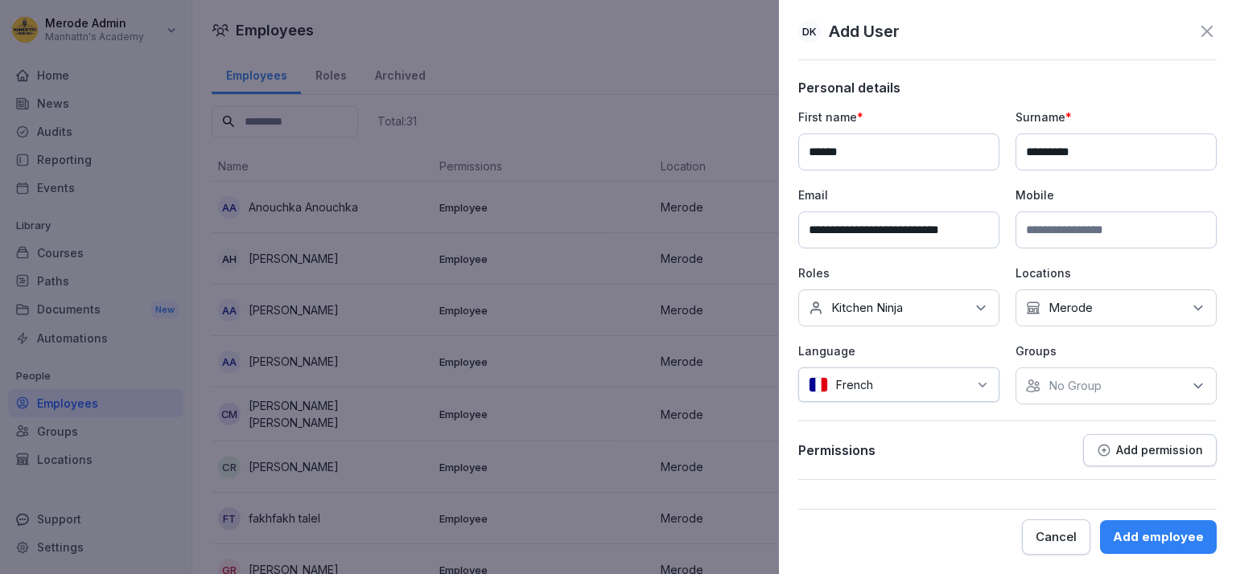
click at [1142, 393] on div "No Group" at bounding box center [1115, 386] width 201 height 37
click at [1040, 459] on button "Merode" at bounding box center [1034, 458] width 14 height 14
click at [1139, 537] on div "Add employee" at bounding box center [1158, 538] width 91 height 18
click at [1180, 541] on div "Add employee" at bounding box center [1158, 538] width 91 height 18
click at [1163, 536] on div "Add employee" at bounding box center [1158, 538] width 91 height 18
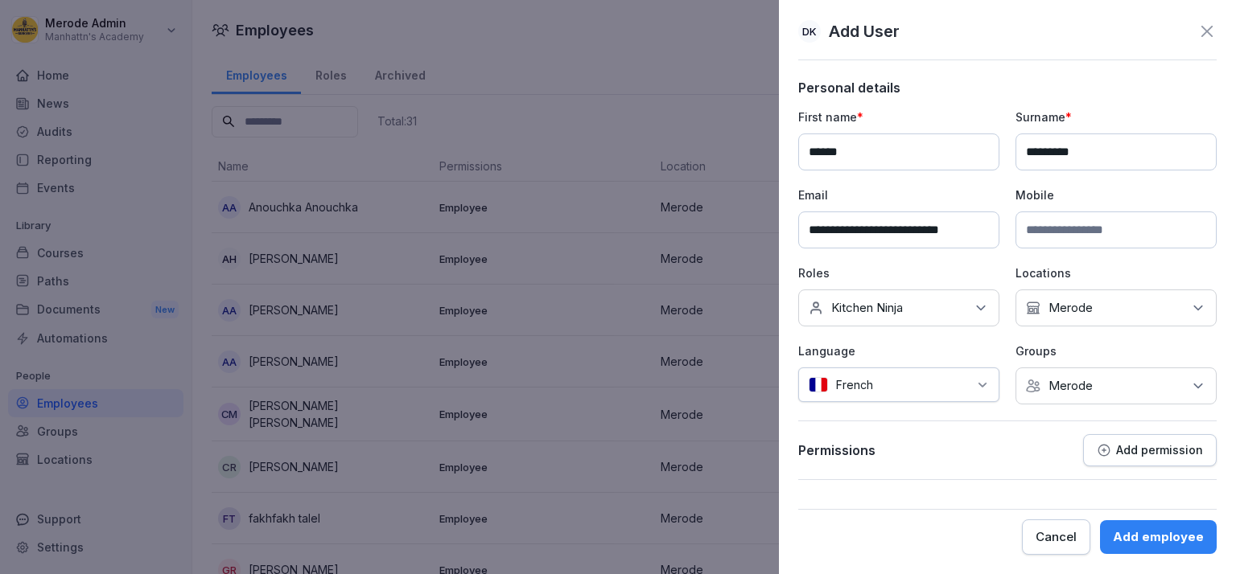
click at [1163, 536] on div "Add employee" at bounding box center [1158, 538] width 91 height 18
click at [1007, 520] on div "Cancel Add employee" at bounding box center [1007, 532] width 418 height 46
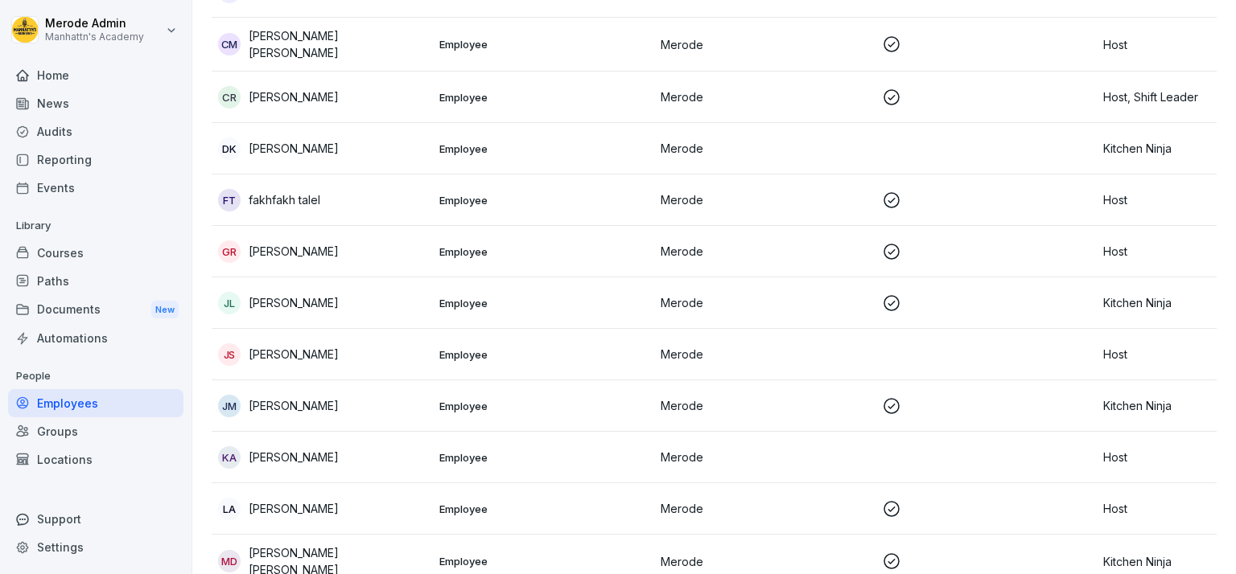
scroll to position [0, 0]
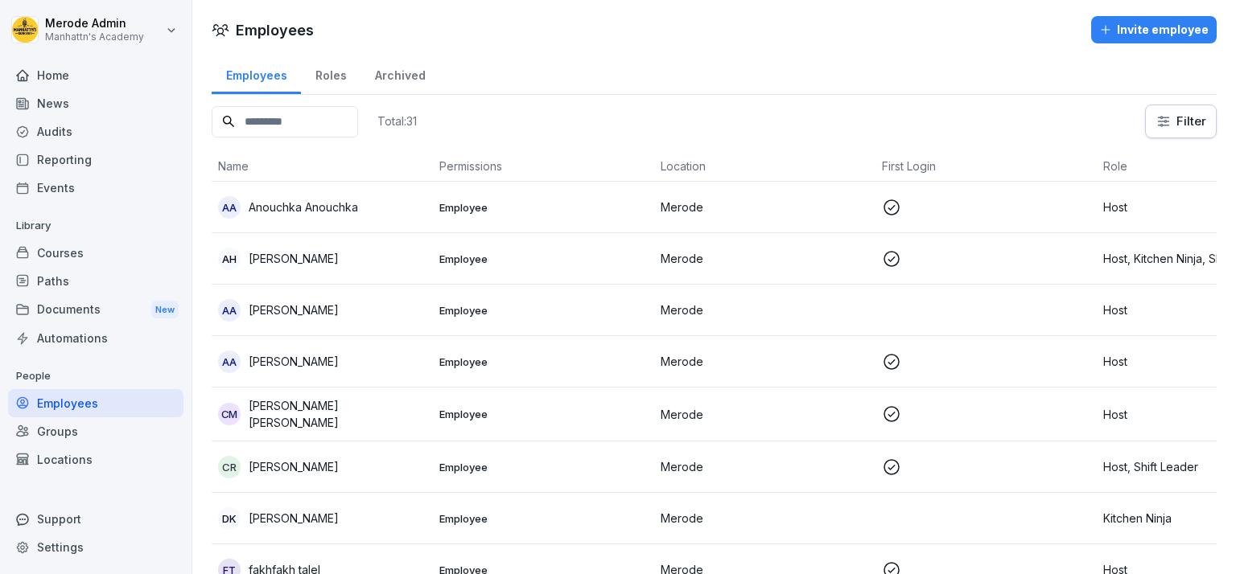
click at [291, 121] on input at bounding box center [285, 121] width 146 height 31
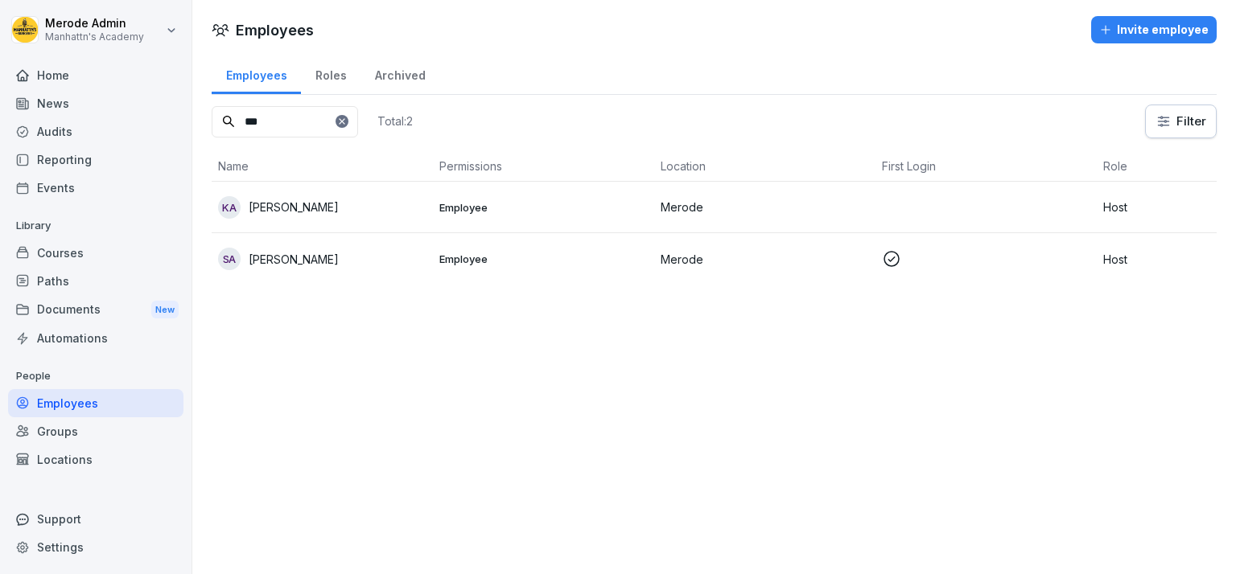
type input "***"
click at [694, 204] on p "Merode" at bounding box center [765, 207] width 208 height 17
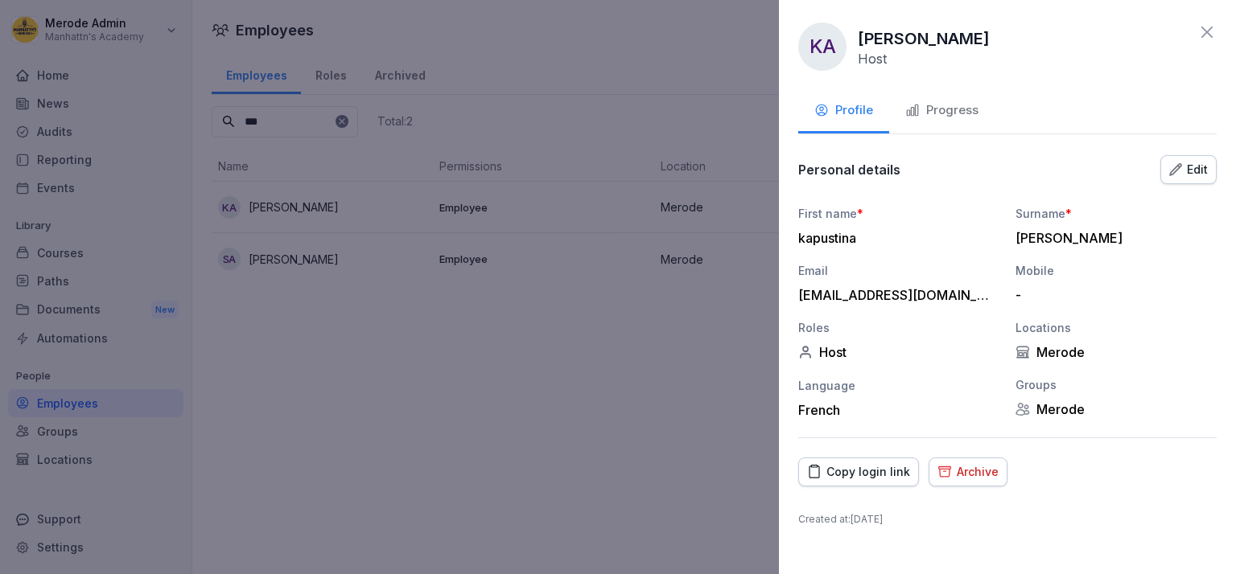
click at [845, 475] on div "Copy login link" at bounding box center [858, 472] width 103 height 18
click at [583, 448] on div at bounding box center [618, 287] width 1236 height 574
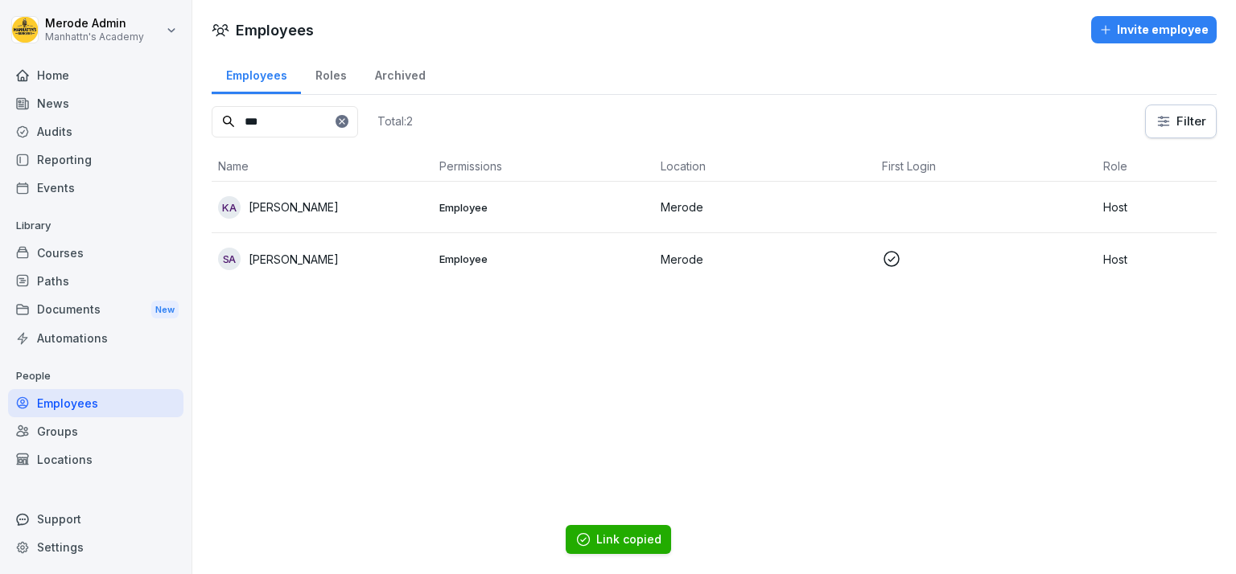
click at [619, 414] on div "Employees Invite employee Employees Roles Archived *** Total: 2 Filter Name Per…" at bounding box center [714, 287] width 1044 height 574
